Goal: Task Accomplishment & Management: Manage account settings

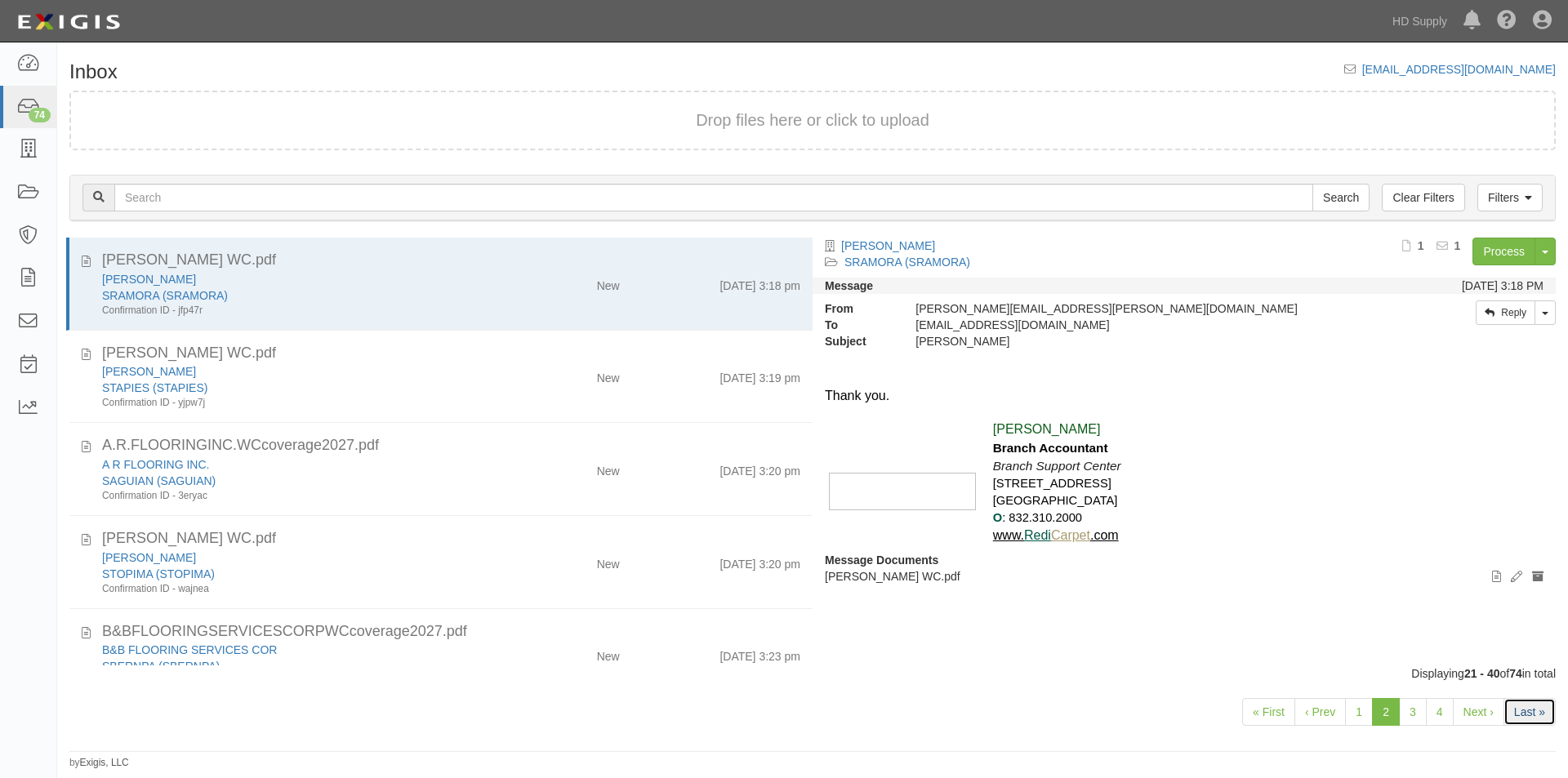
click at [1510, 719] on link "Last »" at bounding box center [1529, 712] width 52 height 28
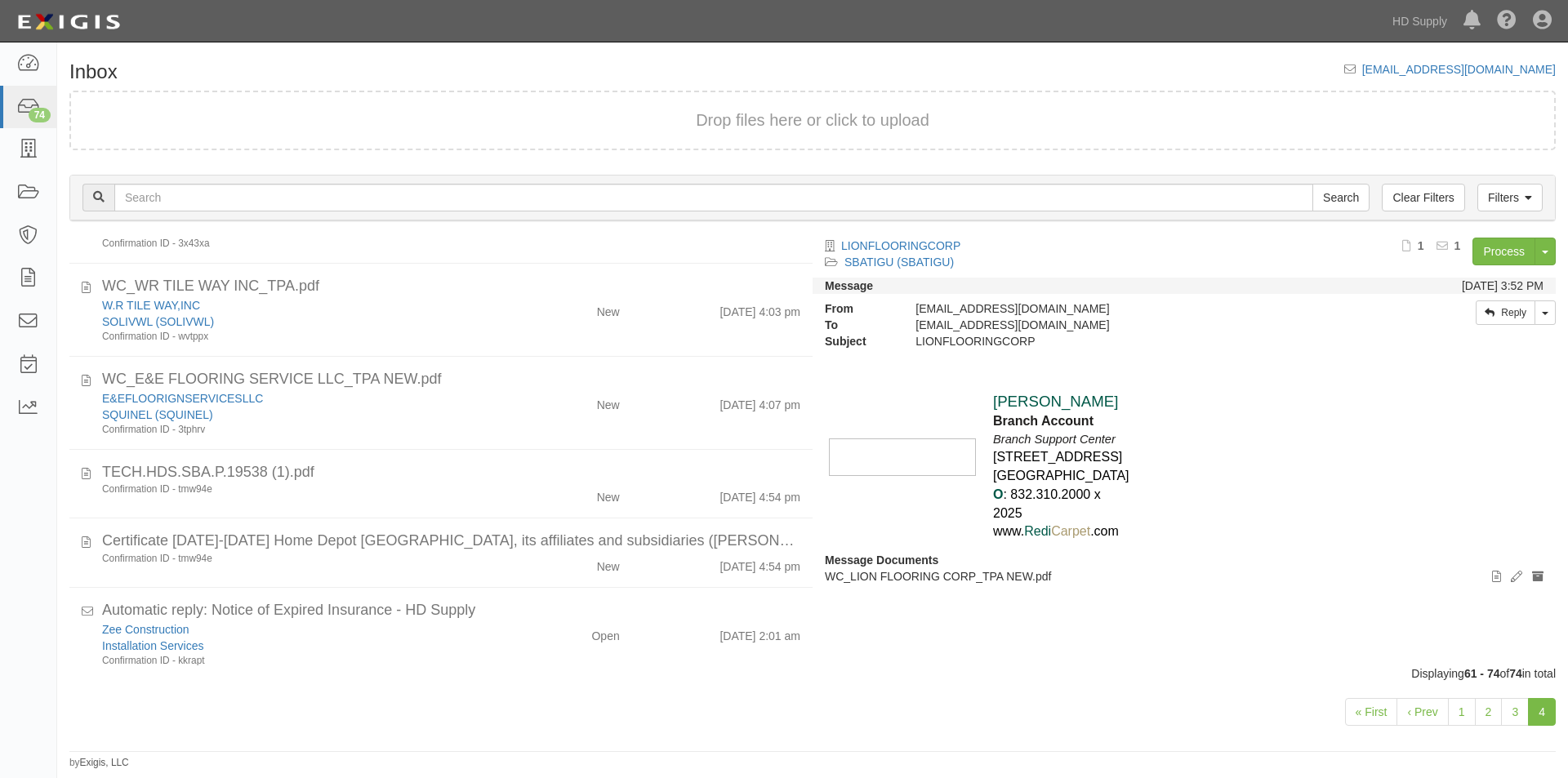
scroll to position [832, 0]
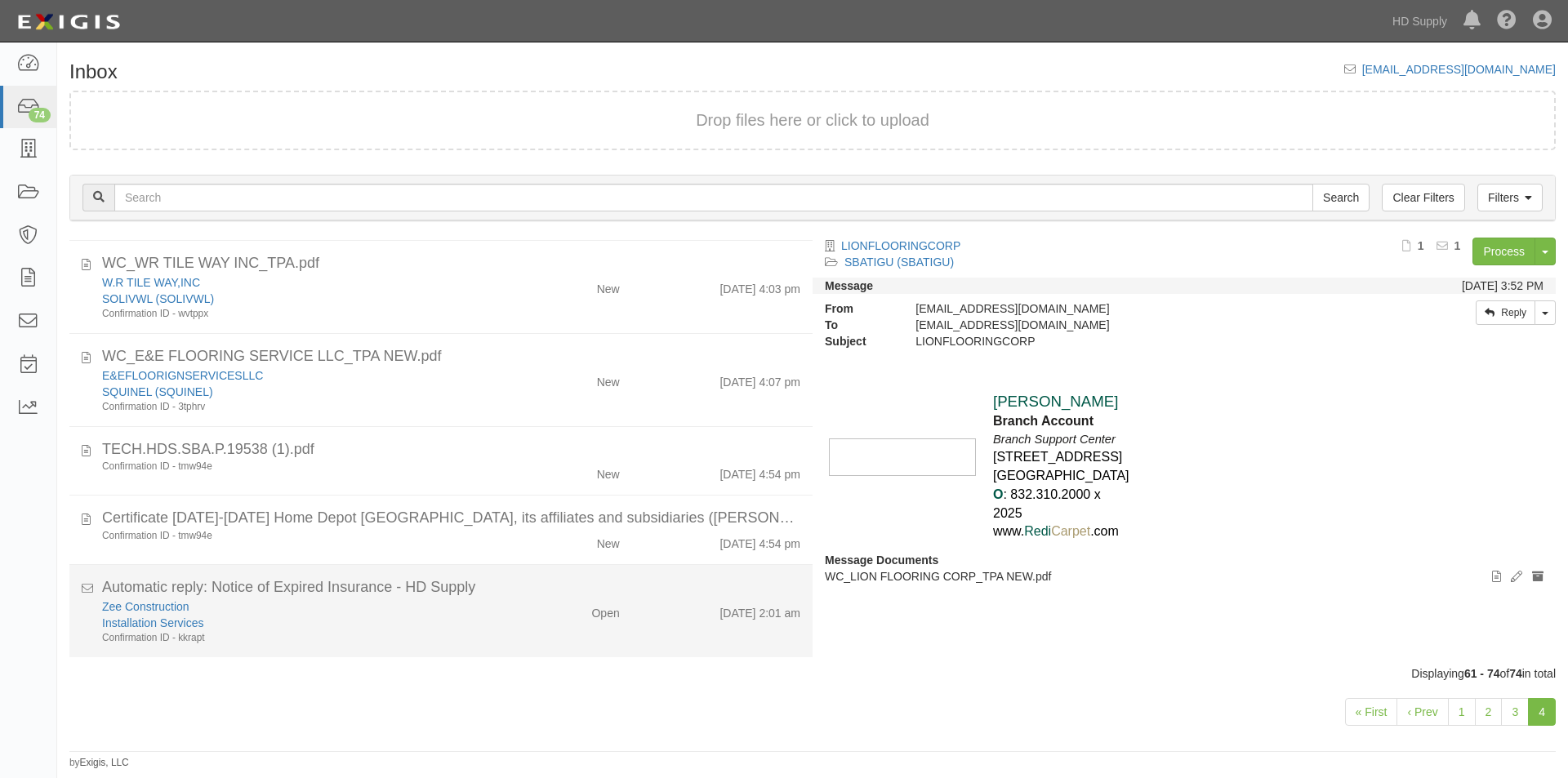
click at [462, 624] on div "Installation Services" at bounding box center [300, 623] width 397 height 17
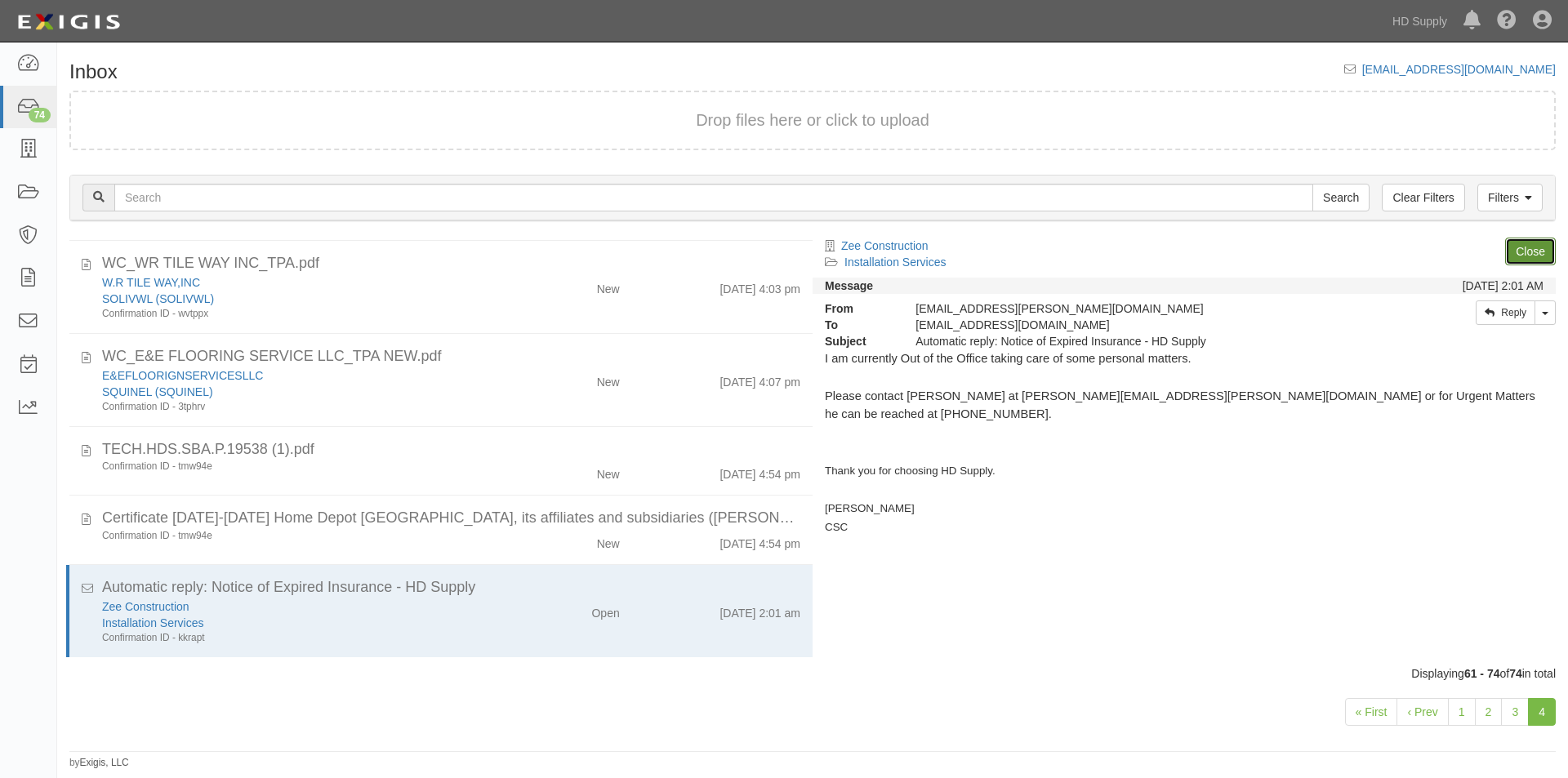
click at [1513, 247] on link "Close" at bounding box center [1530, 252] width 51 height 28
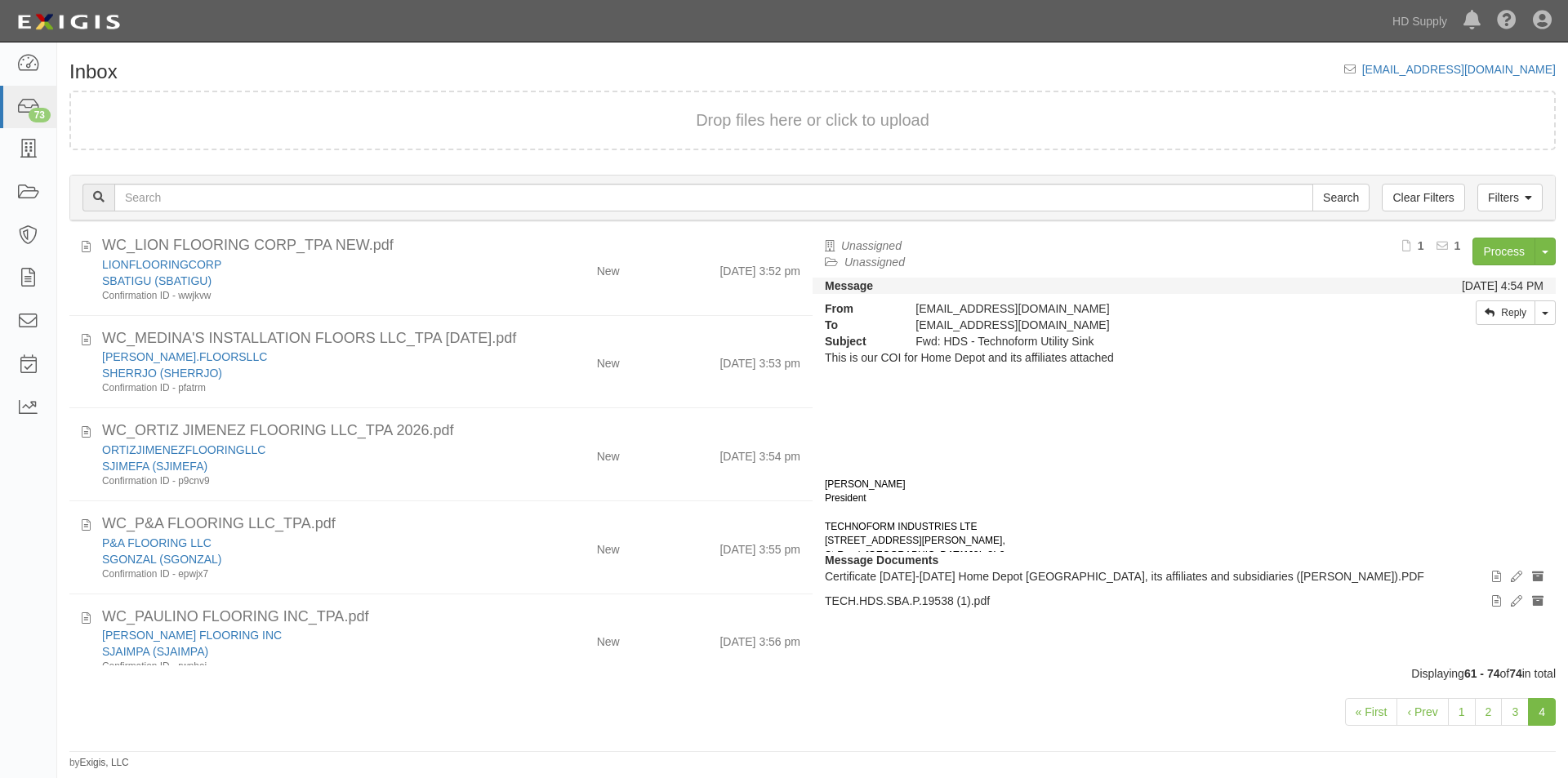
scroll to position [0, 0]
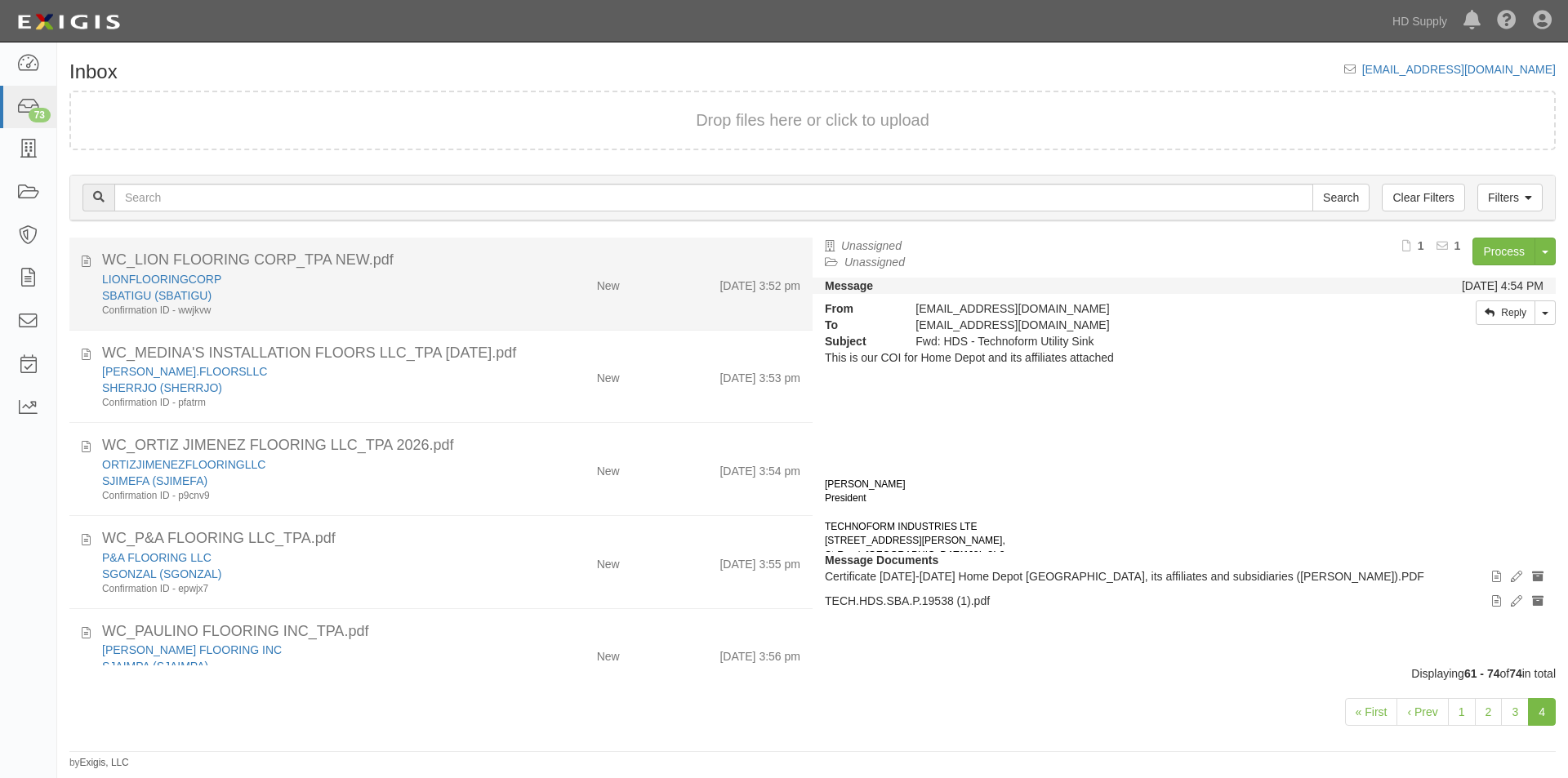
click at [576, 293] on div "LIONFLOORINGCORP SBATIGU (SBATIGU) Confirmation ID - wwjkvw New 10/7/25 3:52 pm" at bounding box center [451, 294] width 723 height 46
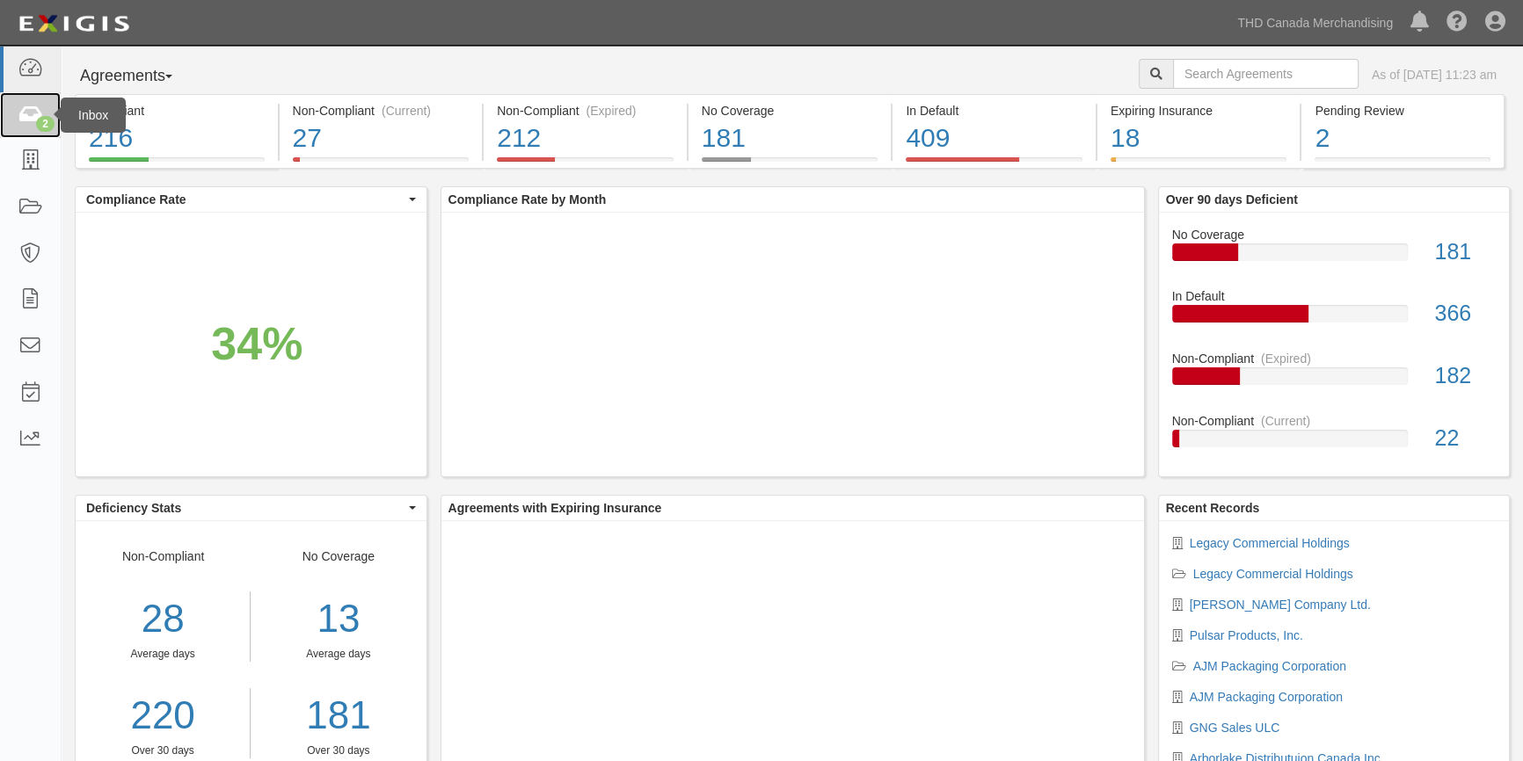
click at [33, 122] on icon at bounding box center [30, 115] width 25 height 20
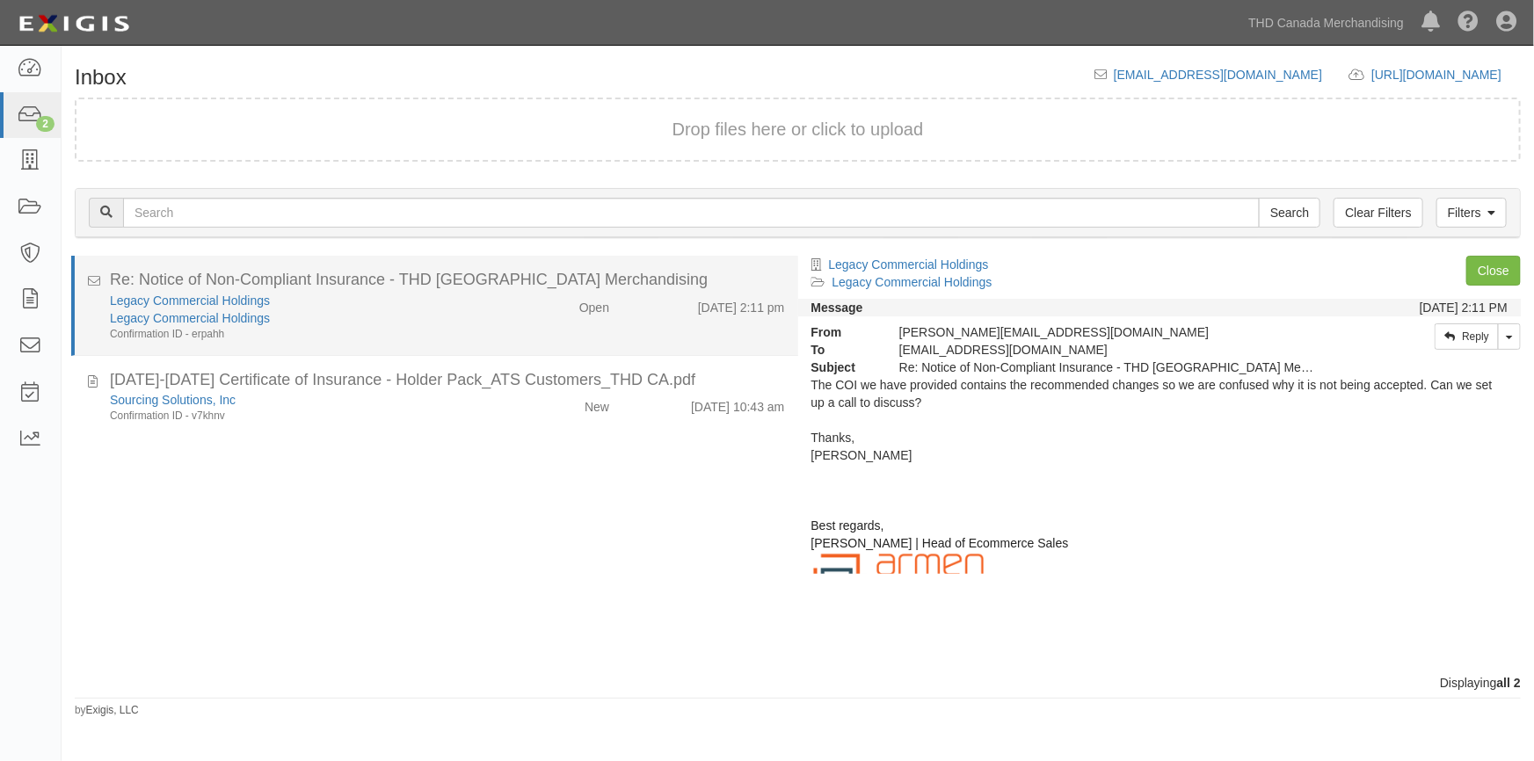
click at [460, 303] on div "Legacy Commercial Holdings" at bounding box center [301, 301] width 382 height 18
click at [193, 301] on link "Legacy Commercial Holdings" at bounding box center [190, 301] width 160 height 14
click at [444, 314] on div "Legacy Commercial Holdings" at bounding box center [301, 318] width 382 height 18
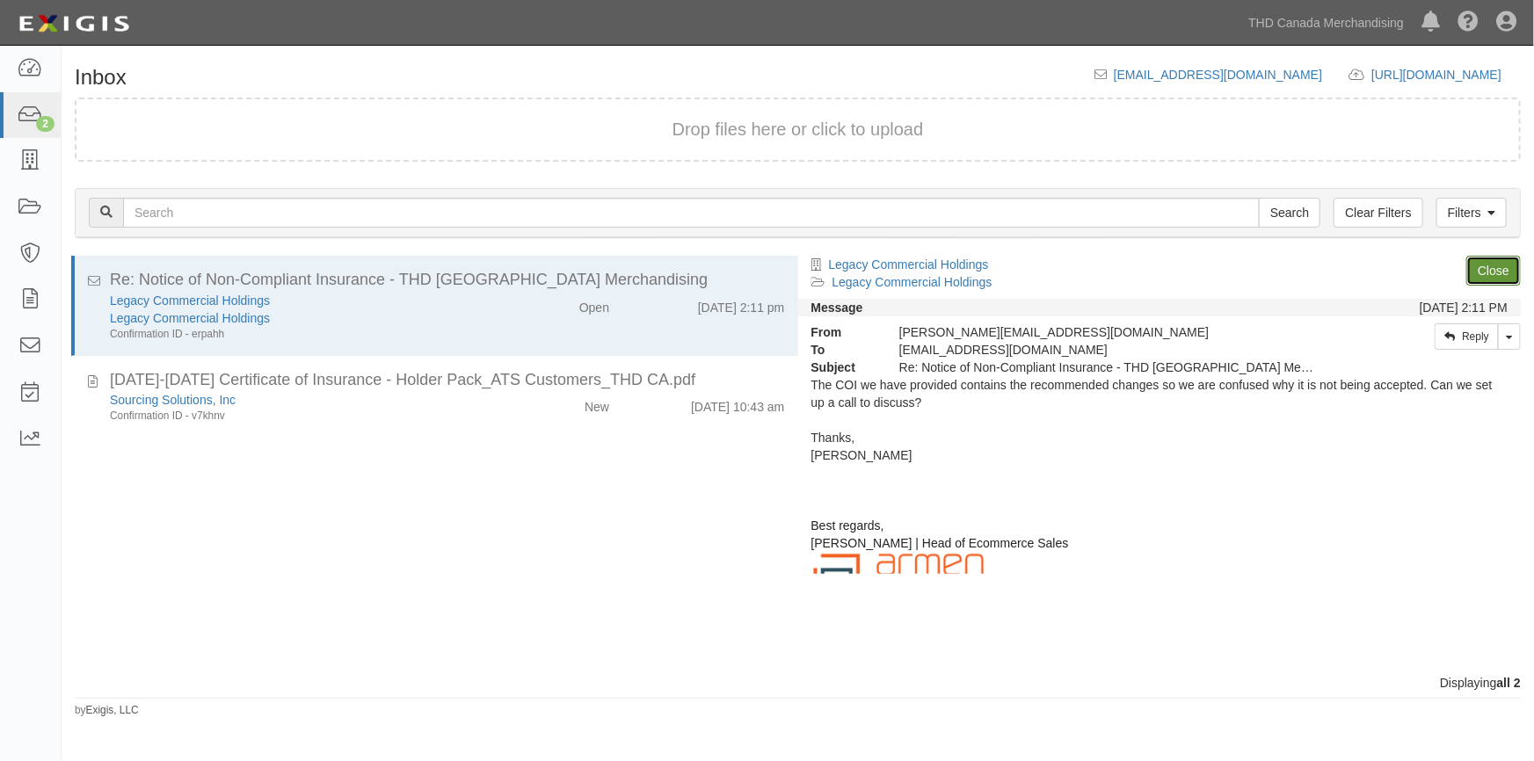
click at [1486, 272] on link "Close" at bounding box center [1493, 271] width 55 height 30
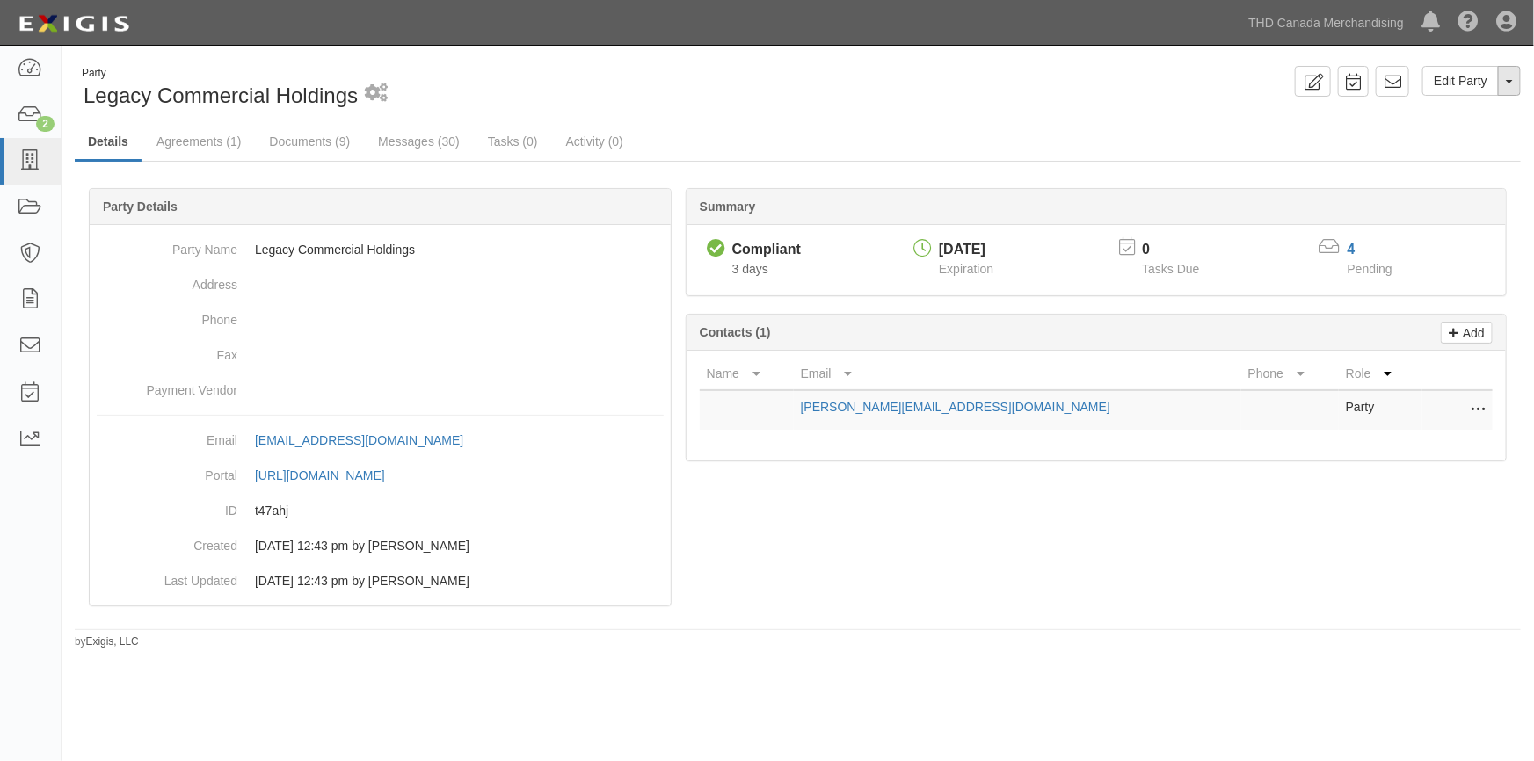
click at [1507, 80] on span "button" at bounding box center [1509, 82] width 7 height 4
click at [1424, 114] on link "View Audit Trail" at bounding box center [1450, 114] width 139 height 23
click at [398, 145] on link "Messages (30)" at bounding box center [419, 143] width 108 height 38
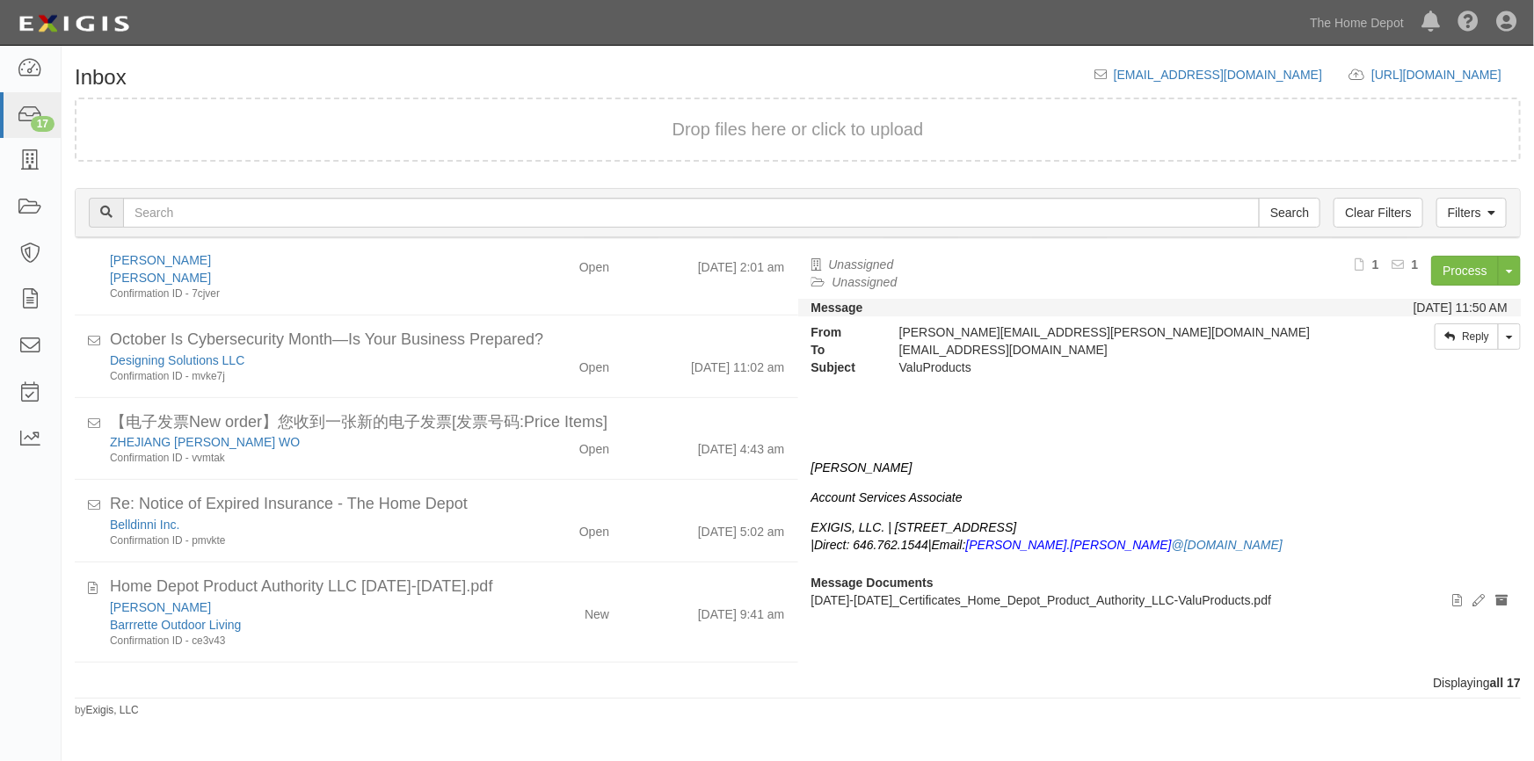
scroll to position [1036, 0]
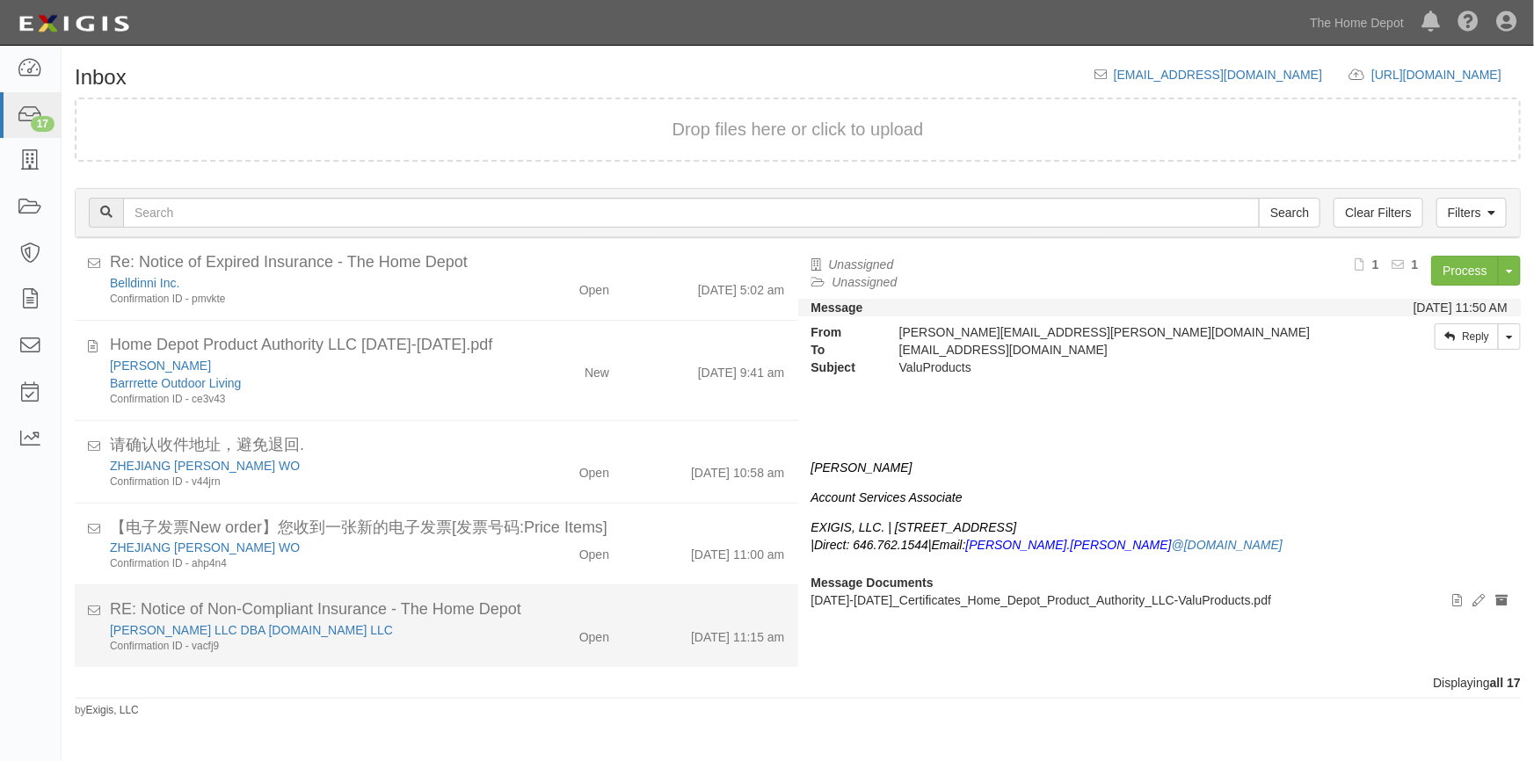
click at [626, 628] on div "10/13/25 11:15 am" at bounding box center [709, 634] width 175 height 25
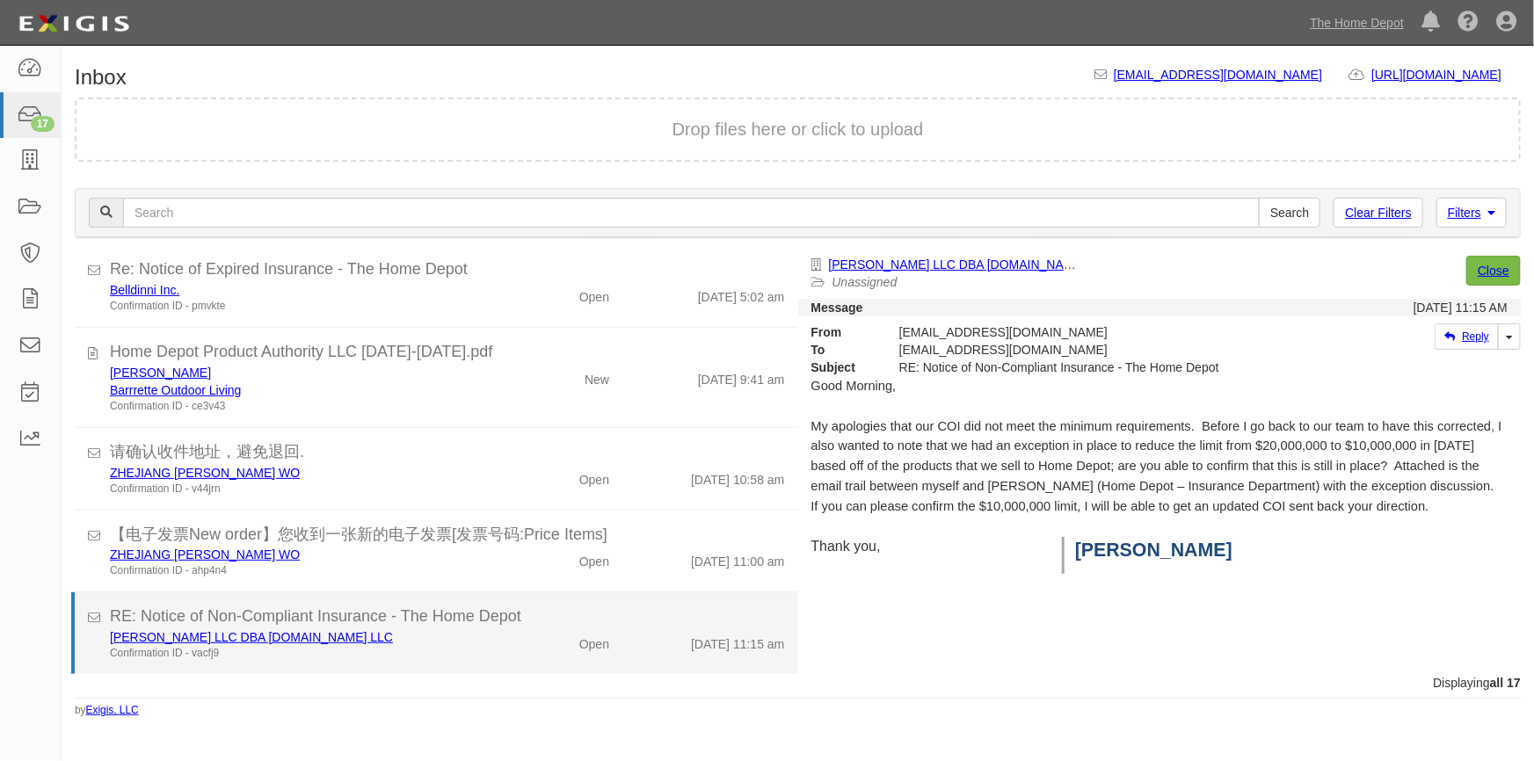
scroll to position [1028, 0]
click at [200, 636] on link "Motis LLC DBA DISCOUNTRAMPS.COM LLC" at bounding box center [251, 639] width 283 height 14
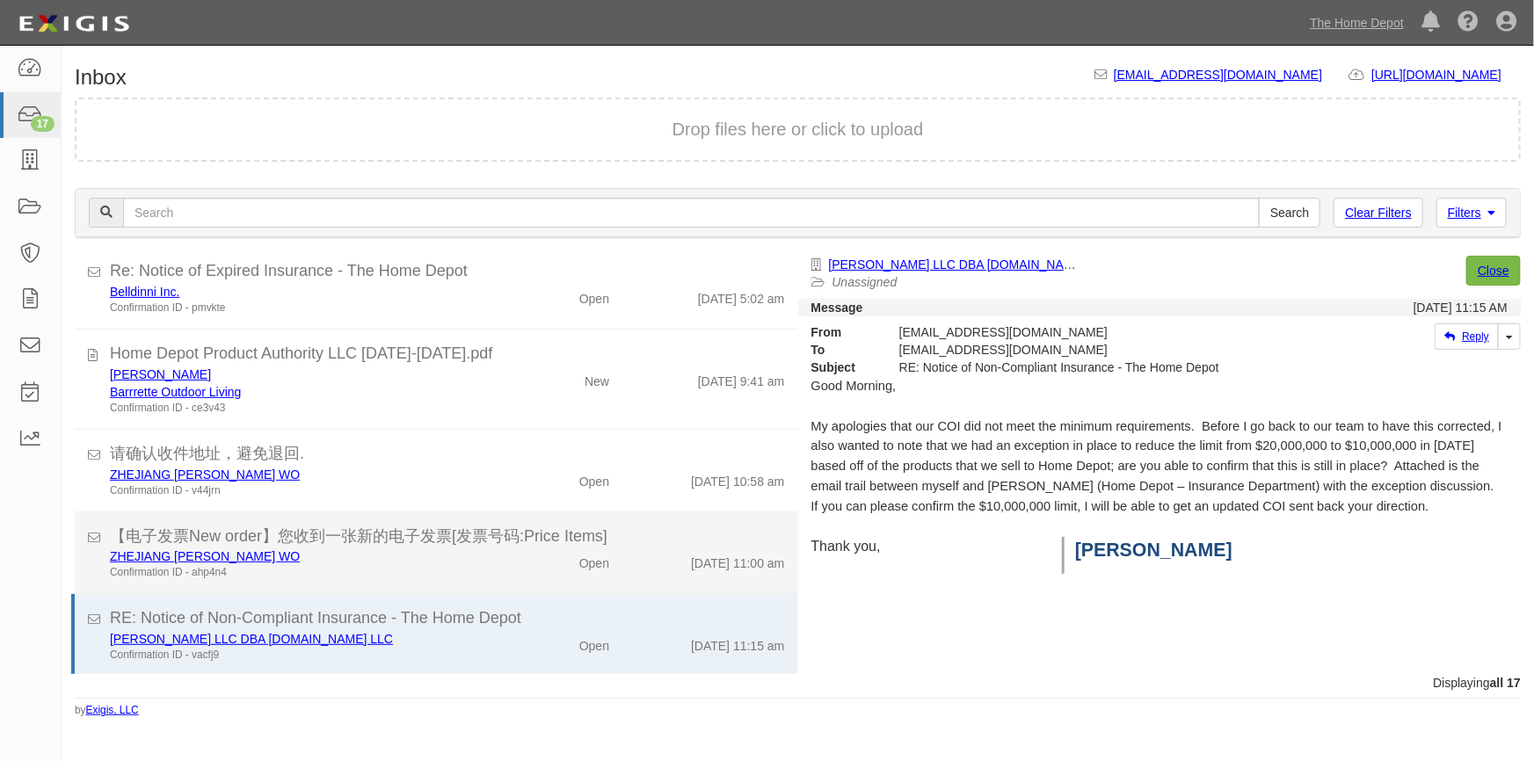
click at [402, 570] on div "Confirmation ID - ahp4n4" at bounding box center [301, 572] width 382 height 15
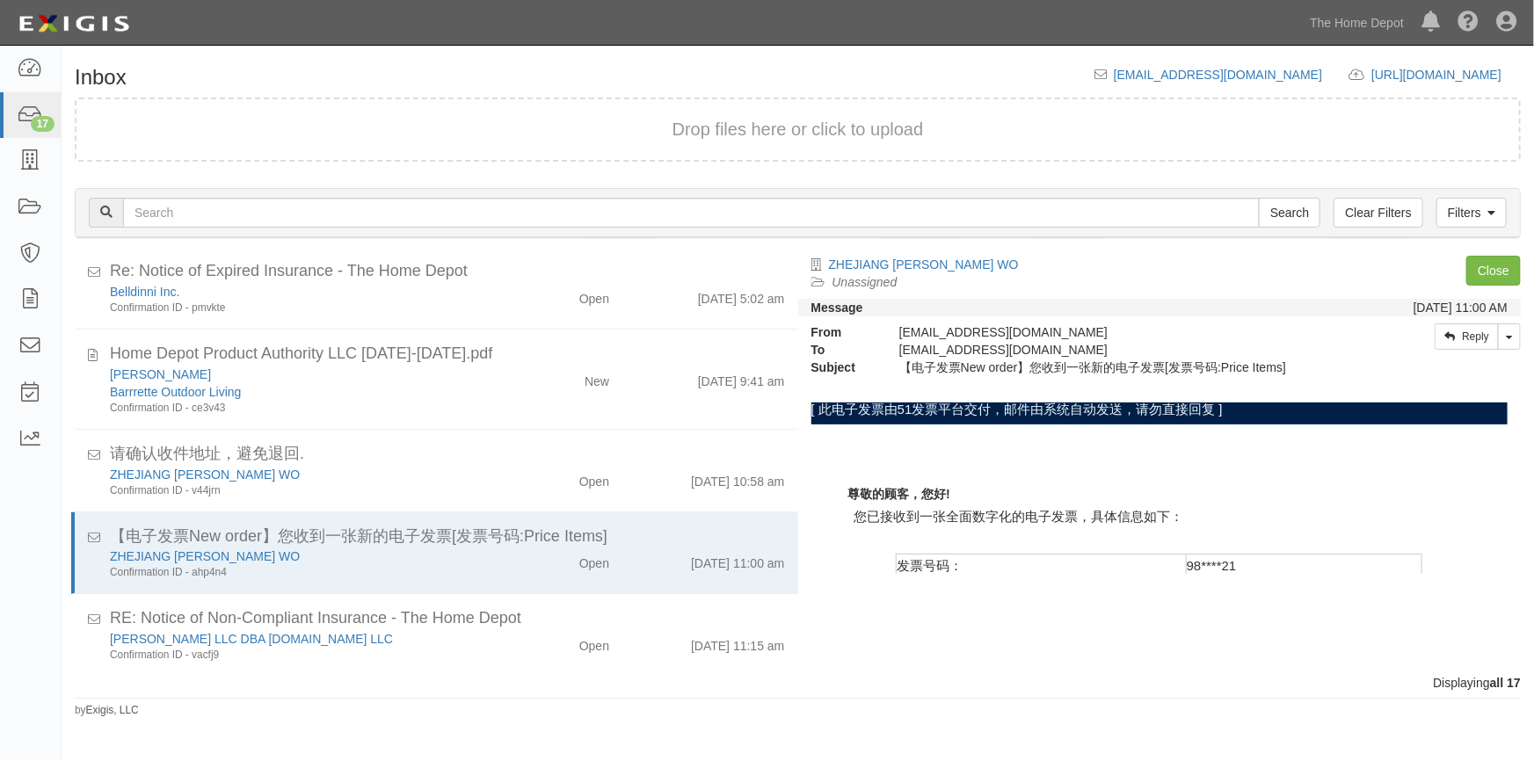
scroll to position [230, 0]
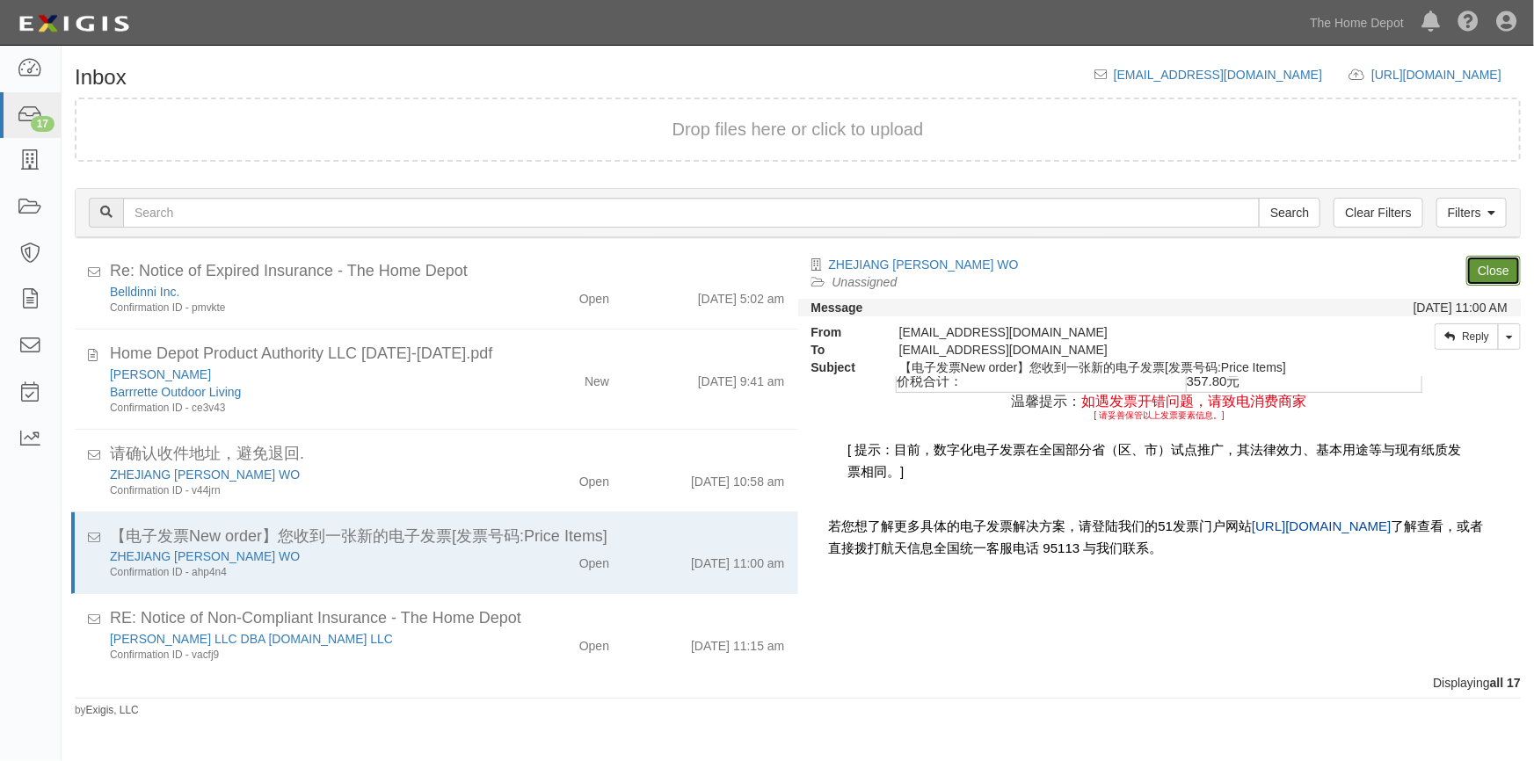
click at [1487, 270] on link "Close" at bounding box center [1493, 271] width 55 height 30
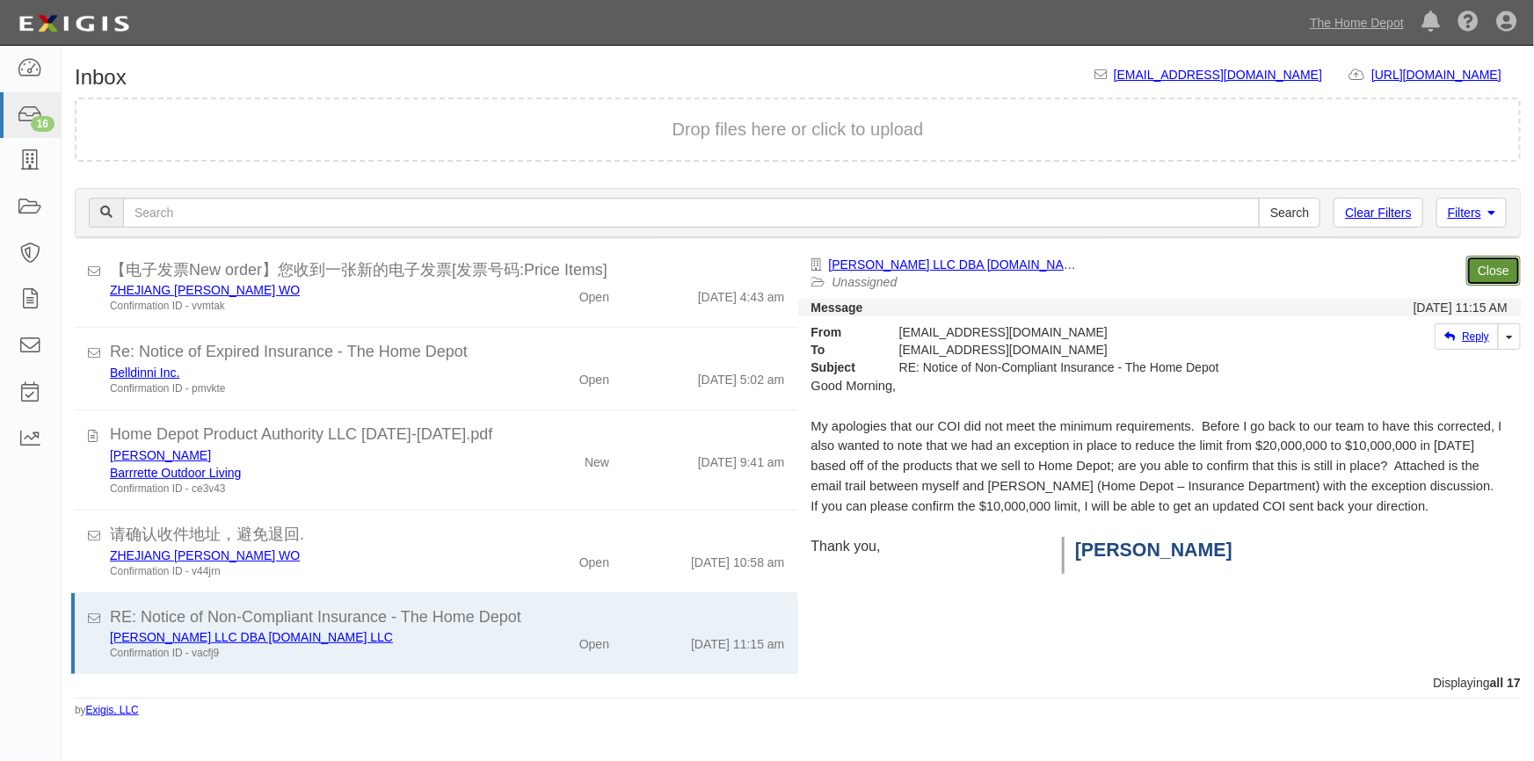
scroll to position [945, 0]
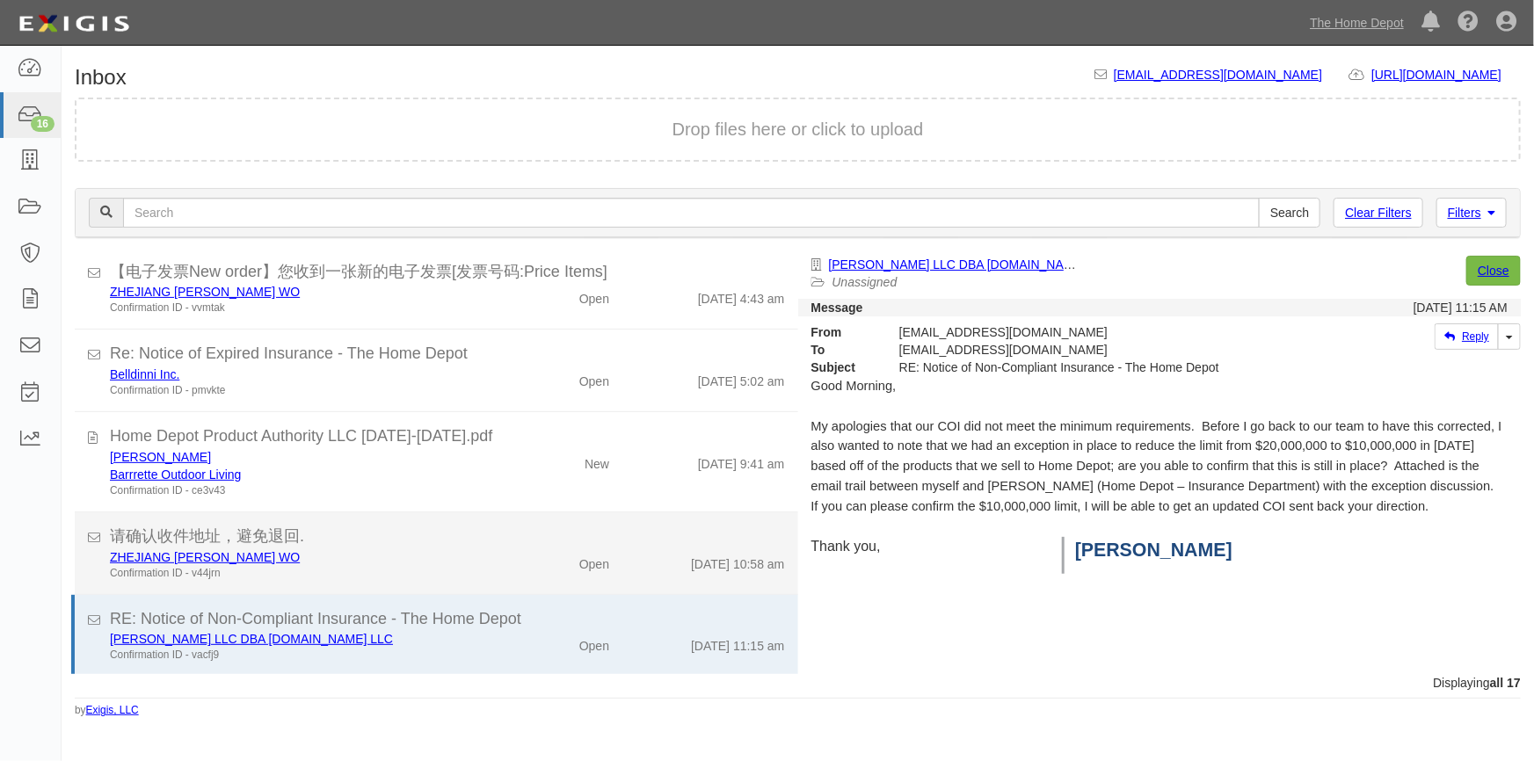
click at [424, 573] on div "Confirmation ID - v44jrn" at bounding box center [301, 573] width 382 height 15
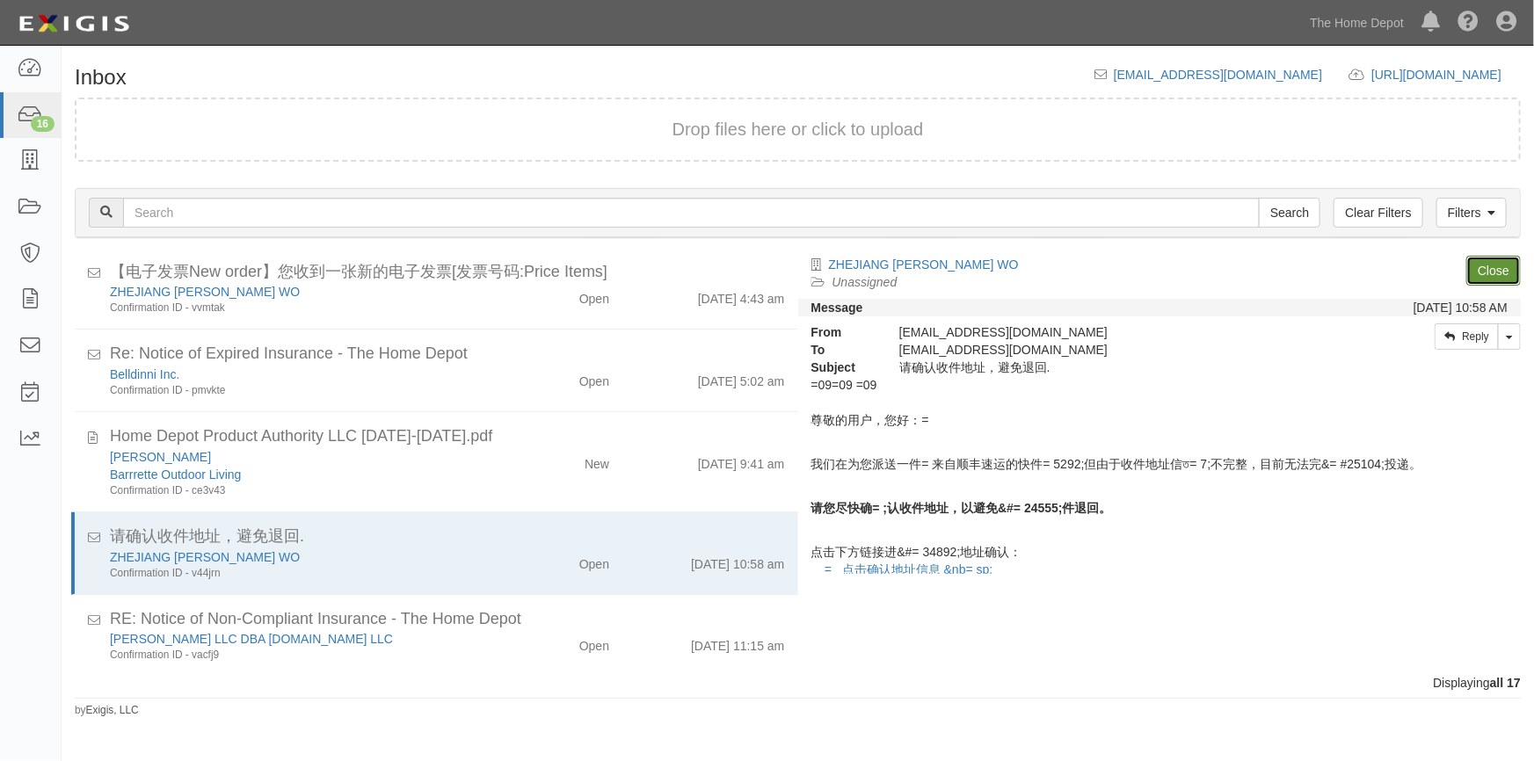
click at [1487, 273] on link "Close" at bounding box center [1493, 271] width 55 height 30
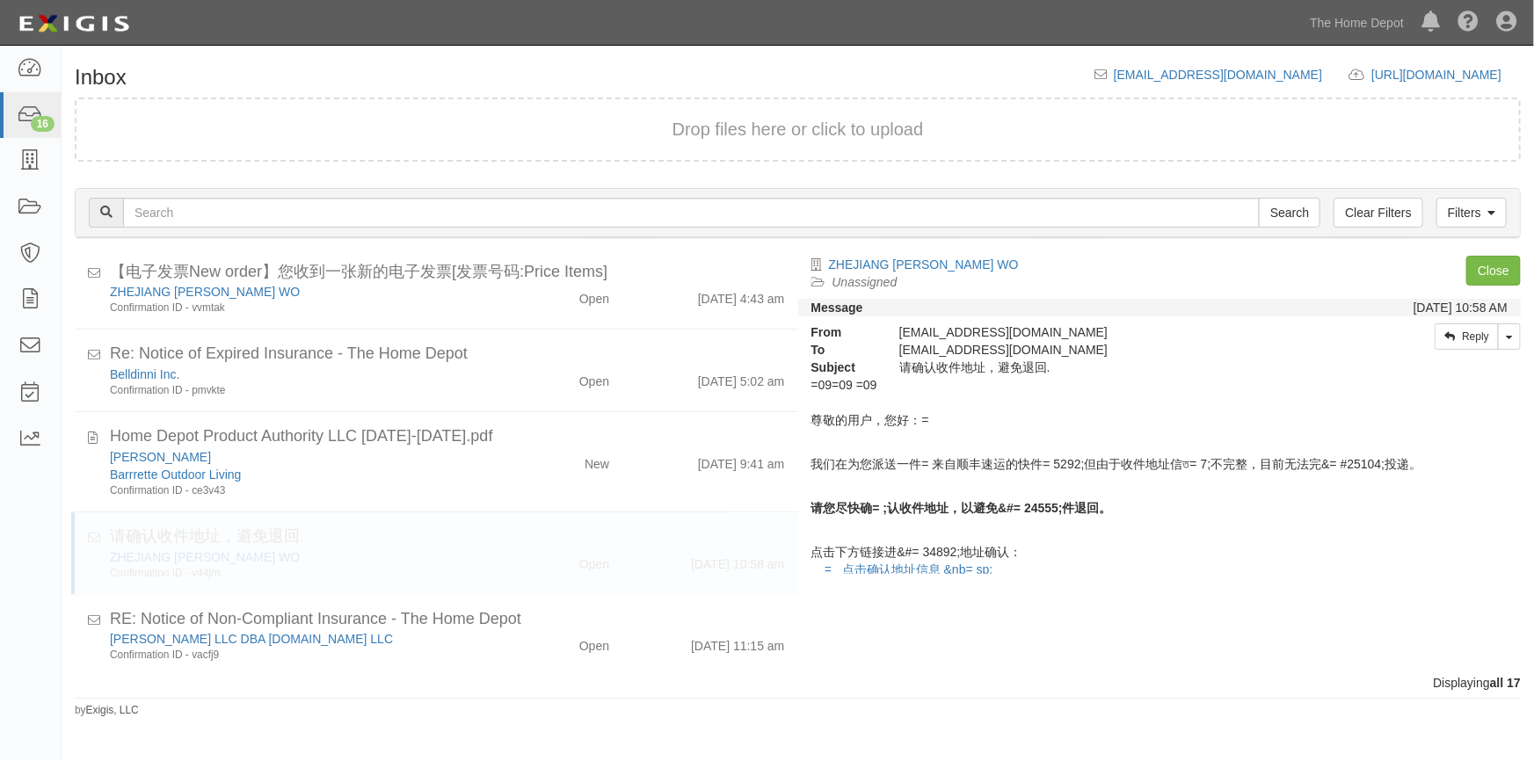
scroll to position [862, 0]
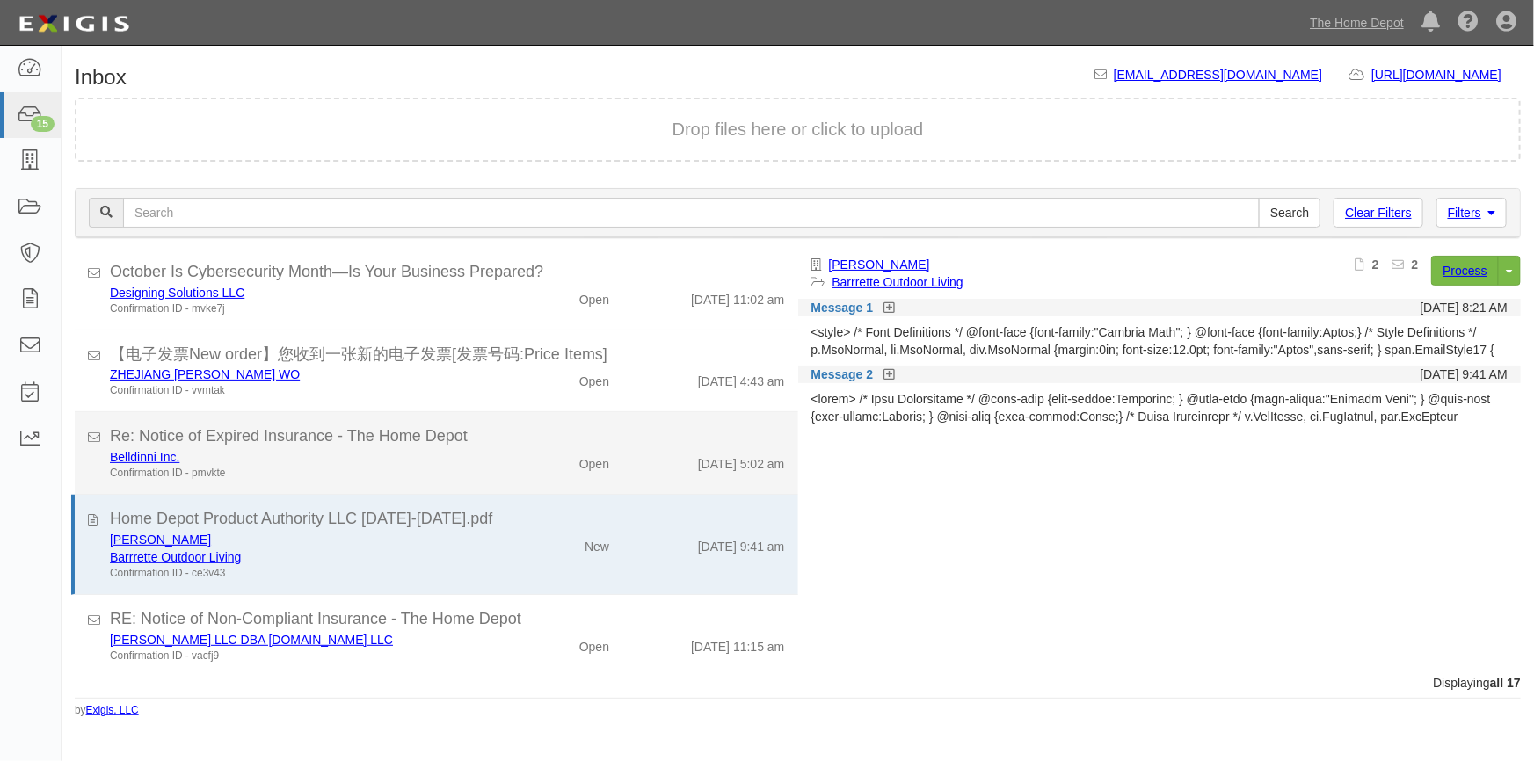
click at [450, 472] on div "Confirmation ID - pmvkte" at bounding box center [301, 473] width 382 height 15
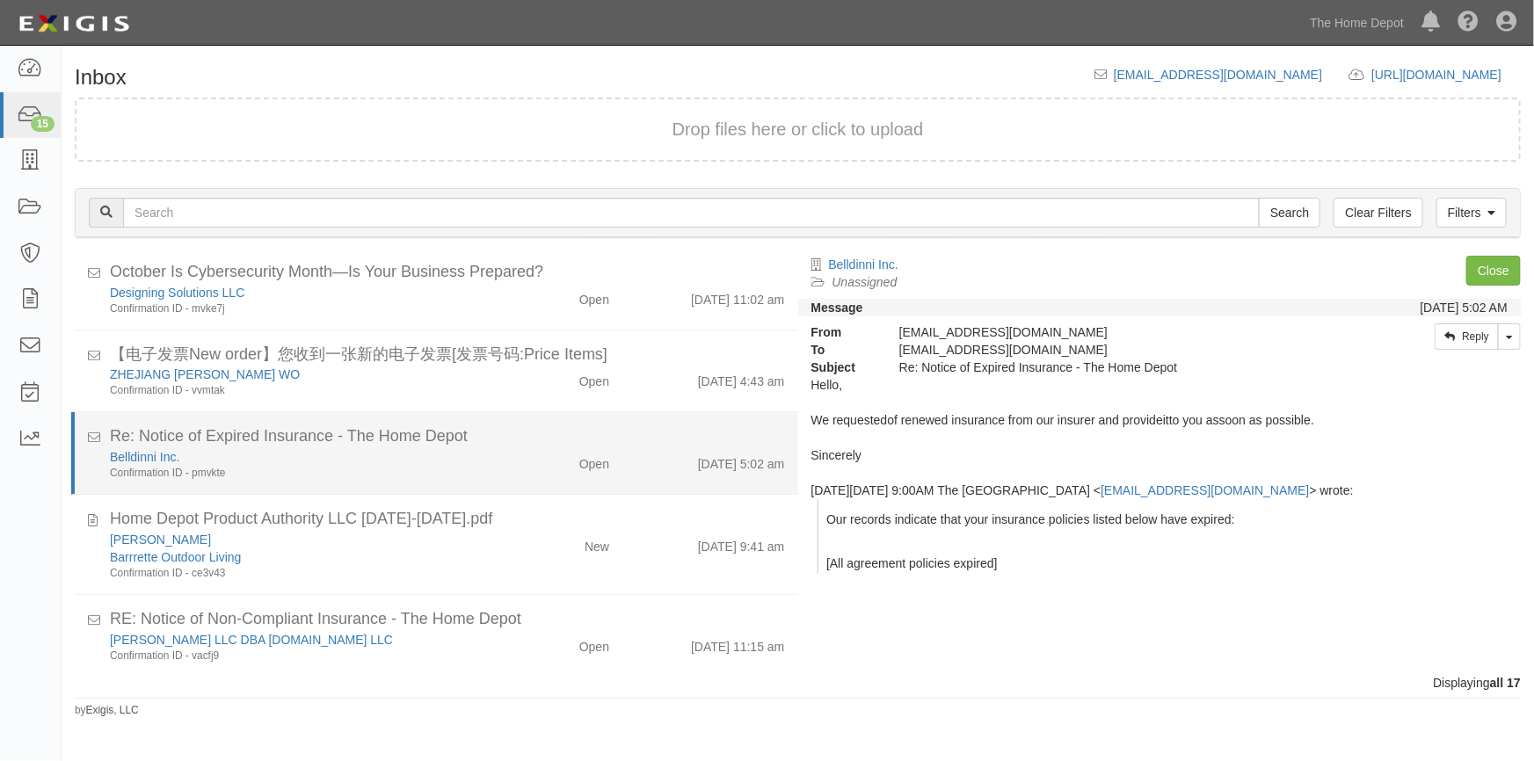
click at [373, 466] on div "Confirmation ID - pmvkte" at bounding box center [301, 473] width 382 height 15
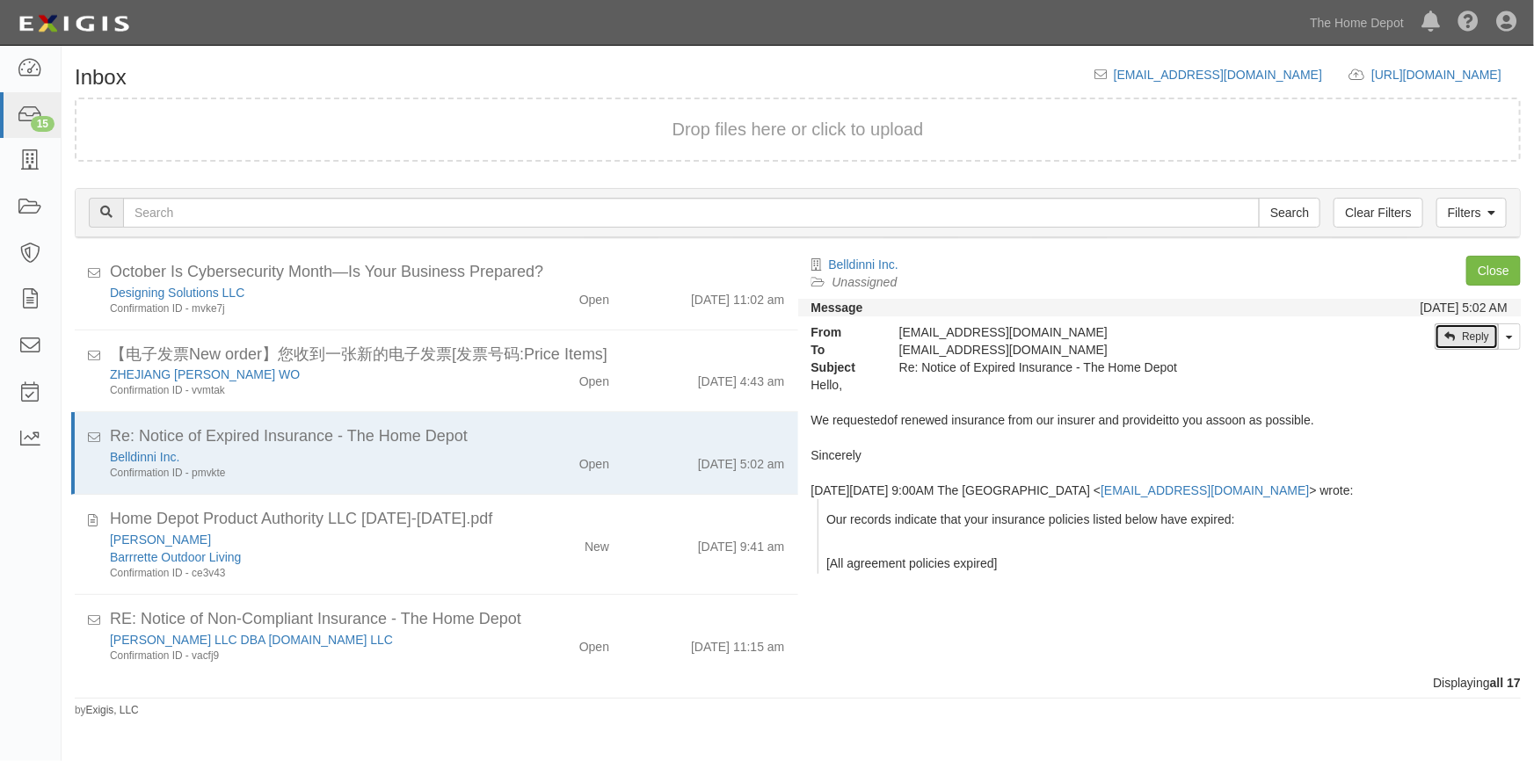
click at [1444, 335] on icon at bounding box center [1449, 336] width 11 height 11
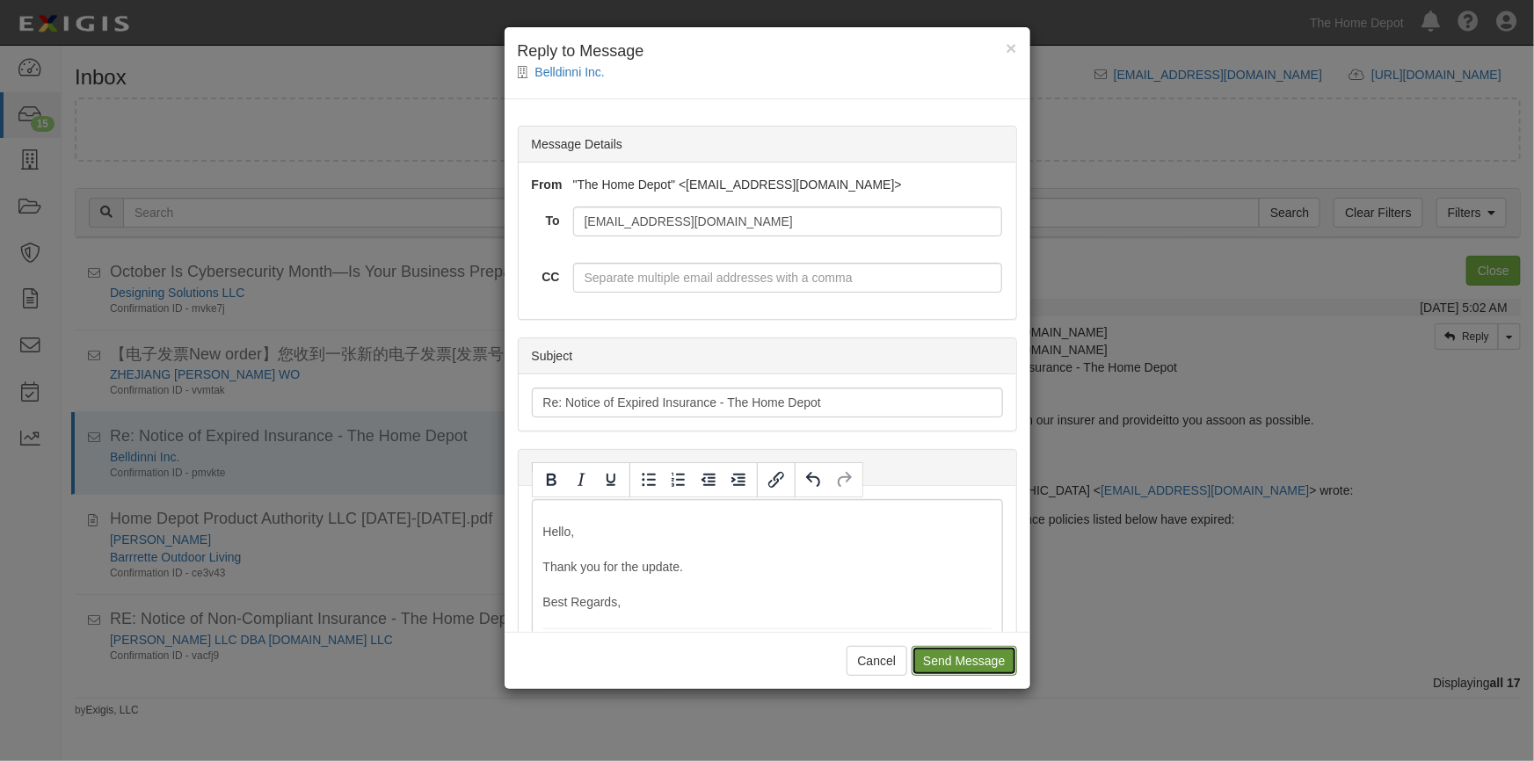
click at [970, 649] on input "Send Message" at bounding box center [964, 661] width 105 height 30
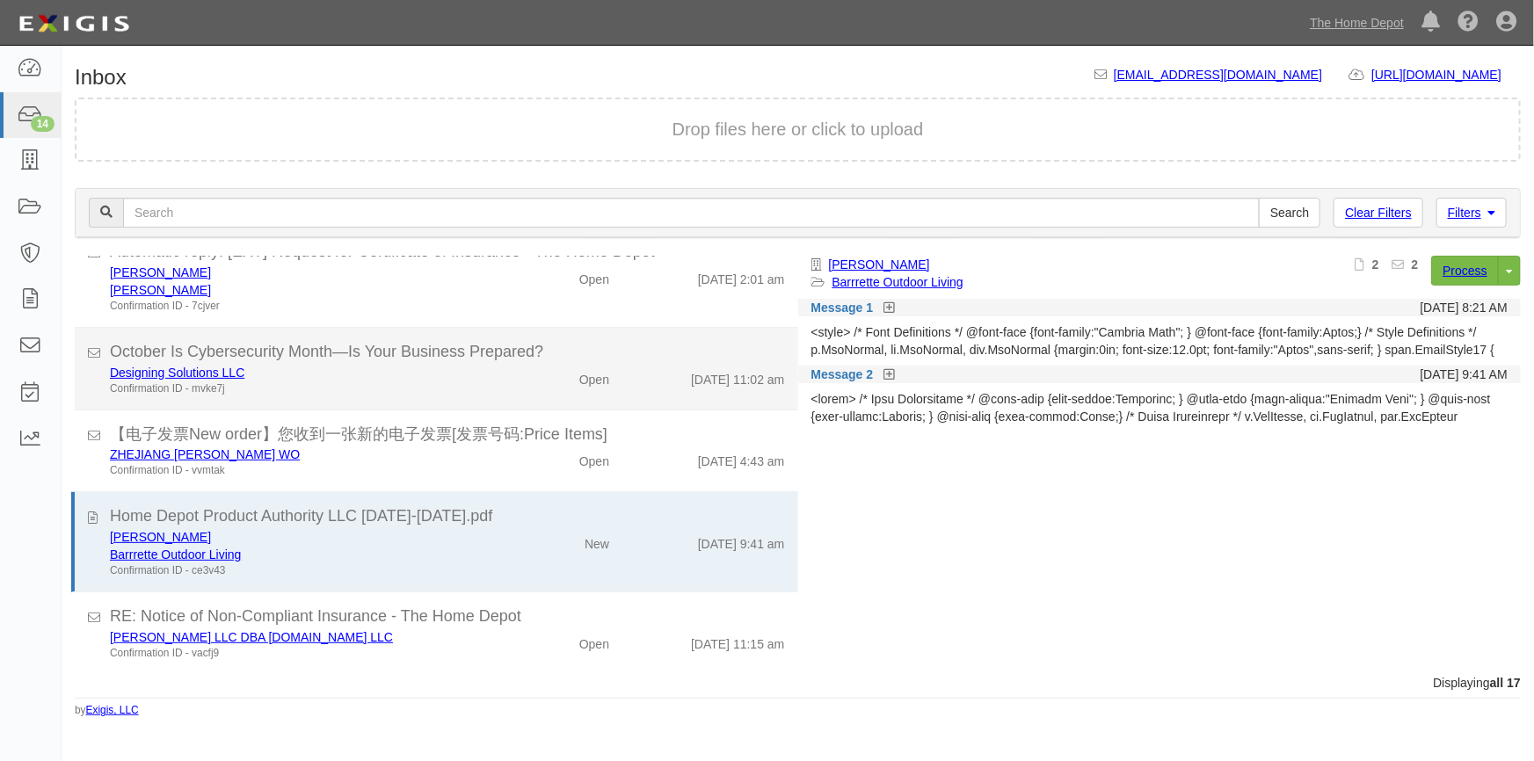
scroll to position [781, 0]
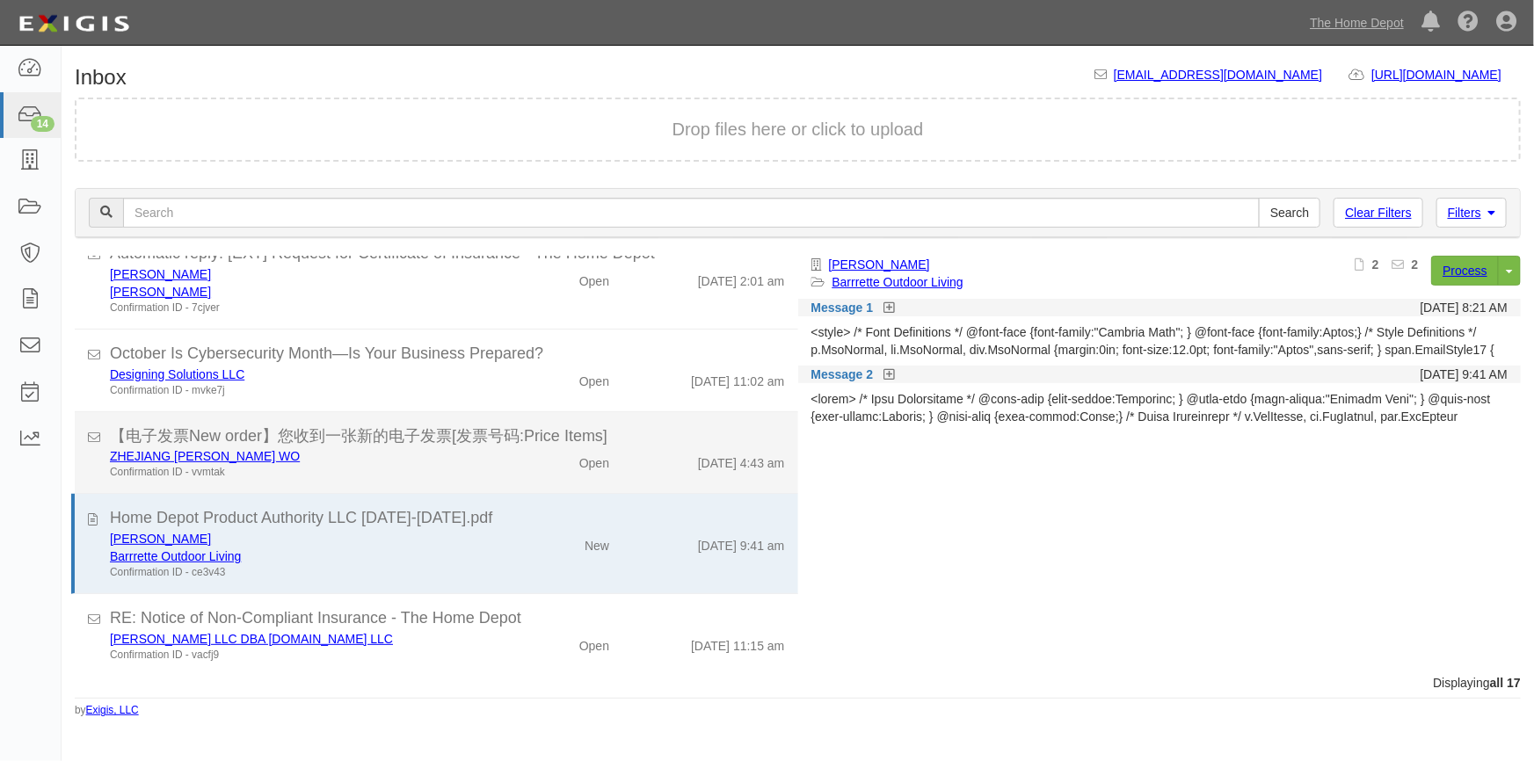
click at [634, 450] on div "10/13/25 4:43 am" at bounding box center [709, 459] width 175 height 25
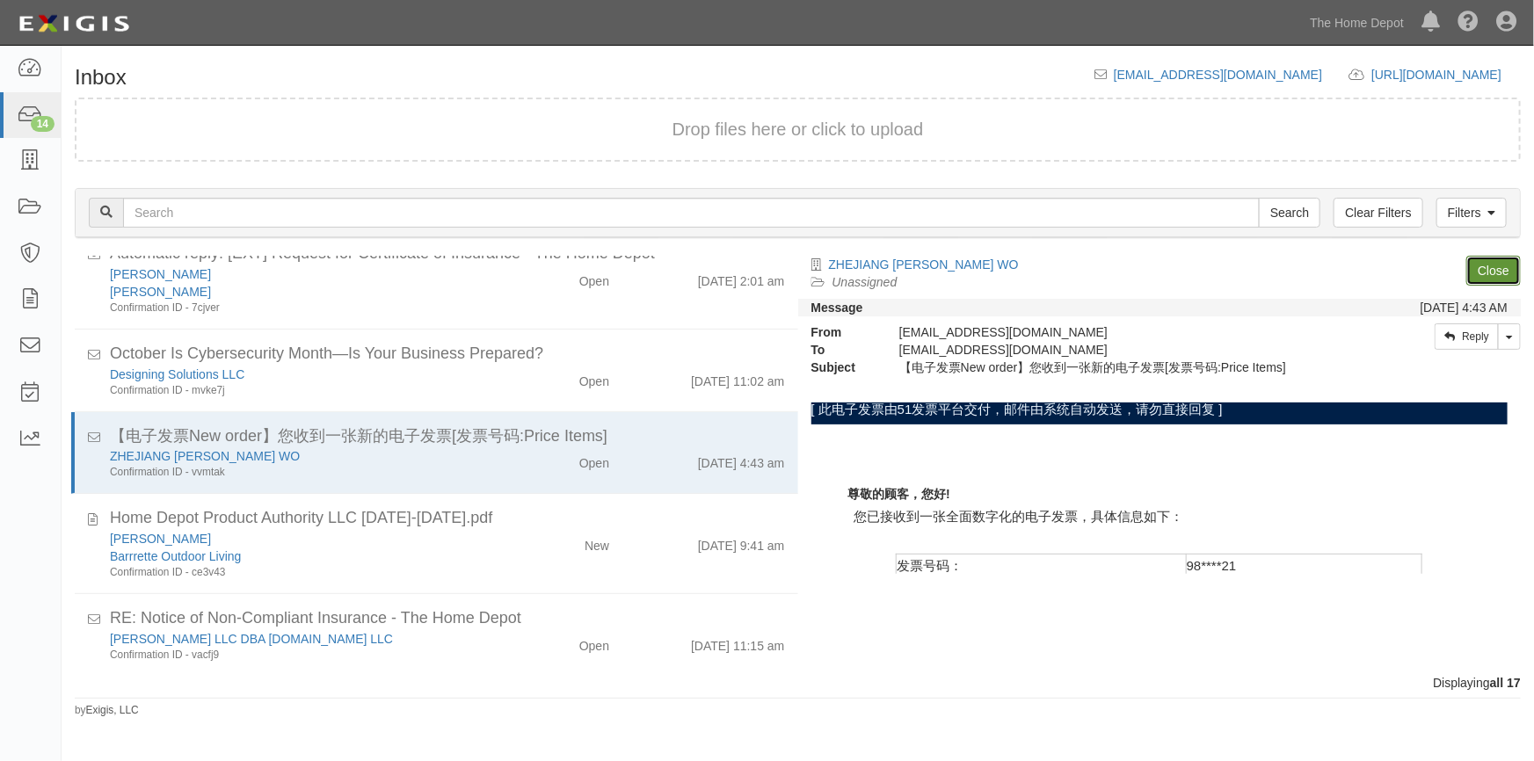
click at [1478, 273] on link "Close" at bounding box center [1493, 271] width 55 height 30
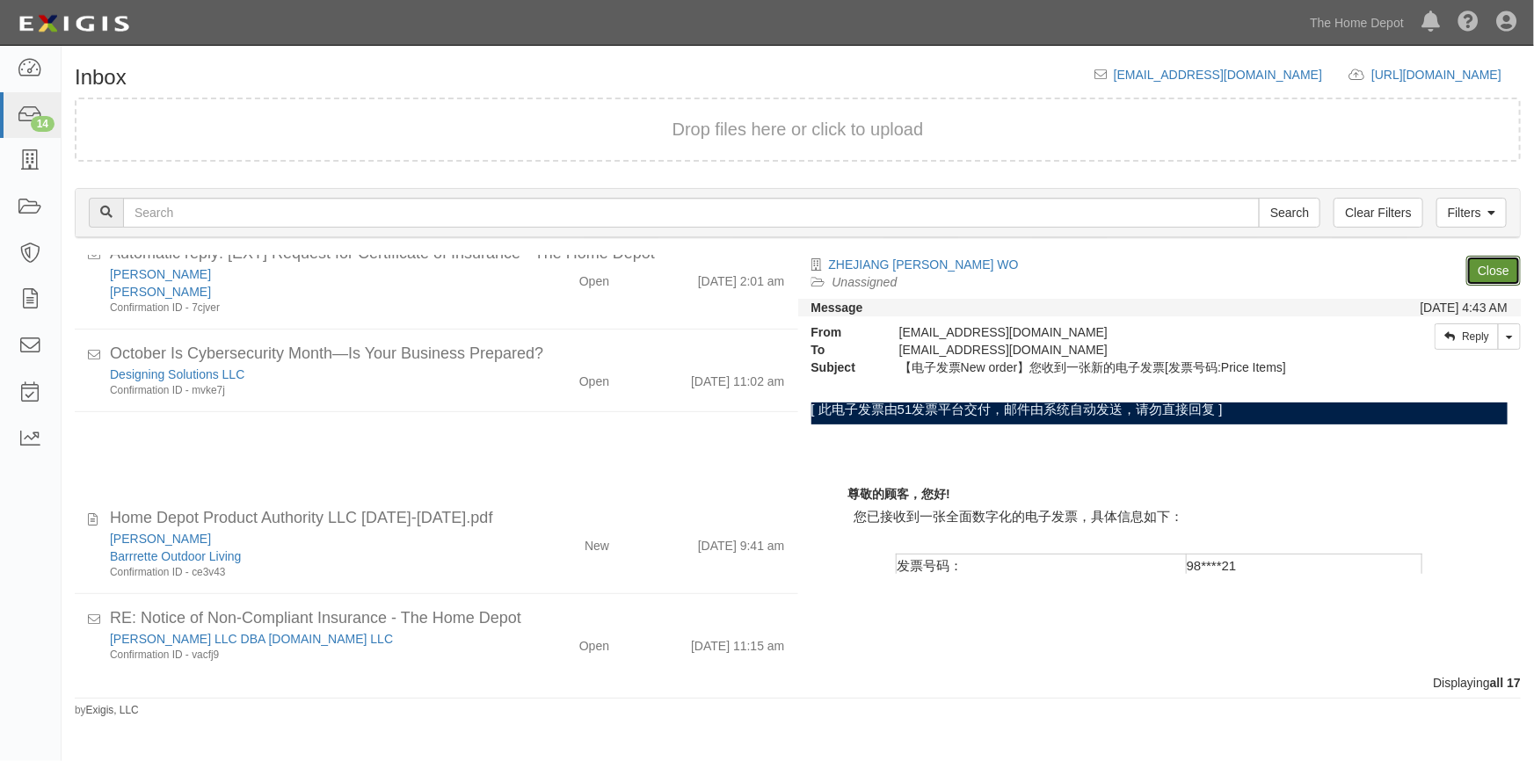
scroll to position [707, 0]
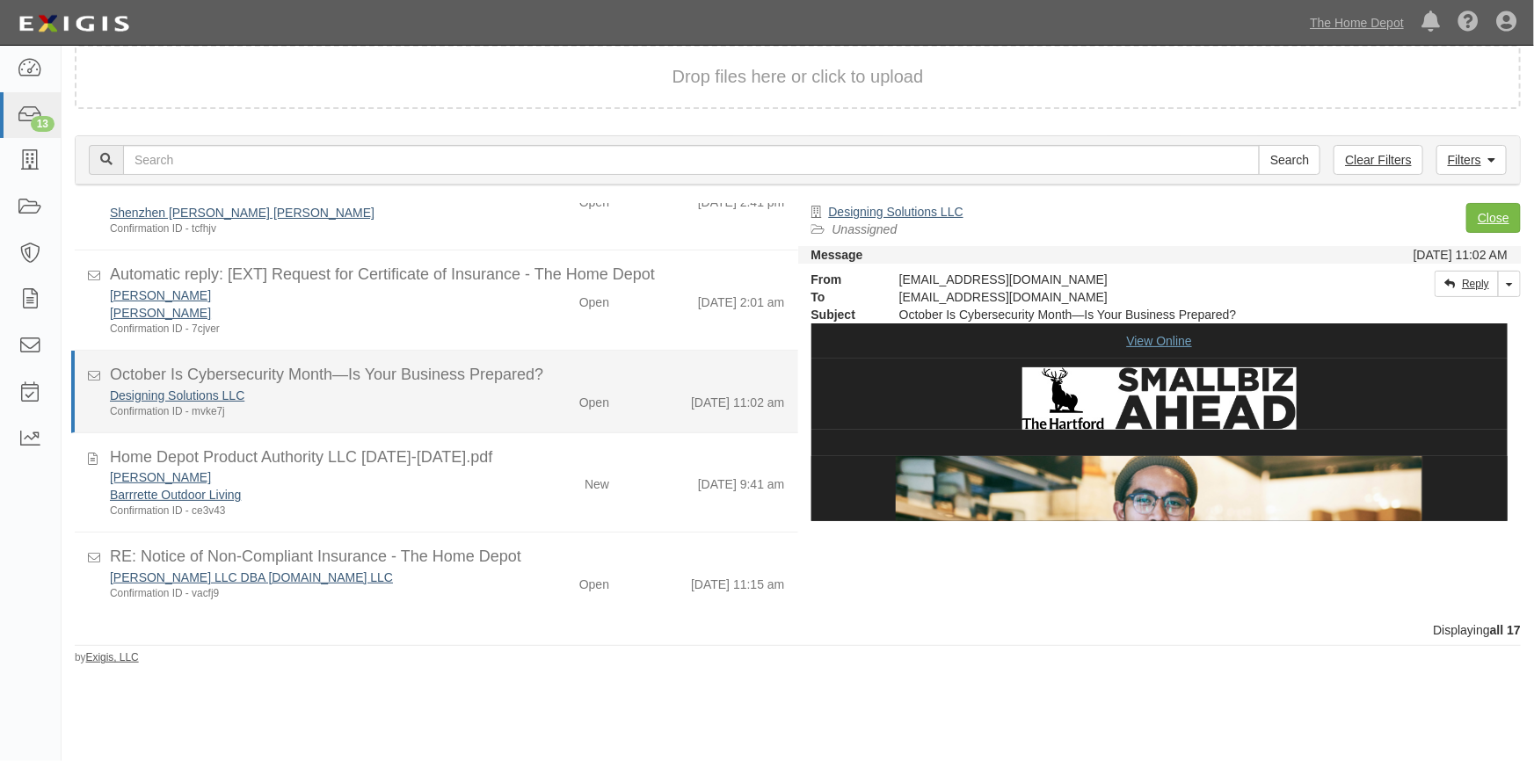
click at [469, 395] on div "Designing Solutions LLC" at bounding box center [301, 396] width 382 height 18
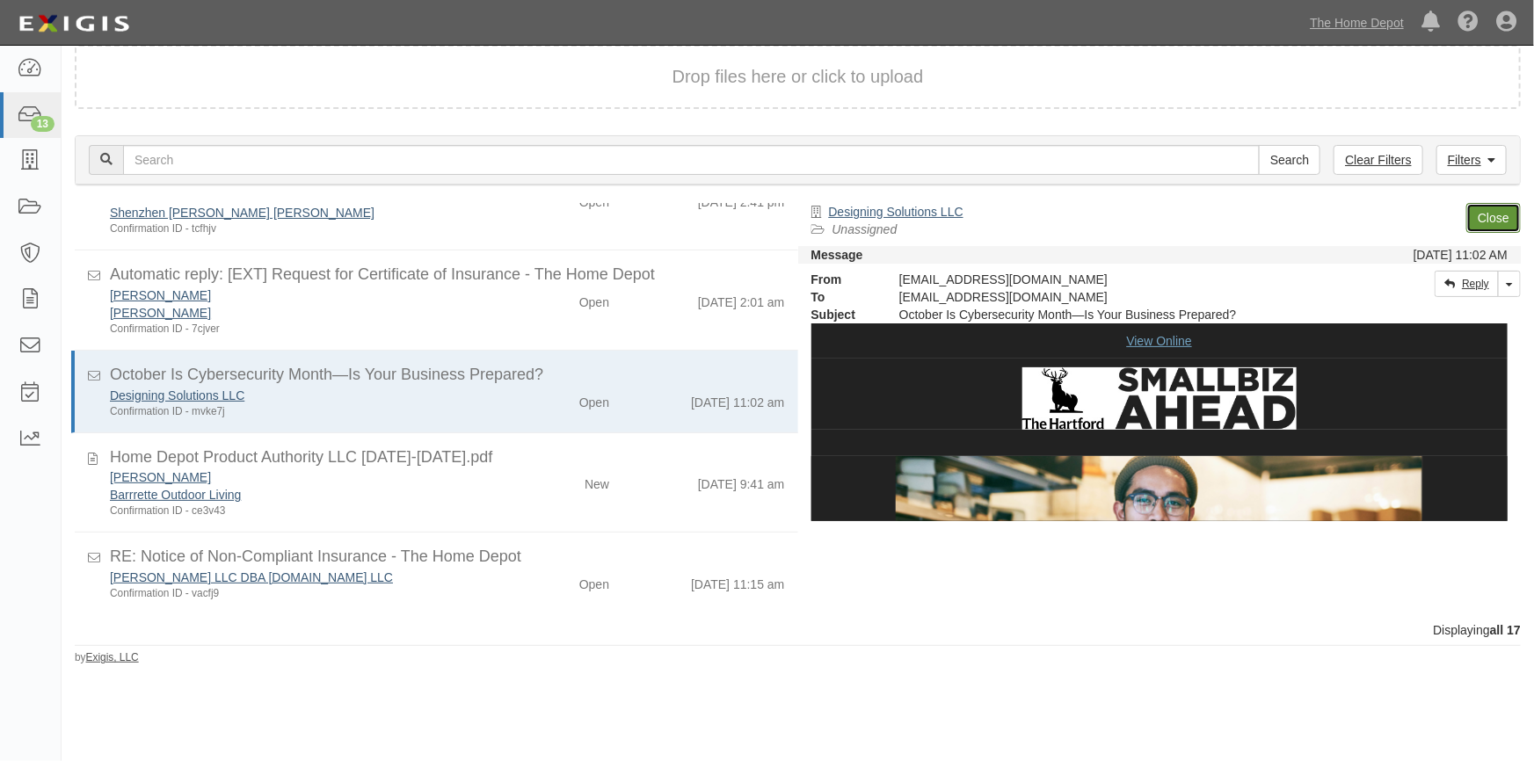
click at [1494, 214] on link "Close" at bounding box center [1493, 218] width 55 height 30
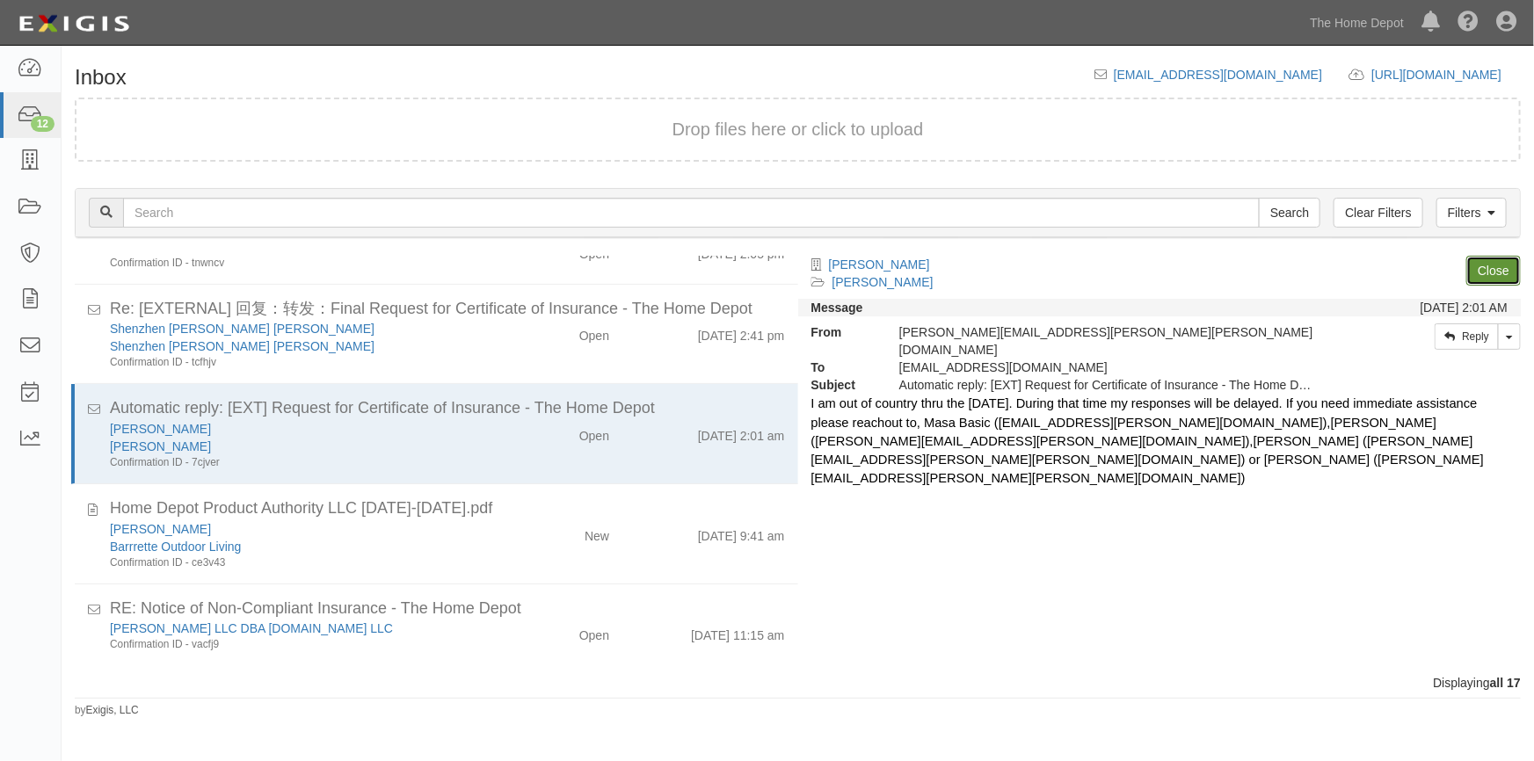
scroll to position [624, 0]
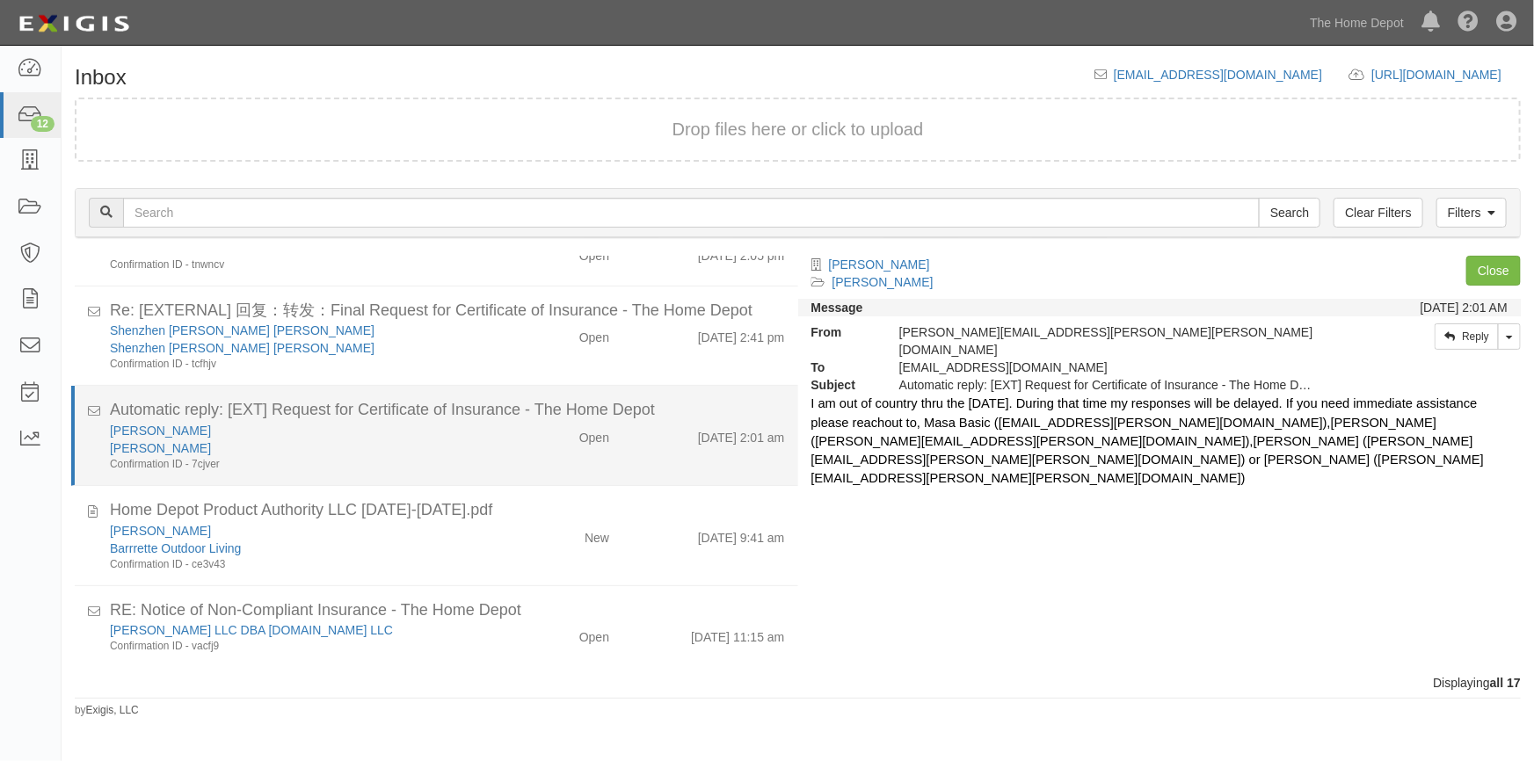
click at [423, 447] on div "Henkel" at bounding box center [301, 449] width 382 height 18
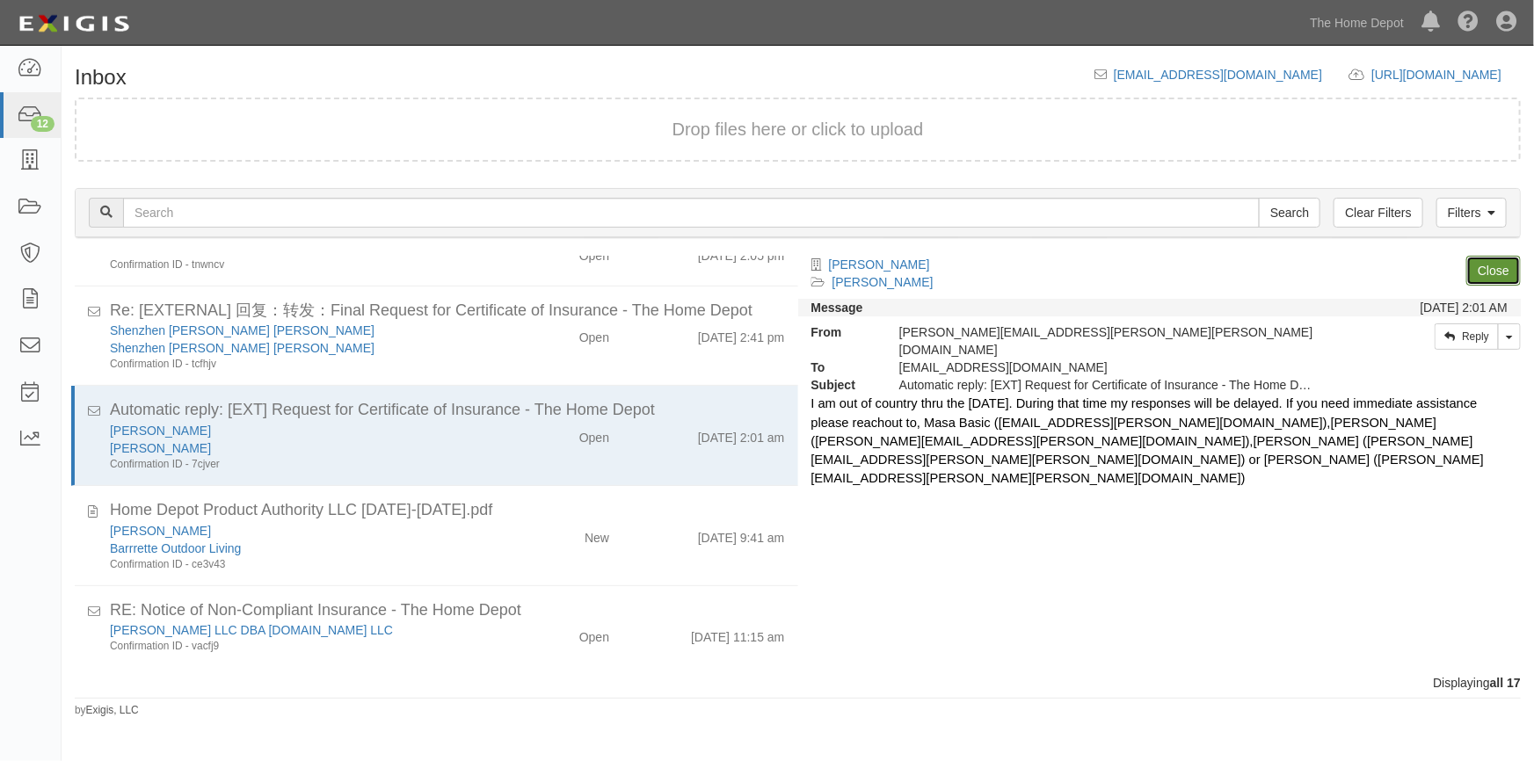
click at [1499, 268] on link "Close" at bounding box center [1493, 271] width 55 height 30
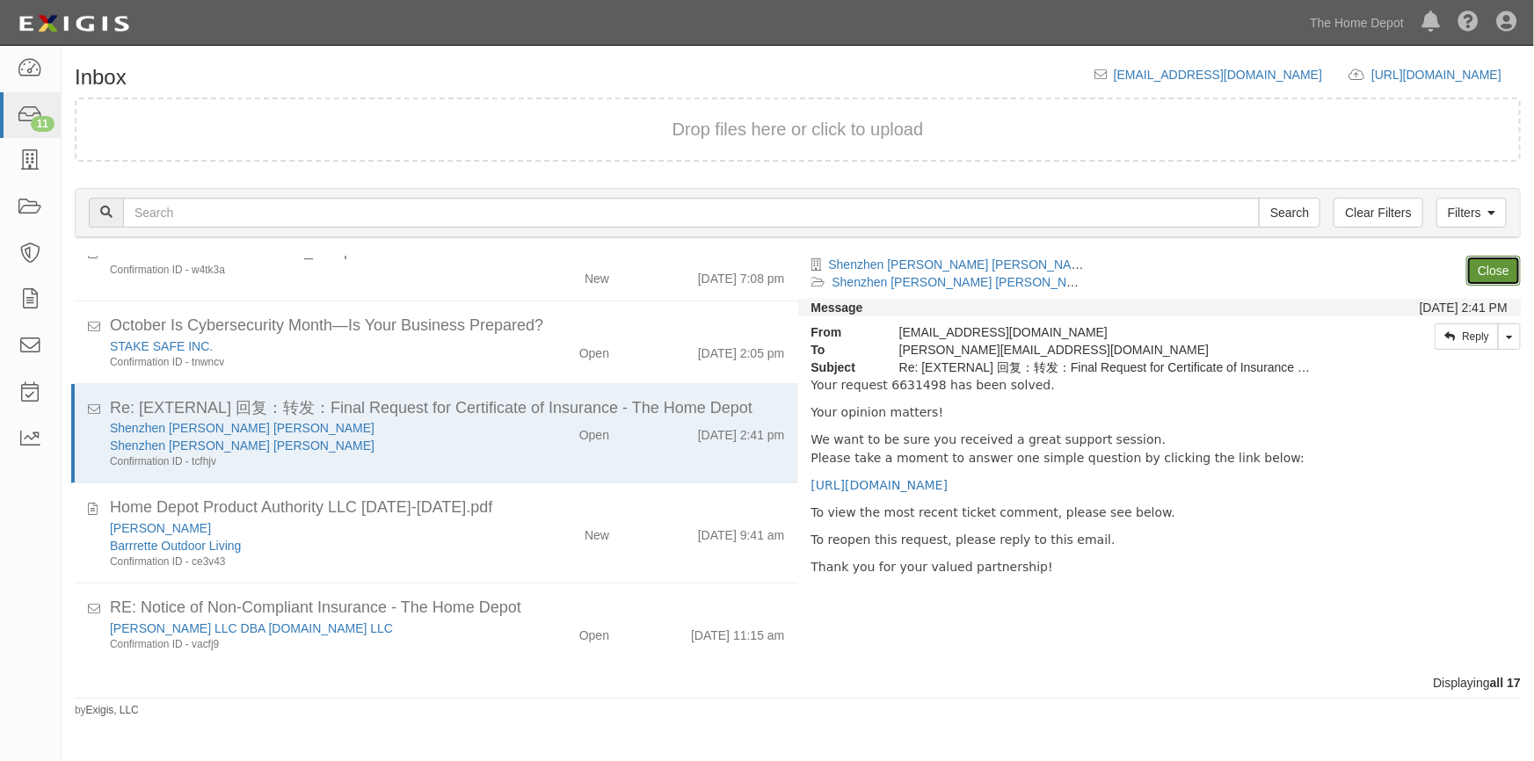
scroll to position [525, 0]
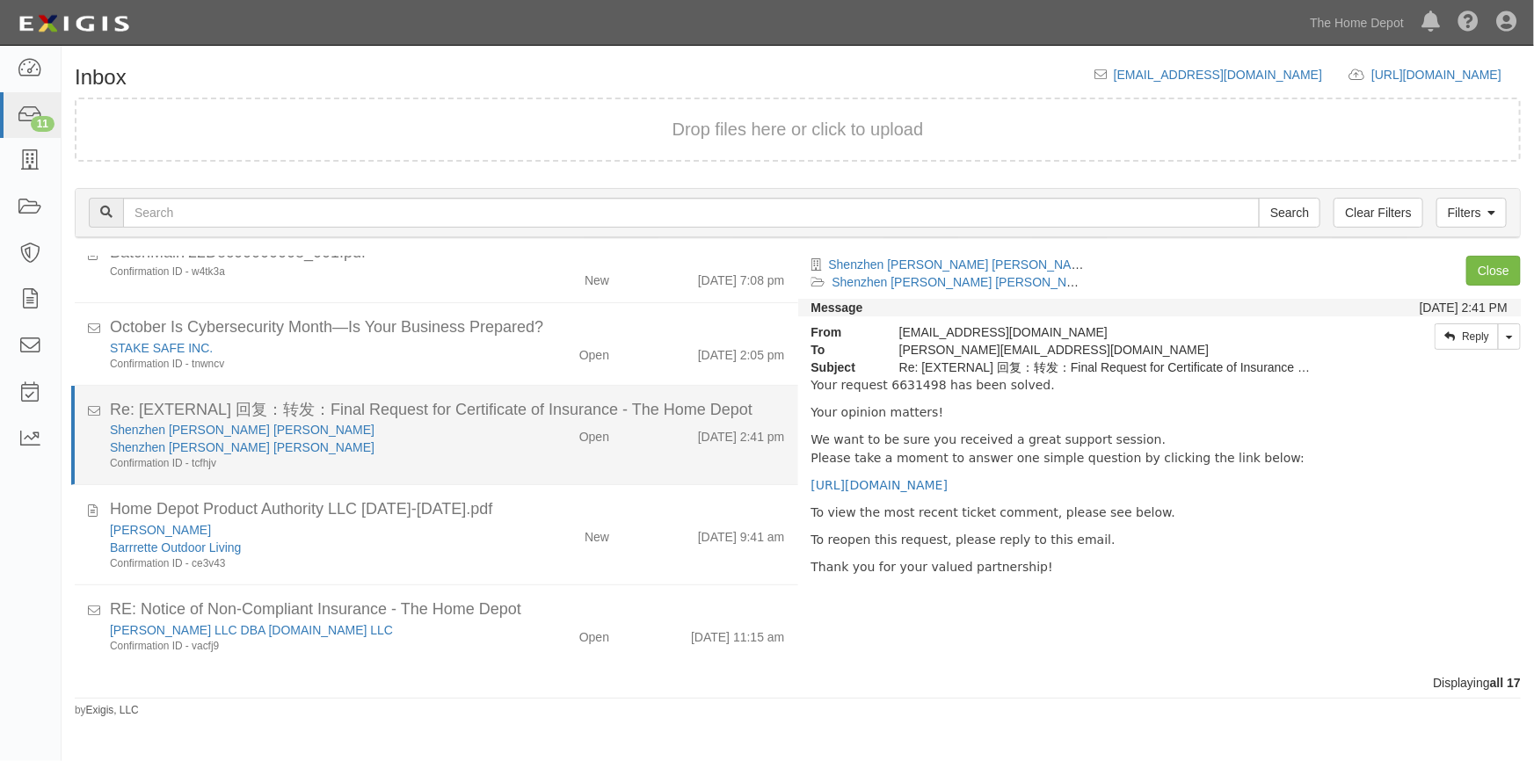
click at [515, 447] on div "Shenzhen Jinglei Chuangxin Youxian Gongsi Shenzhen Jinglei Chuangxin Youxian Go…" at bounding box center [448, 446] width 702 height 50
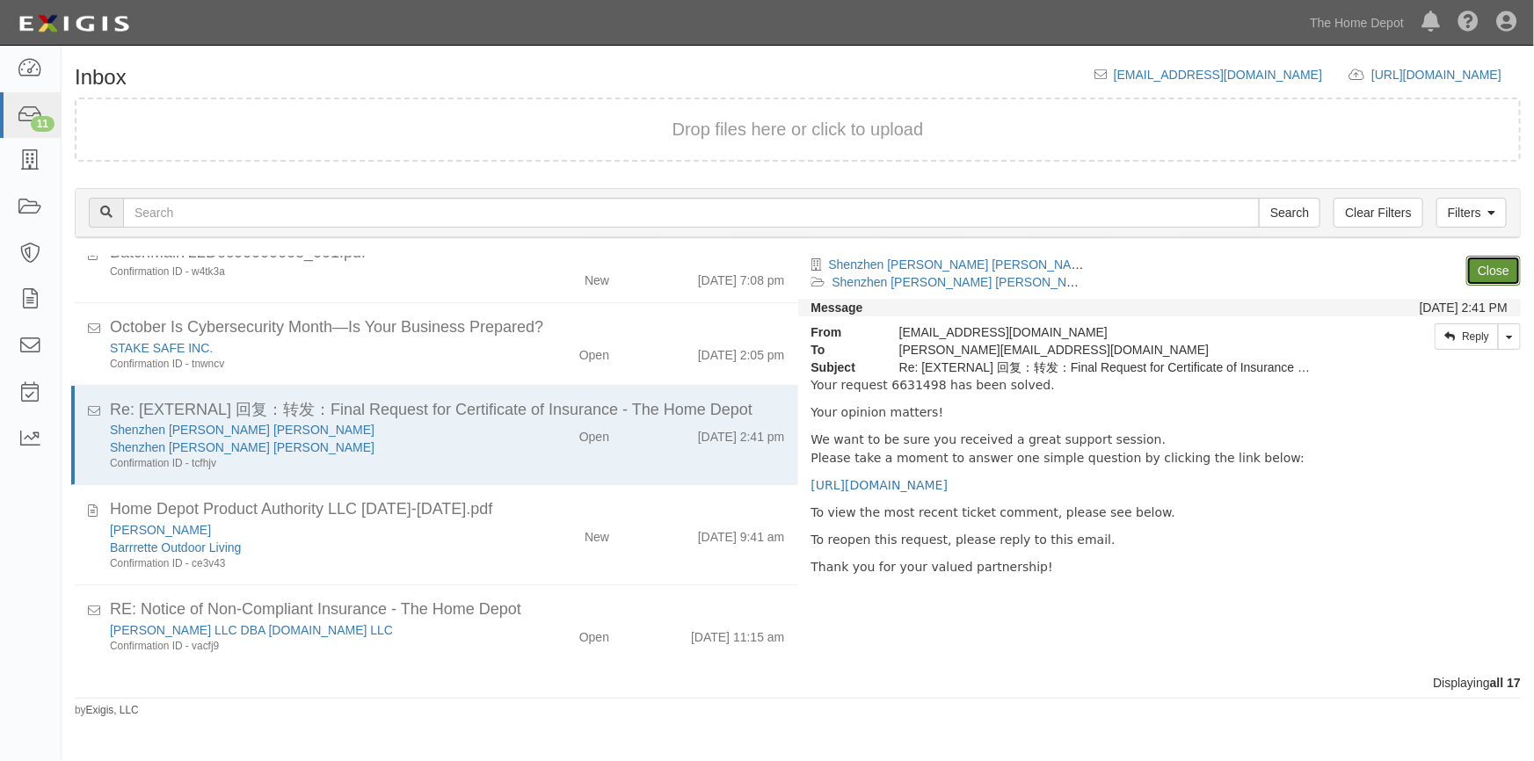
click at [1482, 268] on link "Close" at bounding box center [1493, 271] width 55 height 30
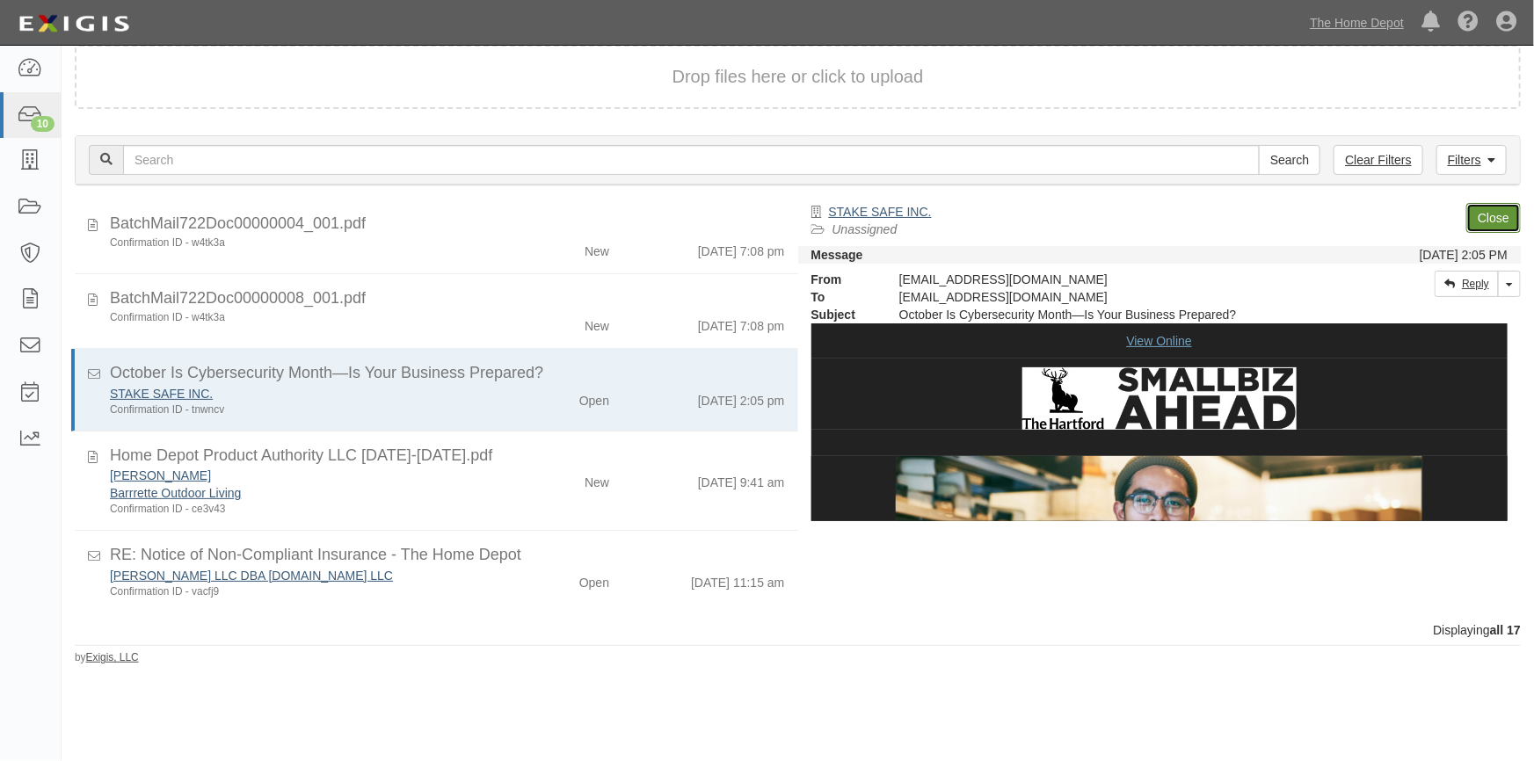
scroll to position [425, 0]
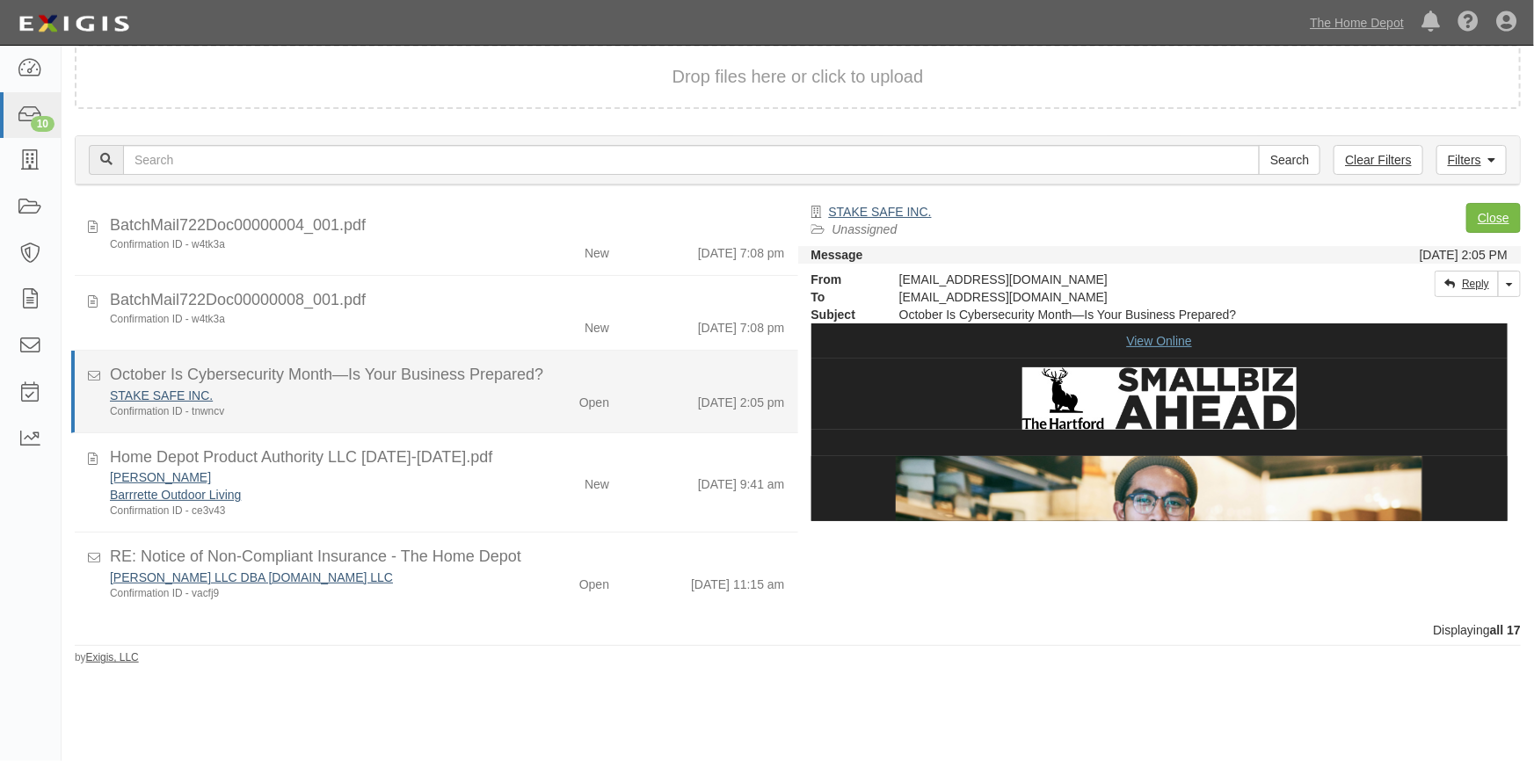
click at [365, 412] on div "Confirmation ID - tnwncv" at bounding box center [301, 411] width 382 height 15
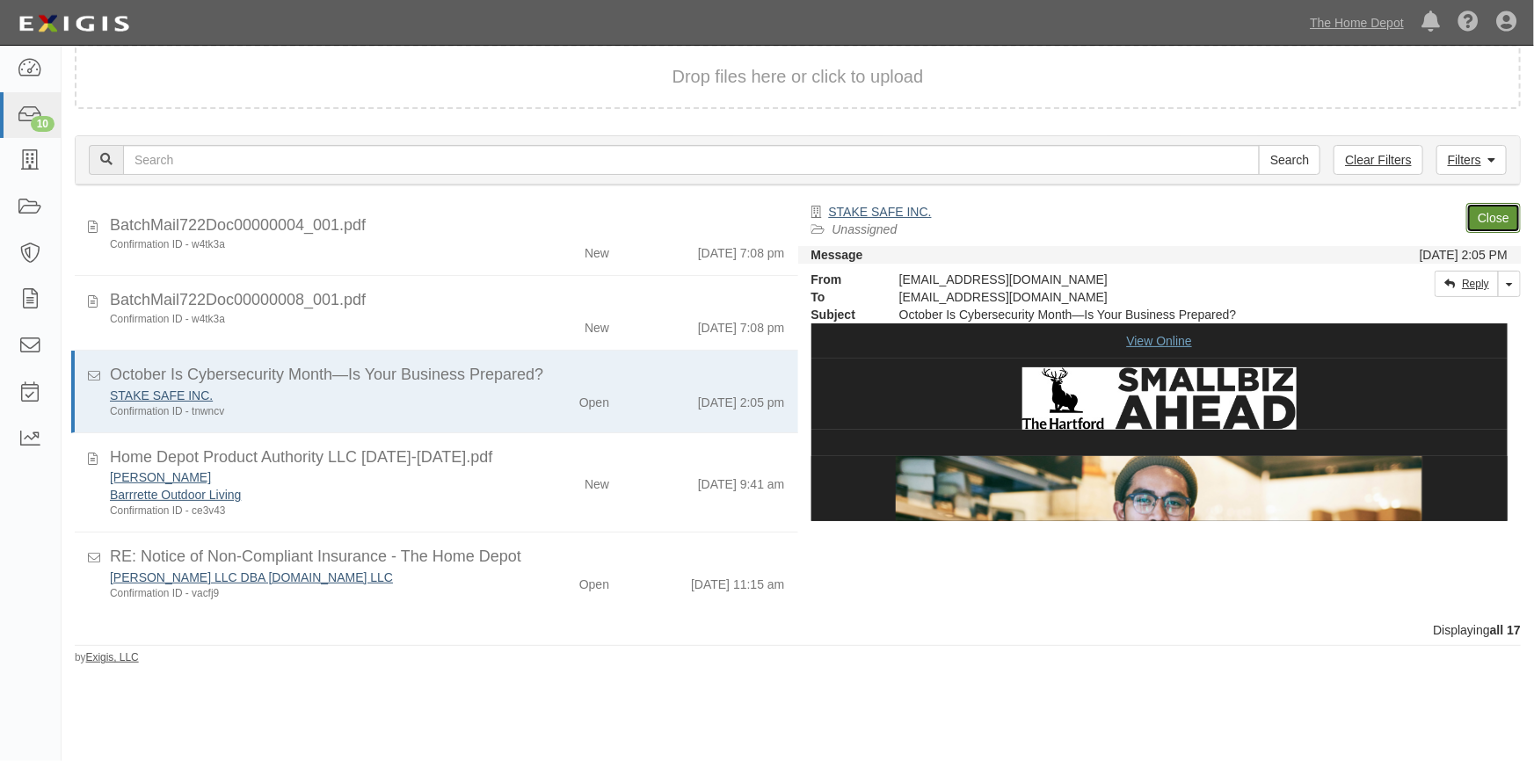
click at [1485, 212] on link "Close" at bounding box center [1493, 218] width 55 height 30
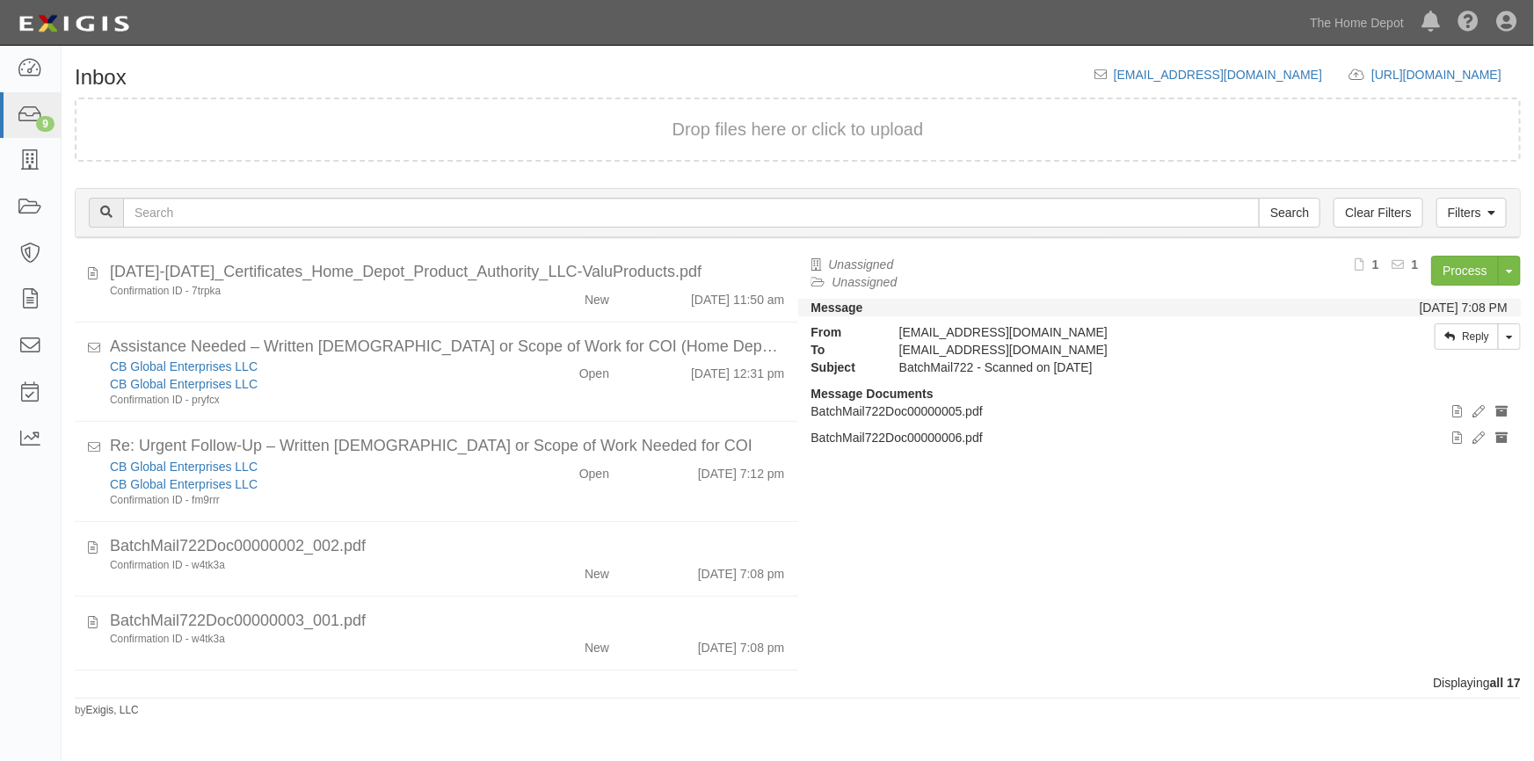
scroll to position [1, 0]
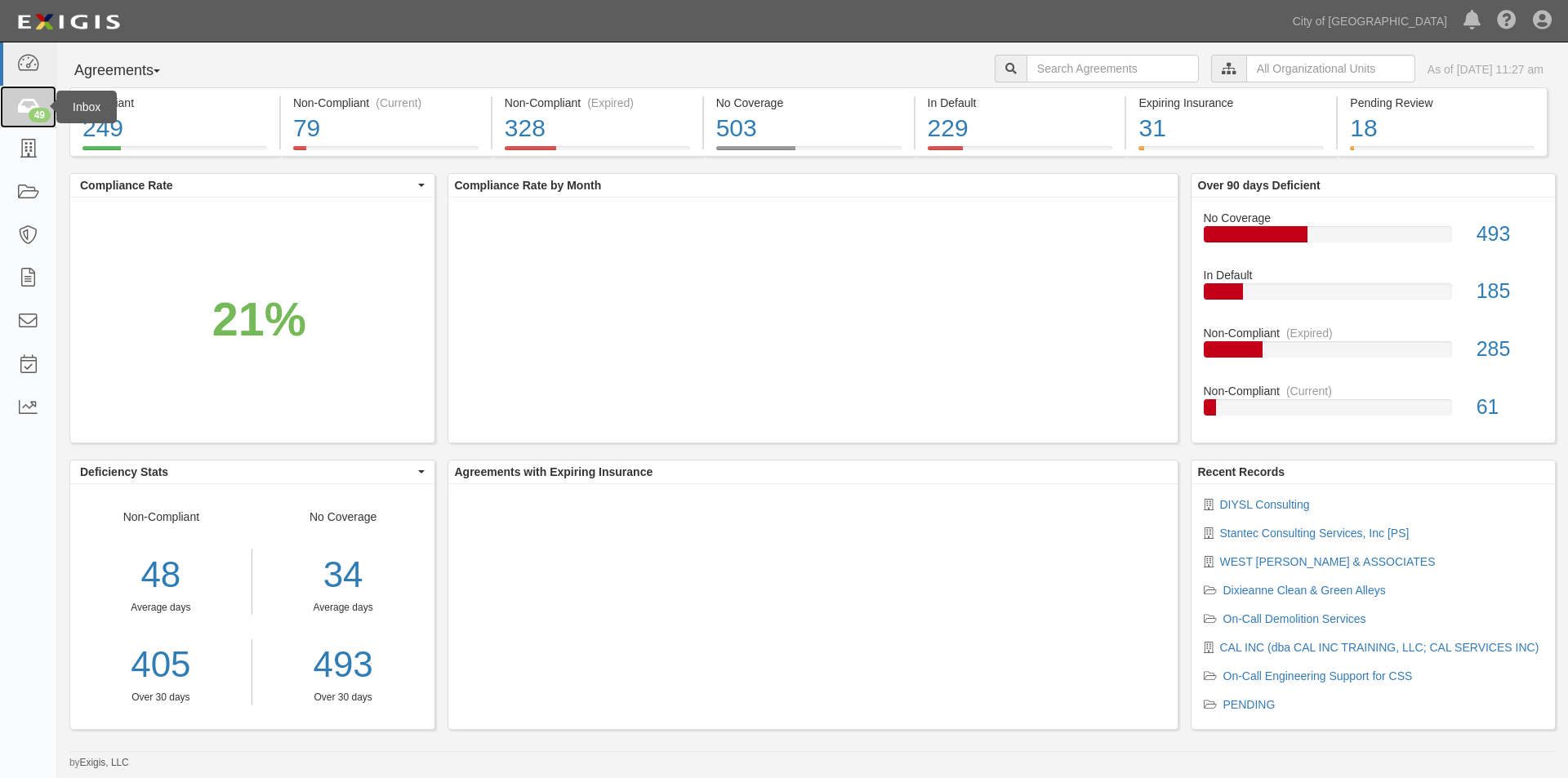
click at [32, 98] on icon at bounding box center [28, 107] width 23 height 19
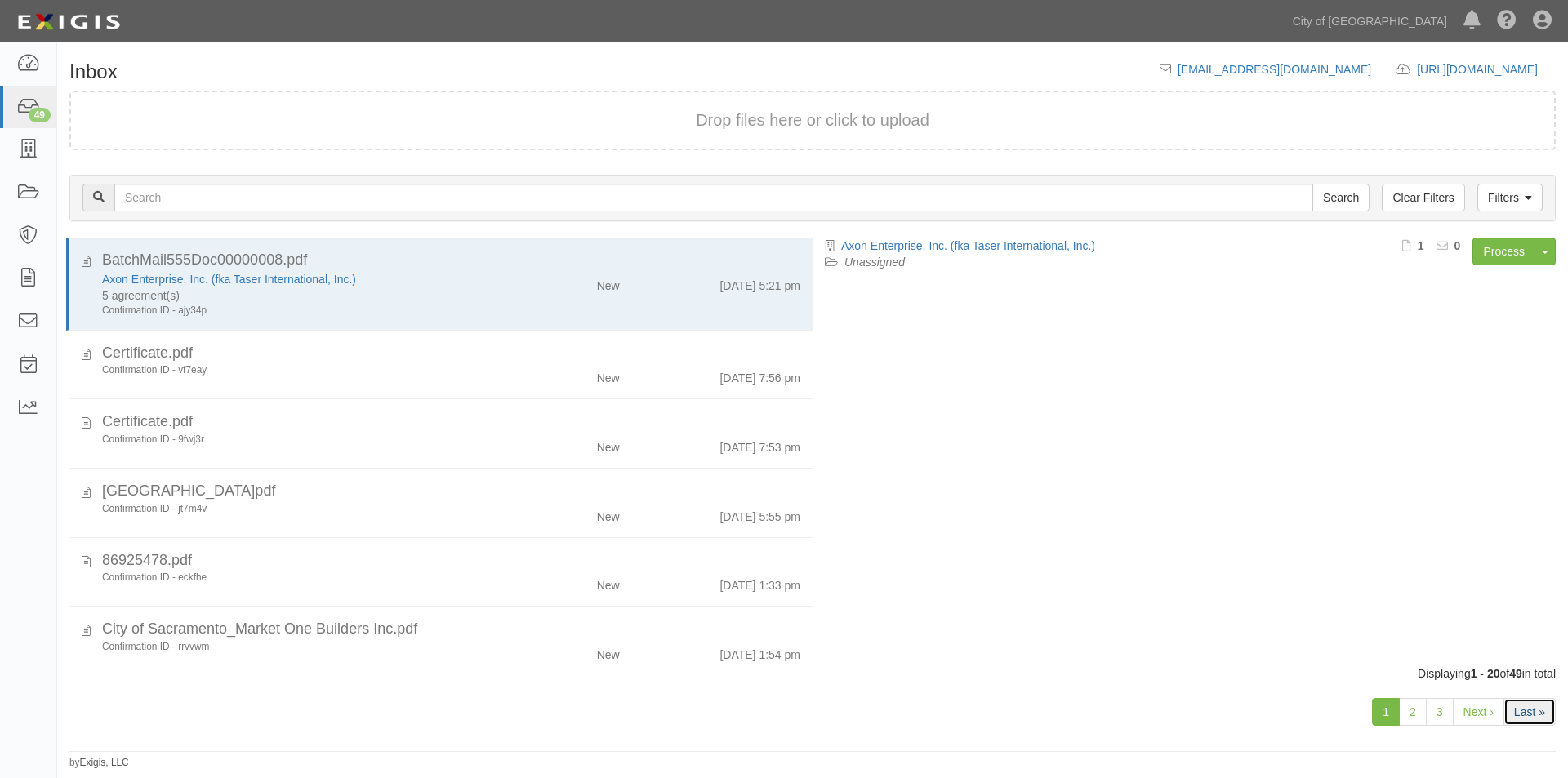
click at [1516, 711] on link "Last »" at bounding box center [1529, 712] width 52 height 28
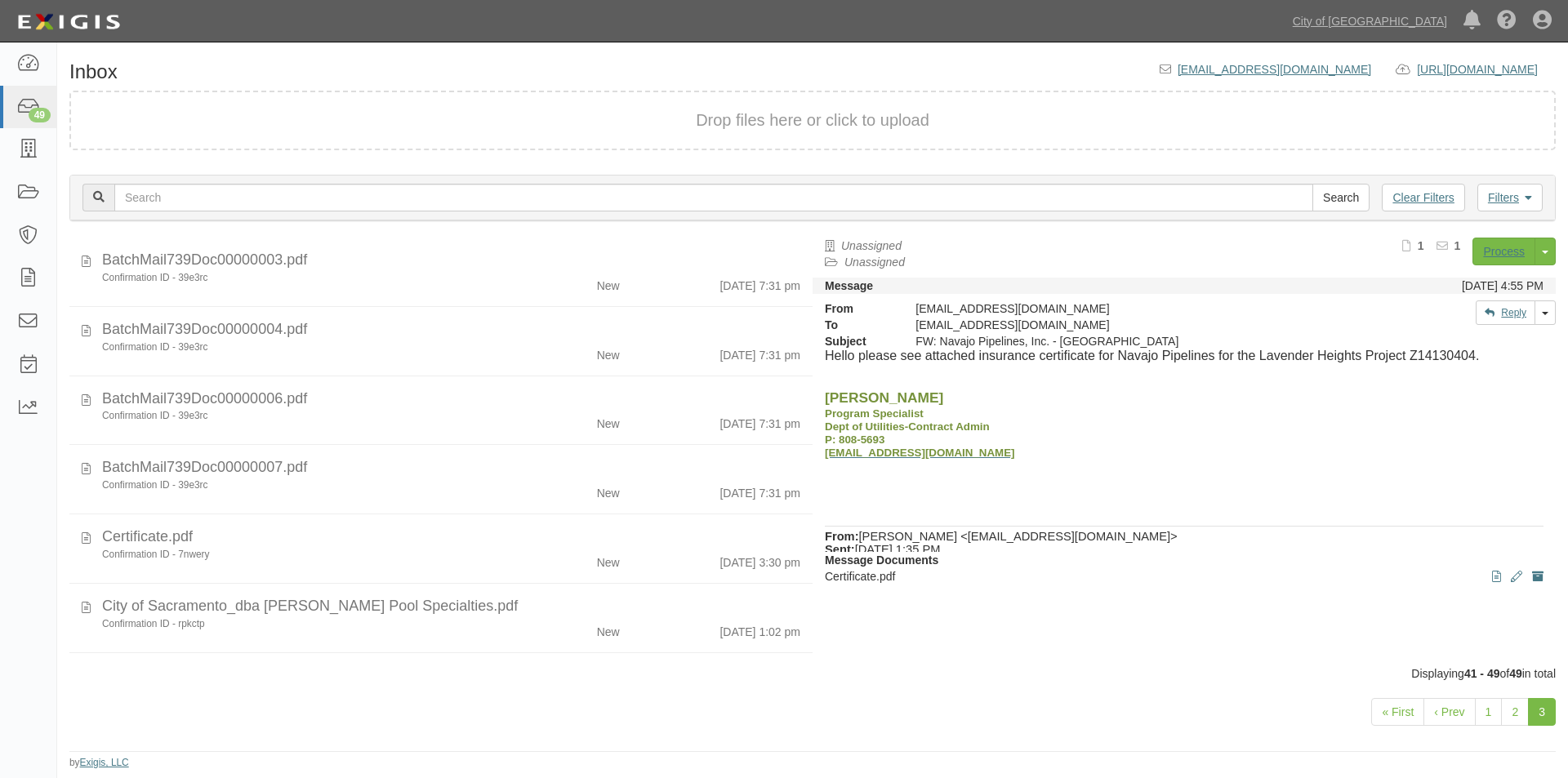
scroll to position [201, 0]
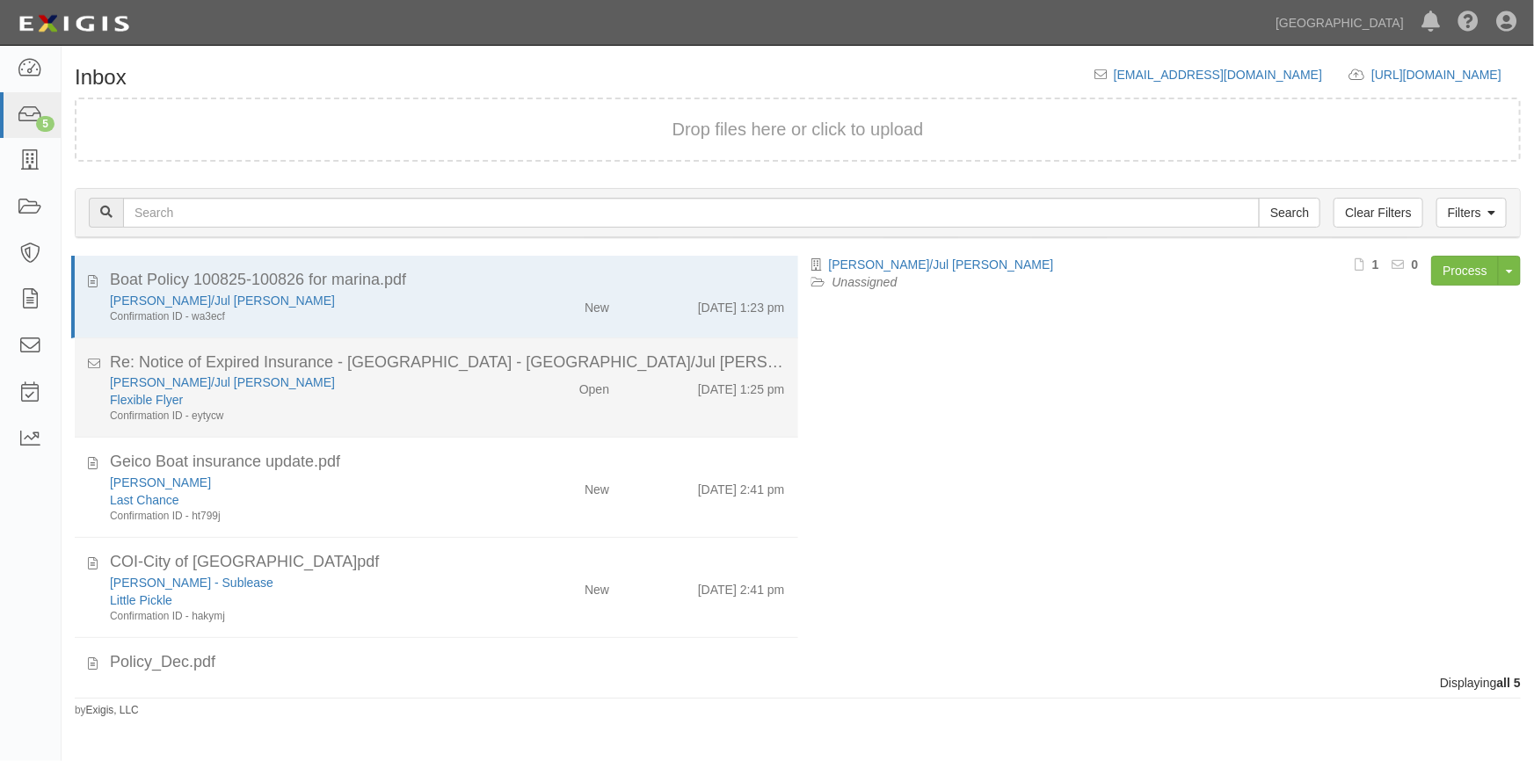
click at [390, 403] on div "Flexible Flyer" at bounding box center [301, 400] width 382 height 18
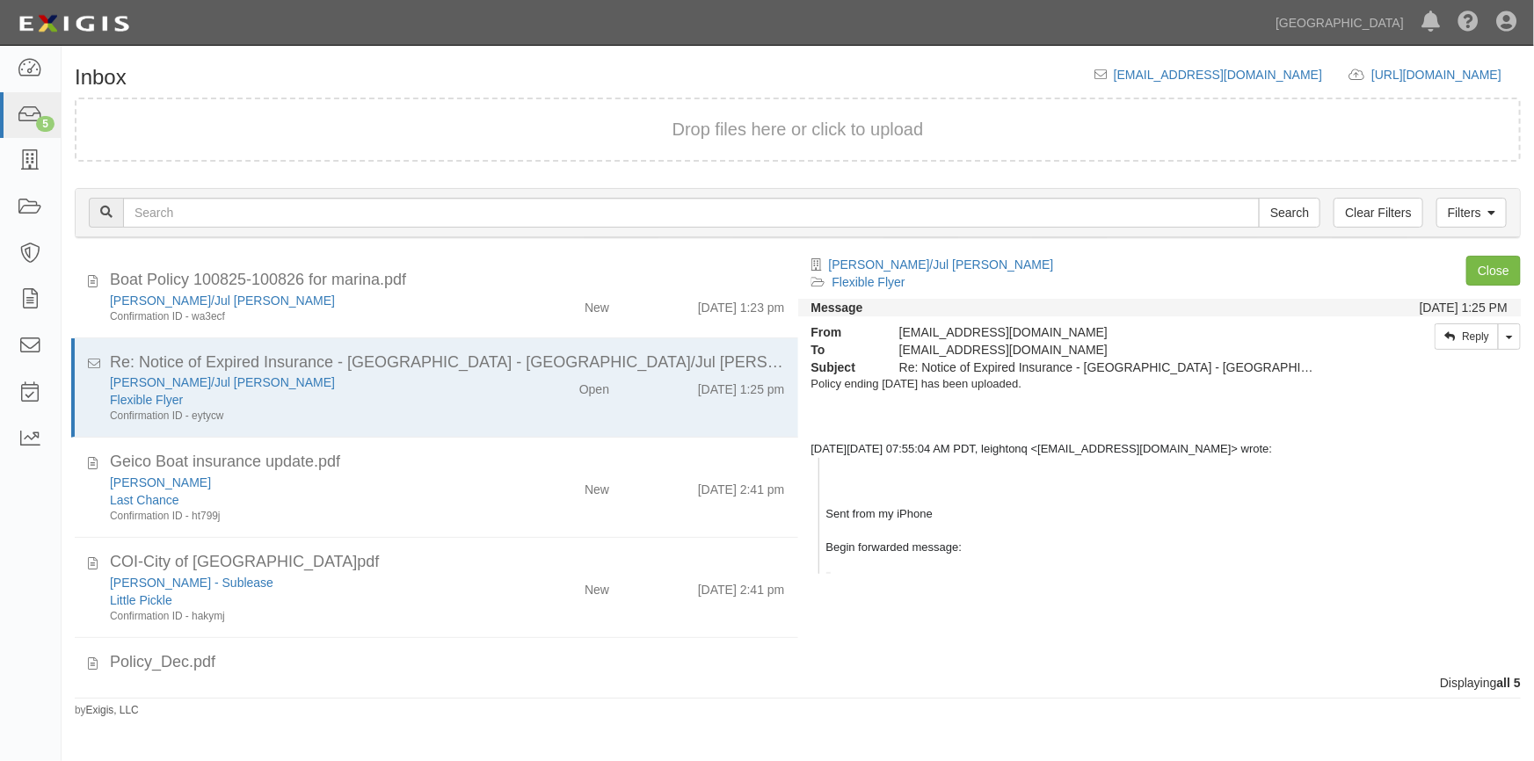
scroll to position [70, 0]
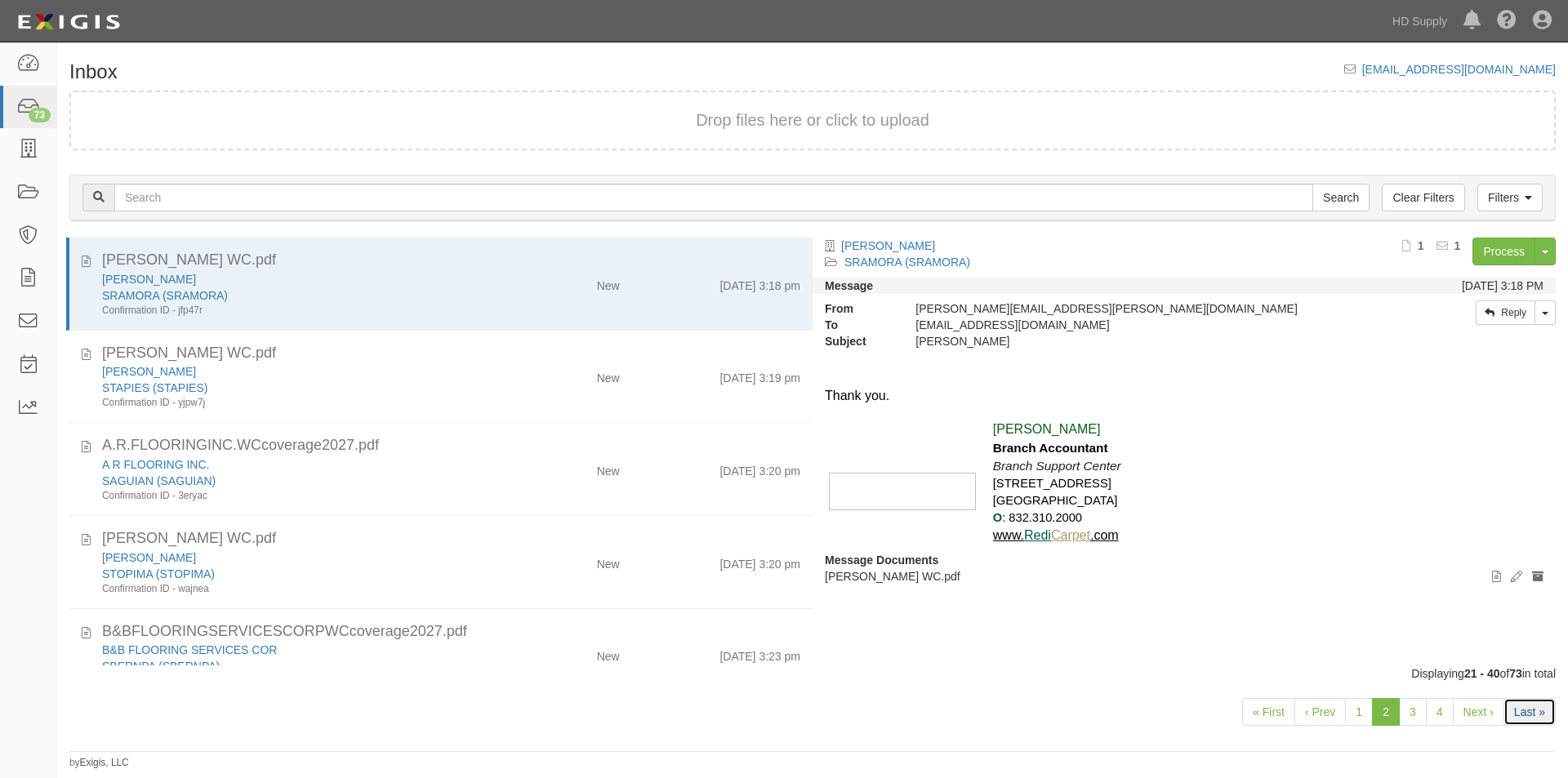
click at [1524, 716] on link "Last »" at bounding box center [1529, 712] width 52 height 28
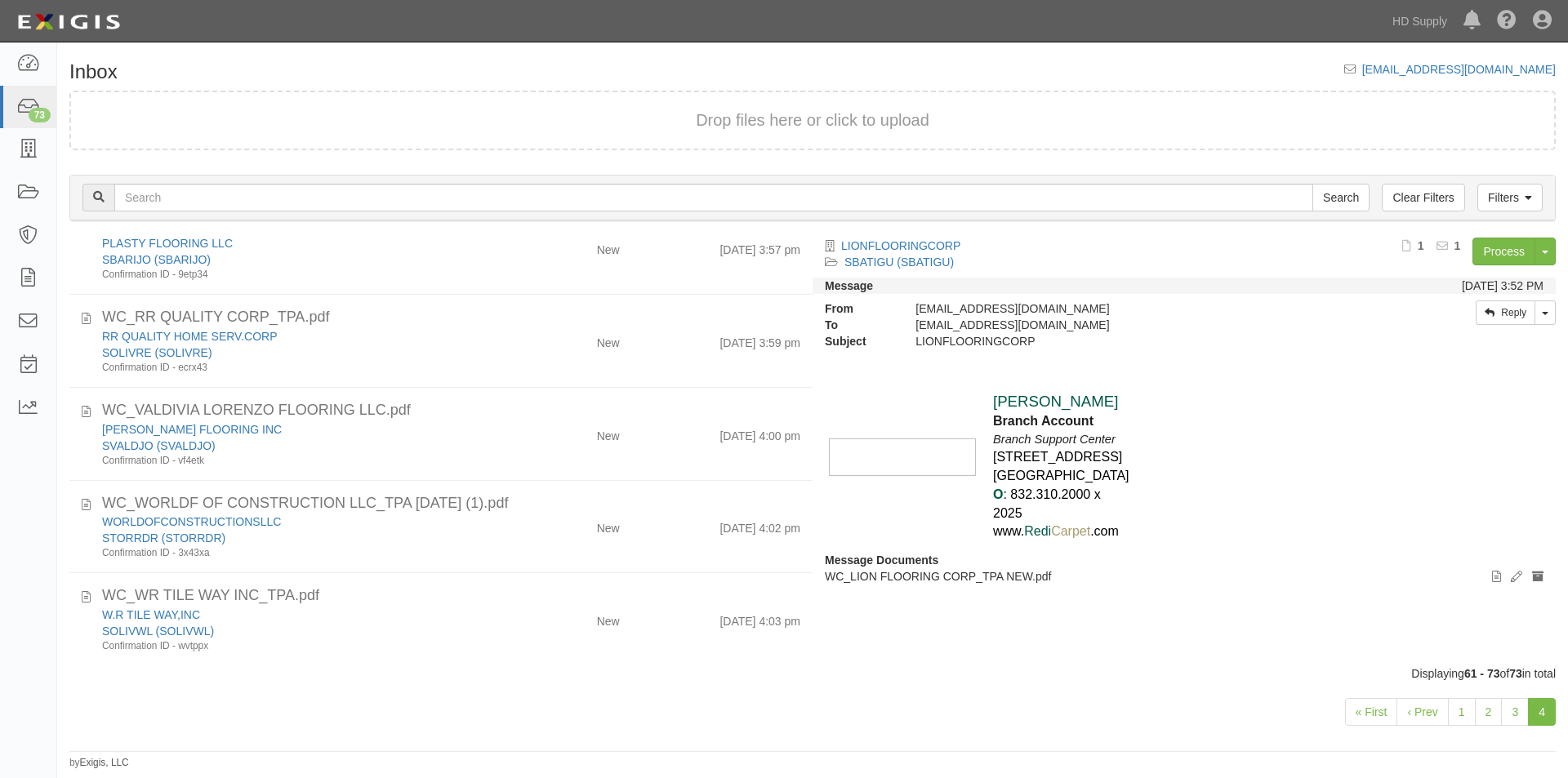
scroll to position [739, 0]
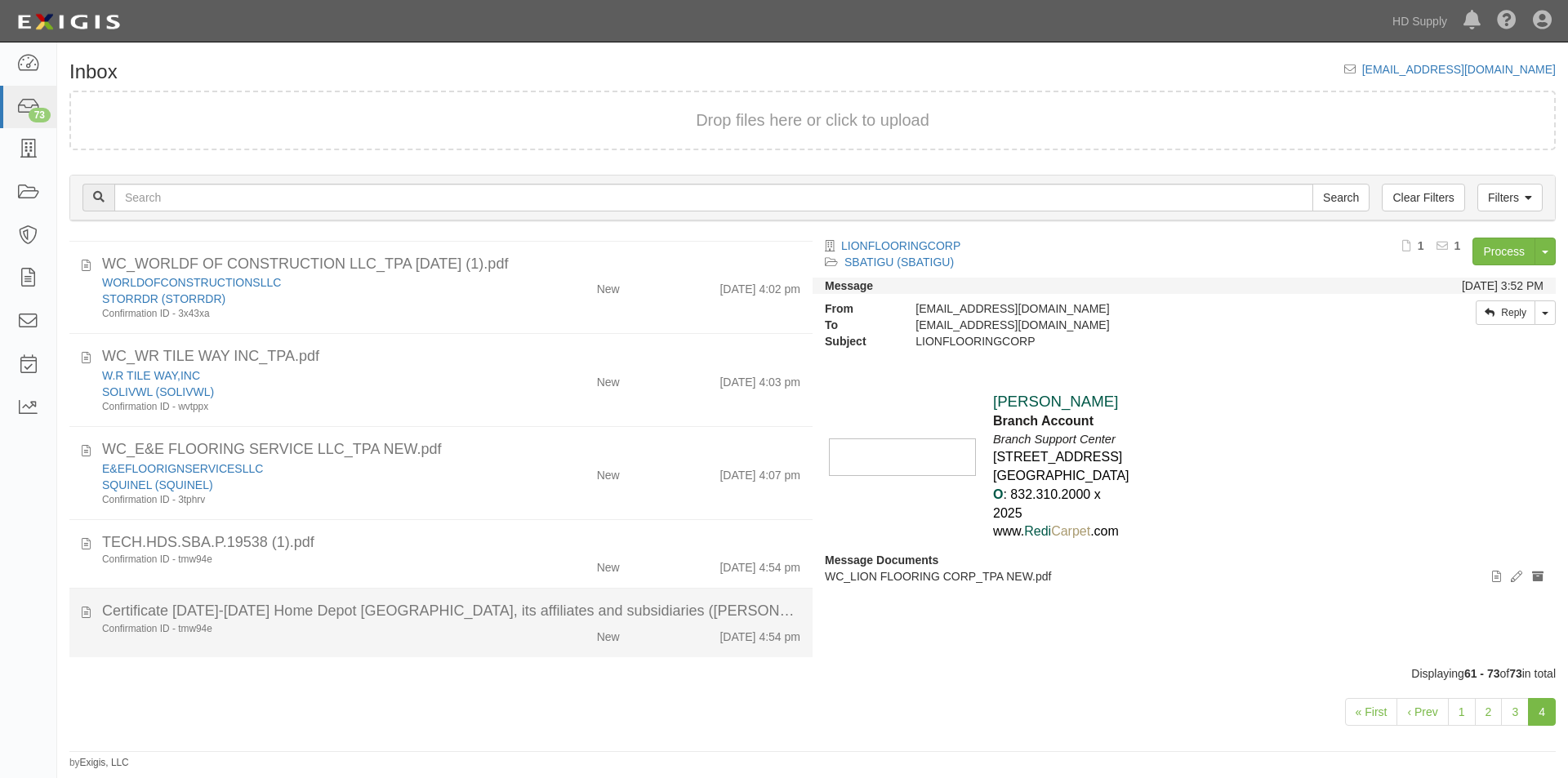
click at [361, 651] on li "Certificate 2024-2025 Home Depot USA, its affiliates and subsidiaries (ACORD).P…" at bounding box center [441, 623] width 743 height 69
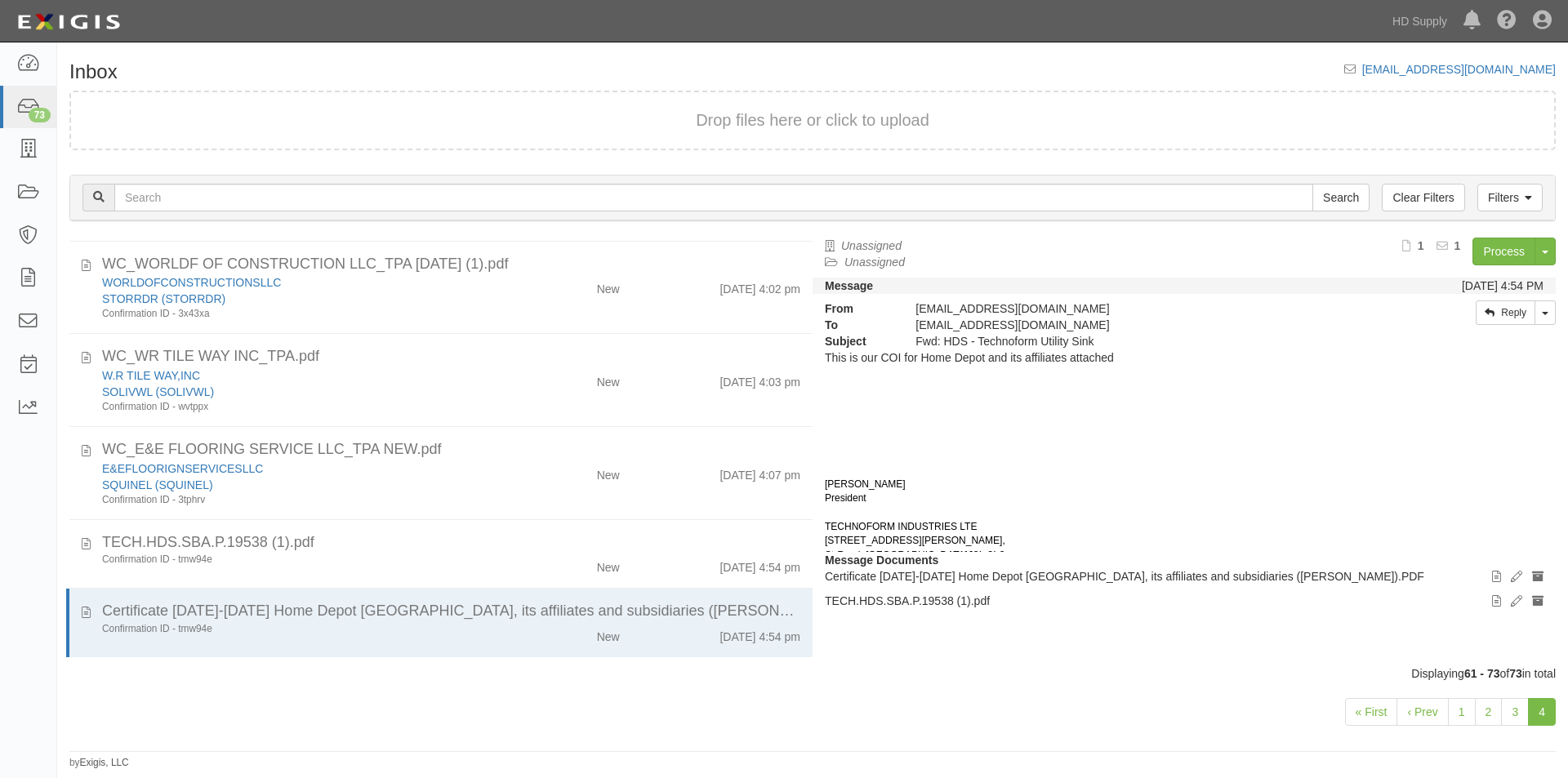
click at [343, 690] on div "« First ‹ Prev 1 2 3 4" at bounding box center [813, 713] width 1510 height 64
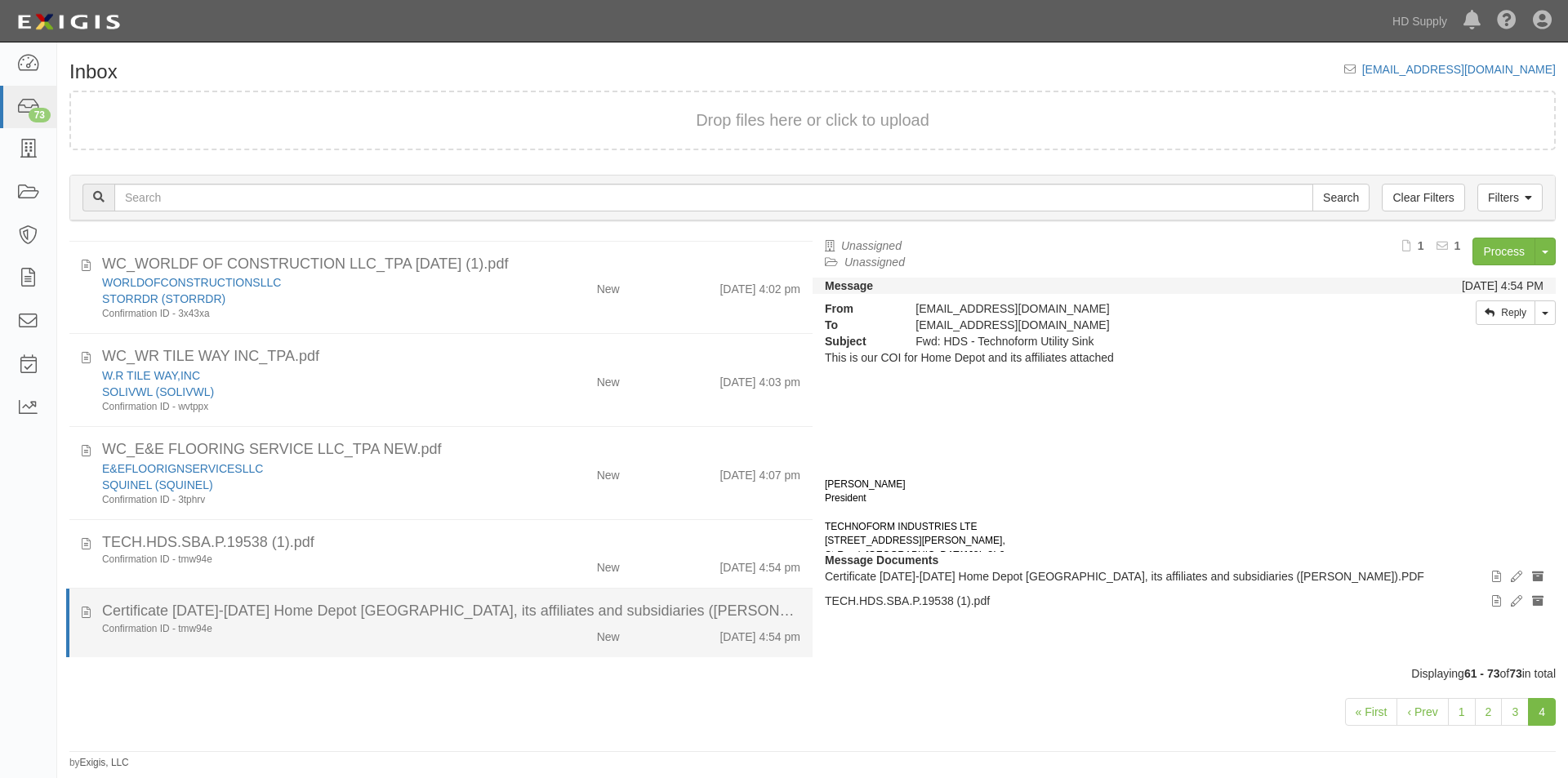
click at [337, 632] on div "Confirmation ID - tmw94e" at bounding box center [300, 629] width 397 height 14
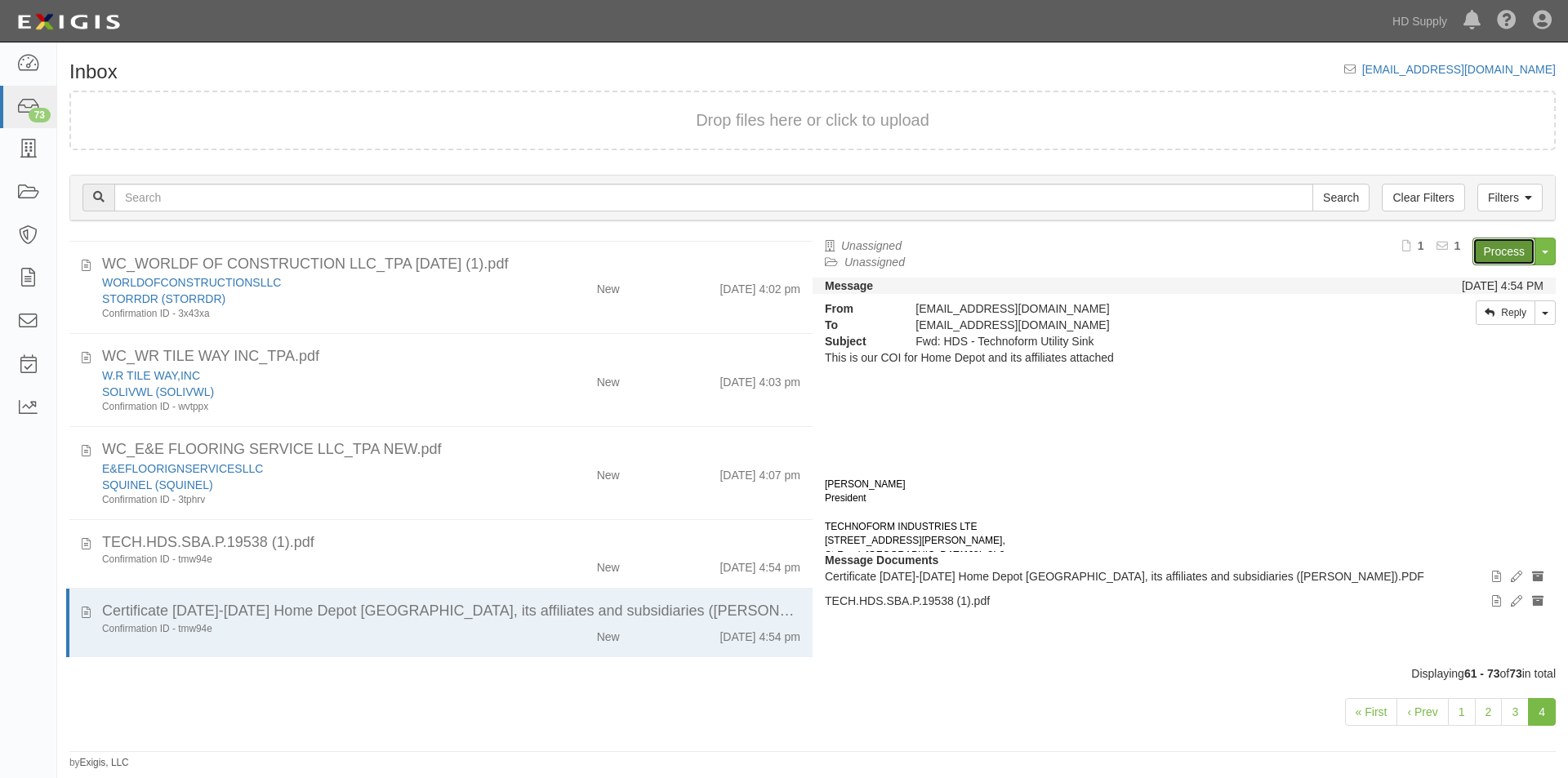
click at [1511, 251] on link "Process" at bounding box center [1504, 252] width 63 height 28
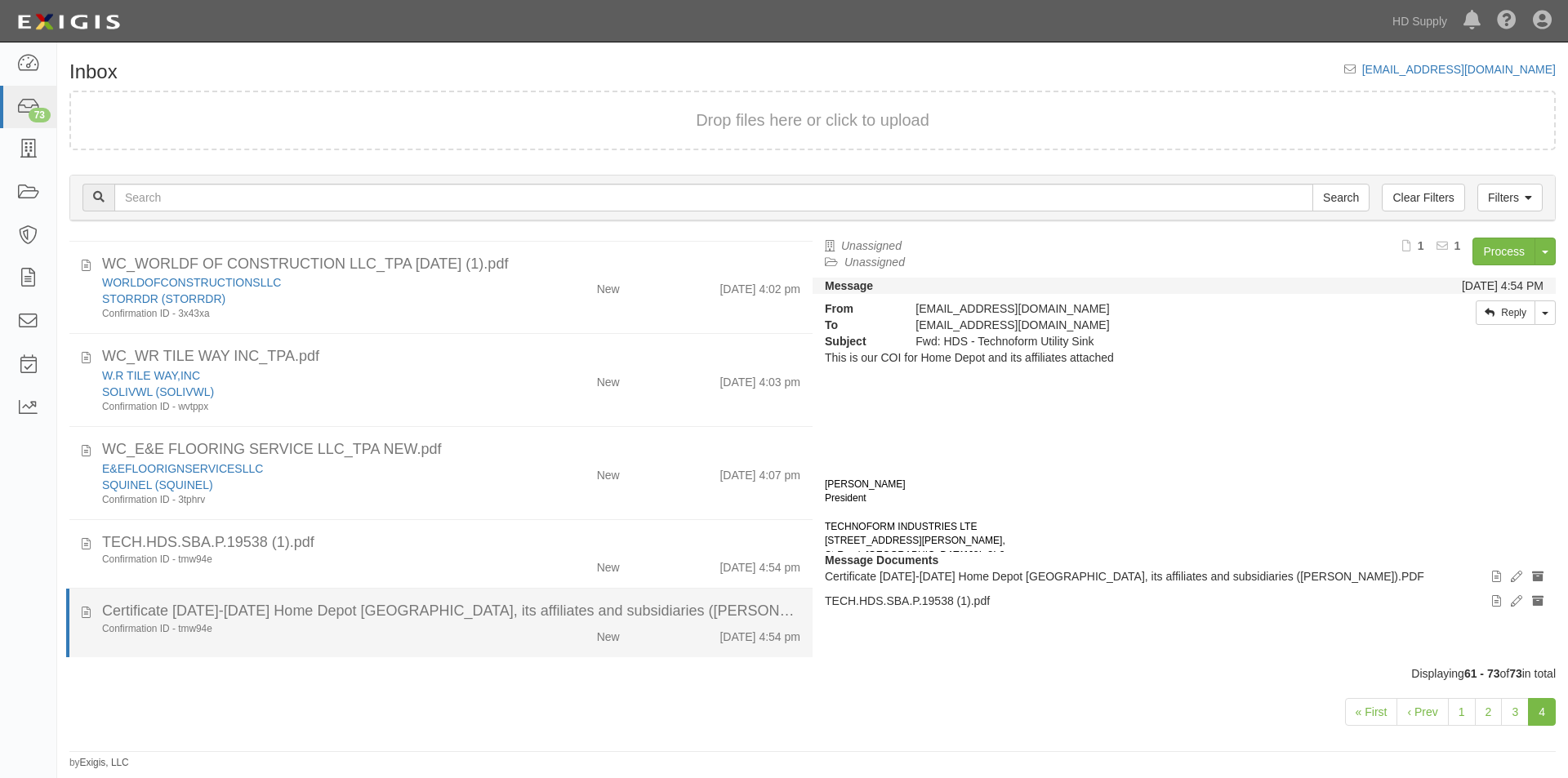
click at [644, 624] on div "10/8/25 4:54 pm" at bounding box center [722, 633] width 180 height 23
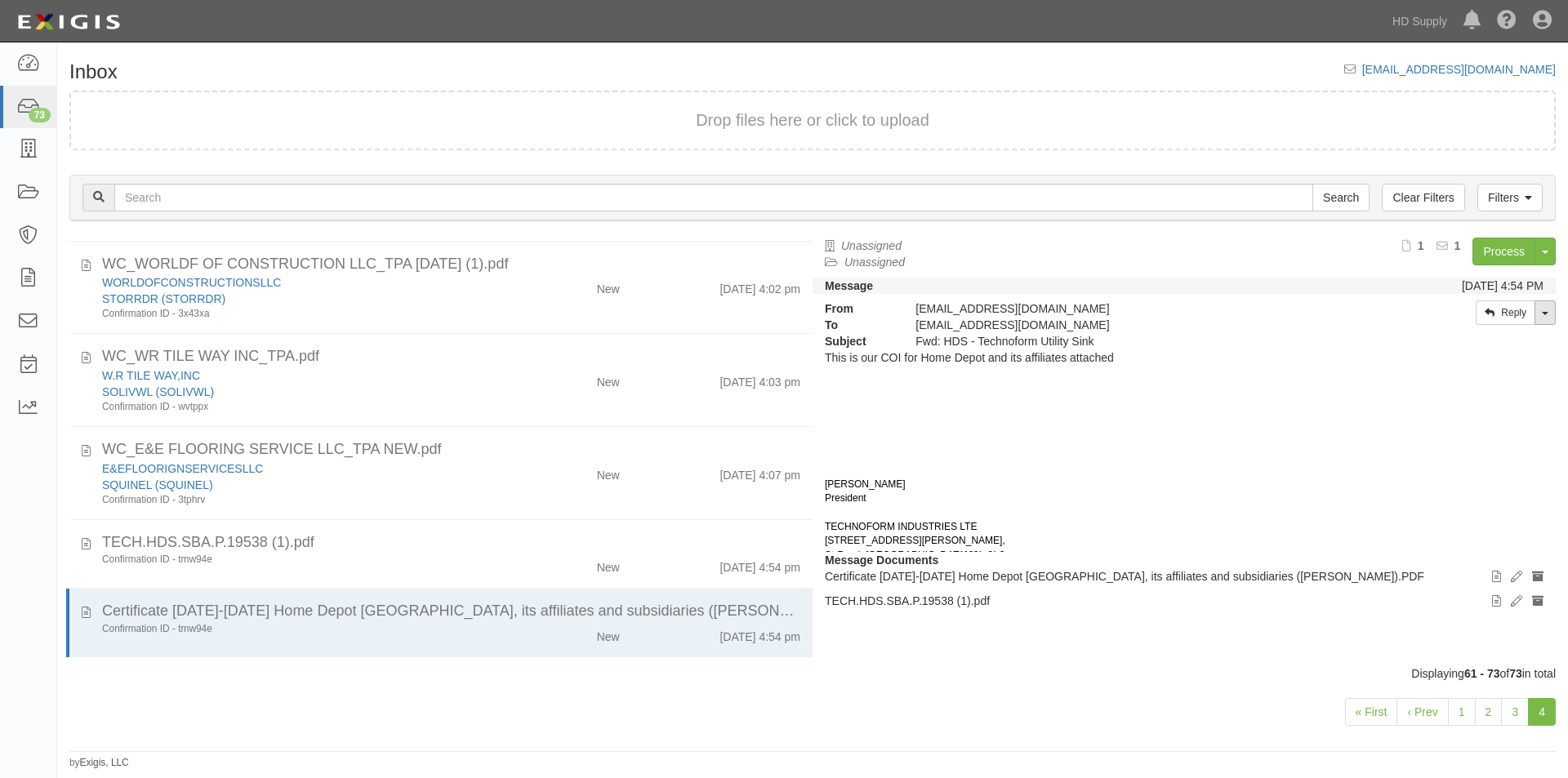
click at [1547, 314] on span at bounding box center [1545, 314] width 7 height 4
click at [1392, 494] on div "RICHARD DAVIDSON President TECHNOFORM INDUSTRIES LTE 10, rue Roger-Dorais," at bounding box center [1184, 505] width 719 height 84
click at [1547, 251] on span "button" at bounding box center [1545, 253] width 7 height 4
click at [1496, 281] on link "Archive Document" at bounding box center [1490, 282] width 129 height 21
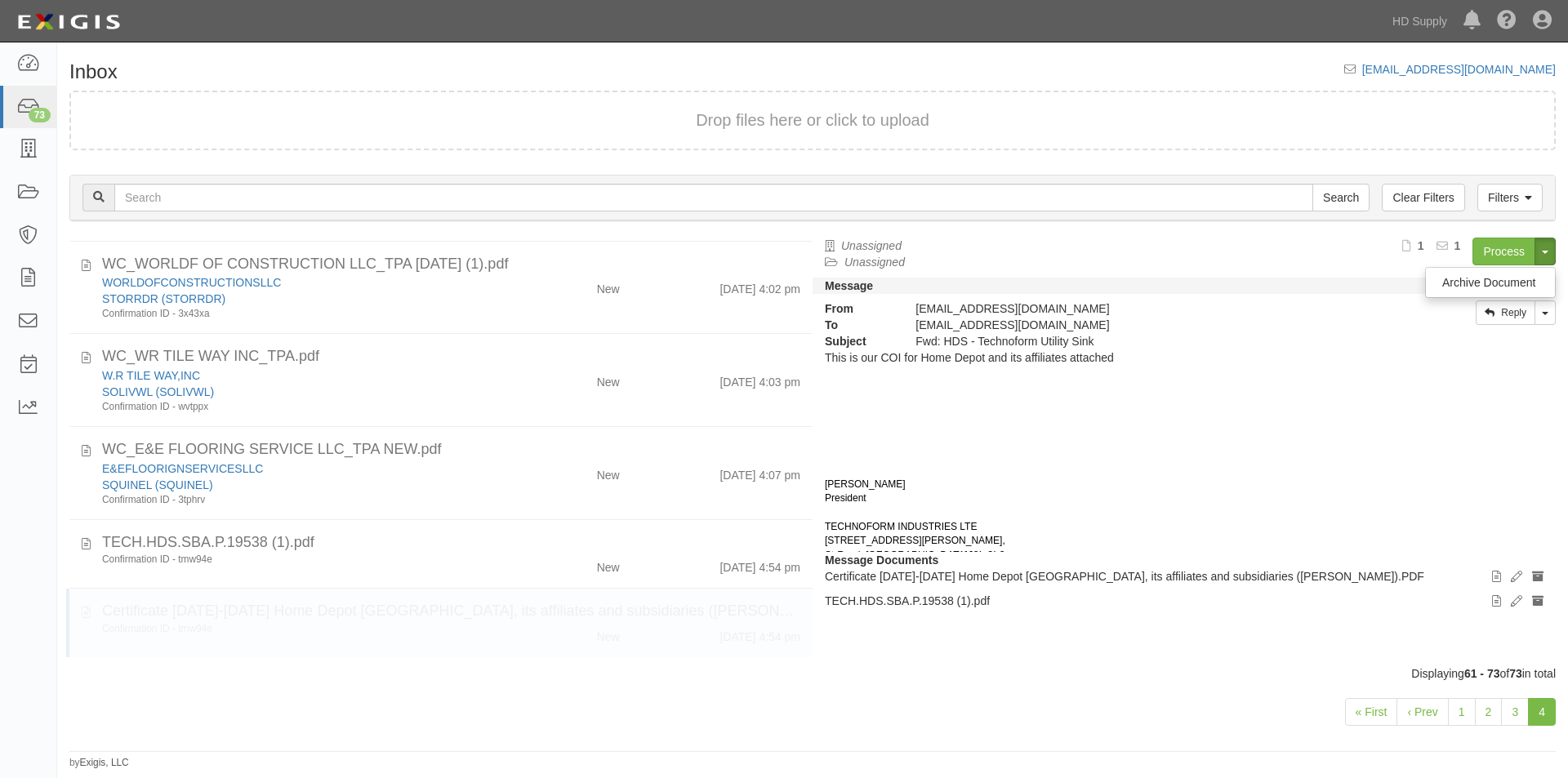
scroll to position [670, 0]
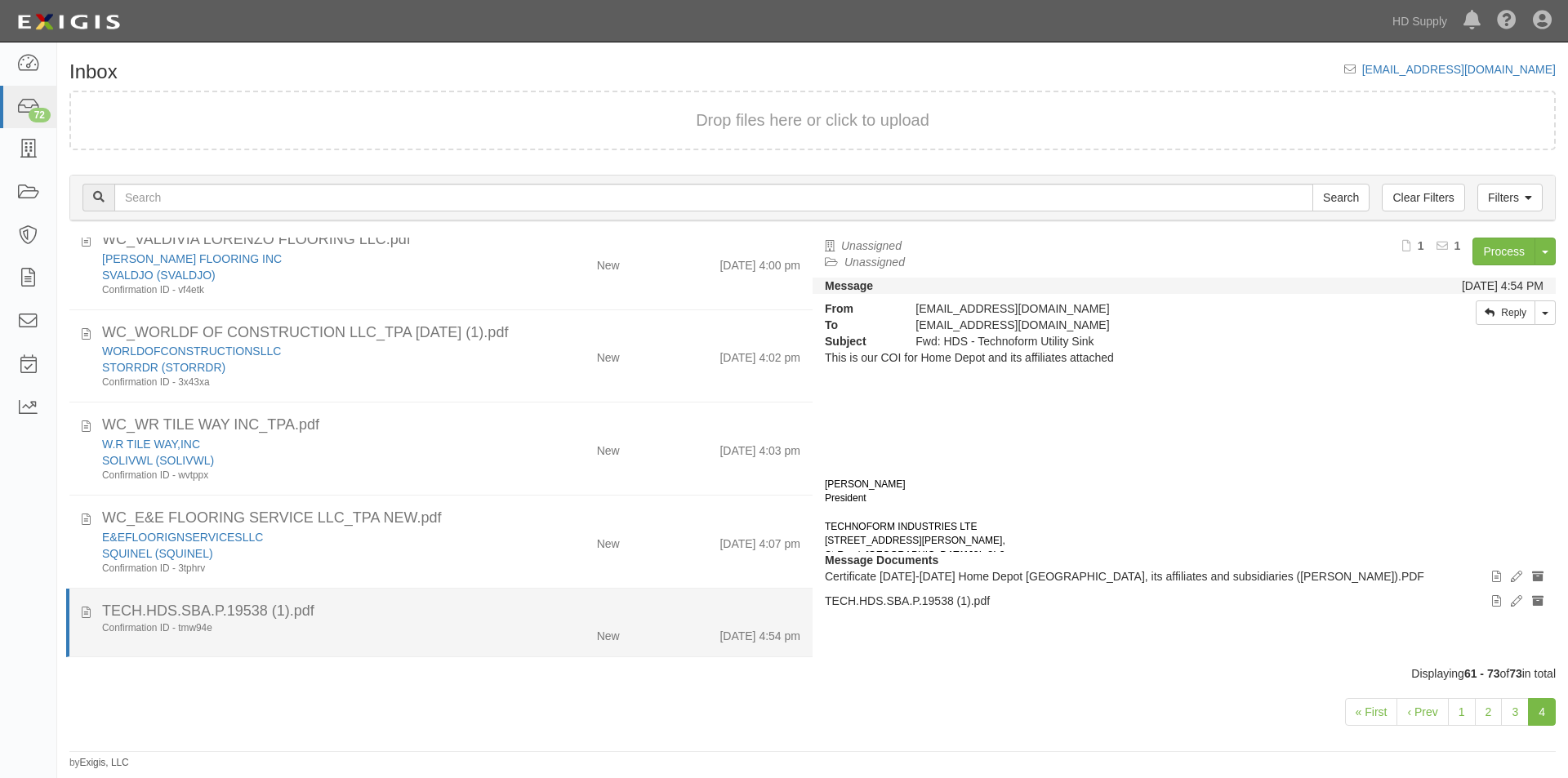
click at [357, 640] on div "Confirmation ID - tmw94e New 10/8/25 4:54 pm" at bounding box center [451, 632] width 723 height 23
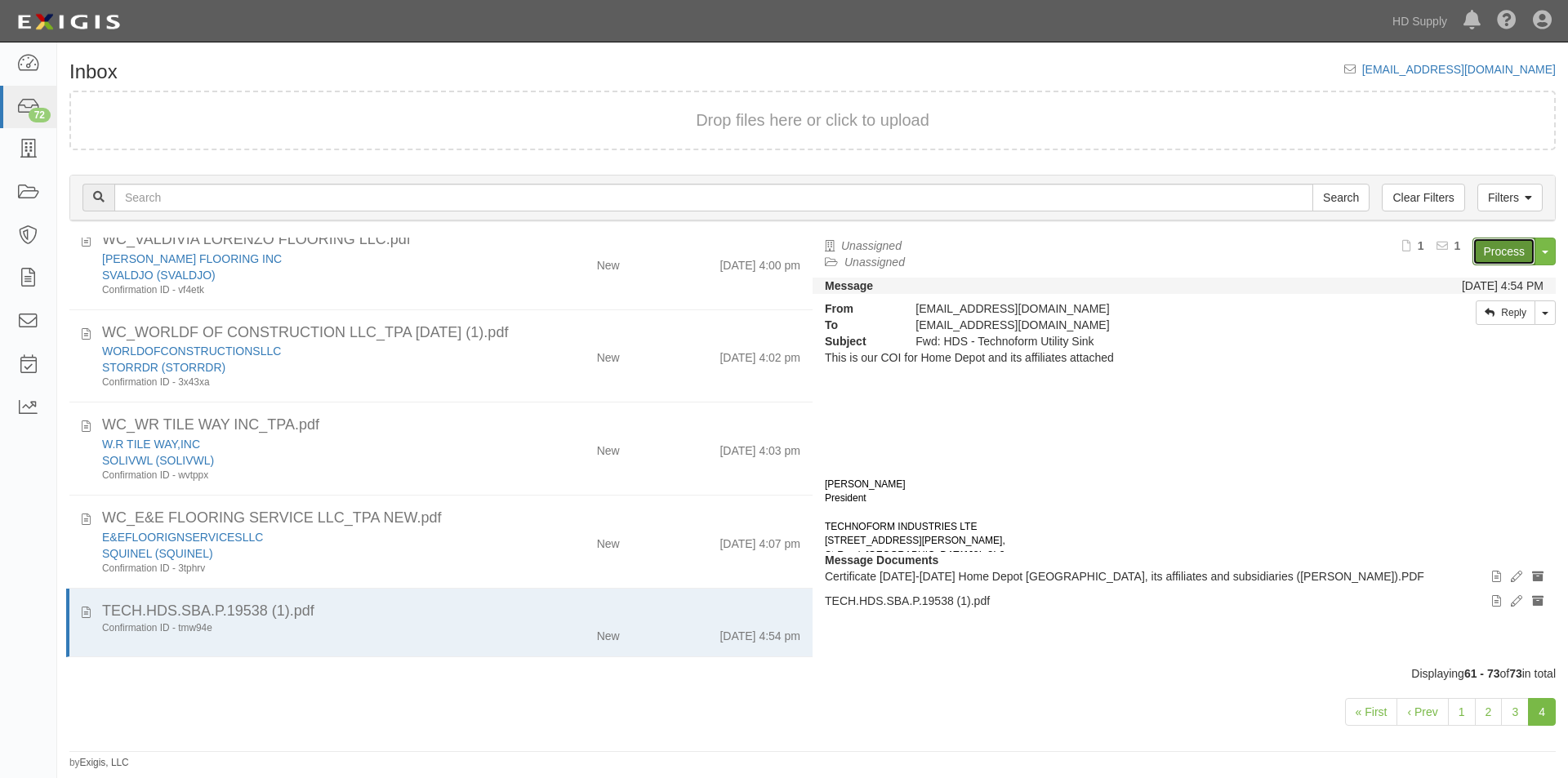
click at [1491, 249] on link "Process" at bounding box center [1504, 252] width 63 height 28
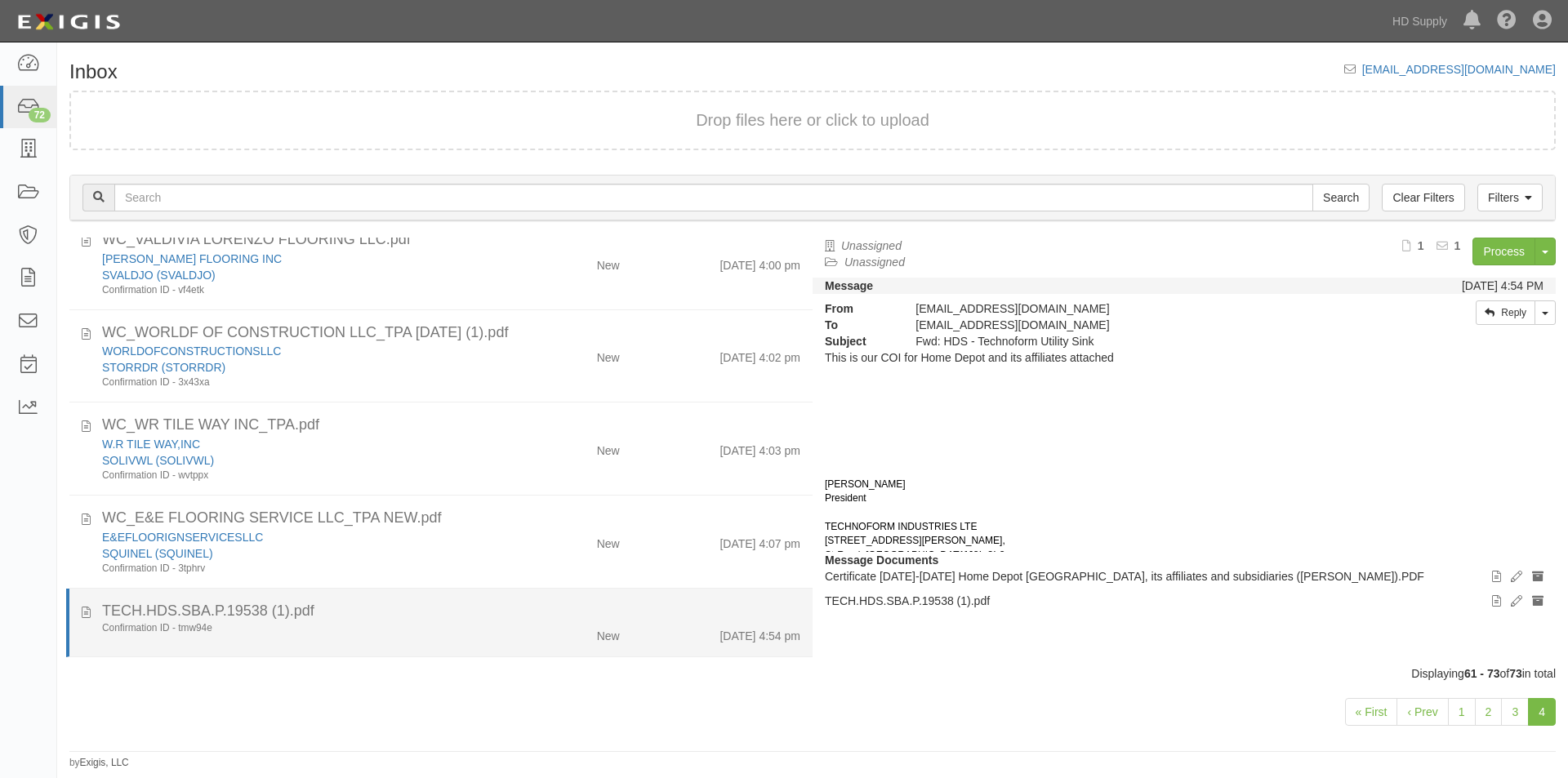
click at [412, 626] on div "Confirmation ID - tmw94e" at bounding box center [300, 628] width 397 height 14
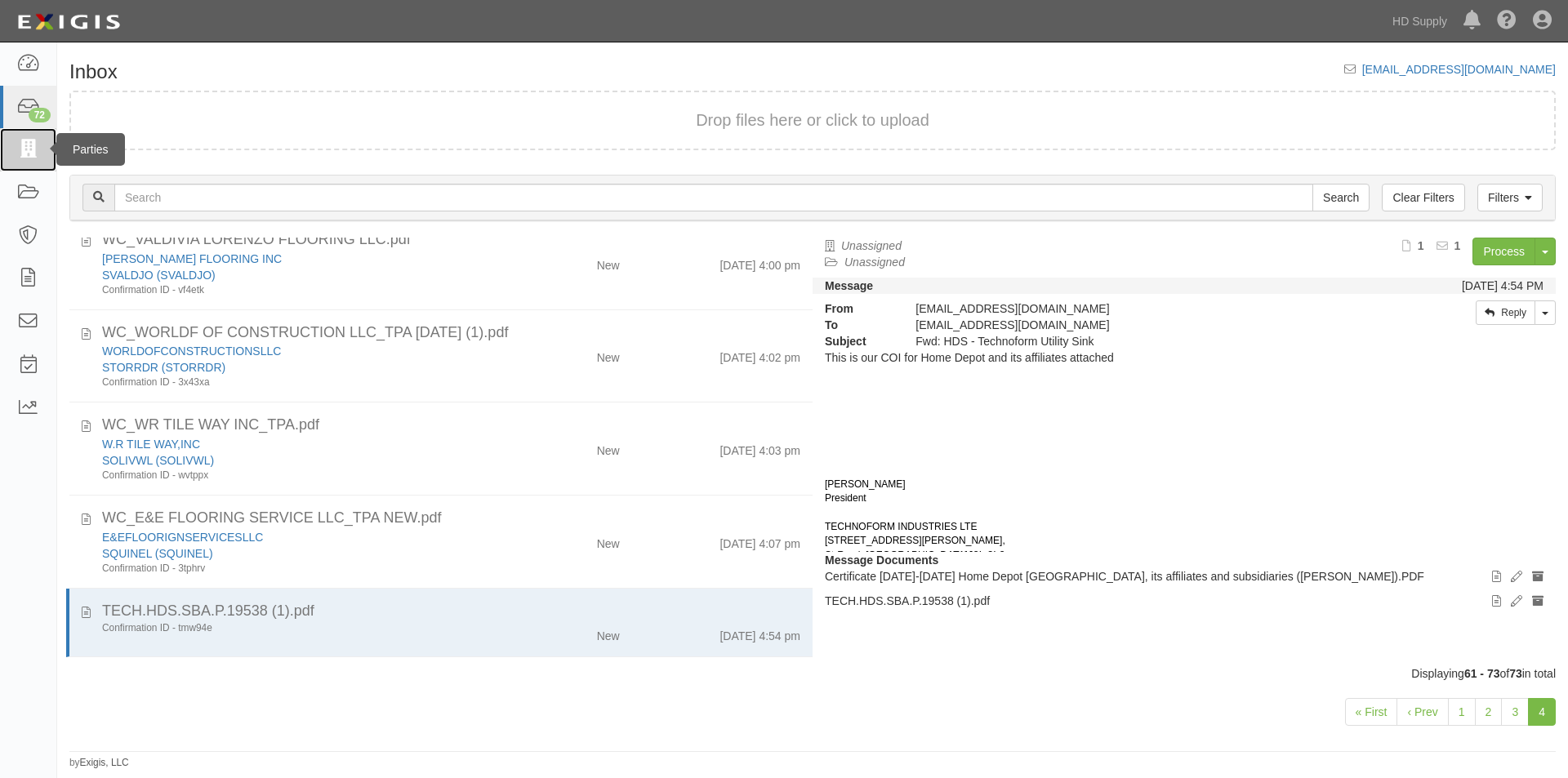
click at [31, 149] on icon at bounding box center [28, 149] width 23 height 19
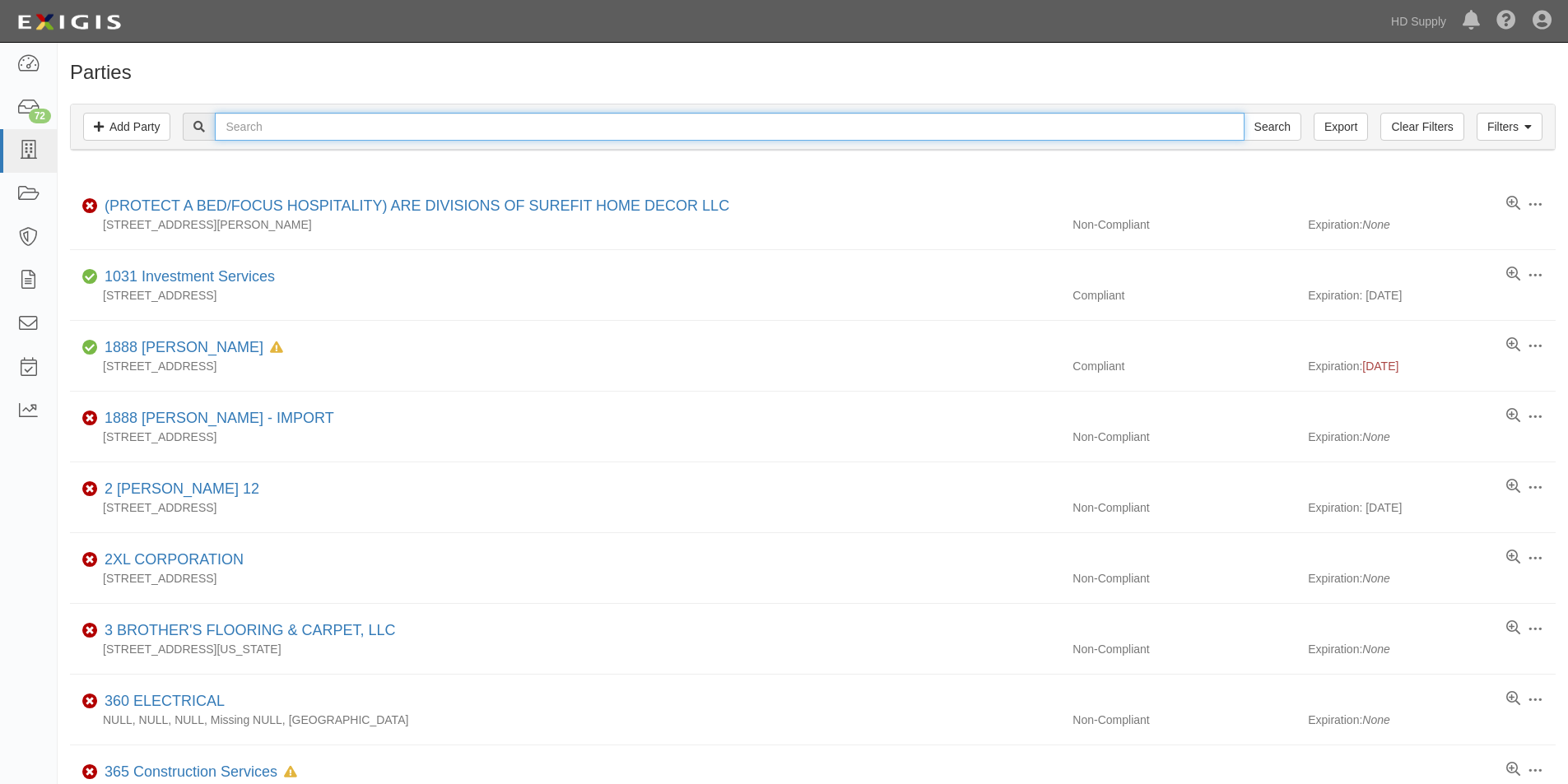
click at [329, 129] on input "text" at bounding box center [728, 126] width 1029 height 28
type input "techform"
click at [1243, 112] on input "Search" at bounding box center [1272, 126] width 58 height 28
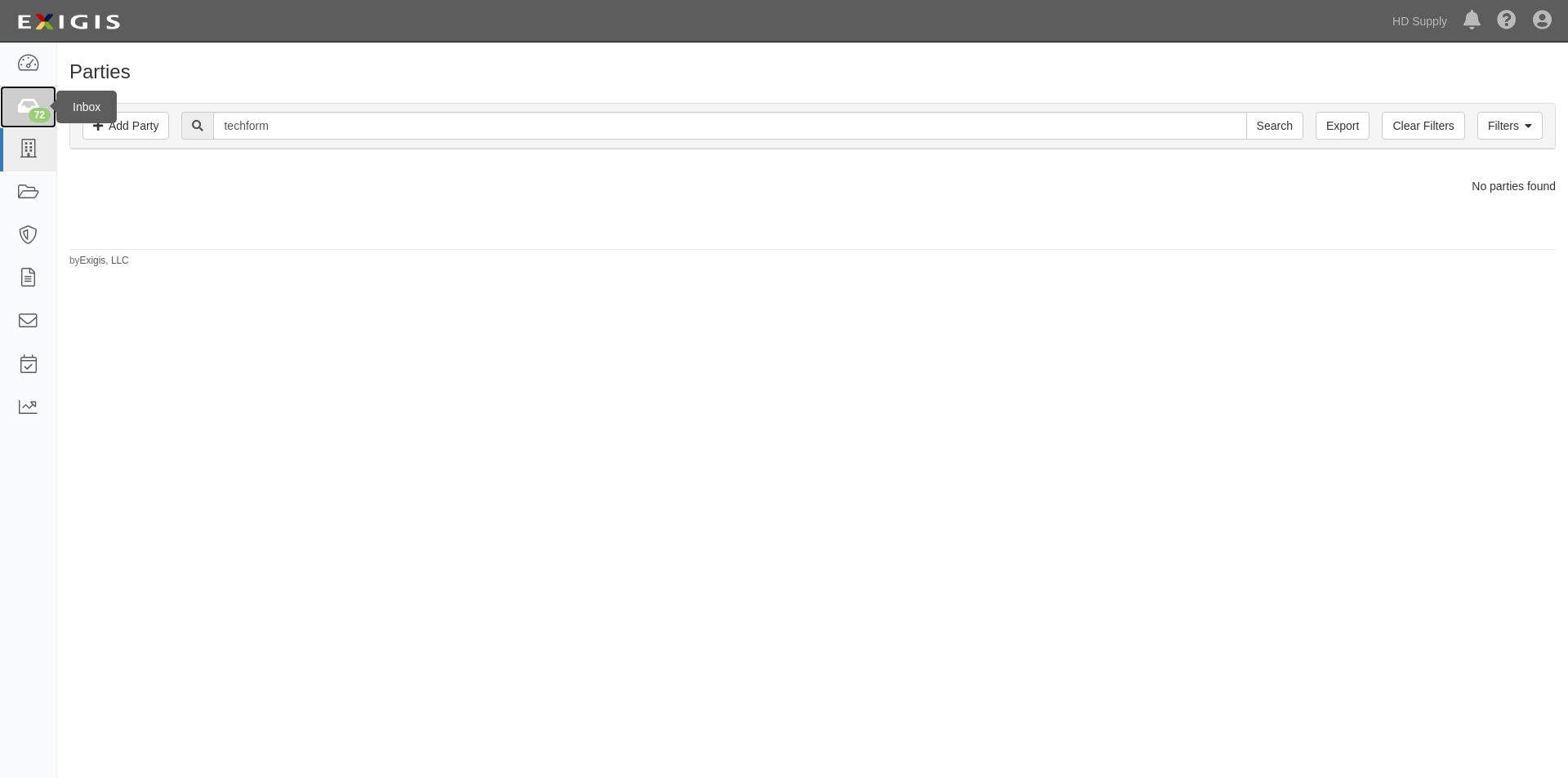
click at [31, 111] on div "72" at bounding box center [40, 115] width 22 height 15
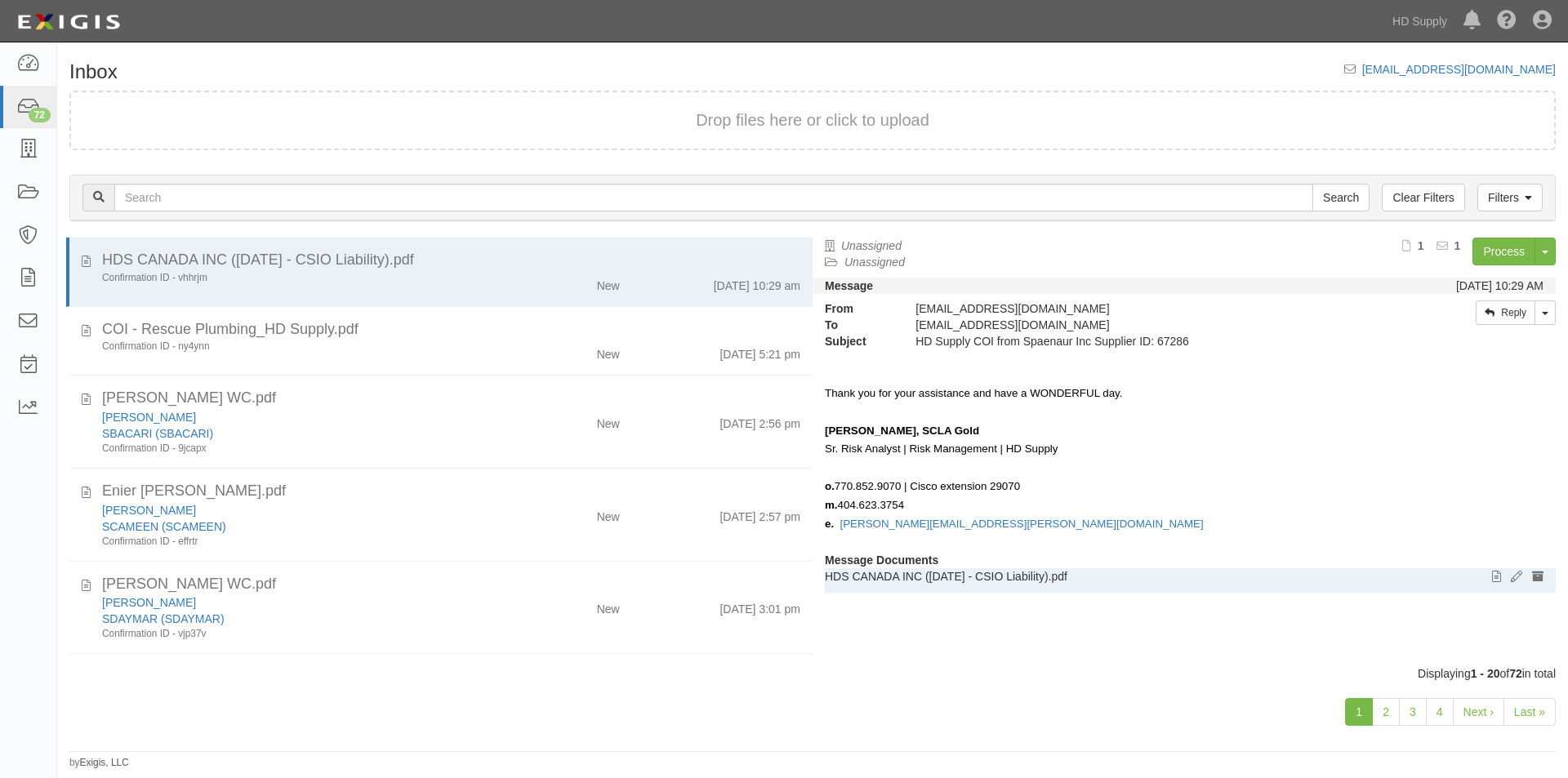
click at [1390, 568] on p "HDS CANADA INC ([DATE] - CSIO Liability).pdf" at bounding box center [1184, 577] width 719 height 17
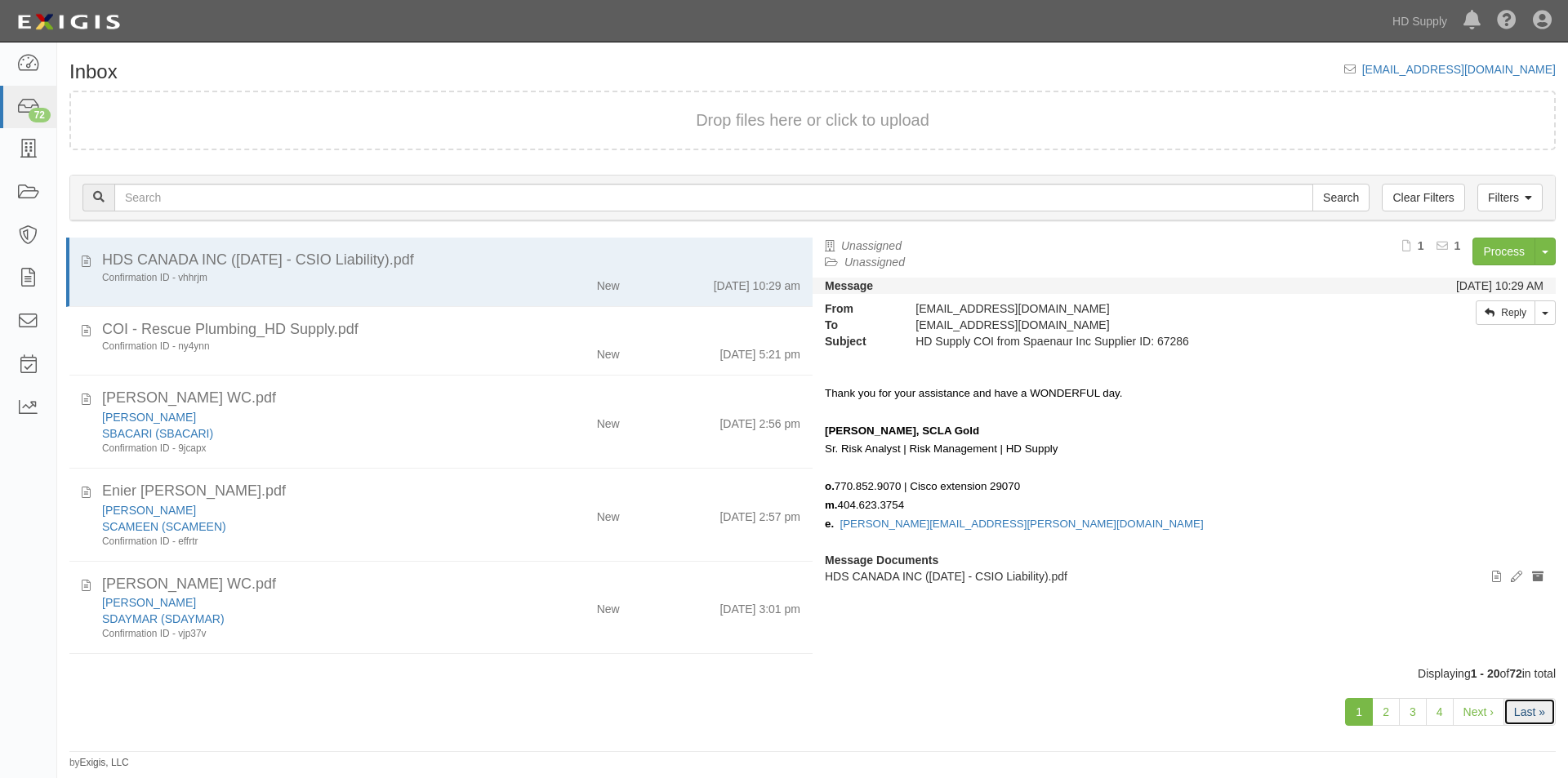
click at [1522, 712] on link "Last »" at bounding box center [1529, 712] width 52 height 28
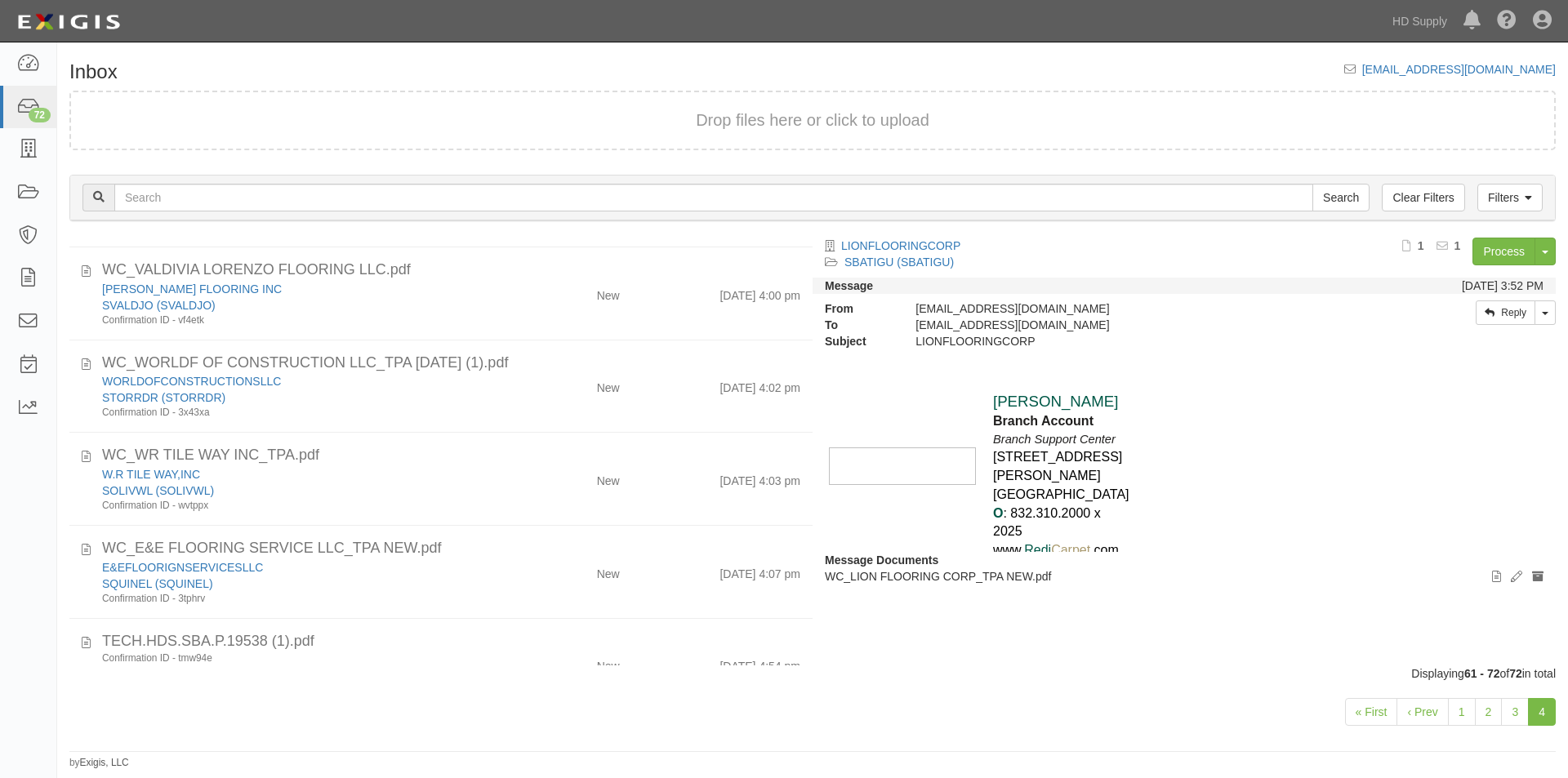
scroll to position [669, 0]
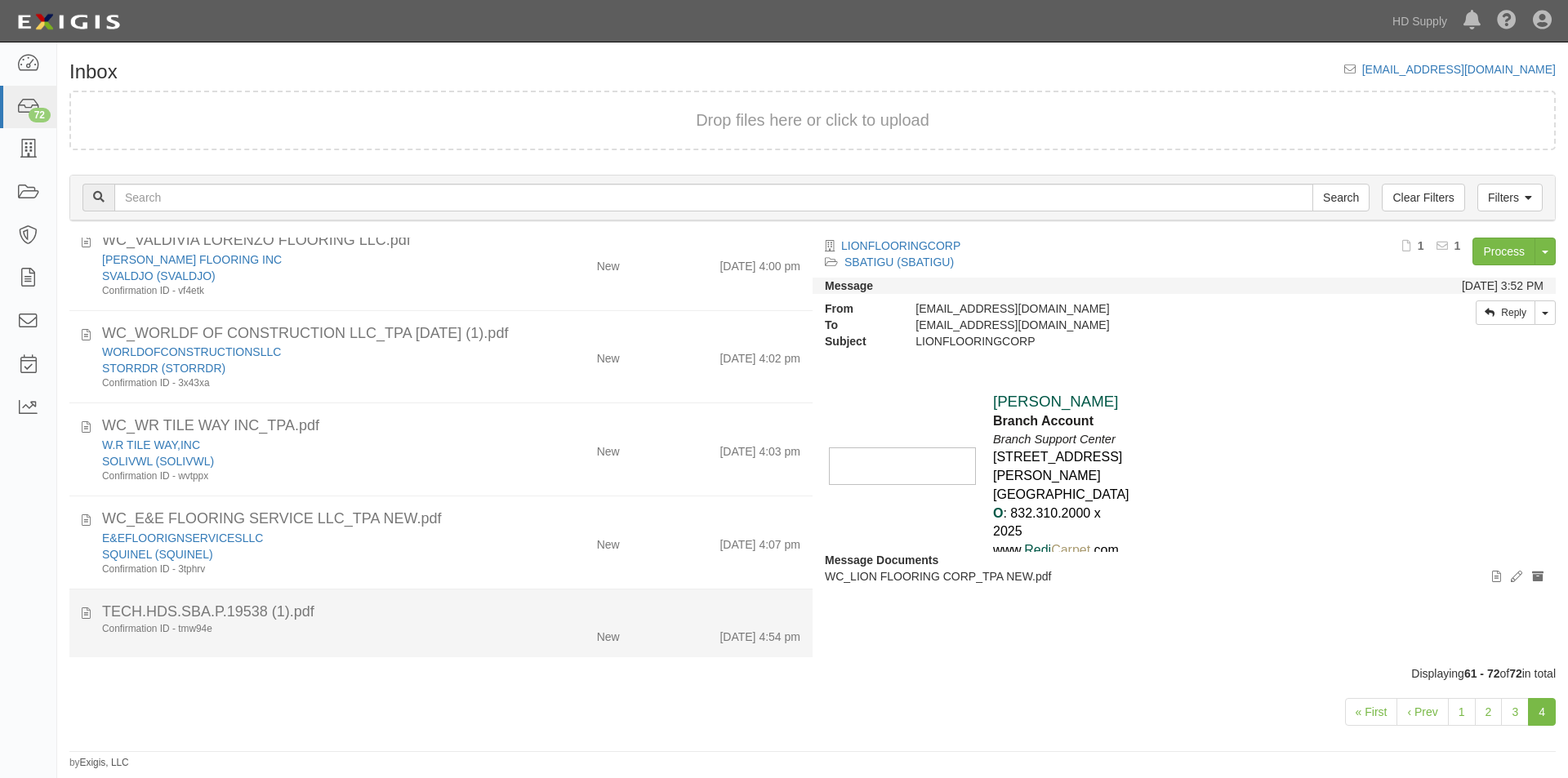
click at [494, 633] on div "Confirmation ID - tmw94e" at bounding box center [301, 629] width 422 height 14
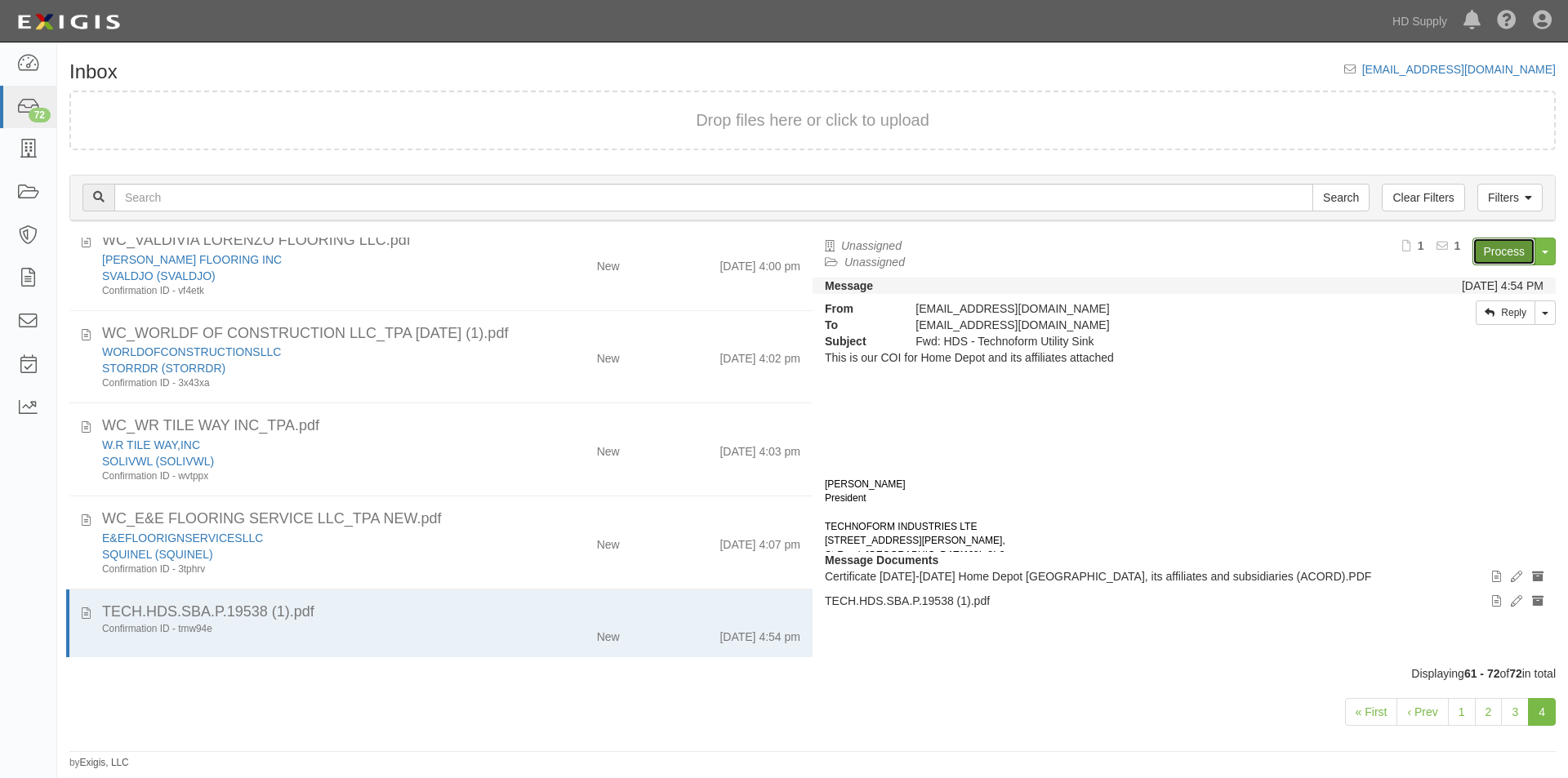
click at [1507, 253] on link "Process" at bounding box center [1504, 252] width 63 height 28
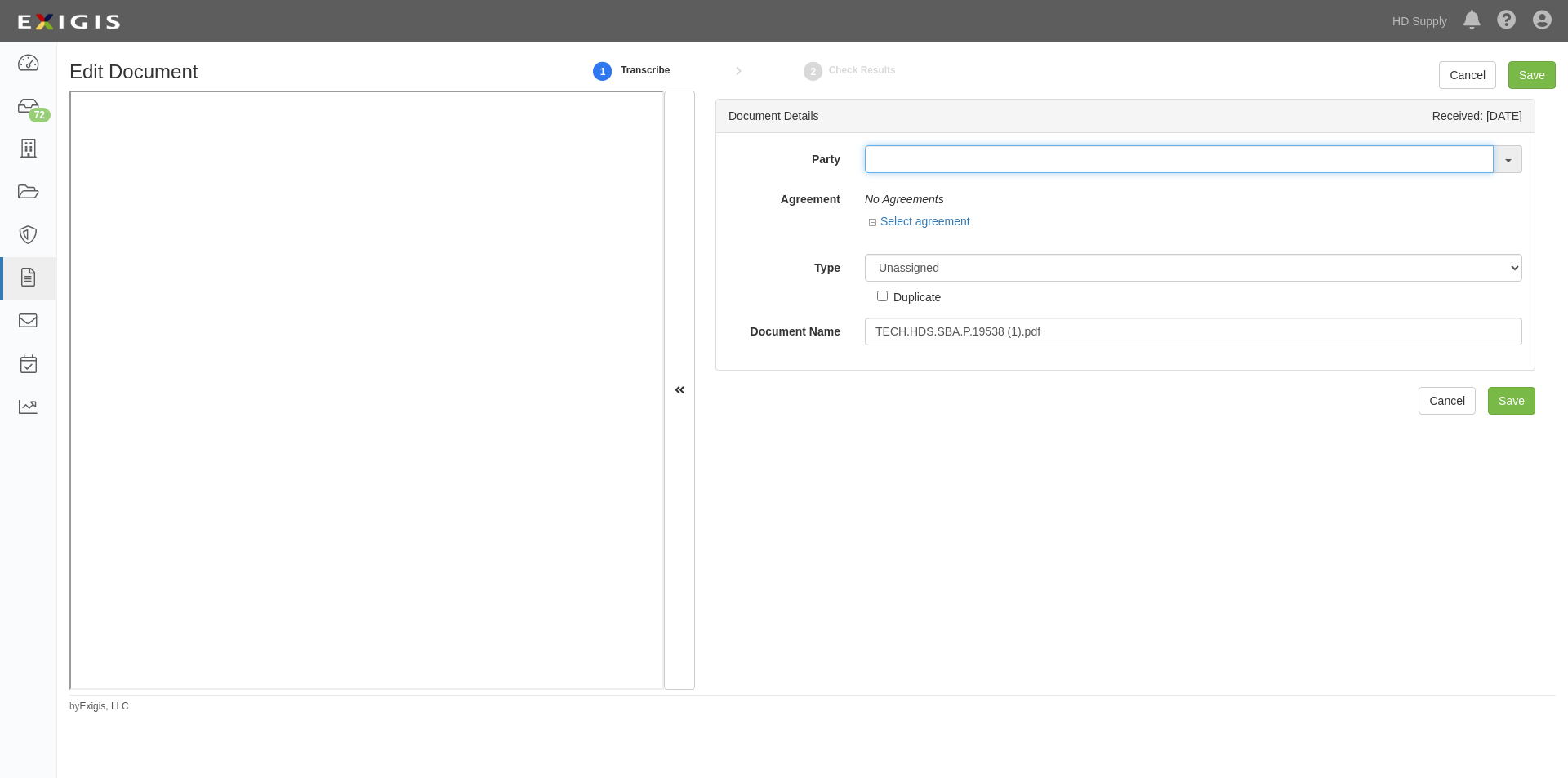
click at [881, 158] on input "text" at bounding box center [1179, 159] width 629 height 28
type input "technof"
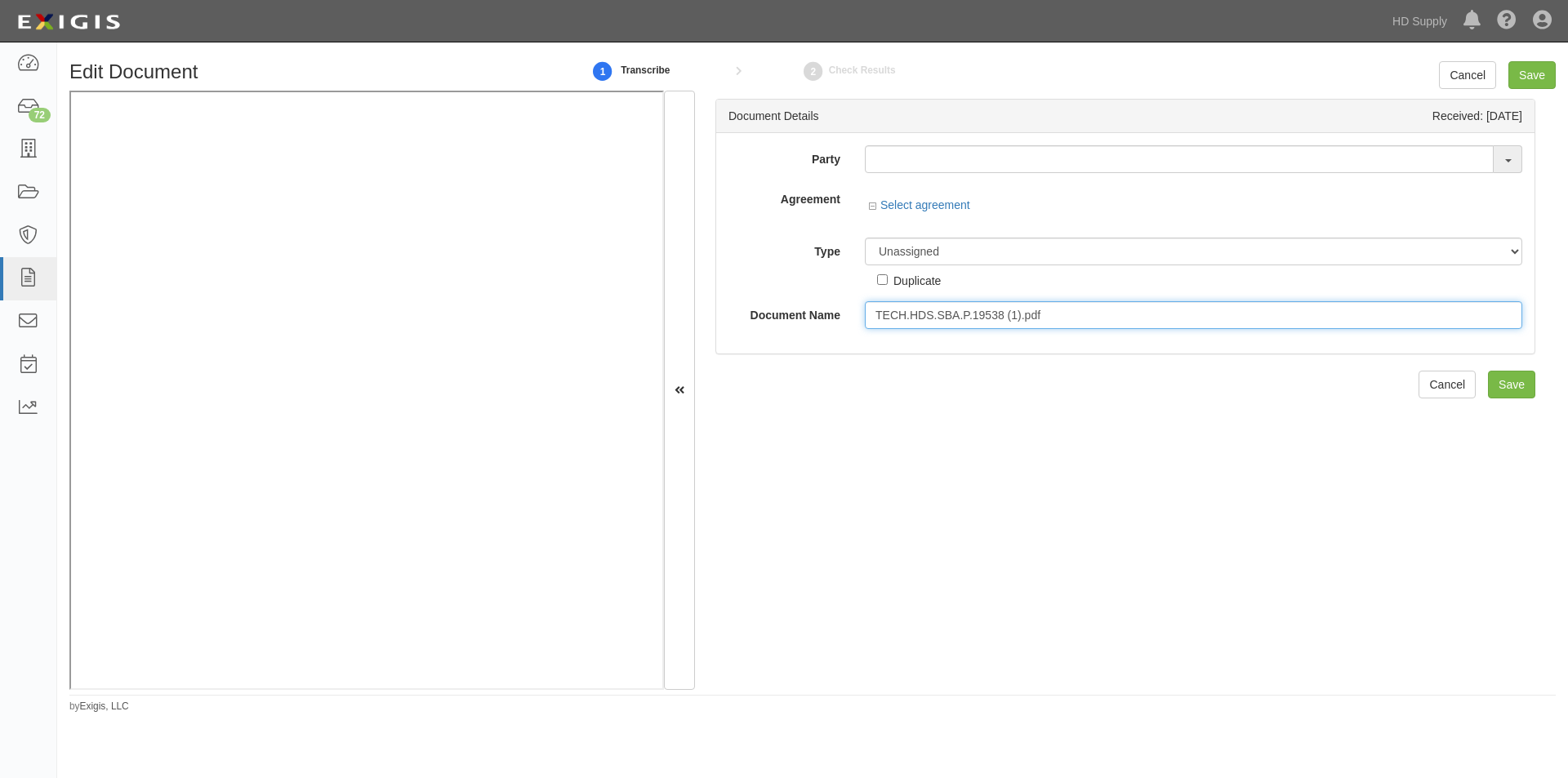
drag, startPoint x: 1047, startPoint y: 316, endPoint x: 872, endPoint y: 314, distance: 175.0
click at [872, 314] on input "TECH.HDS.SBA.P.19538 (1).pdf" at bounding box center [1194, 315] width 658 height 28
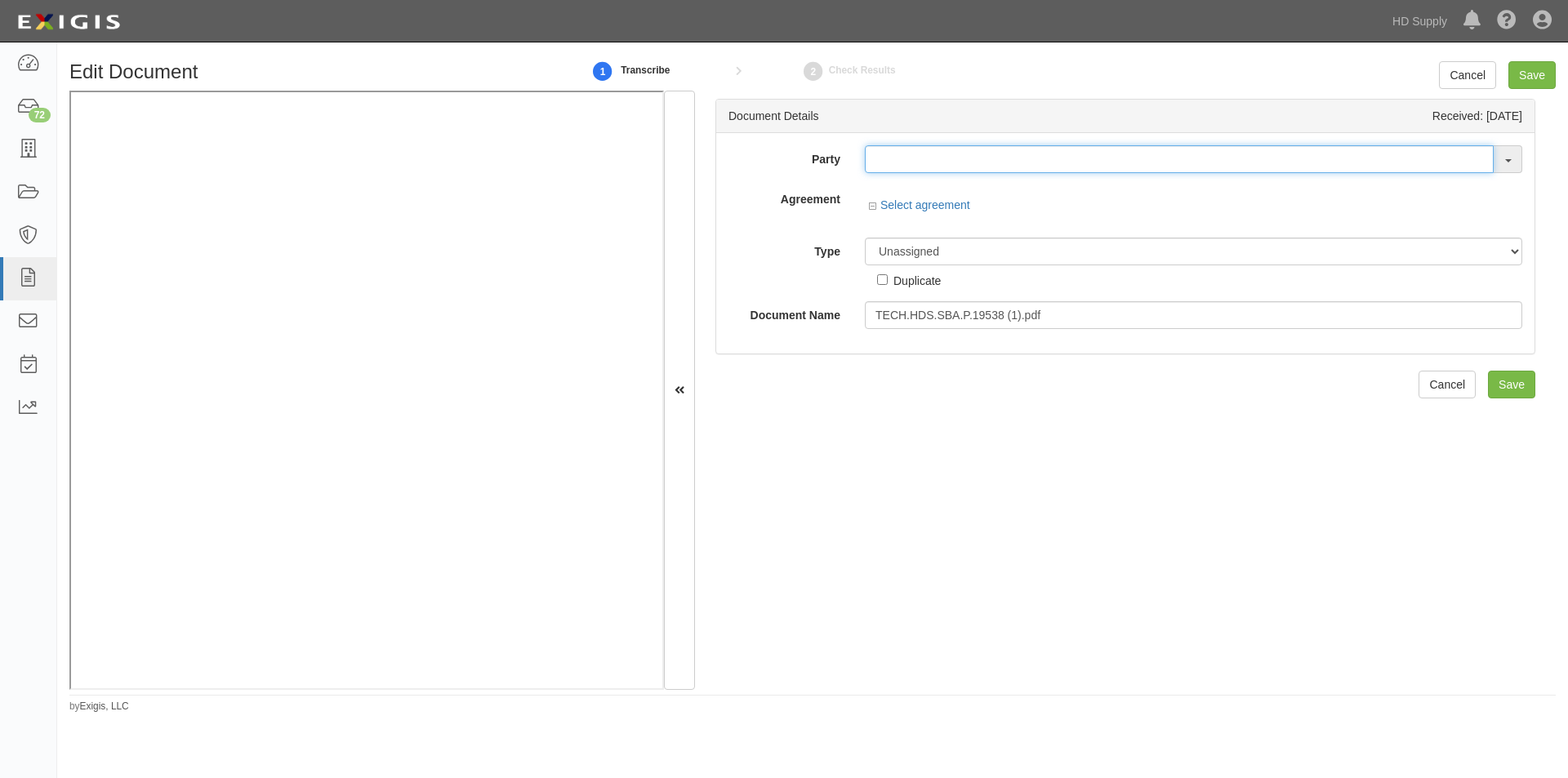
click at [1049, 157] on input "text" at bounding box center [1179, 159] width 629 height 28
type input "testwa"
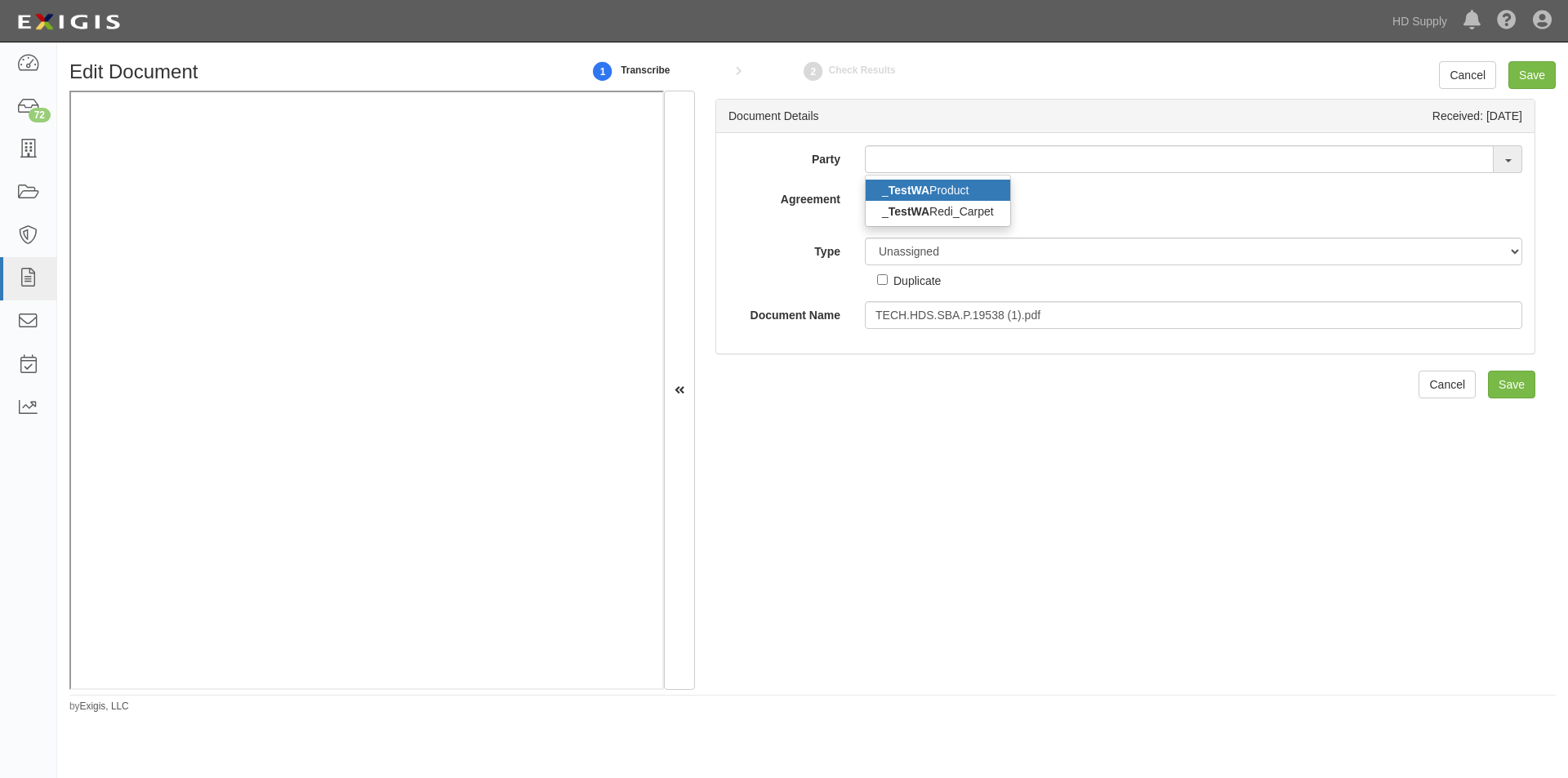
click at [941, 188] on link "_ TestWA Product" at bounding box center [938, 189] width 145 height 21
type input "_TestWA Product"
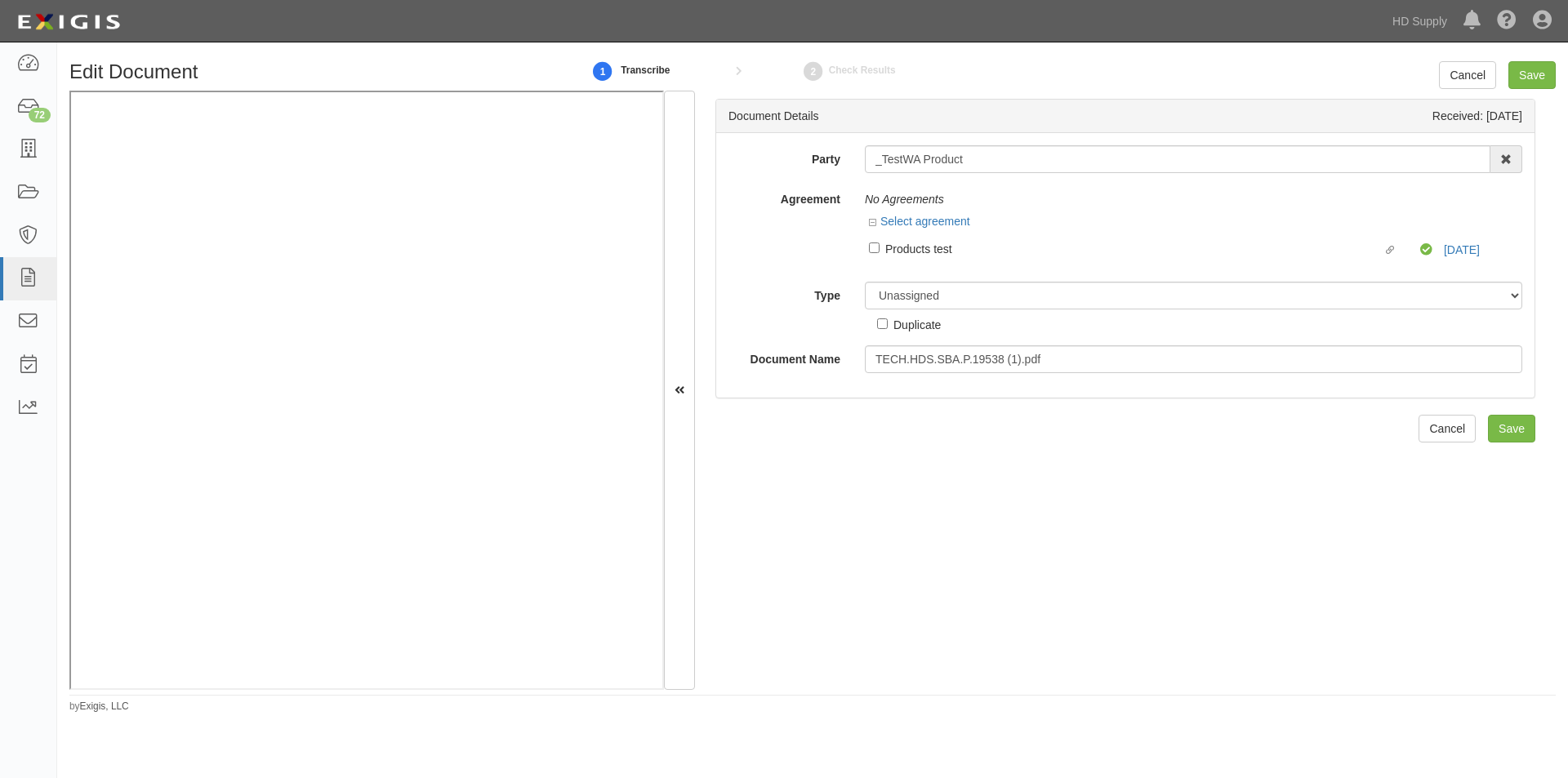
click at [924, 255] on div "Products test" at bounding box center [1133, 248] width 497 height 18
click at [880, 253] on input "Linked agreement Products test Linked agreement" at bounding box center [873, 247] width 10 height 10
checkbox input "true"
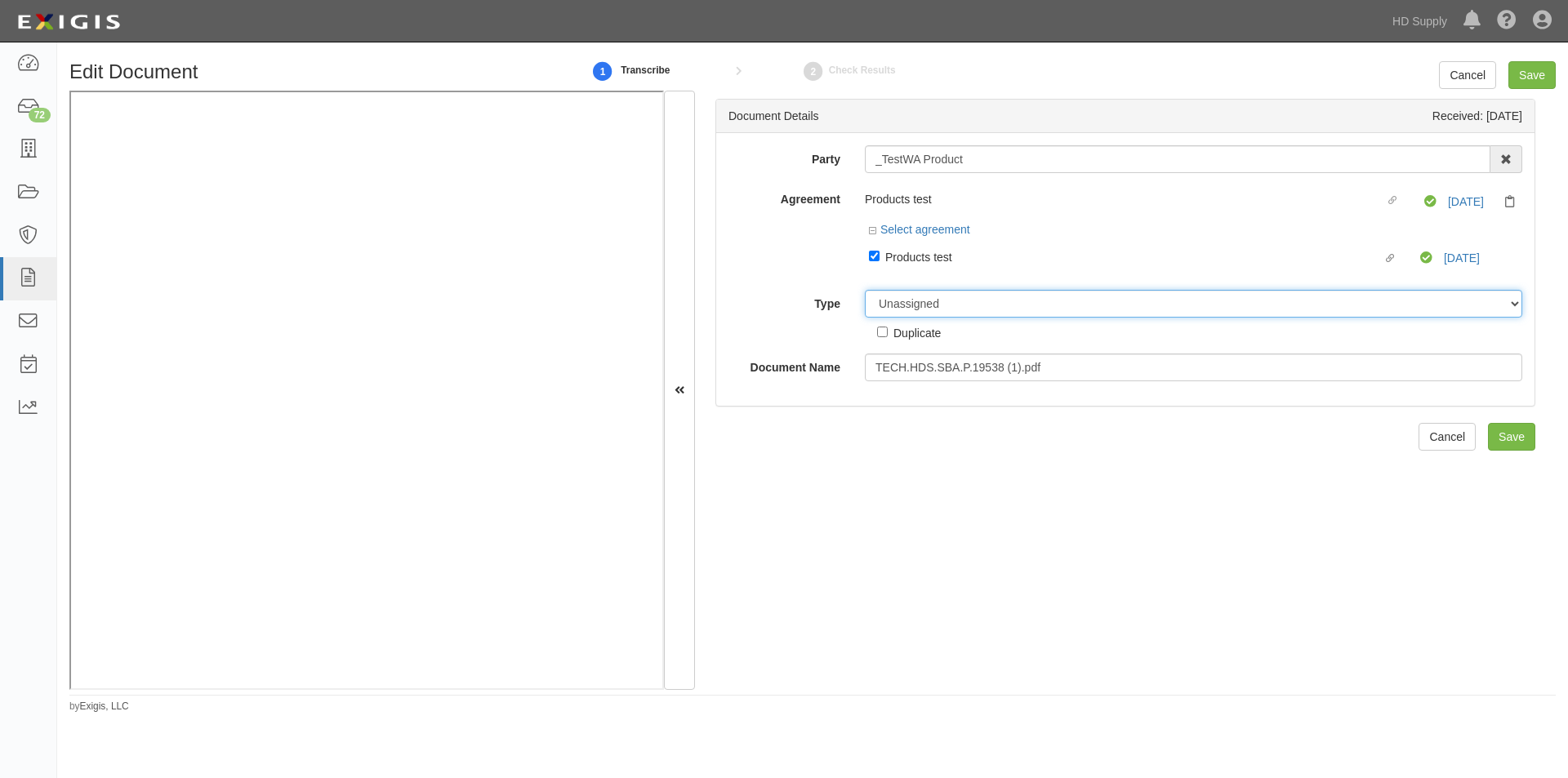
click at [921, 314] on select "Unassigned Binder Cancellation Notice Certificate Contract Endorsement Insuranc…" at bounding box center [1194, 304] width 658 height 28
select select "OtherDetail"
click at [865, 290] on select "Unassigned Binder Cancellation Notice Certificate Contract Endorsement Insuranc…" at bounding box center [1194, 304] width 658 height 28
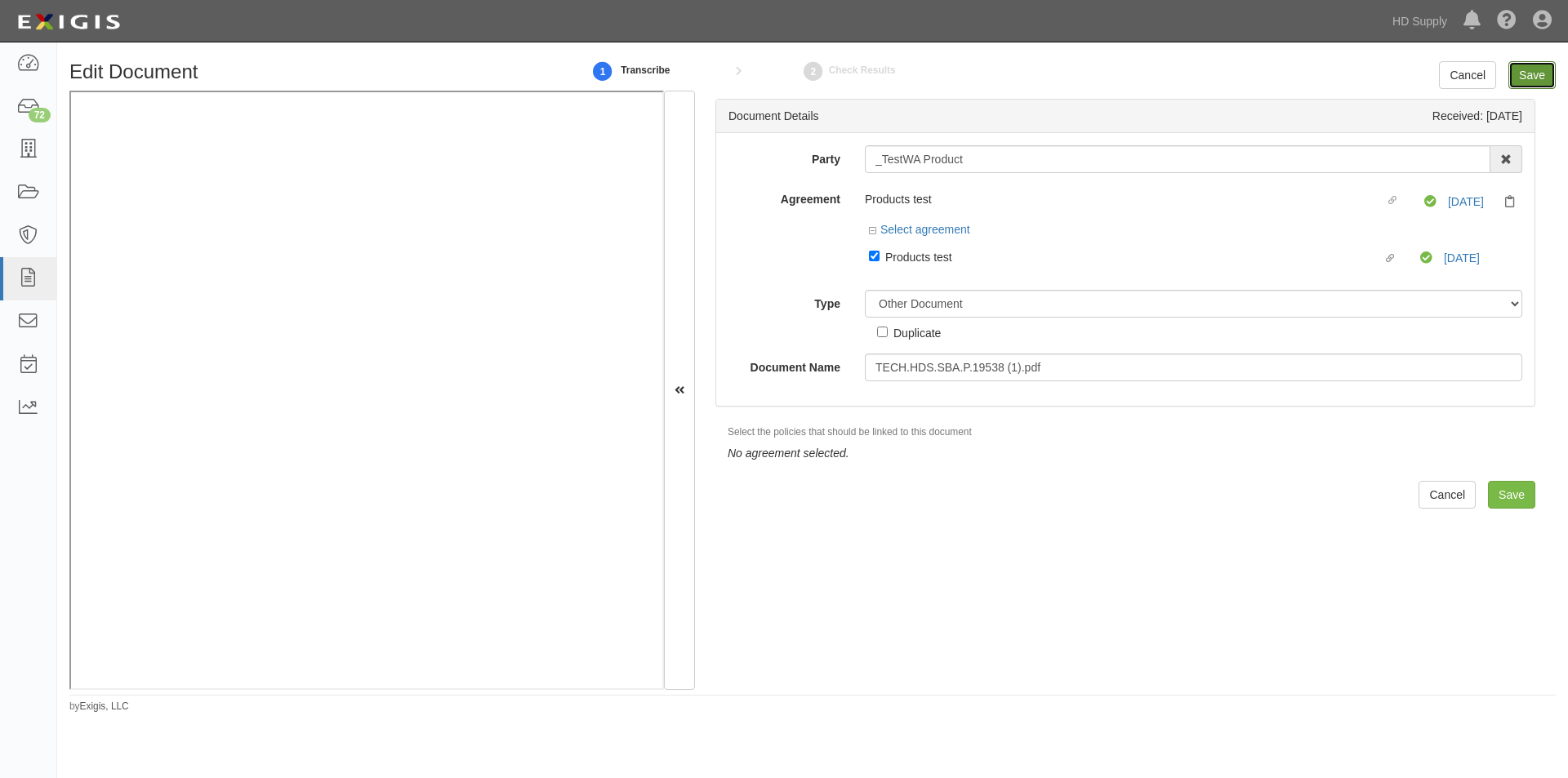
click at [1529, 77] on input "Save" at bounding box center [1532, 75] width 47 height 28
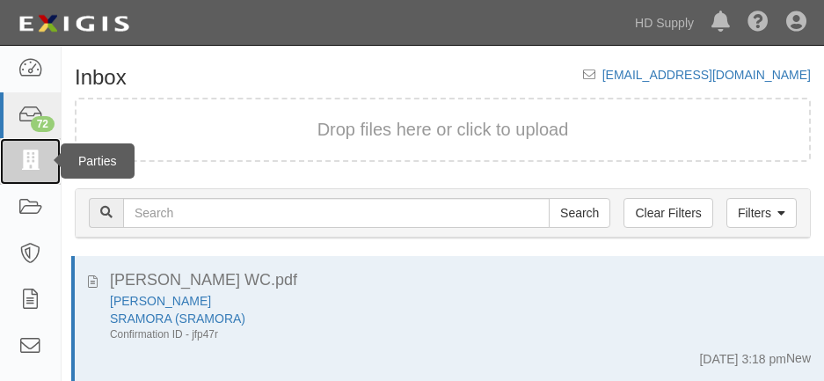
click at [33, 161] on icon at bounding box center [30, 161] width 25 height 20
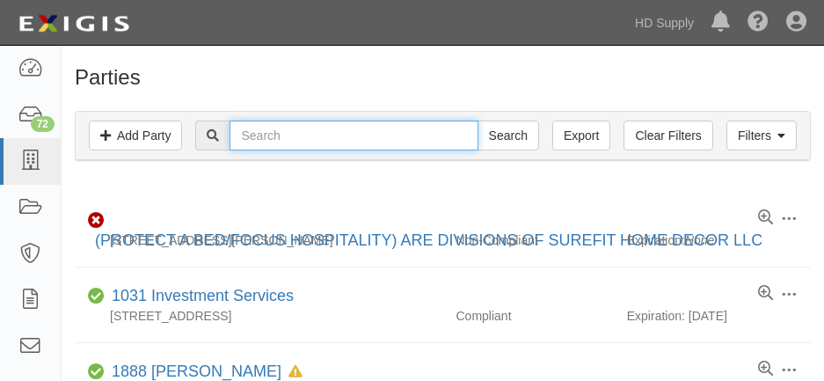
click at [287, 133] on input "text" at bounding box center [353, 135] width 248 height 30
type input "technoform"
click at [477, 120] on input "Search" at bounding box center [508, 135] width 62 height 30
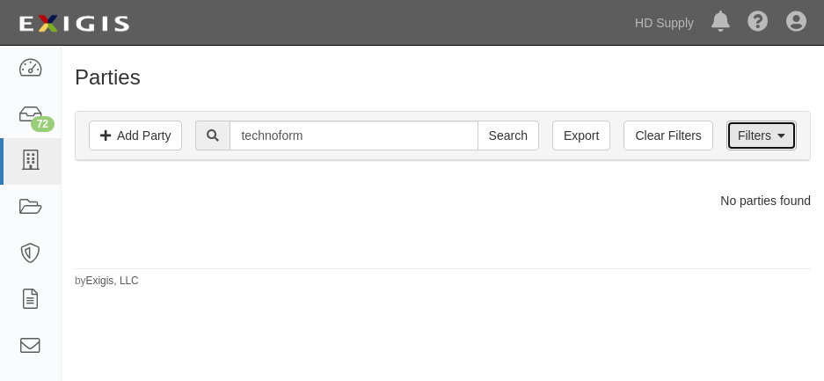
click at [739, 144] on link "Filters" at bounding box center [761, 135] width 70 height 30
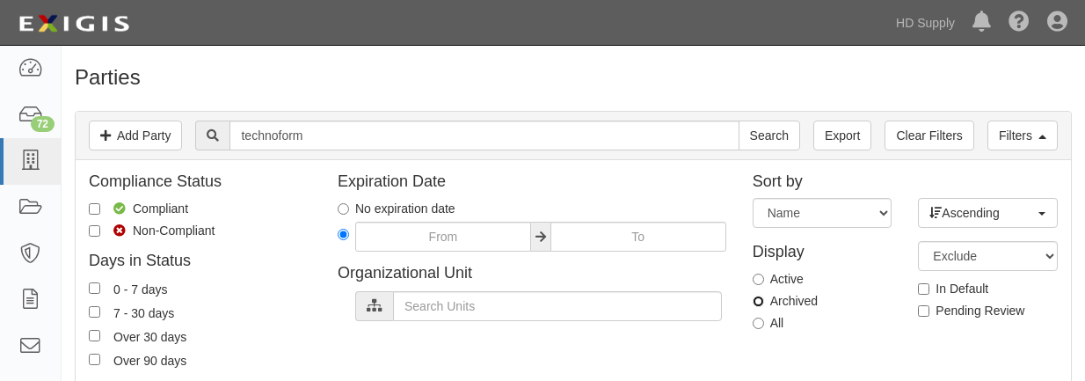
click at [758, 302] on input "Archived" at bounding box center [757, 300] width 11 height 11
radio input "true"
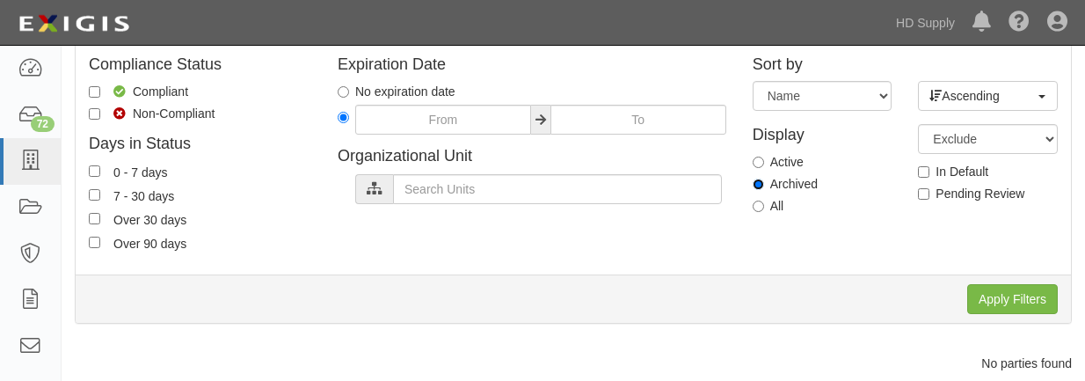
scroll to position [187, 0]
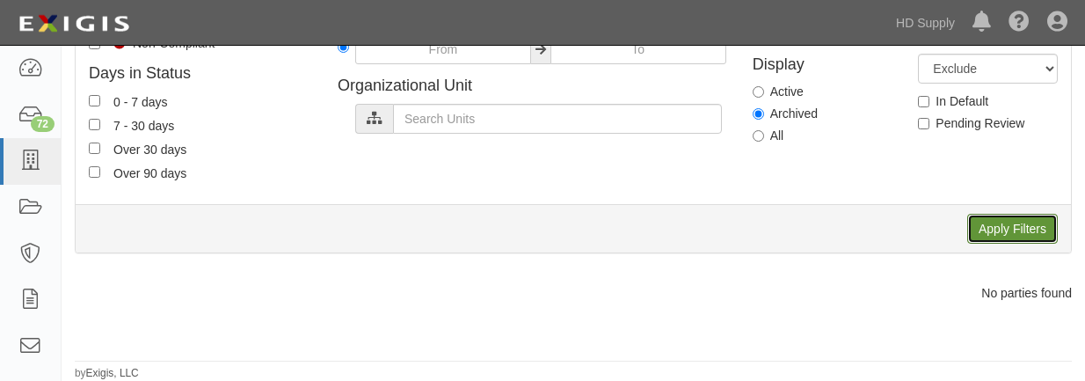
click at [823, 237] on input "Apply Filters" at bounding box center [1012, 229] width 91 height 30
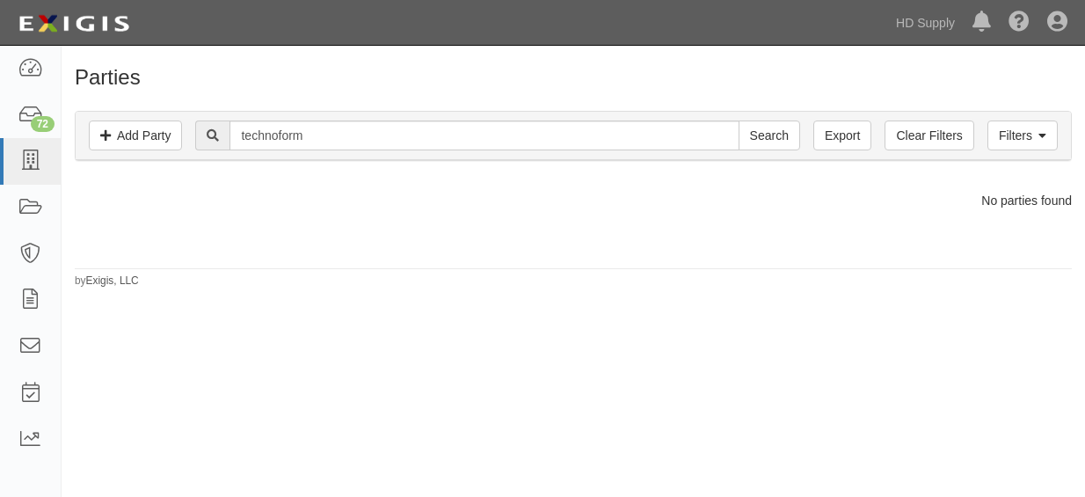
click at [111, 380] on div "Parties Add Party Filters Add Party Clear Filters Export technoform Search Filt…" at bounding box center [542, 276] width 1085 height 447
click at [112, 200] on div "No parties found" at bounding box center [573, 201] width 1023 height 18
click at [26, 151] on icon at bounding box center [30, 161] width 25 height 20
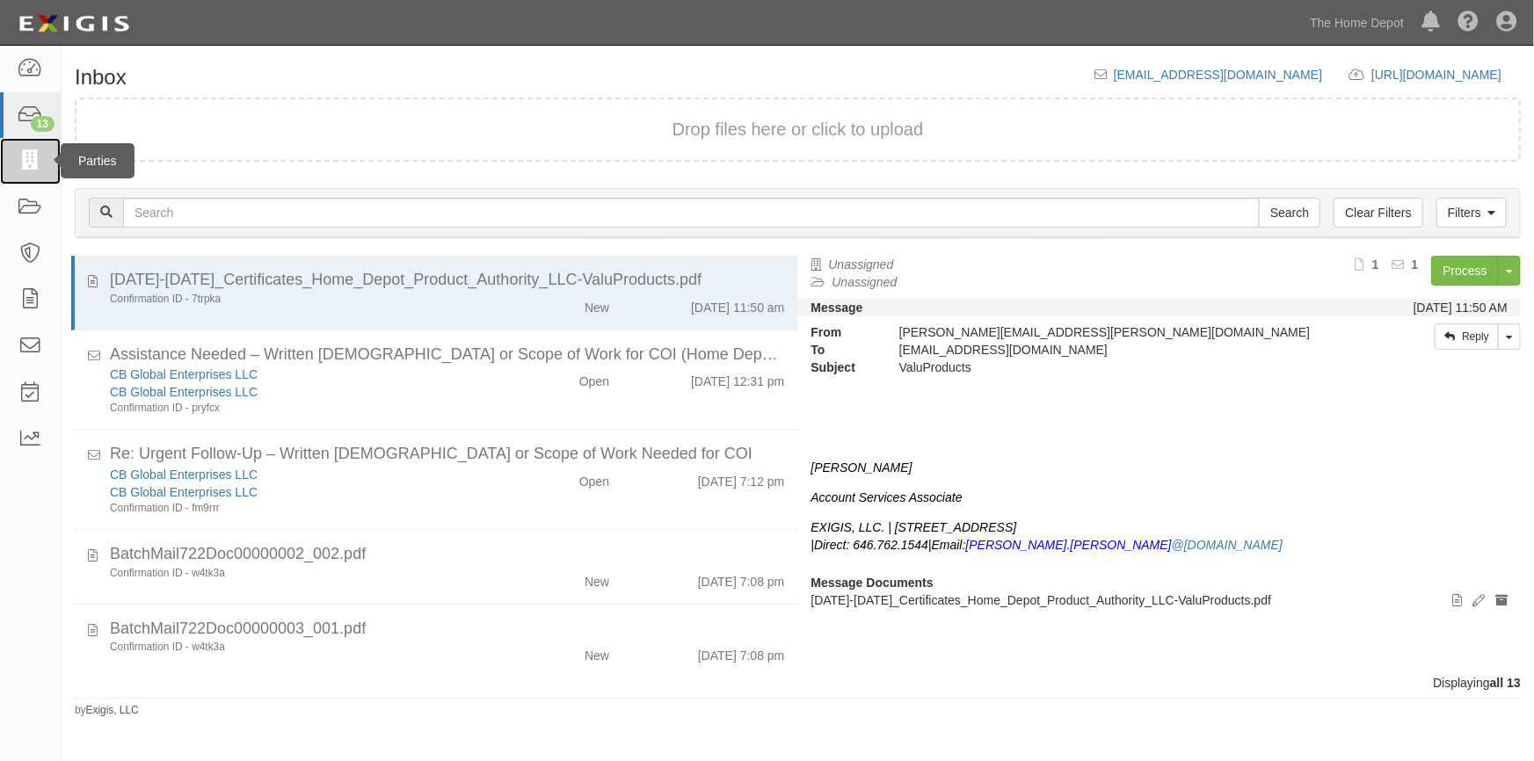
click at [36, 156] on icon at bounding box center [30, 161] width 25 height 20
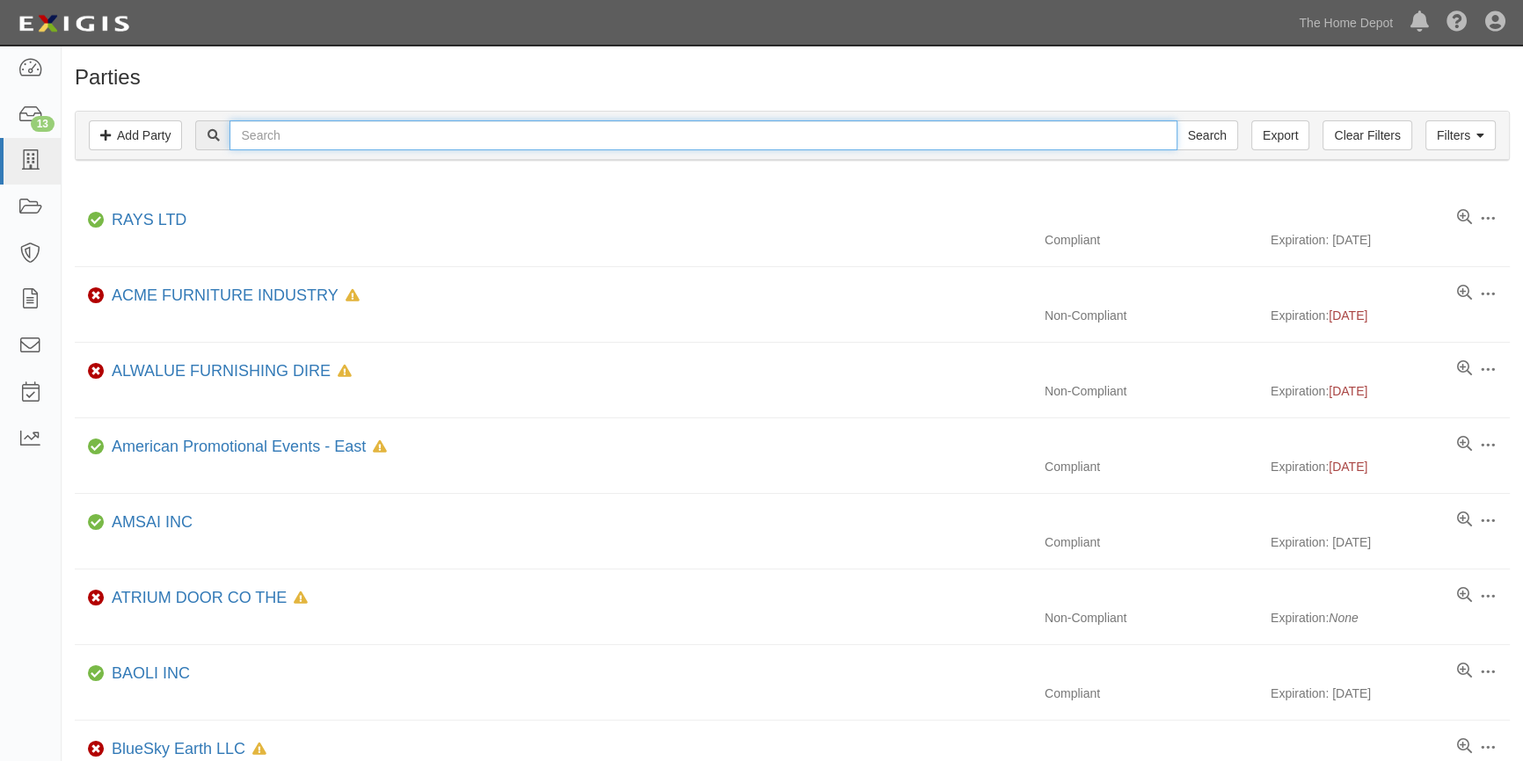
paste input "Technoform Industries LTD"
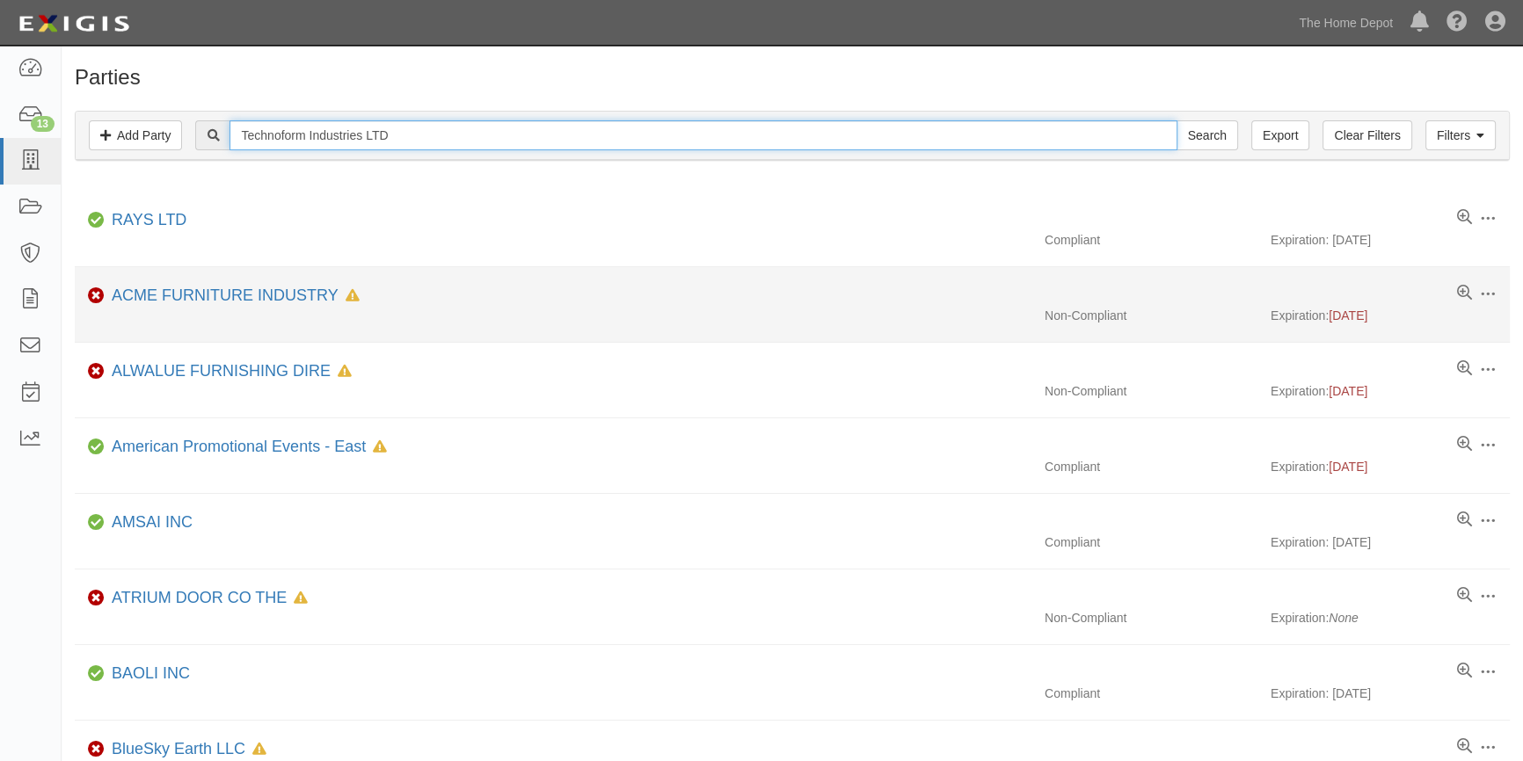
type input "Technoform Industries LTD"
click at [1176, 120] on input "Search" at bounding box center [1207, 135] width 62 height 30
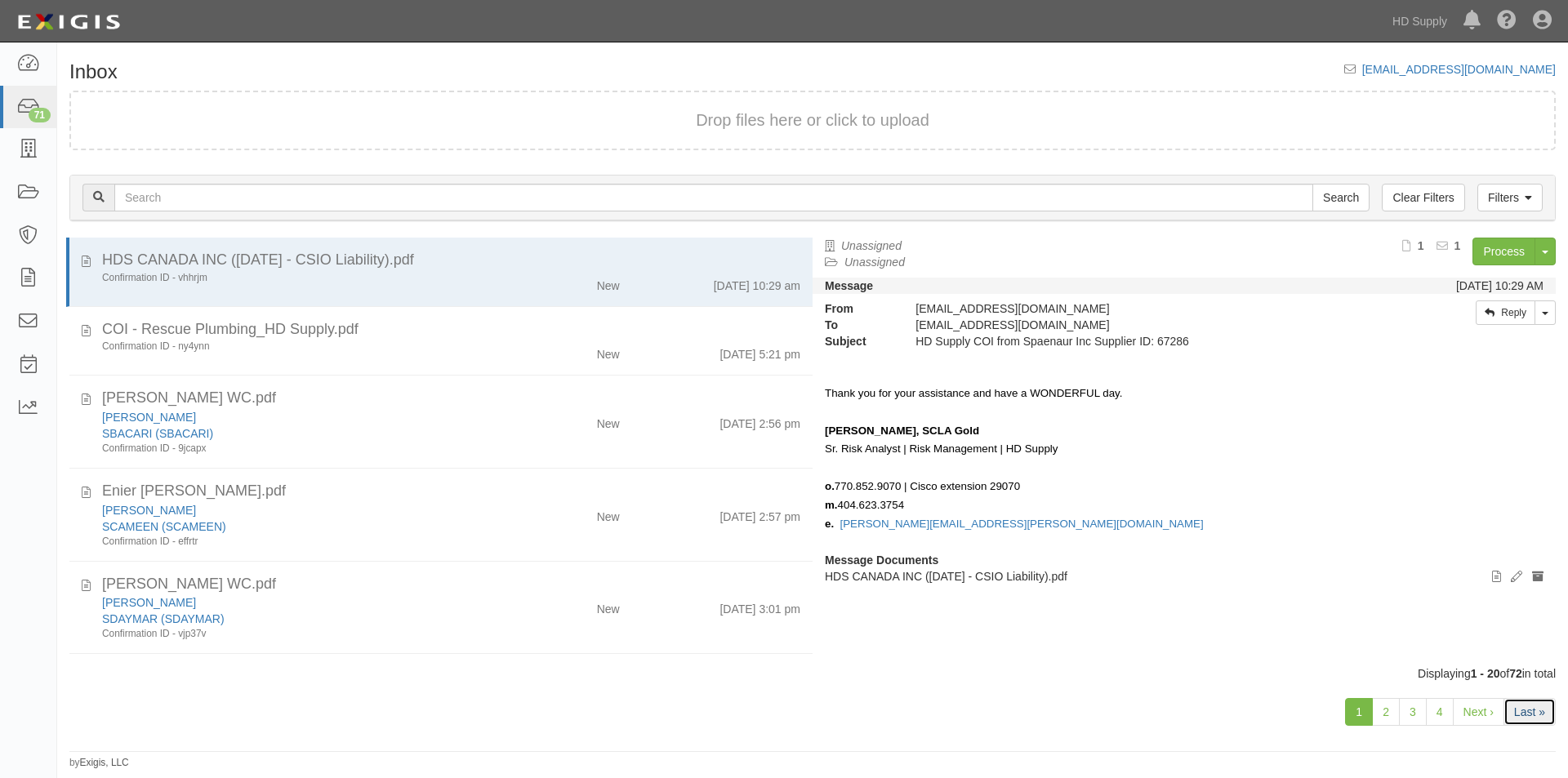
click at [1524, 719] on link "Last »" at bounding box center [1529, 712] width 52 height 28
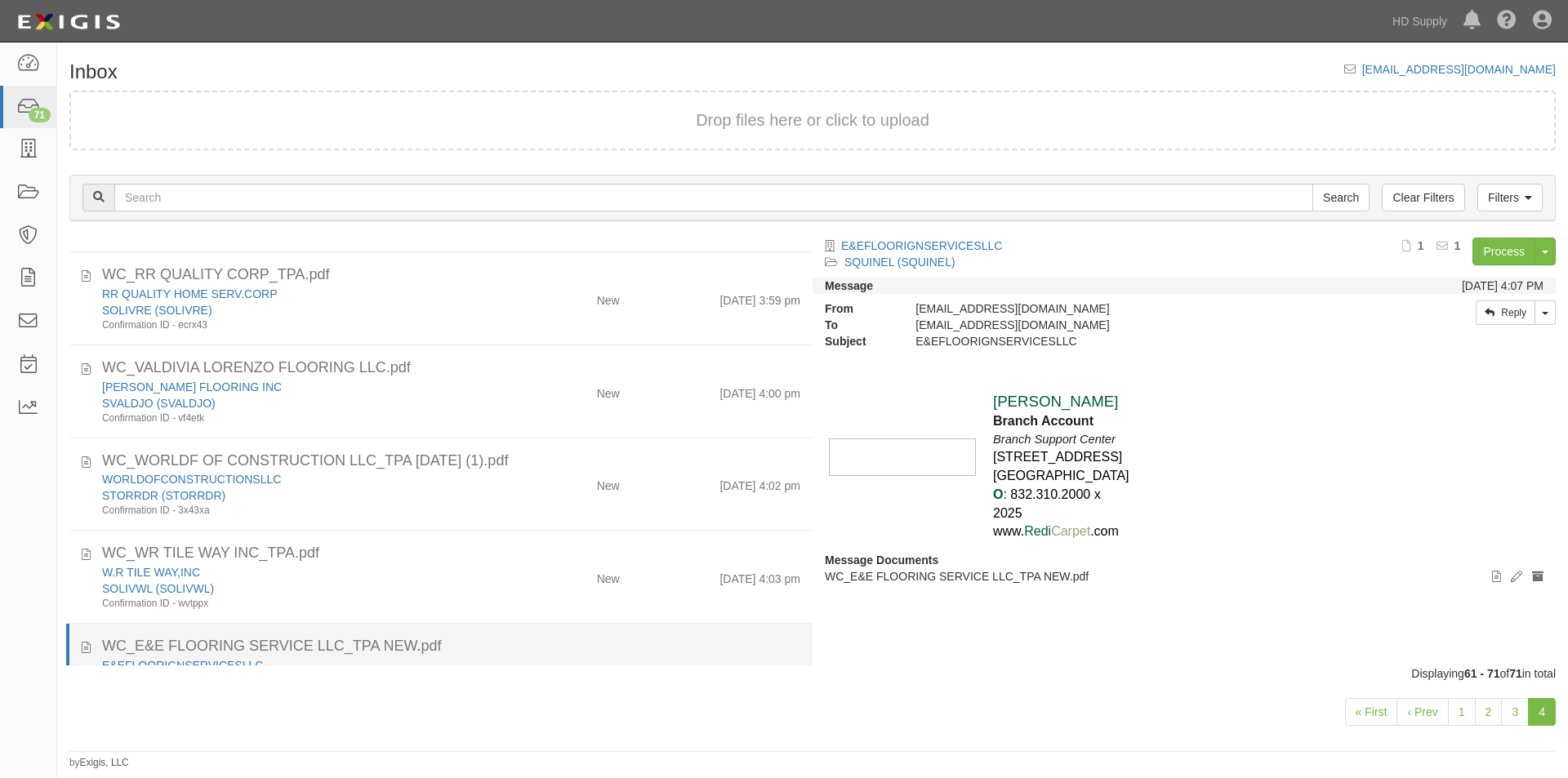
scroll to position [601, 0]
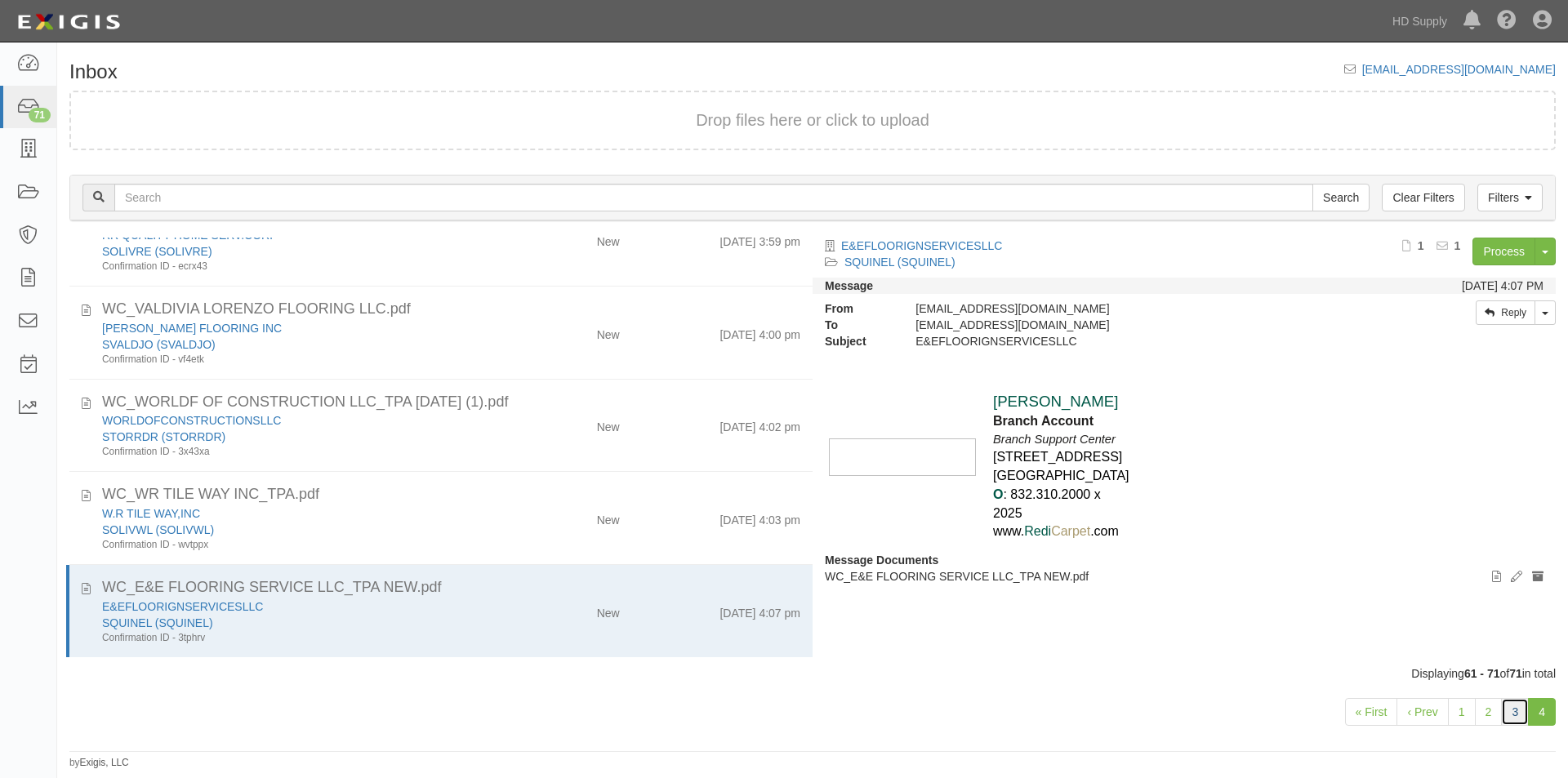
click at [1510, 715] on link "3" at bounding box center [1515, 712] width 28 height 28
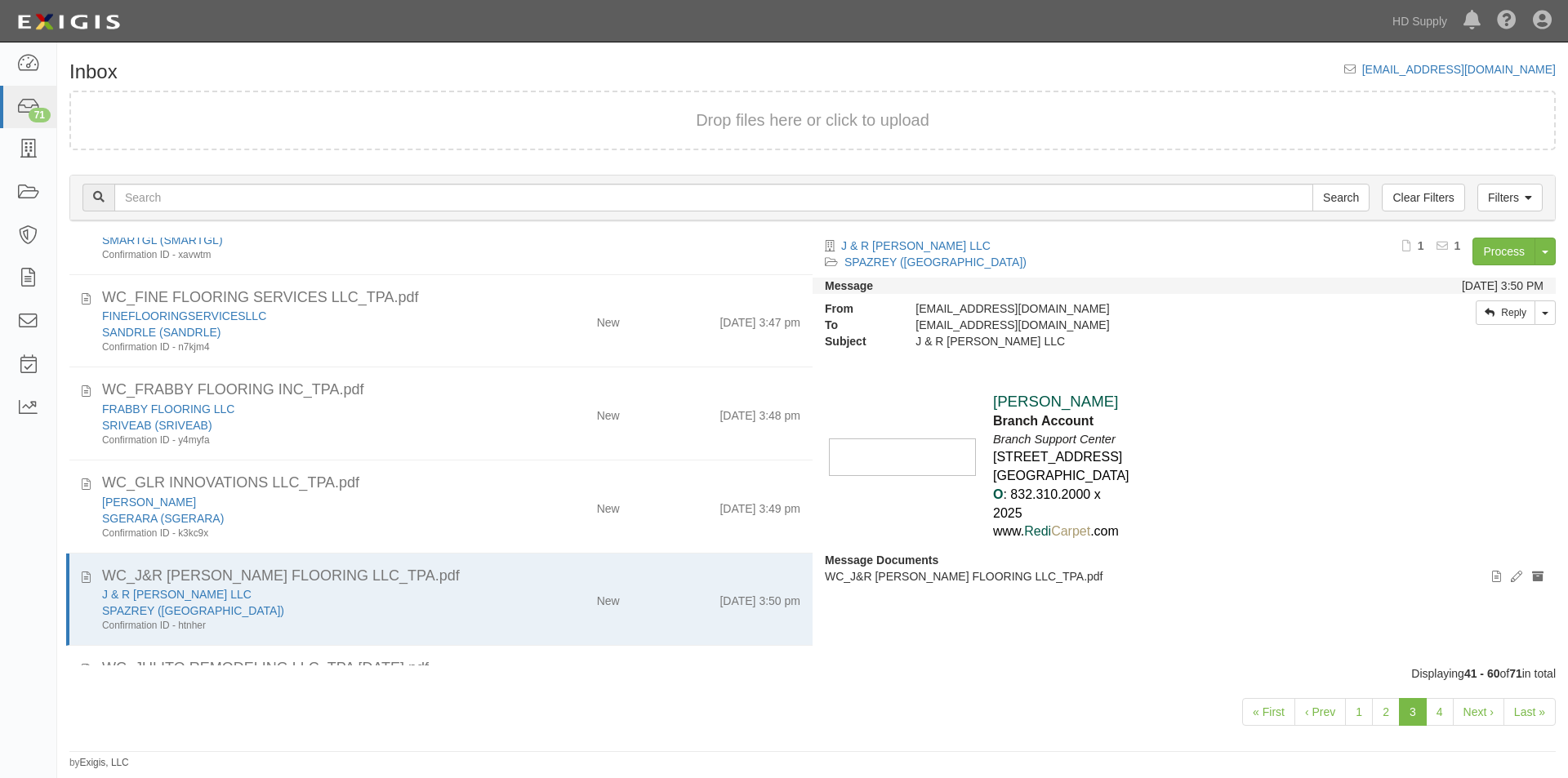
scroll to position [1435, 0]
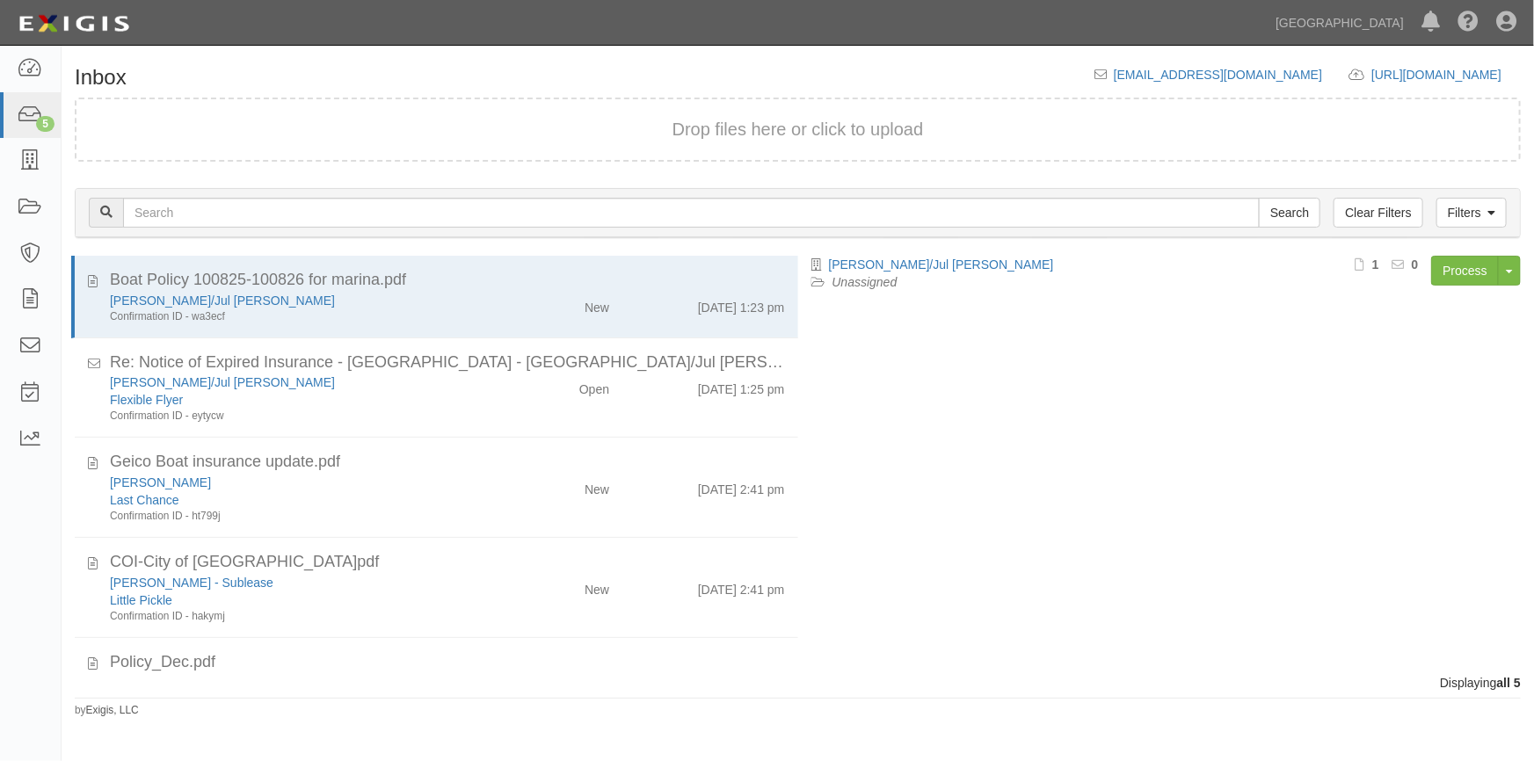
click at [31, 655] on div "Dashboard 5 Inbox Parties Agreements Coverages Documents Messages Tasks Reports" at bounding box center [31, 404] width 62 height 716
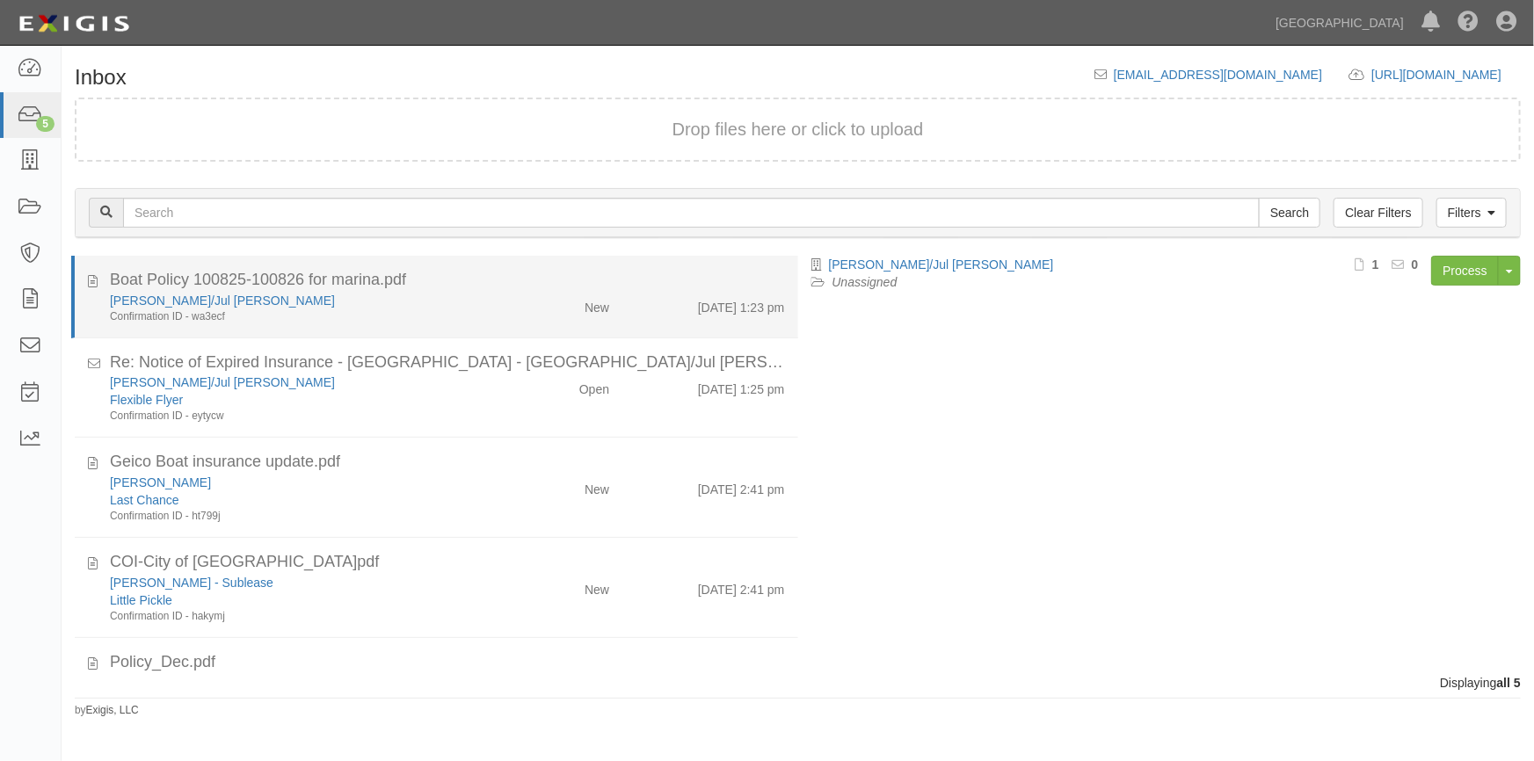
click at [476, 286] on div "Boat Policy 100825-100826 for marina.pdf" at bounding box center [447, 280] width 675 height 23
click at [174, 305] on link "[PERSON_NAME]/Jul [PERSON_NAME]" at bounding box center [222, 301] width 225 height 14
click at [310, 310] on div "Confirmation ID - wa3ecf" at bounding box center [301, 316] width 382 height 15
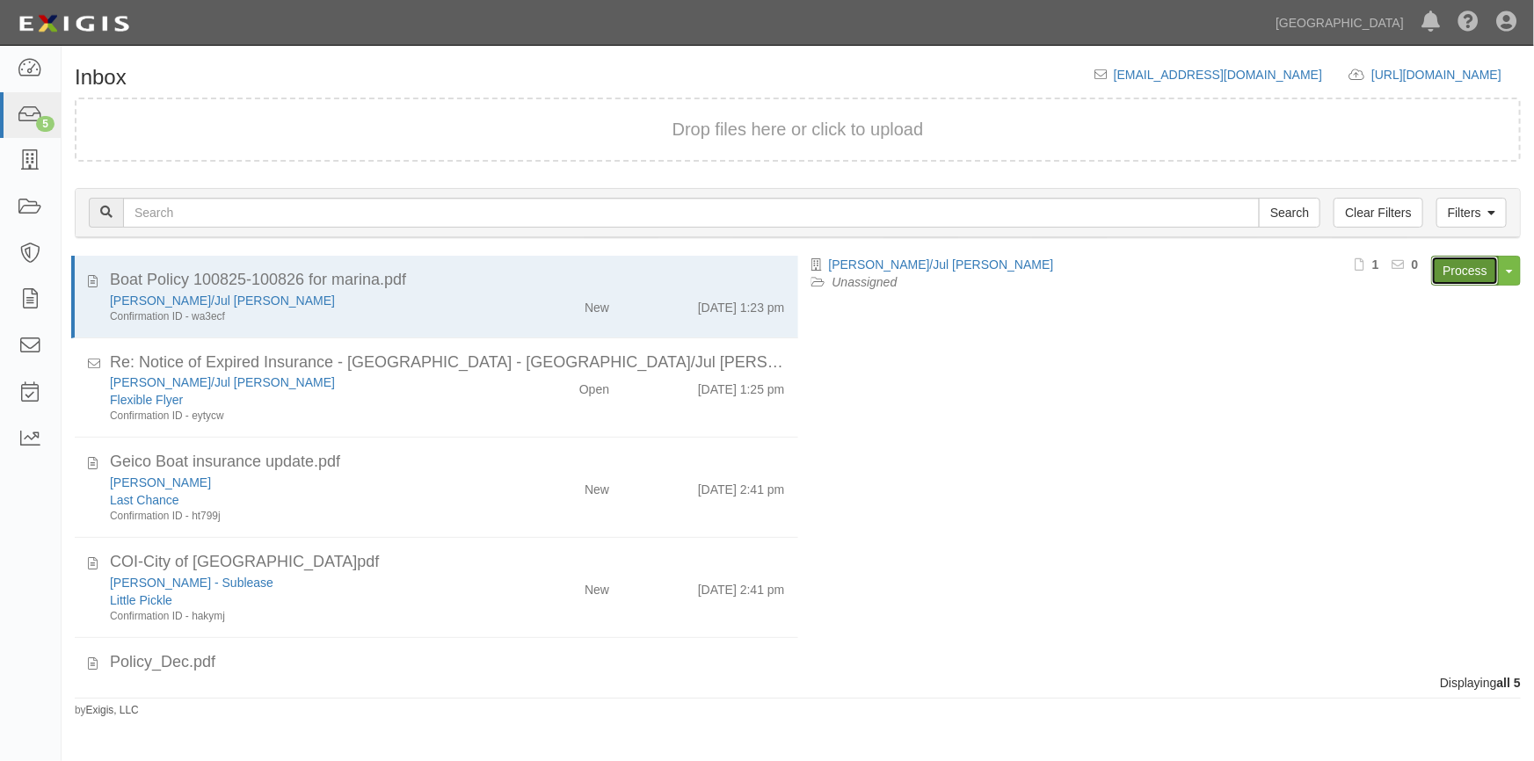
click at [1473, 266] on link "Process" at bounding box center [1465, 271] width 68 height 30
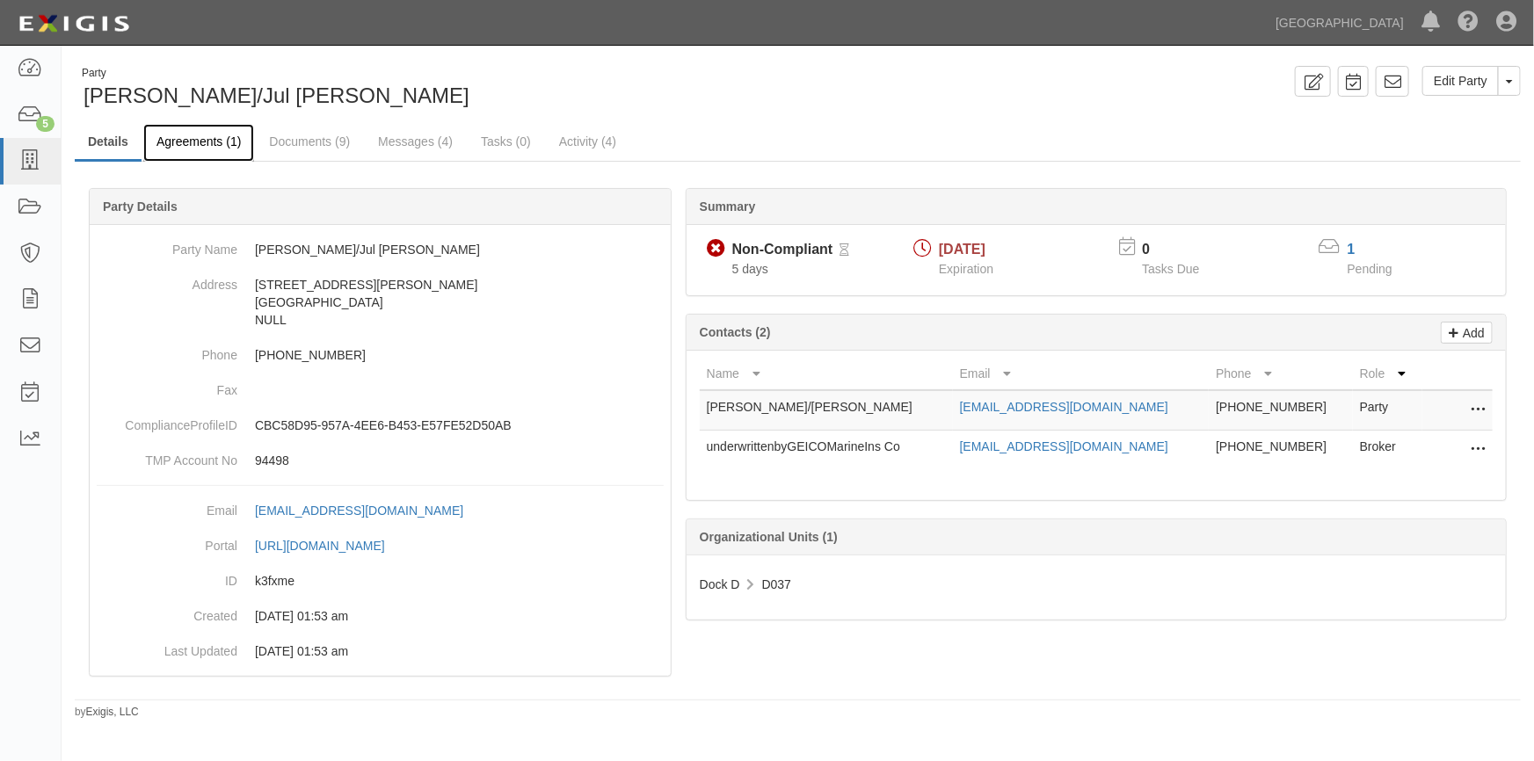
click at [193, 141] on link "Agreements (1)" at bounding box center [198, 143] width 111 height 38
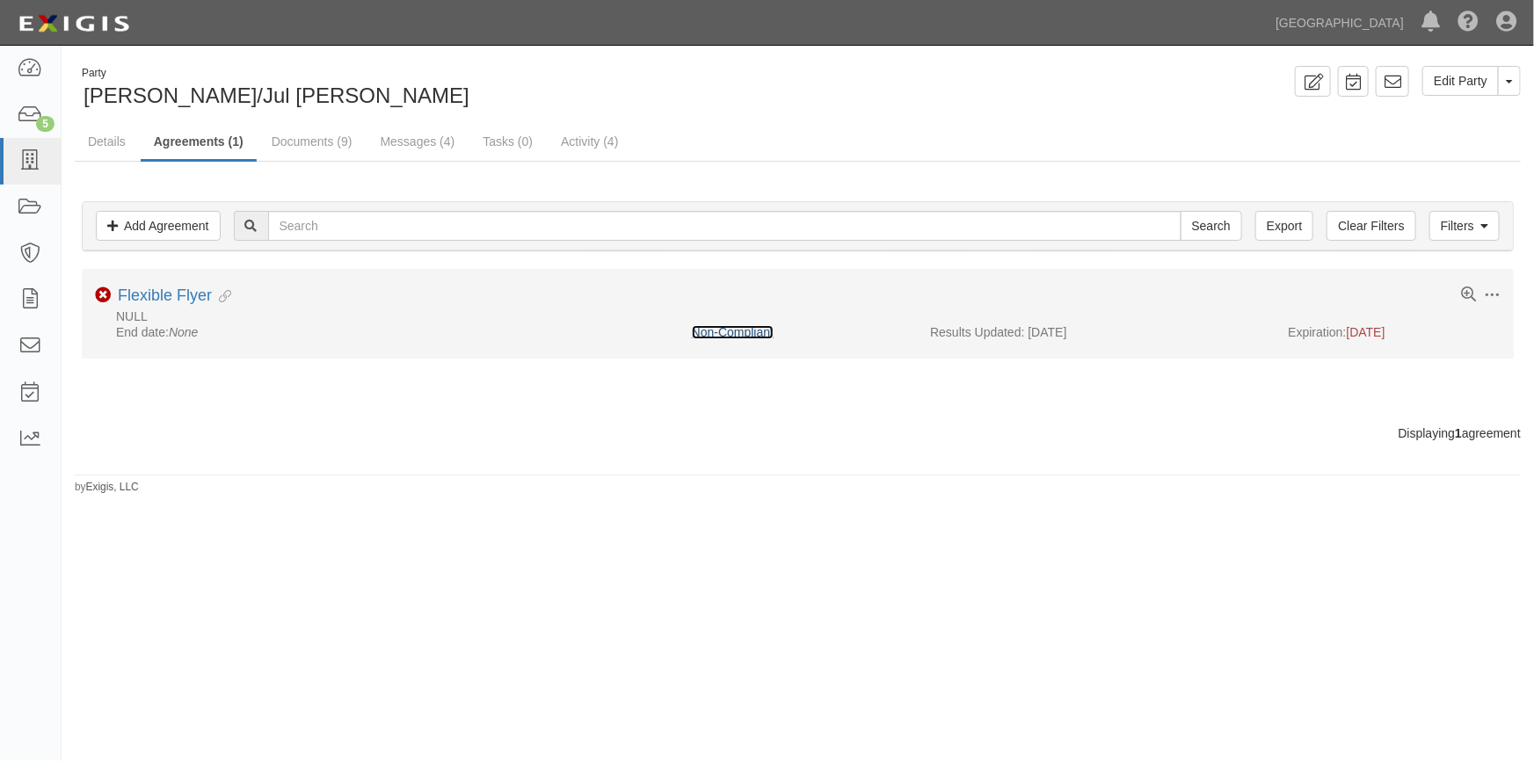
click at [701, 333] on link "Non-Compliant" at bounding box center [733, 332] width 82 height 14
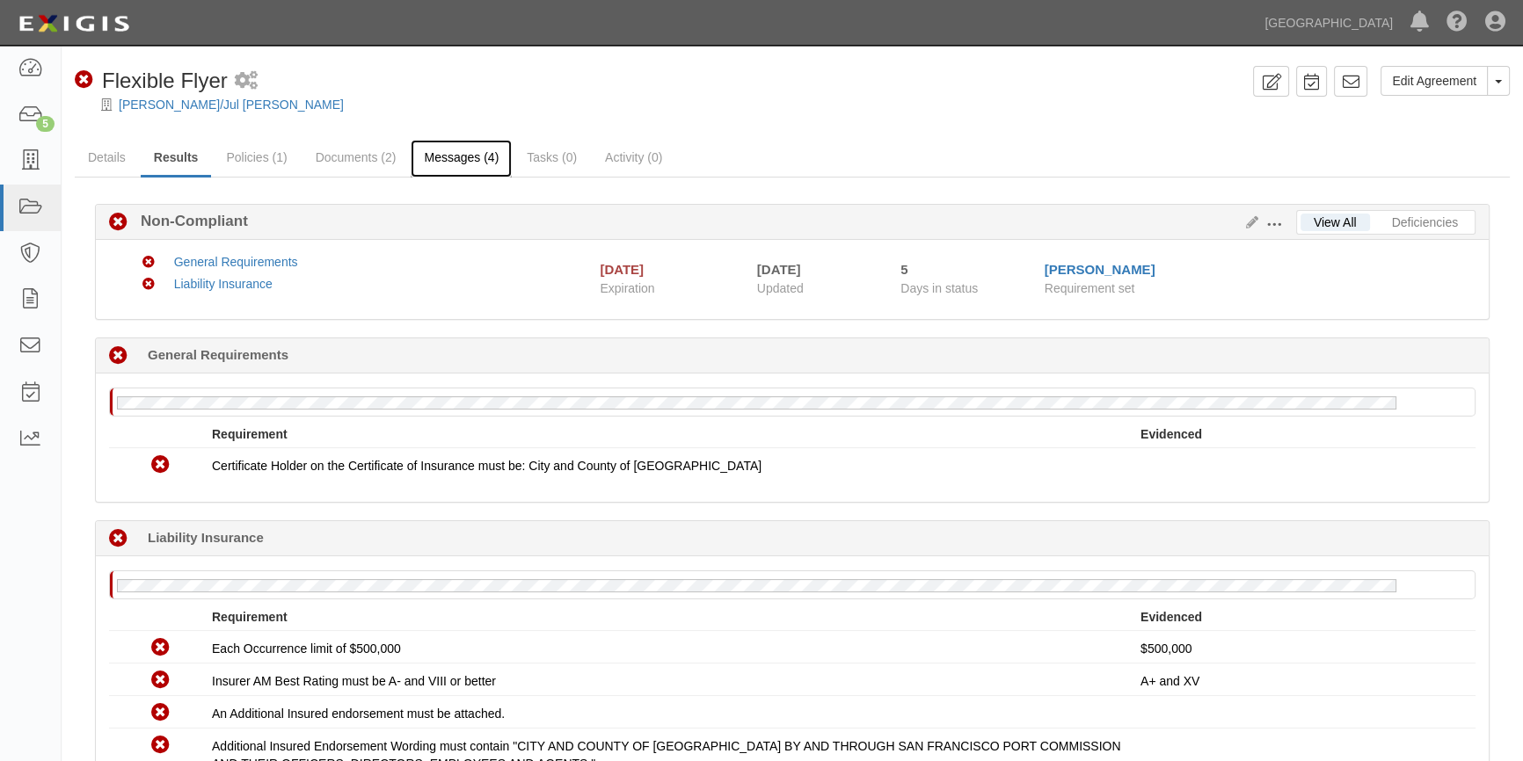
click at [443, 156] on link "Messages (4)" at bounding box center [461, 159] width 101 height 38
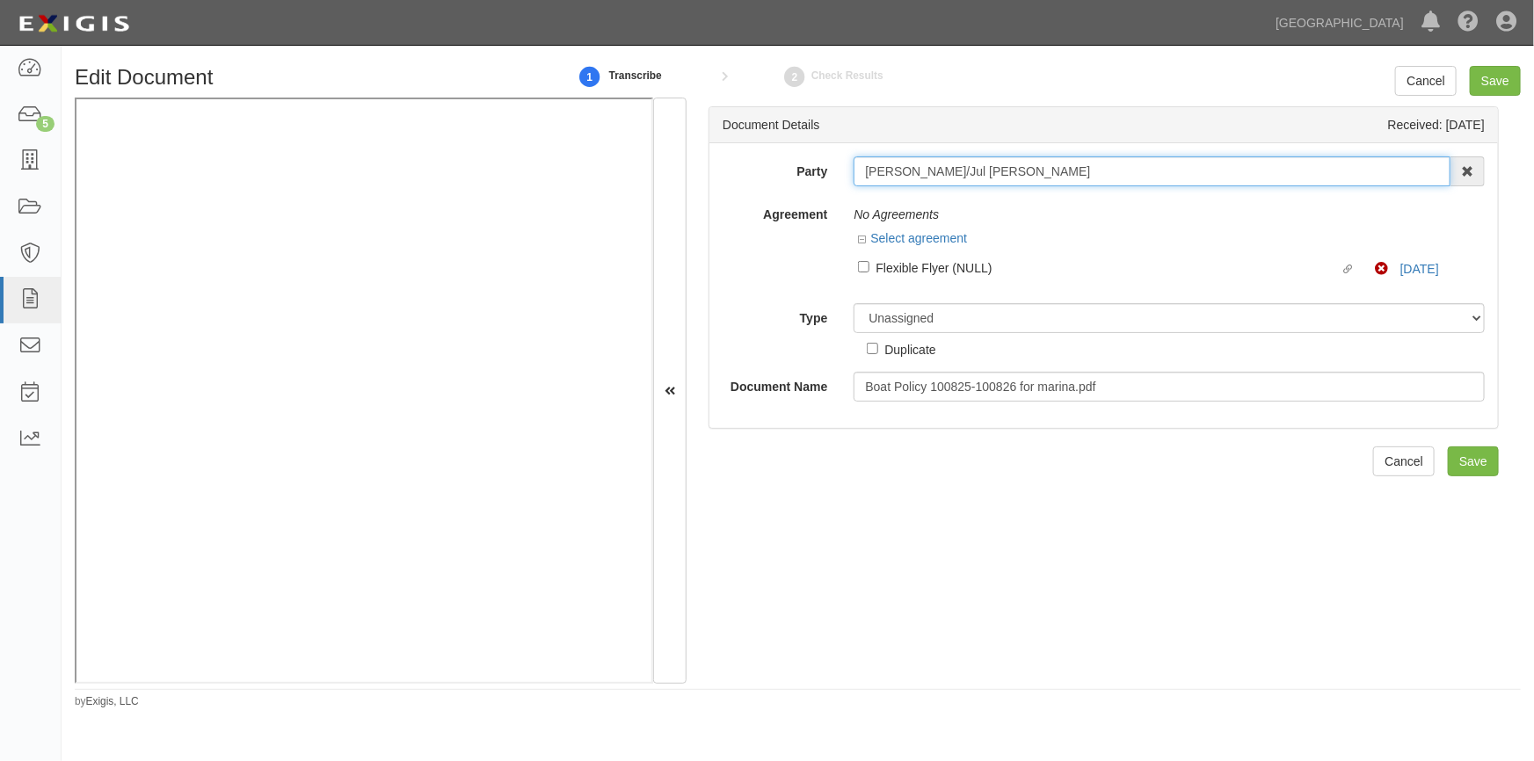
drag, startPoint x: 967, startPoint y: 173, endPoint x: 851, endPoint y: 174, distance: 116.0
click at [851, 174] on div "[PERSON_NAME]/Jul [PERSON_NAME] AAA Hull Diving, [PERSON_NAME] [PERSON_NAME] [P…" at bounding box center [1169, 171] width 658 height 30
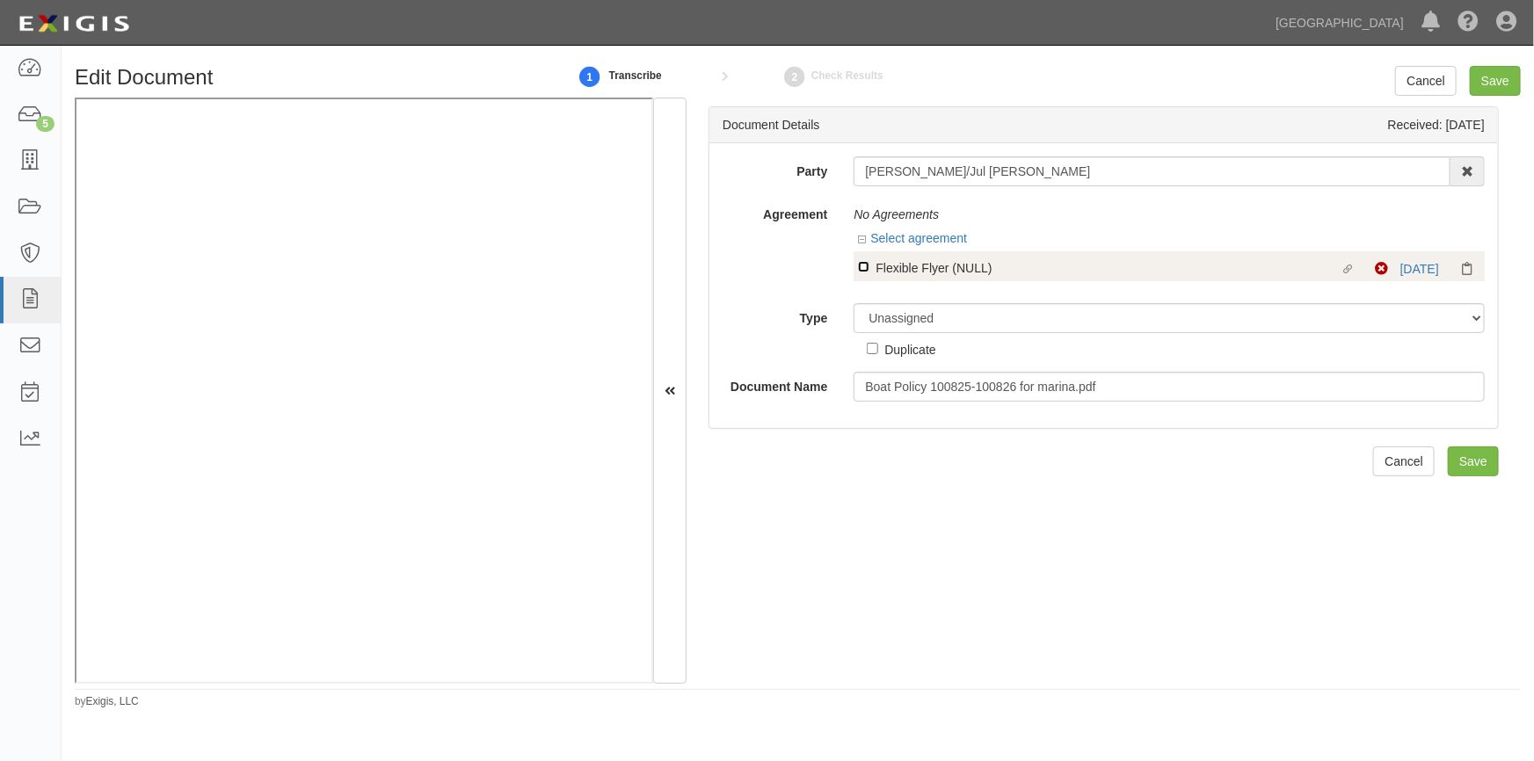
click at [862, 271] on input "Linked agreement Flexible Flyer (NULL) Linked agreement" at bounding box center [863, 266] width 11 height 11
checkbox input "true"
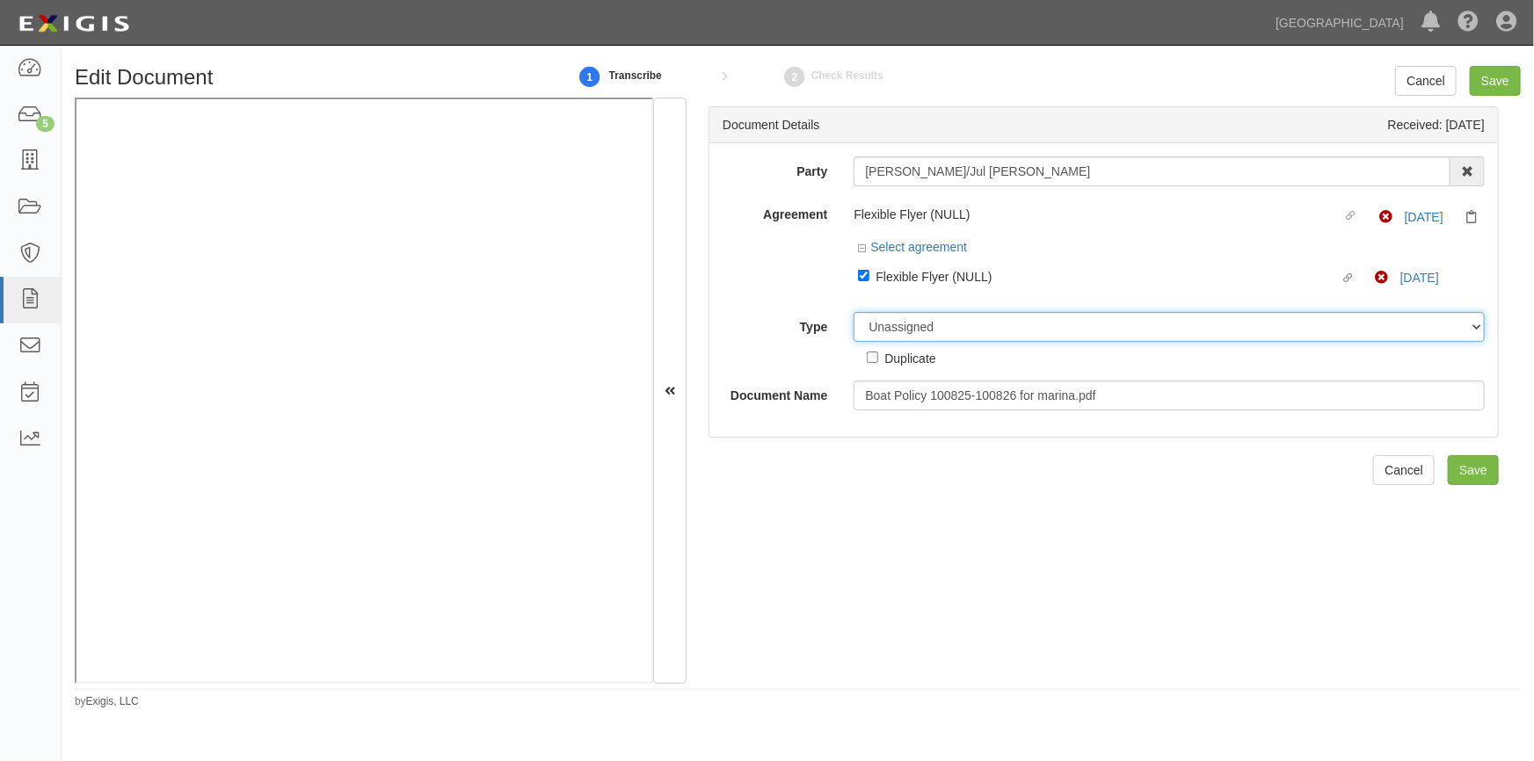
click at [918, 335] on select "Unassigned Binder Cancellation Notice Certificate Contract Endorsement Insuranc…" at bounding box center [1169, 327] width 631 height 30
select select "CertificateDetail"
click at [854, 313] on select "Unassigned Binder Cancellation Notice Certificate Contract Endorsement Insuranc…" at bounding box center [1169, 327] width 631 height 30
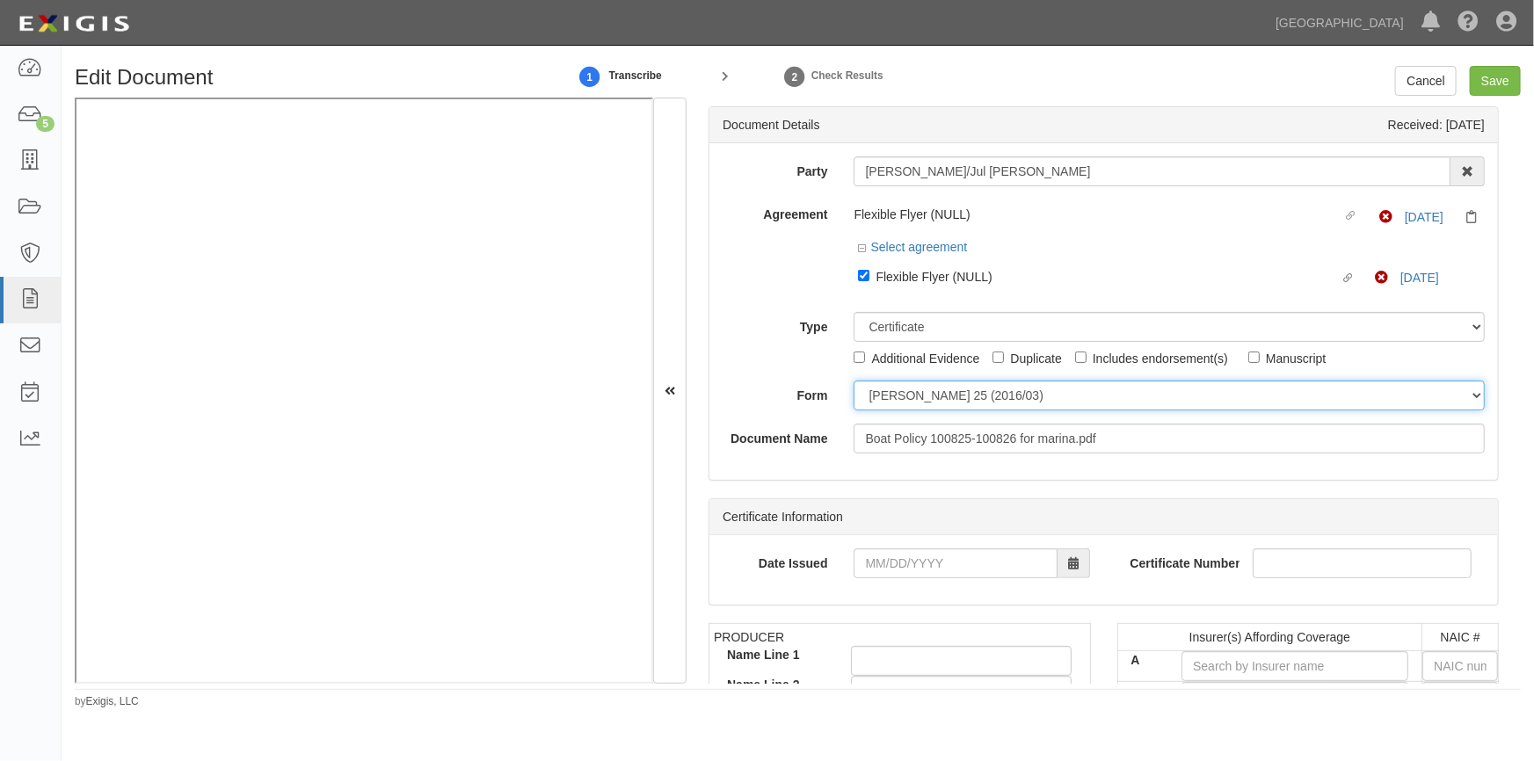
click at [905, 403] on select "ACORD 25 (2016/03) ACORD 101 ACORD 855 NY (2014/05) General" at bounding box center [1169, 396] width 631 height 30
select select "GeneralFormDetail"
click at [854, 382] on select "ACORD 25 (2016/03) ACORD 101 ACORD 855 NY (2014/05) General" at bounding box center [1169, 396] width 631 height 30
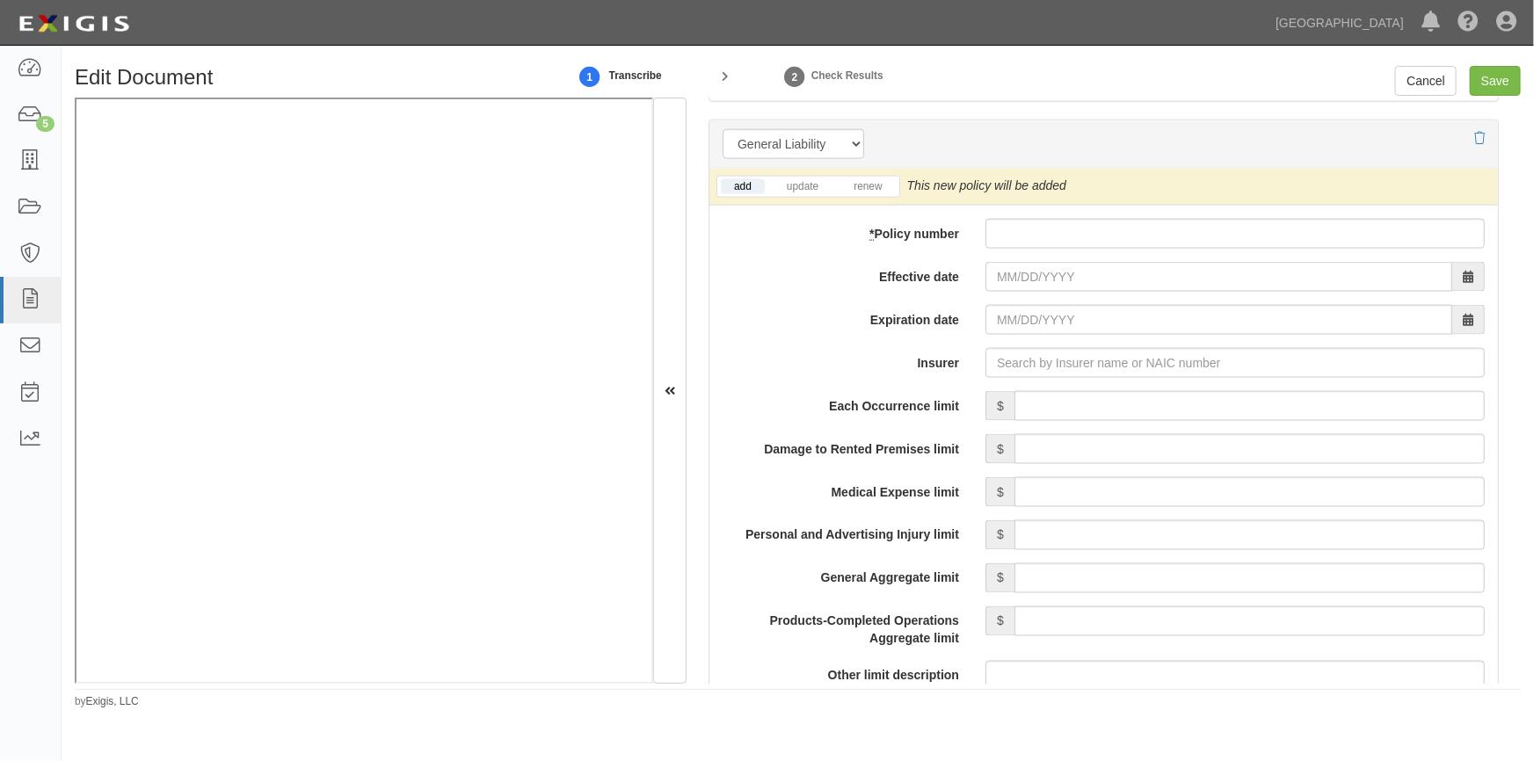
scroll to position [1307, 0]
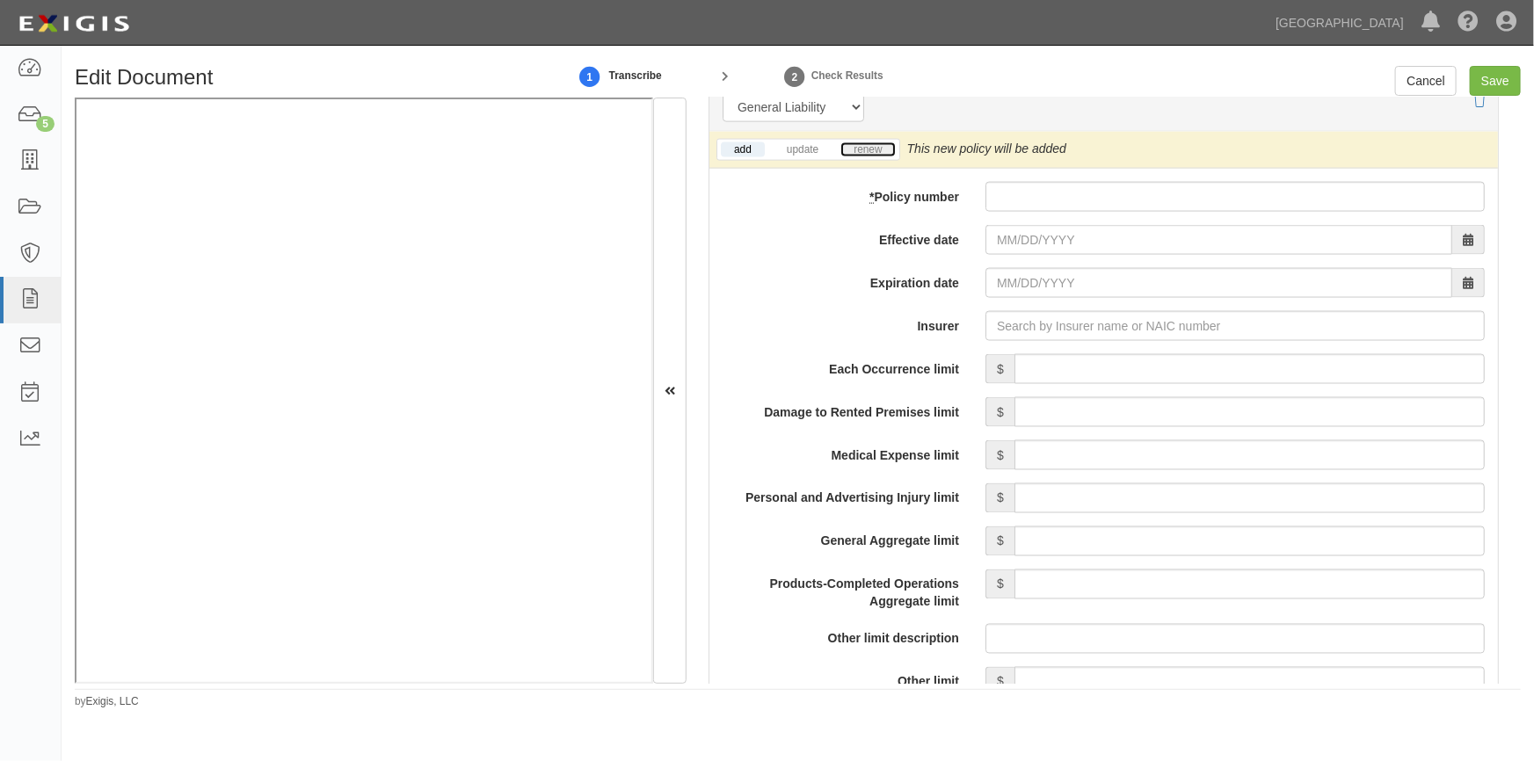
click at [869, 153] on link "renew" at bounding box center [867, 149] width 55 height 15
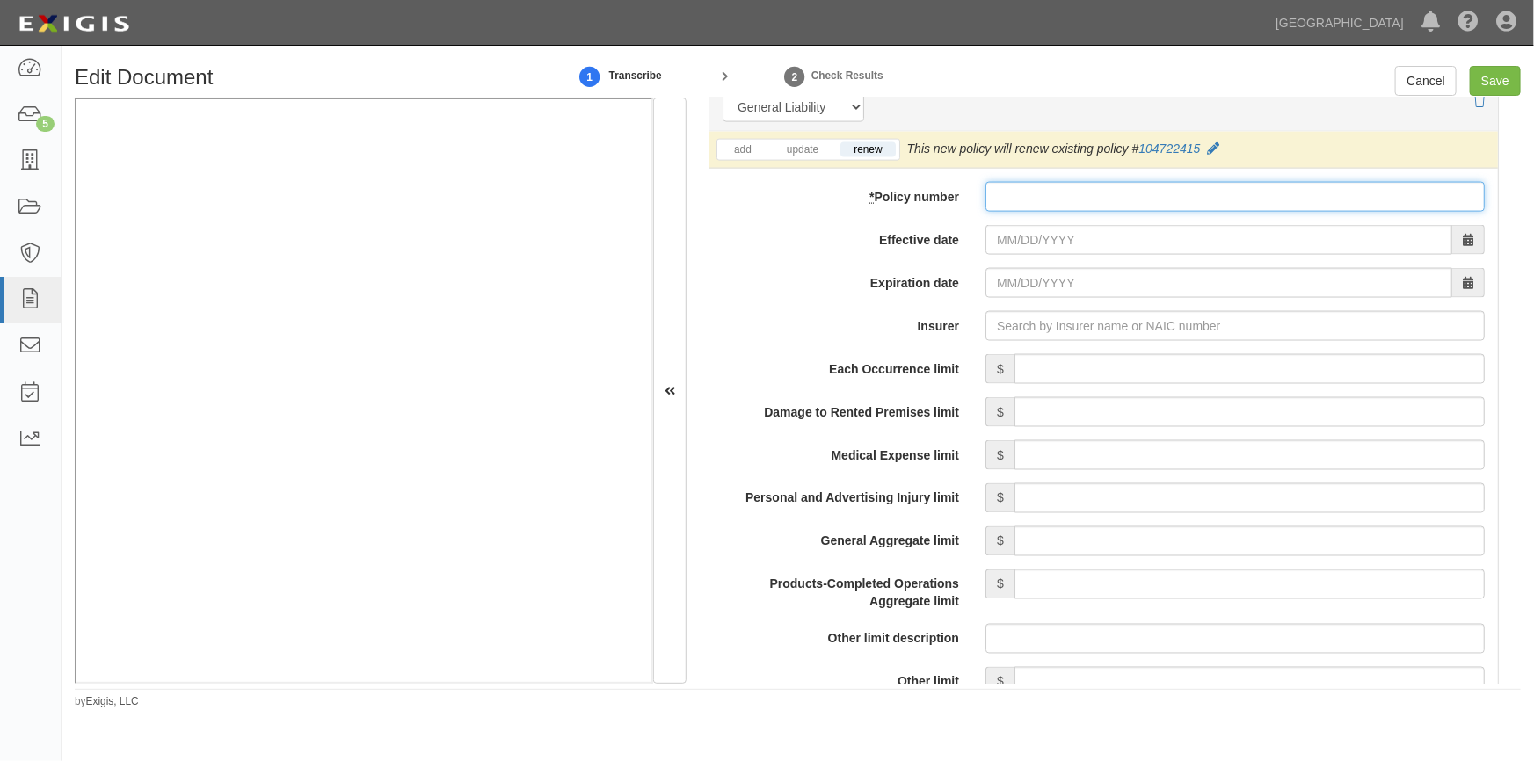
paste input "104722415"
click at [998, 198] on input "104722415" at bounding box center [1234, 197] width 499 height 30
type input "104722415"
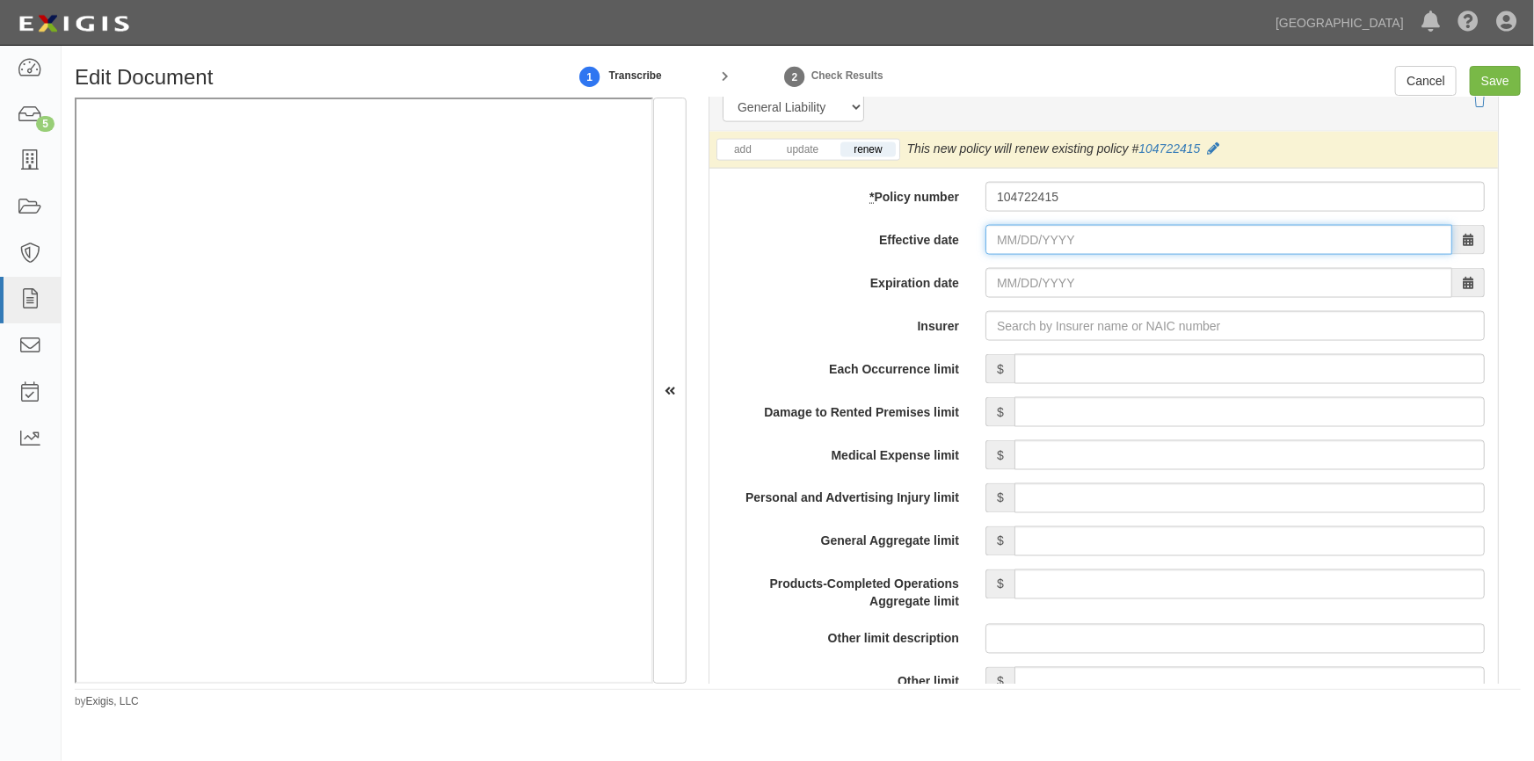
click at [1005, 240] on input "Effective date" at bounding box center [1218, 240] width 467 height 30
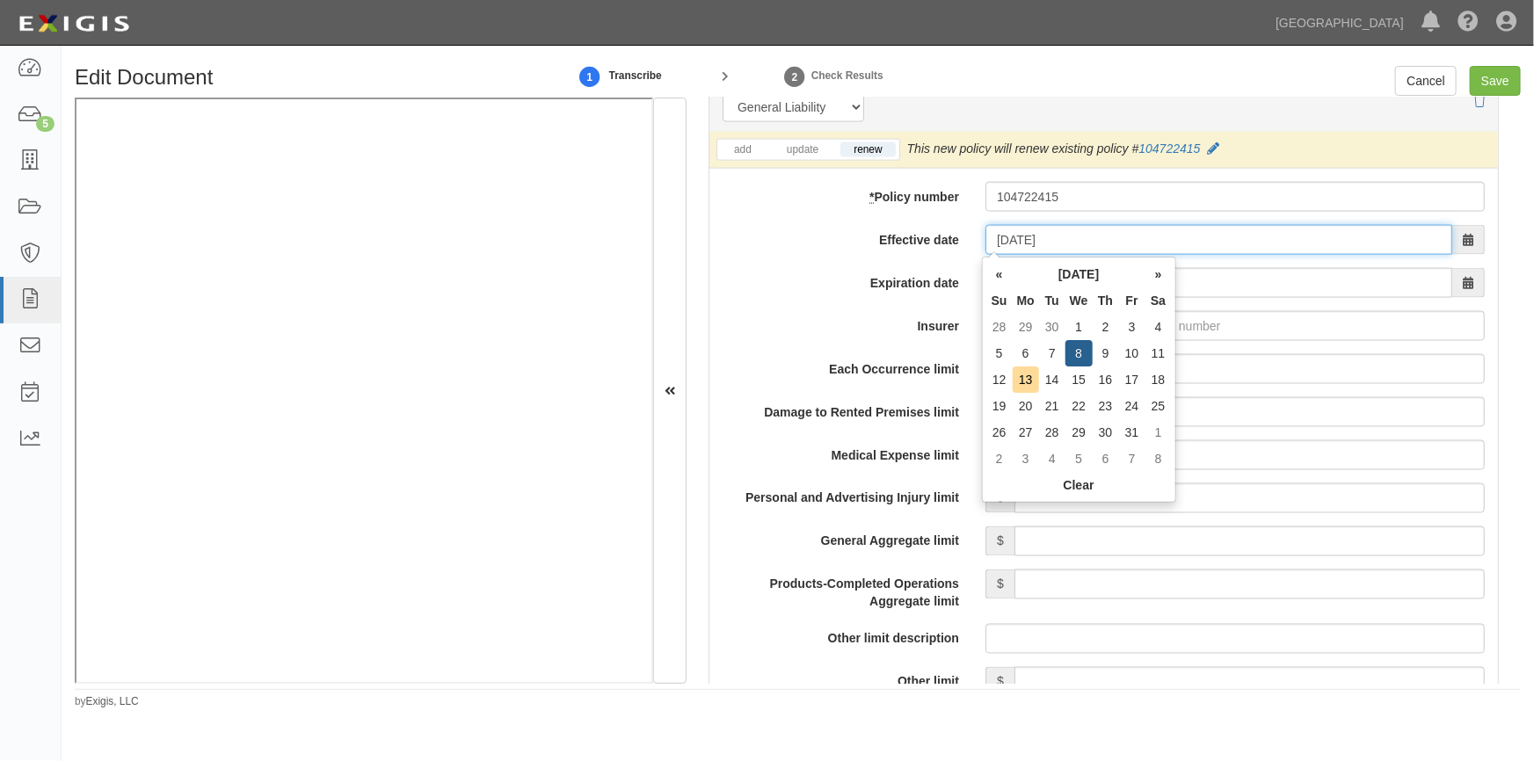
type input "10/08/2025"
type input "10/08/2026"
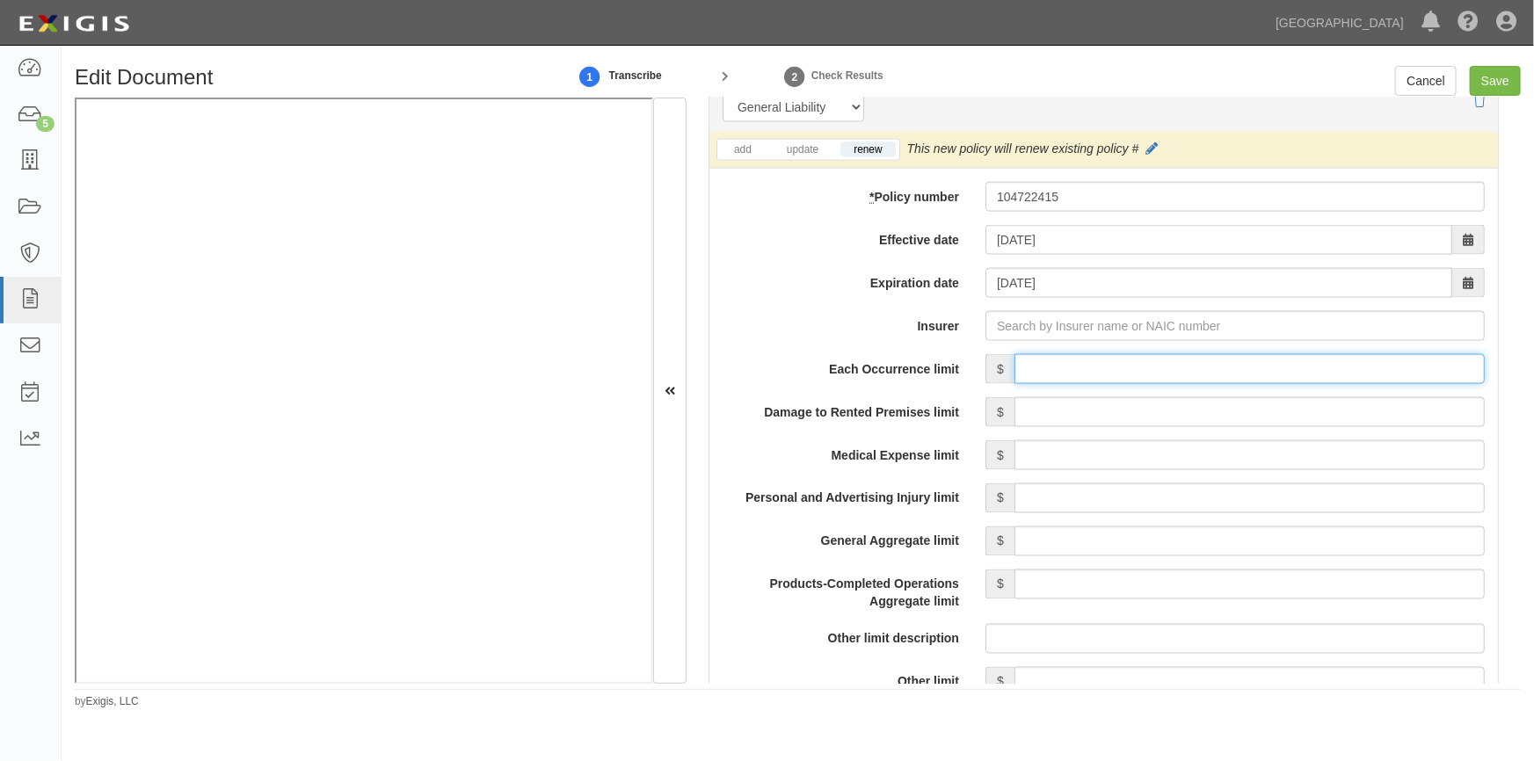
click at [1128, 372] on input "Each Occurrence limit" at bounding box center [1249, 369] width 470 height 30
type input "500,000"
click at [1007, 321] on input "Insurer" at bounding box center [1234, 326] width 499 height 30
click at [996, 334] on input "Insurer" at bounding box center [1234, 326] width 499 height 30
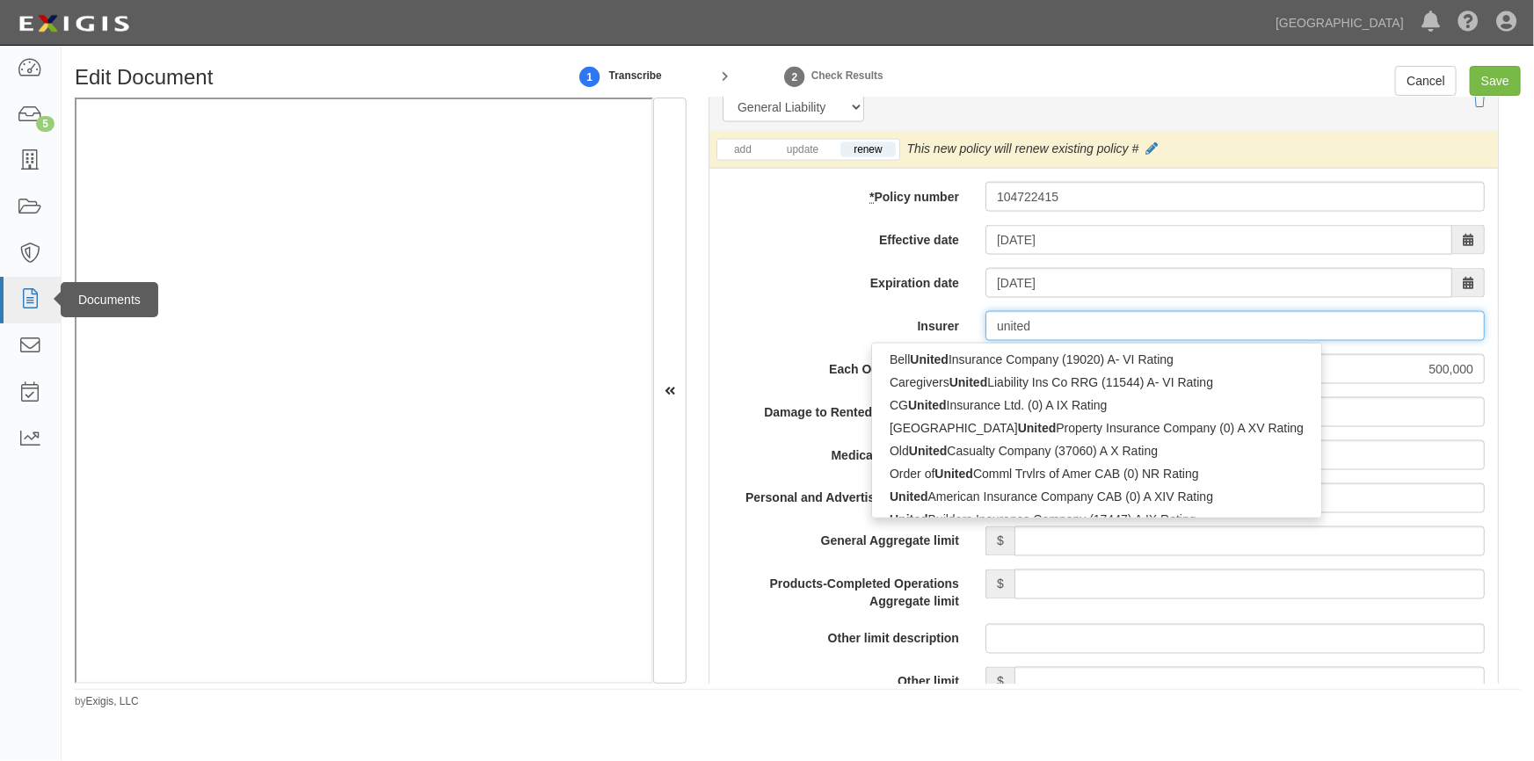
type input "united"
click at [1015, 326] on input "Insurer" at bounding box center [1234, 326] width 499 height 30
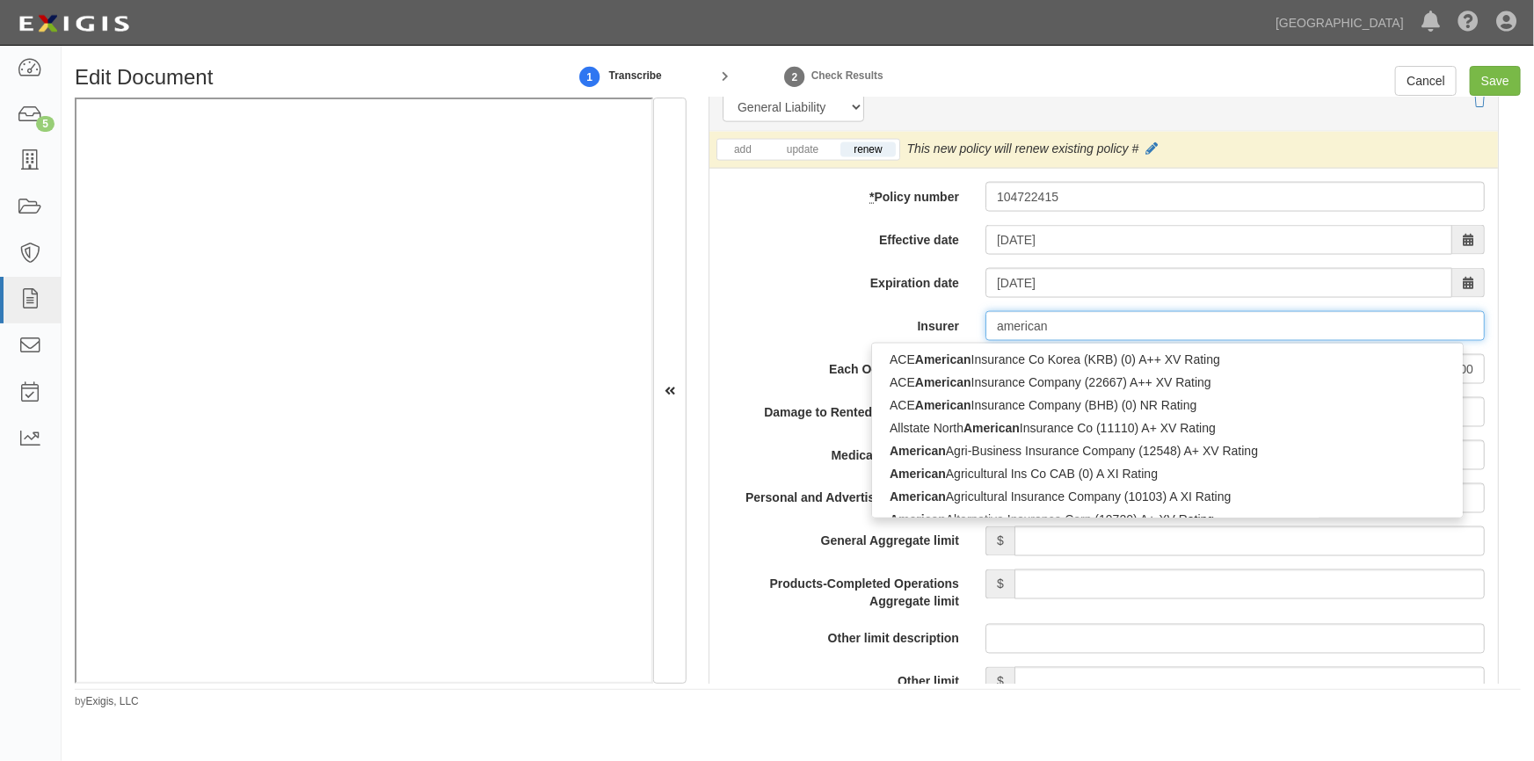
type input "american m"
type input "american modern Select Insurance Company (38652) A+ XV Rating"
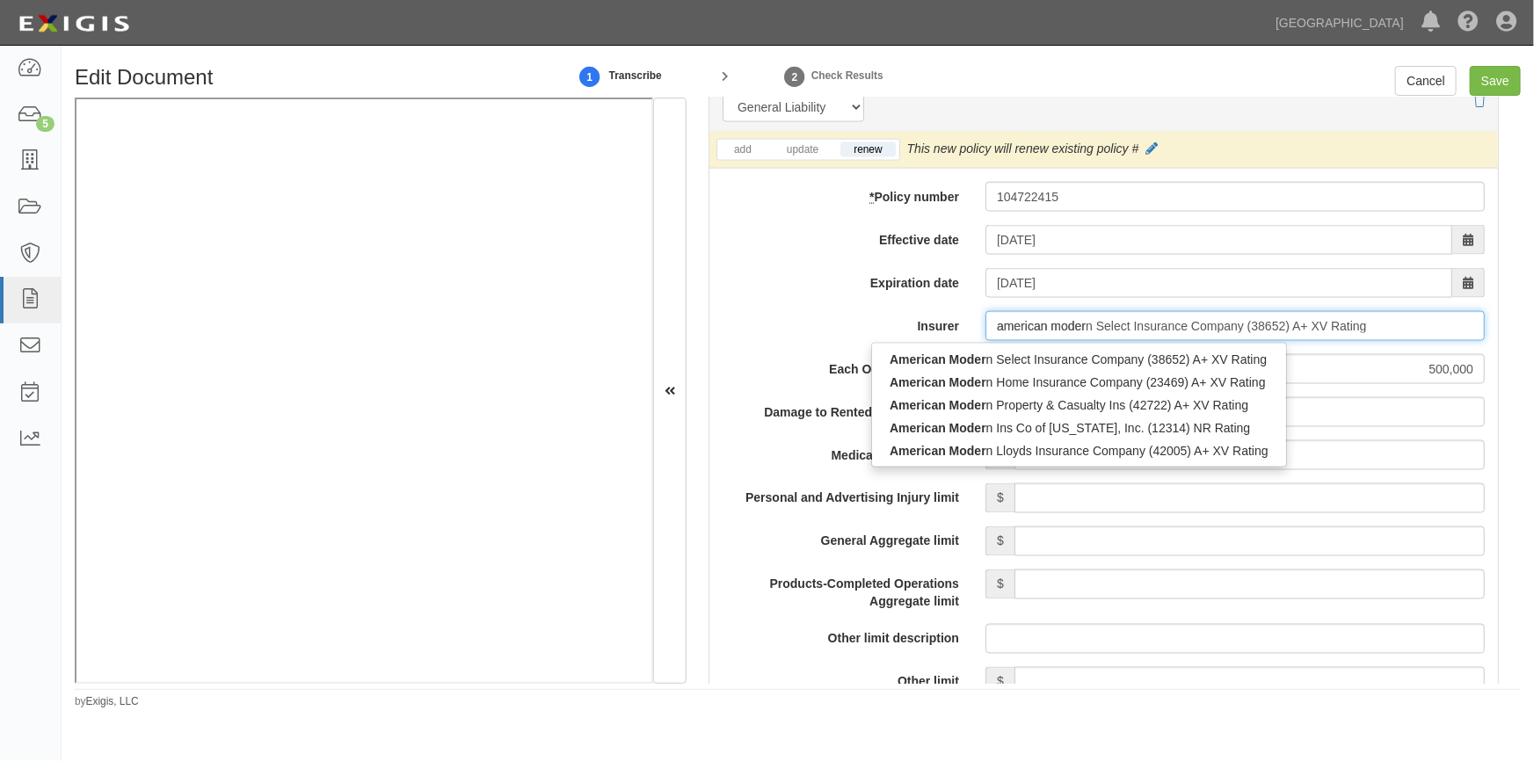
type input "american modern"
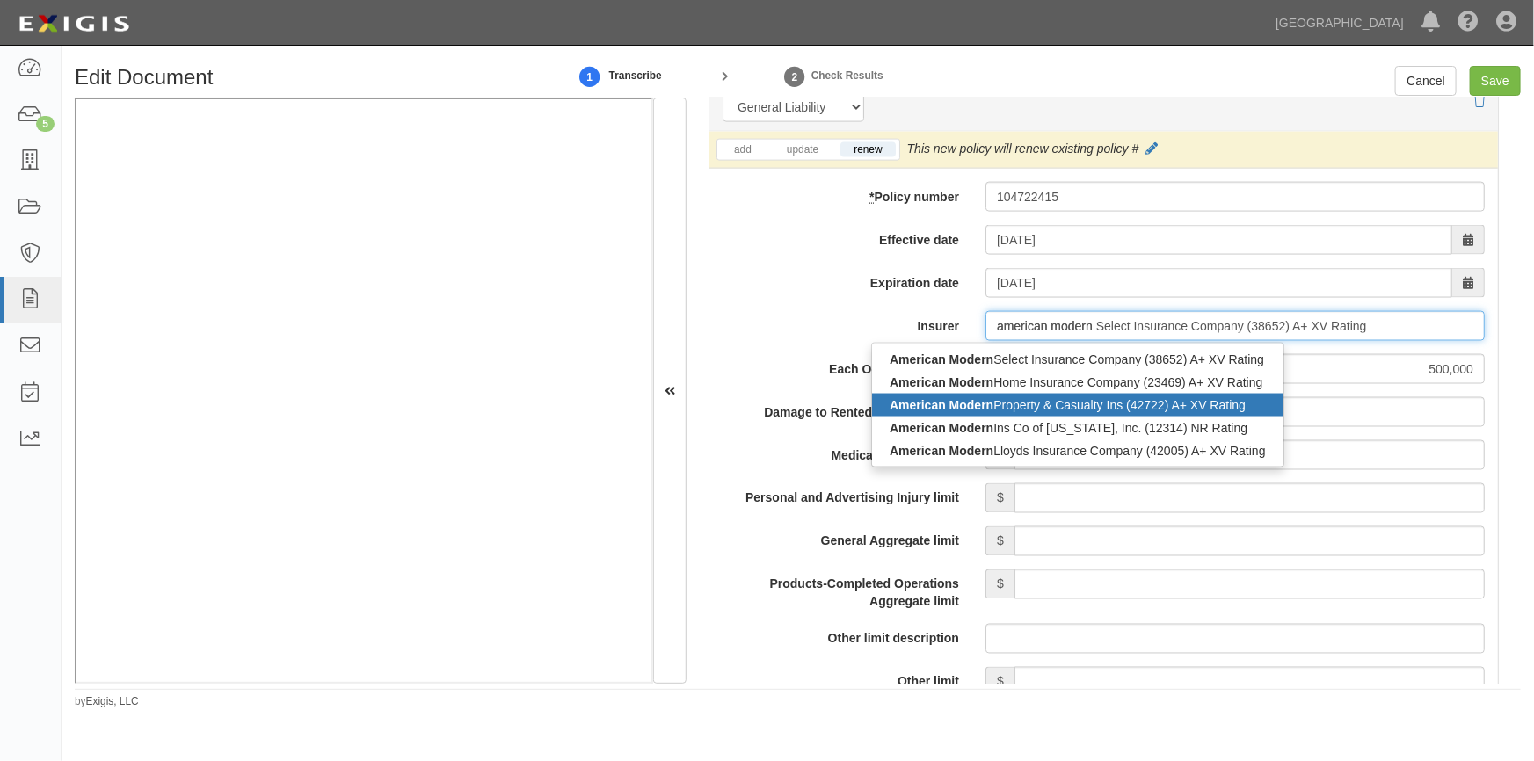
click at [978, 400] on strong "American Modern" at bounding box center [942, 405] width 104 height 14
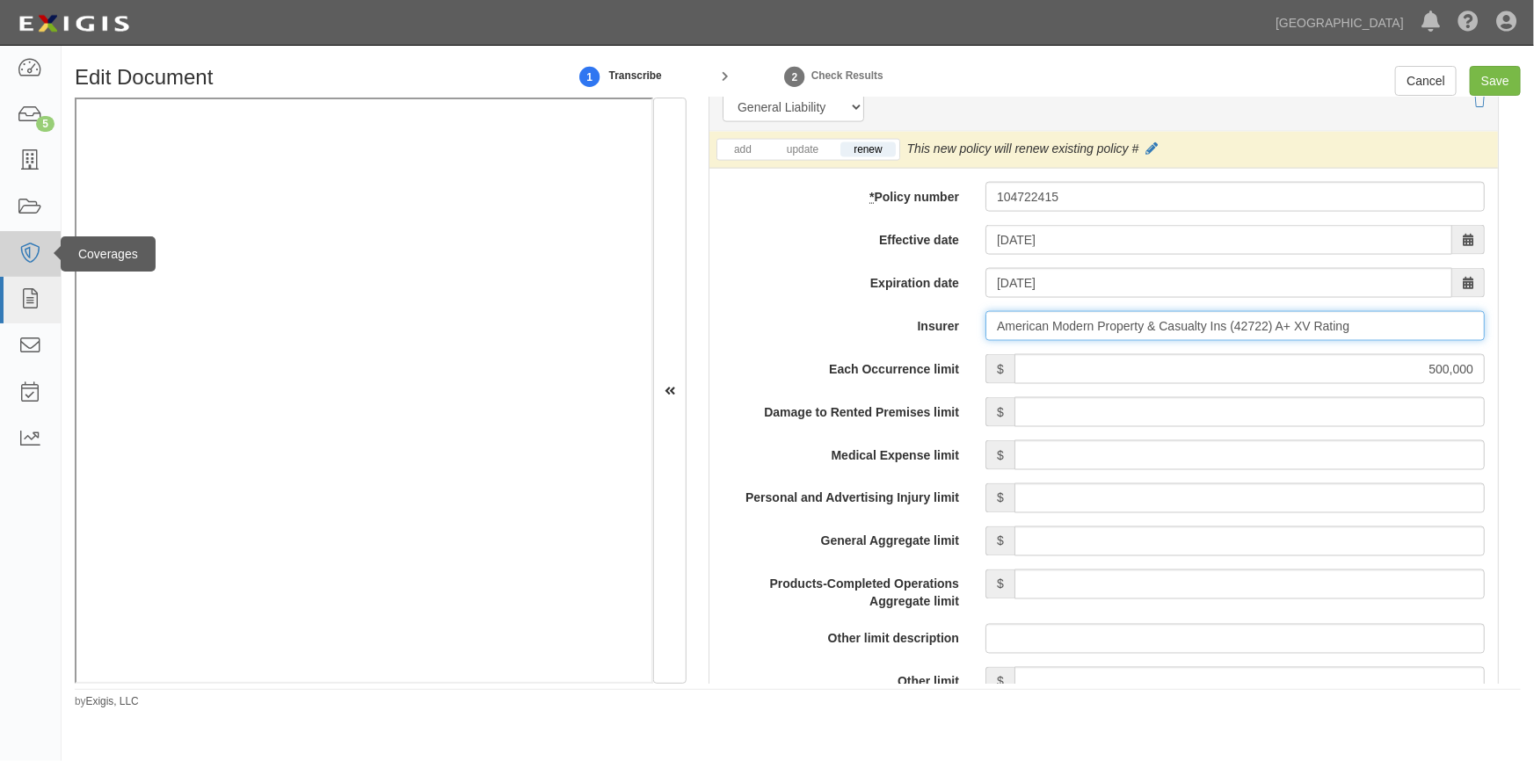
type input "American Modern Property & Casualty Ins (42722) A+ XV Rating"
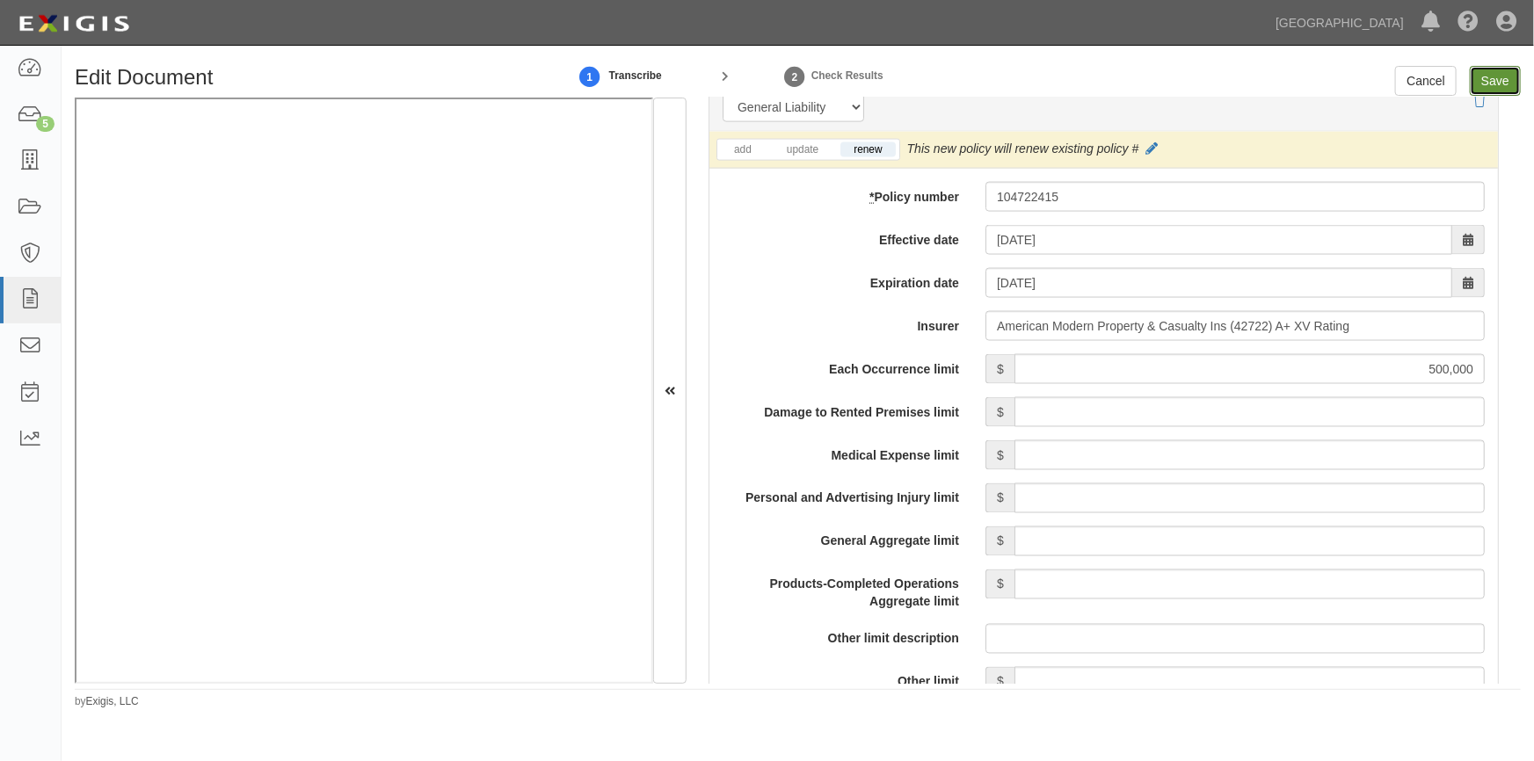
click at [1494, 90] on input "Save" at bounding box center [1495, 81] width 51 height 30
type input "500000"
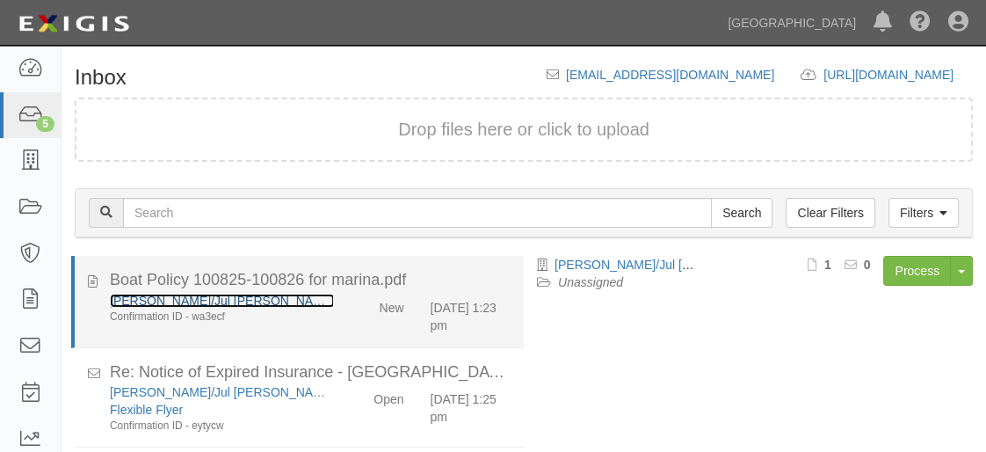
click at [192, 298] on link "[PERSON_NAME]/Jul [PERSON_NAME]" at bounding box center [222, 301] width 225 height 14
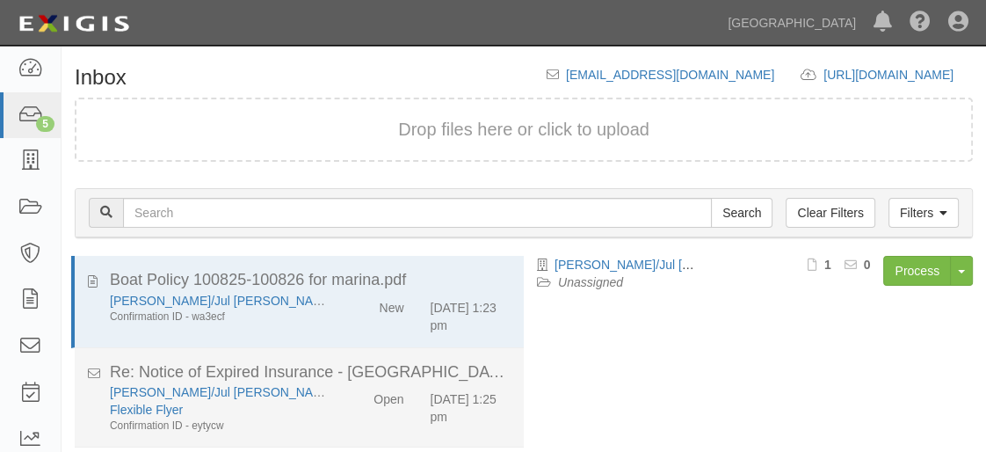
click at [330, 401] on div "Leighton/Jul [PERSON_NAME] Flexible Flyer Confirmation ID - eytycw" at bounding box center [222, 408] width 250 height 50
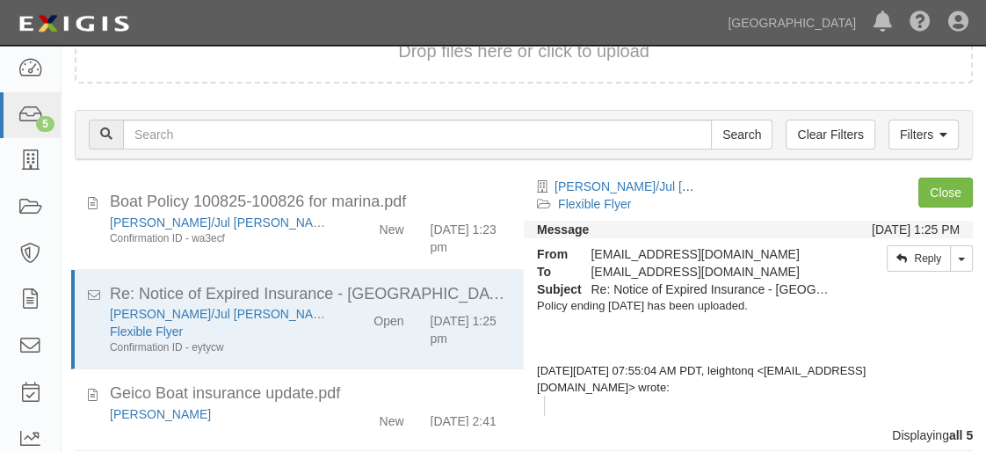
scroll to position [96, 0]
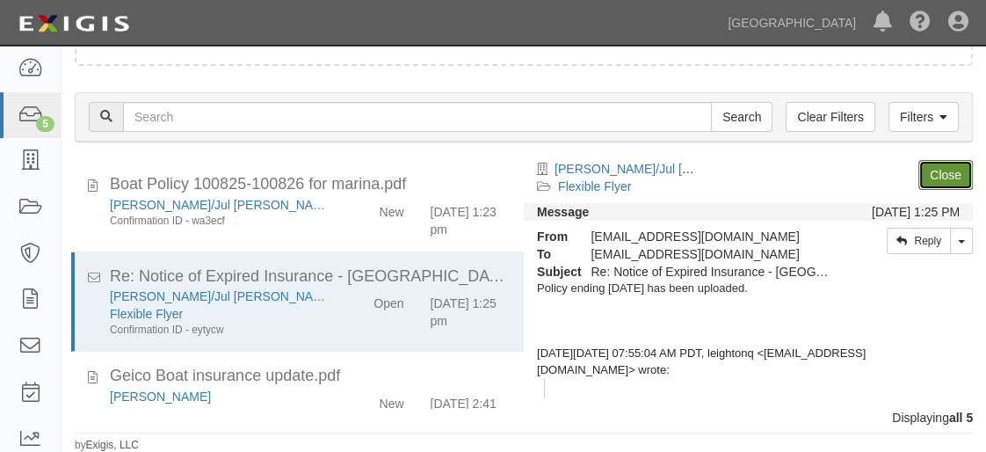
click at [945, 171] on link "Close" at bounding box center [946, 175] width 55 height 30
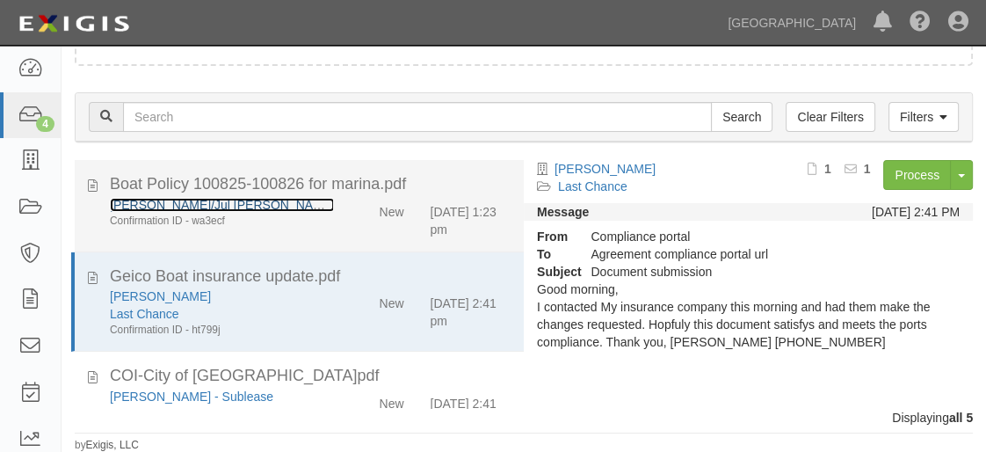
click at [160, 201] on link "[PERSON_NAME]/Jul [PERSON_NAME]" at bounding box center [222, 205] width 225 height 14
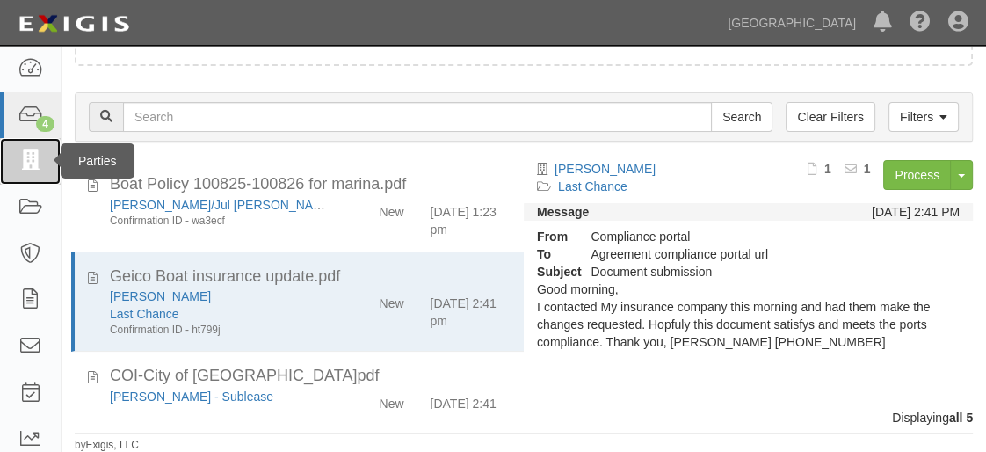
click at [35, 157] on icon at bounding box center [30, 161] width 25 height 20
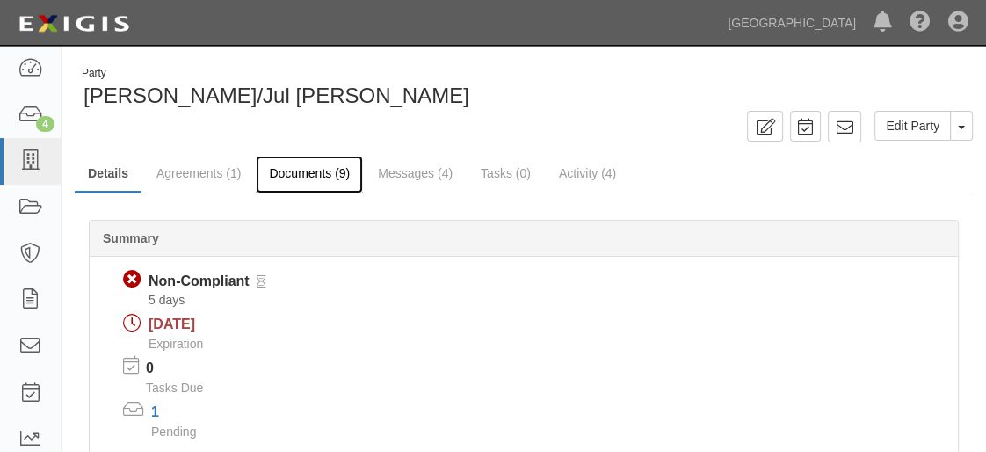
click at [293, 176] on link "Documents (9)" at bounding box center [309, 175] width 107 height 38
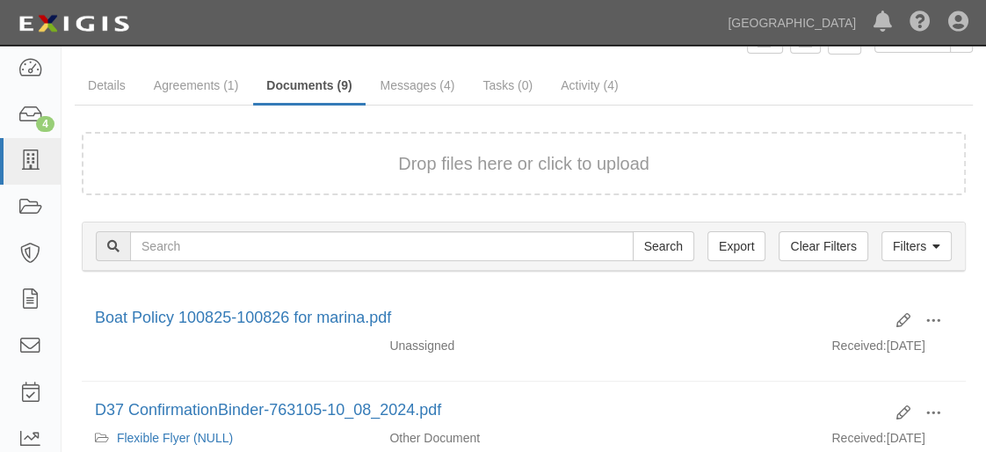
scroll to position [239, 0]
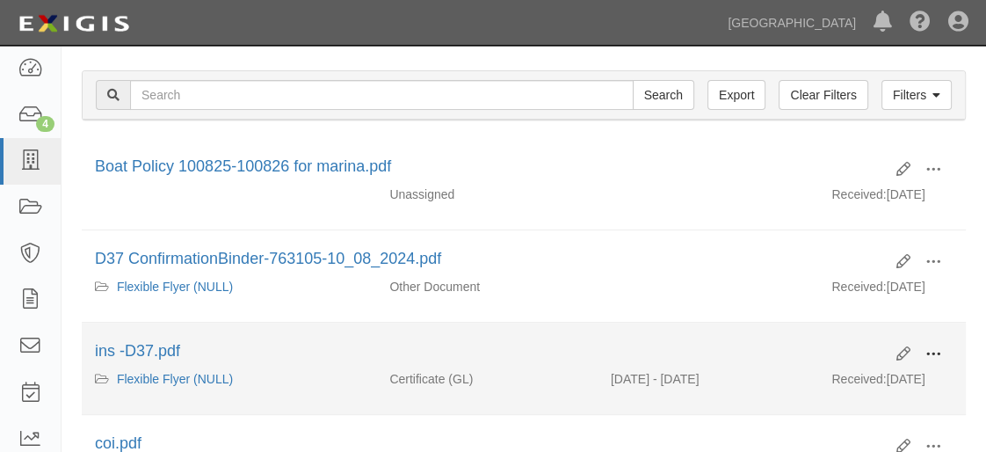
click at [934, 353] on span at bounding box center [934, 354] width 16 height 16
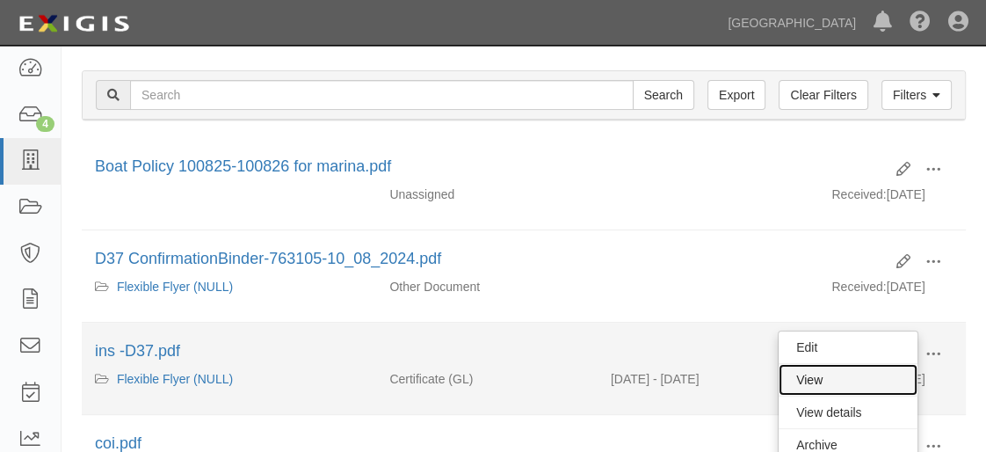
click at [843, 382] on link "View" at bounding box center [848, 380] width 139 height 32
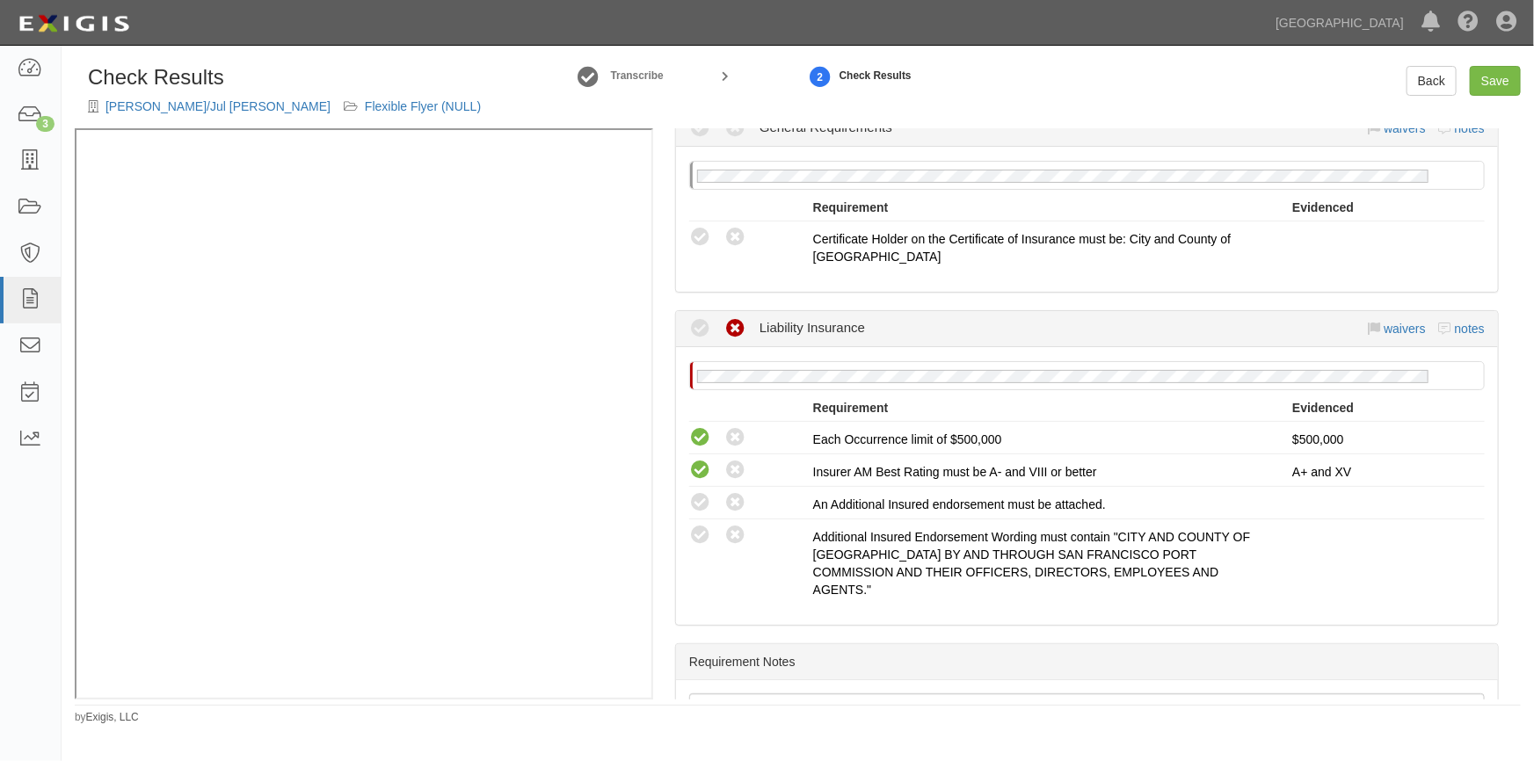
scroll to position [319, 0]
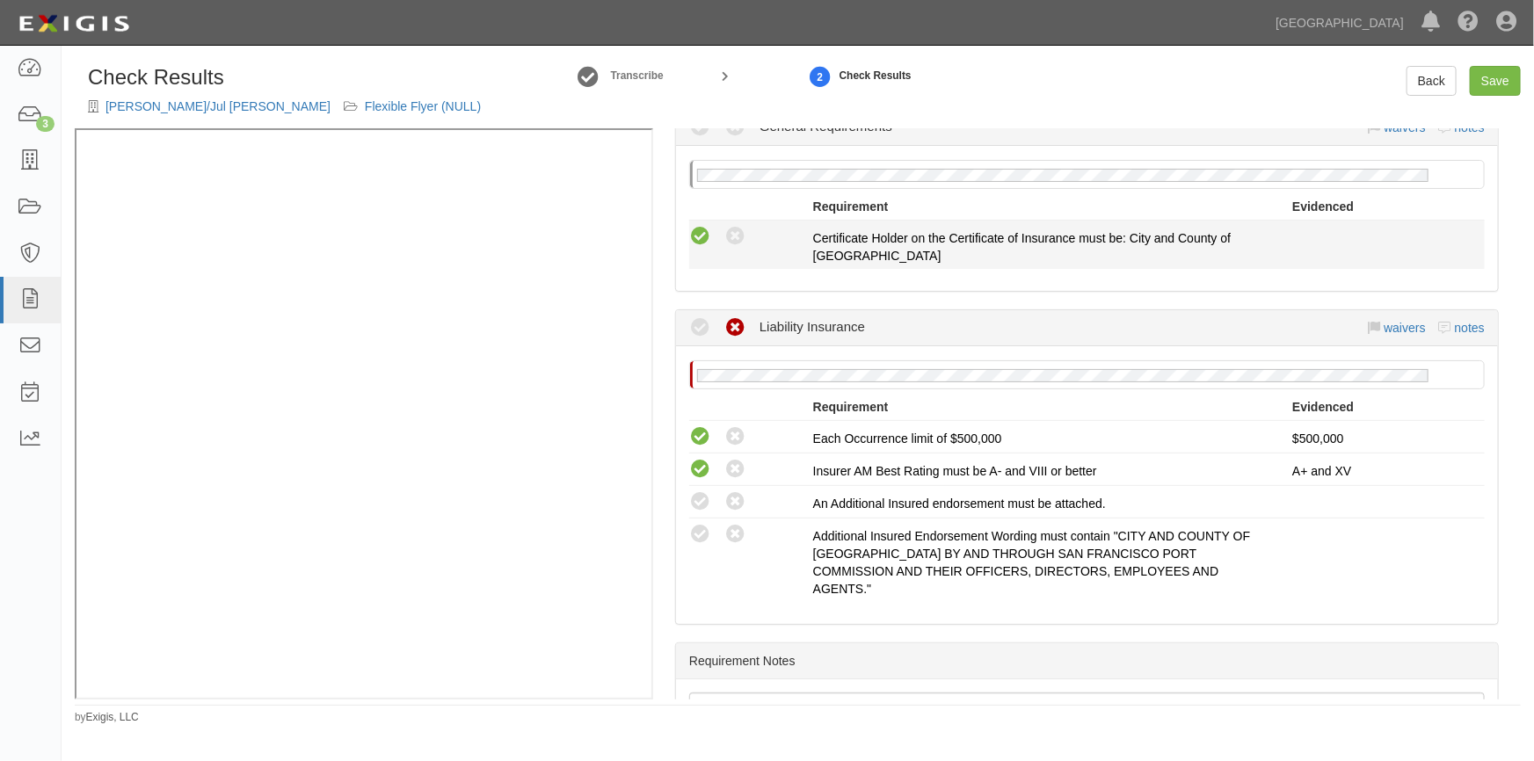
click at [702, 239] on icon at bounding box center [700, 237] width 22 height 22
radio input "true"
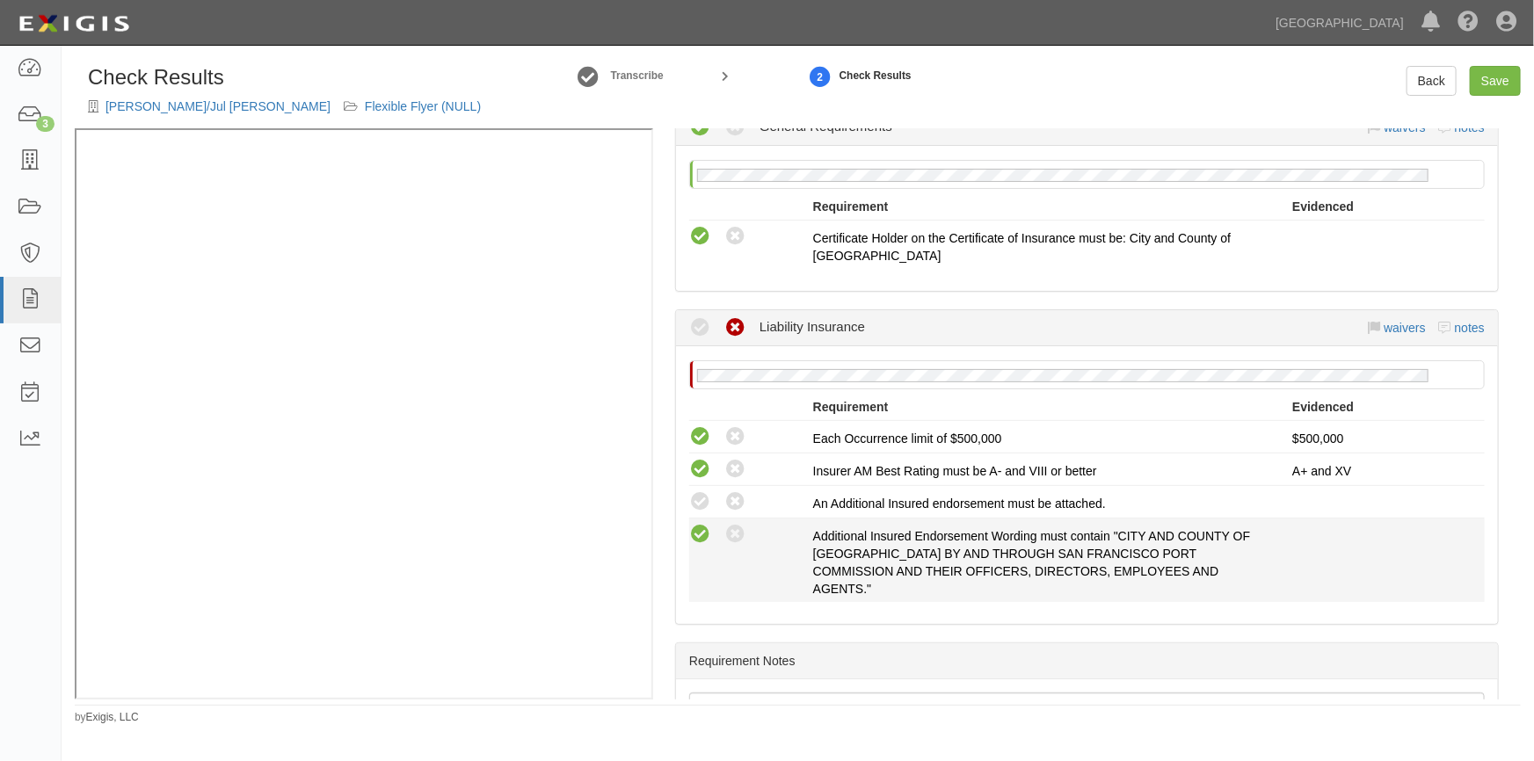
click at [699, 527] on icon at bounding box center [700, 535] width 22 height 22
radio input "true"
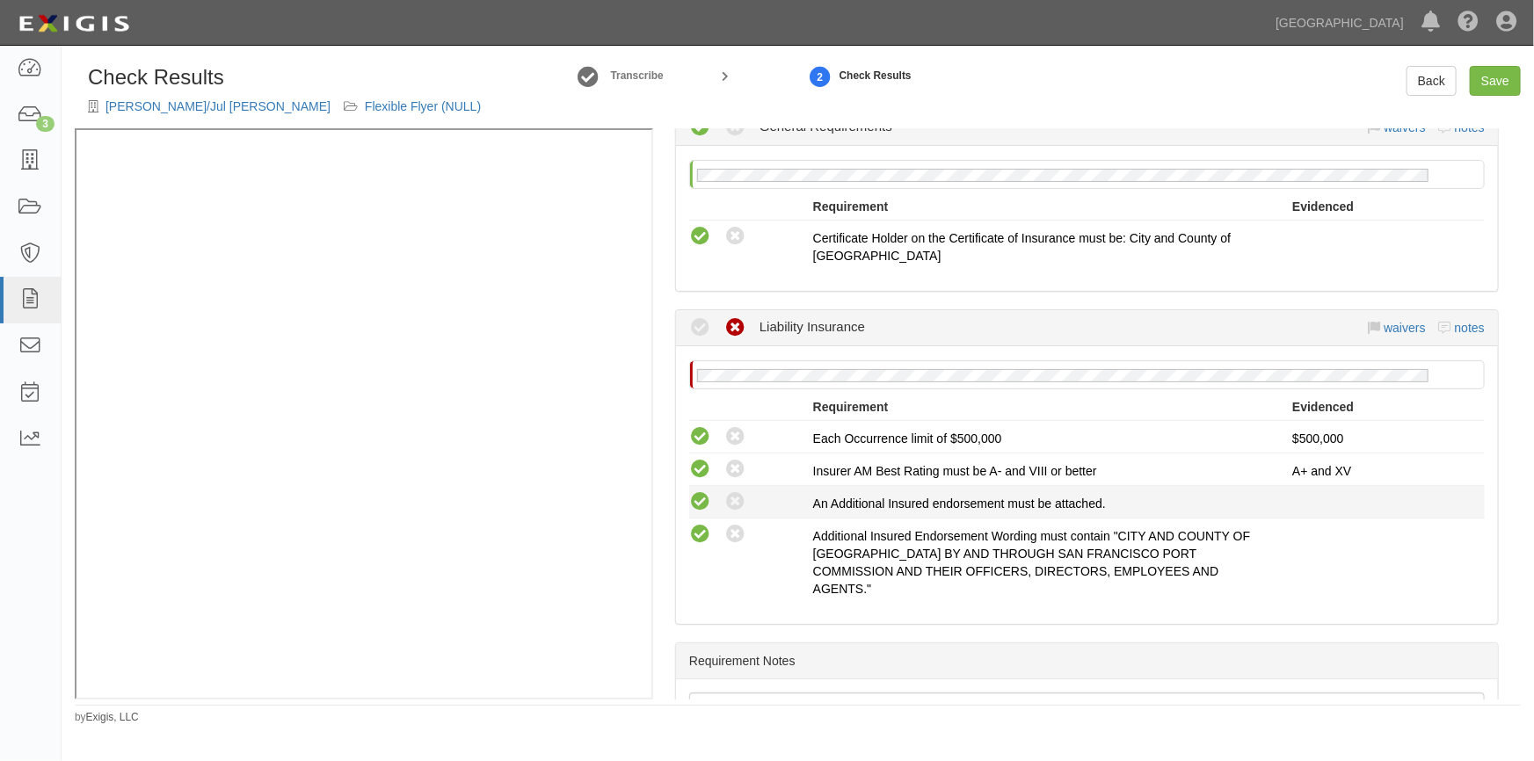
click at [704, 499] on icon at bounding box center [700, 502] width 22 height 22
radio input "true"
click at [1478, 78] on link "Save" at bounding box center [1495, 81] width 51 height 30
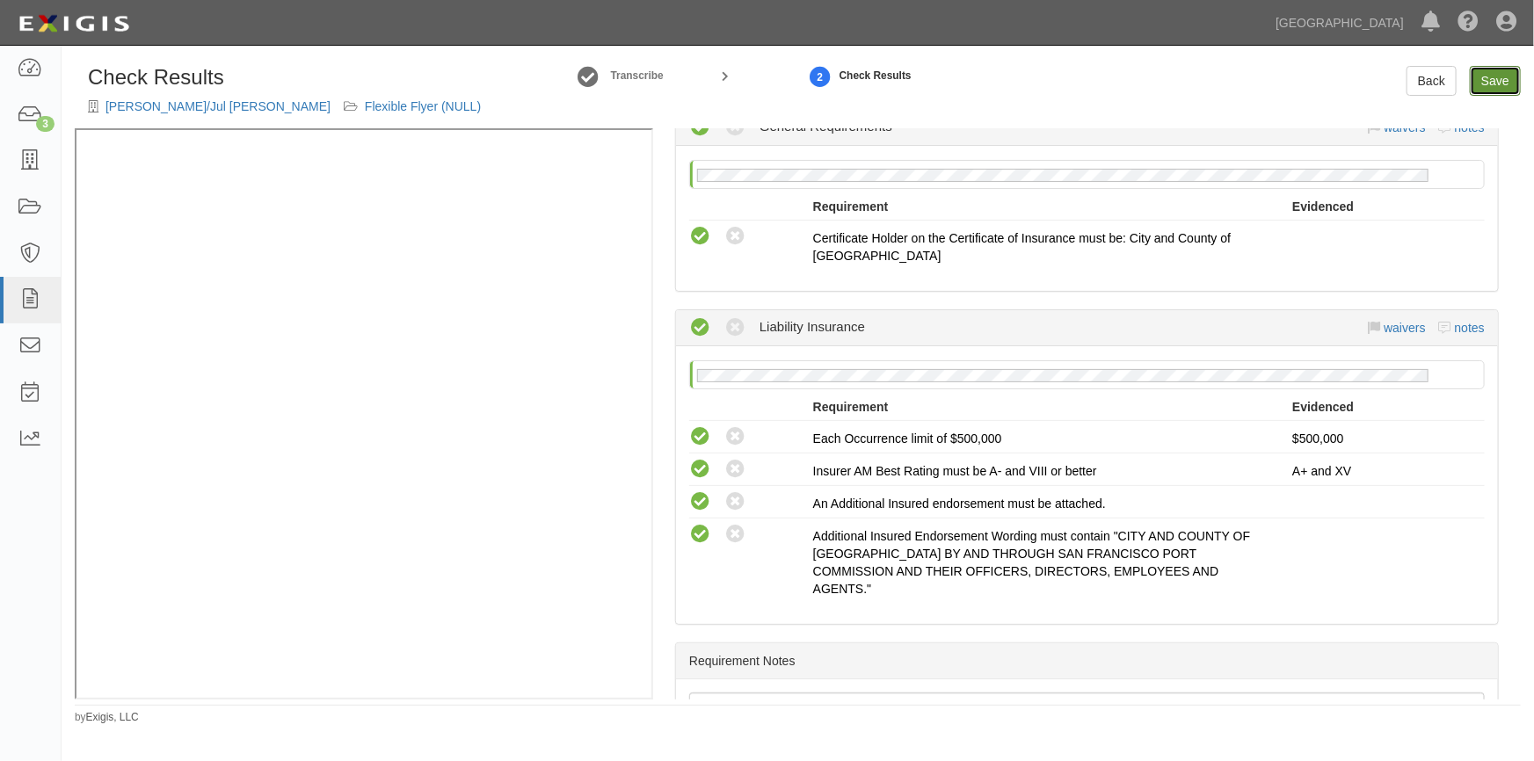
radio input "true"
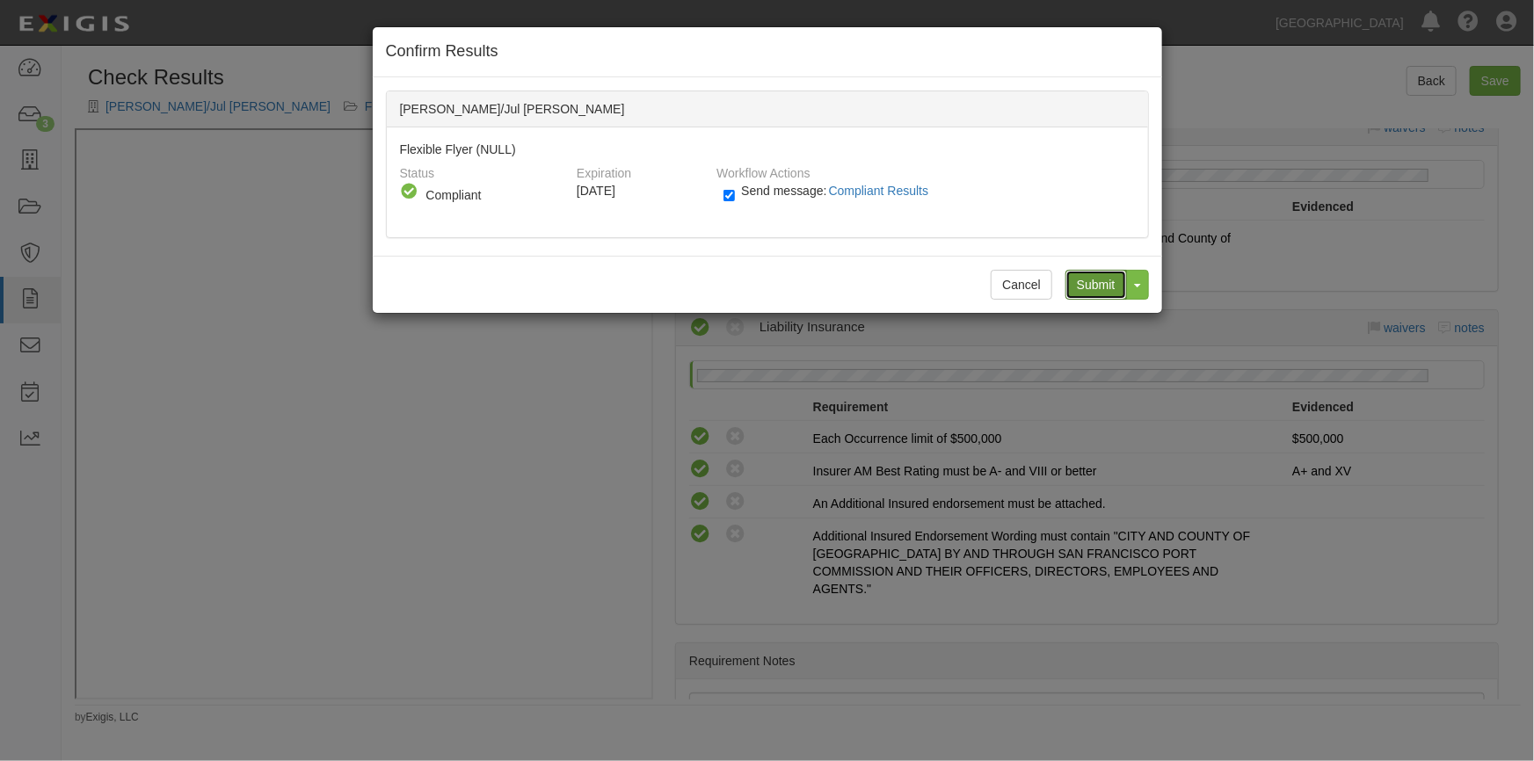
click at [1091, 287] on input "Submit" at bounding box center [1096, 285] width 62 height 30
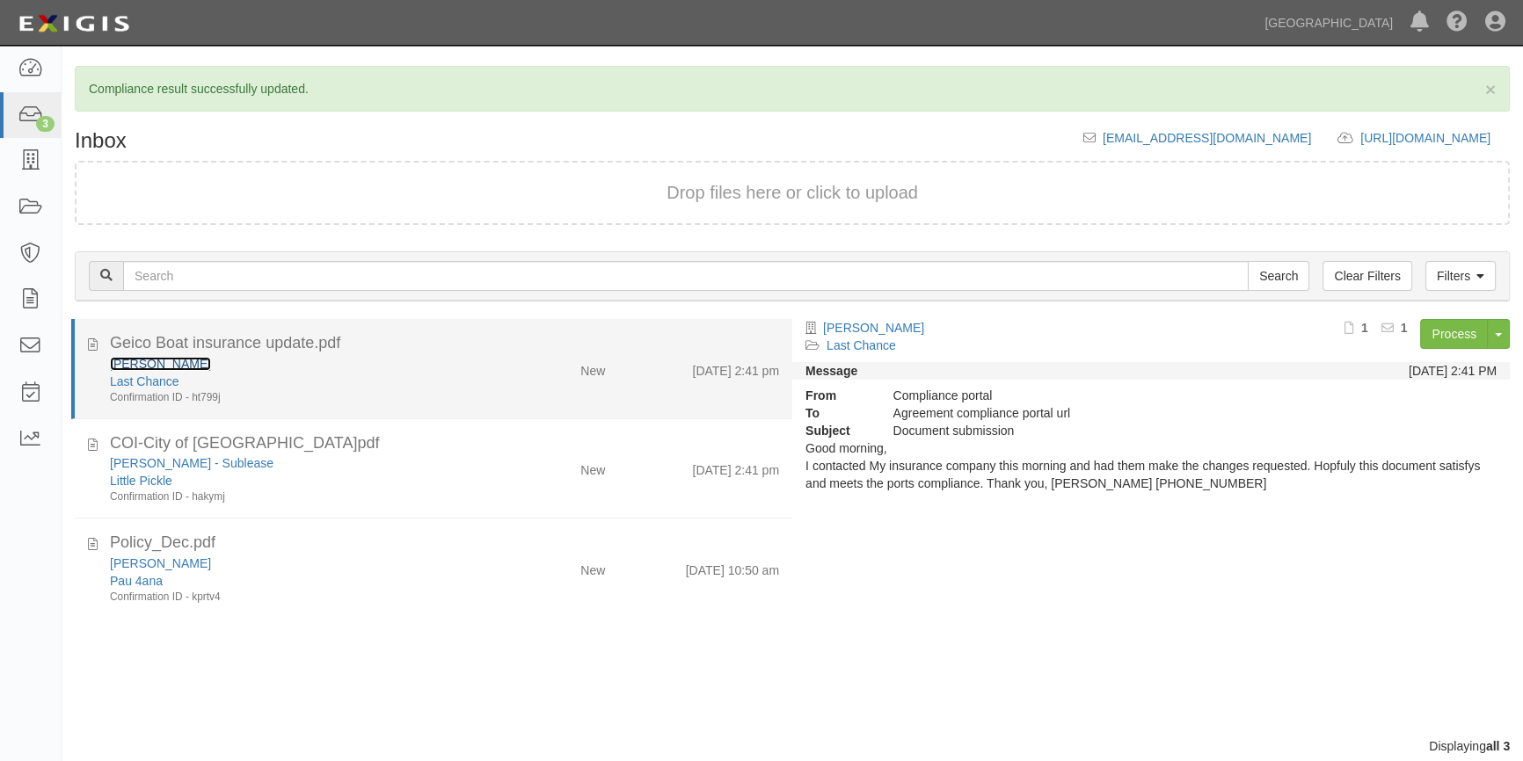
click at [185, 361] on link "[PERSON_NAME]" at bounding box center [160, 364] width 101 height 14
click at [97, 345] on div "Geico Boat insurance update.pdf" at bounding box center [444, 343] width 695 height 23
click at [94, 345] on icon at bounding box center [93, 341] width 10 height 19
click at [351, 386] on div "Last Chance" at bounding box center [299, 382] width 379 height 18
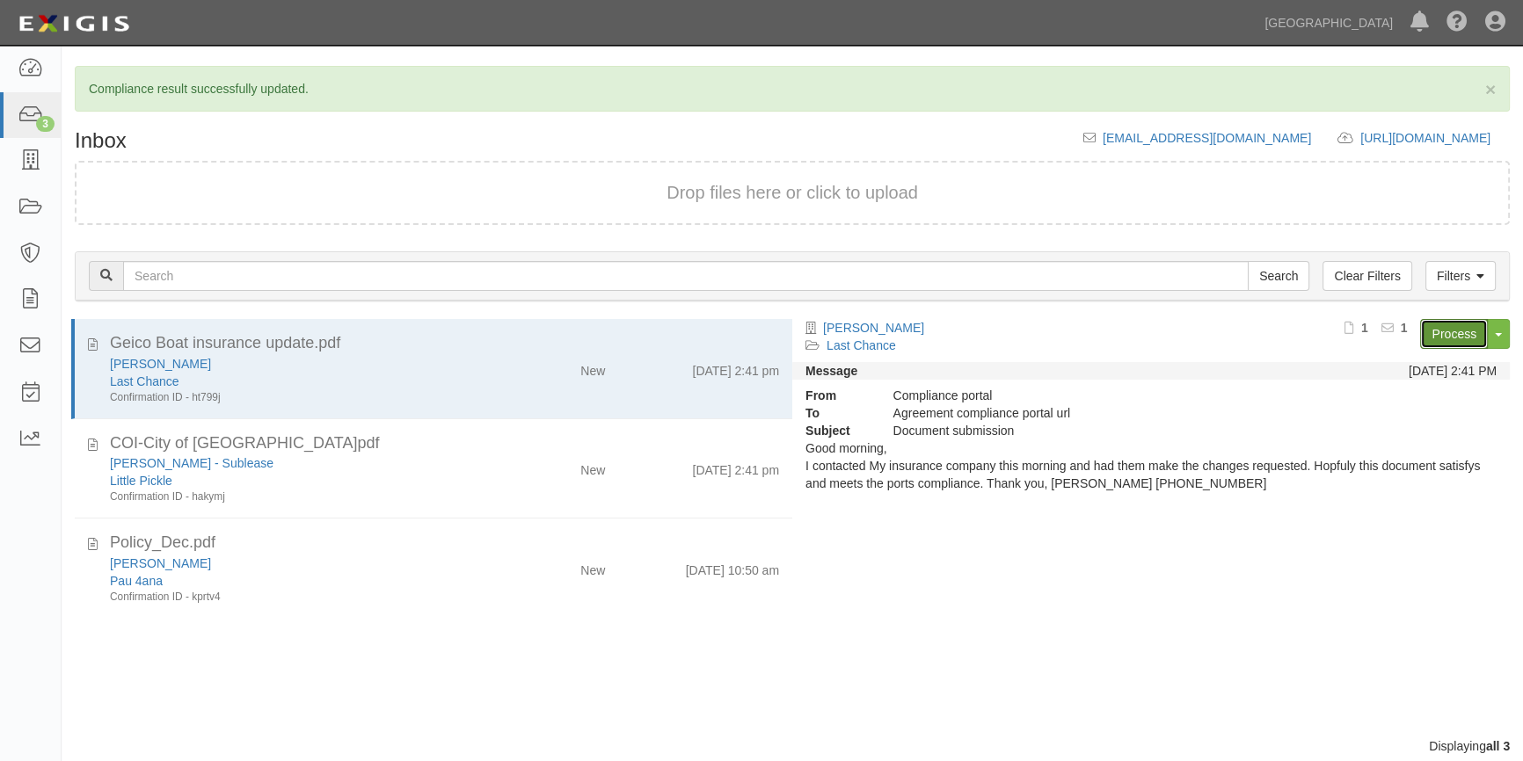
click at [1434, 335] on link "Process" at bounding box center [1454, 334] width 68 height 30
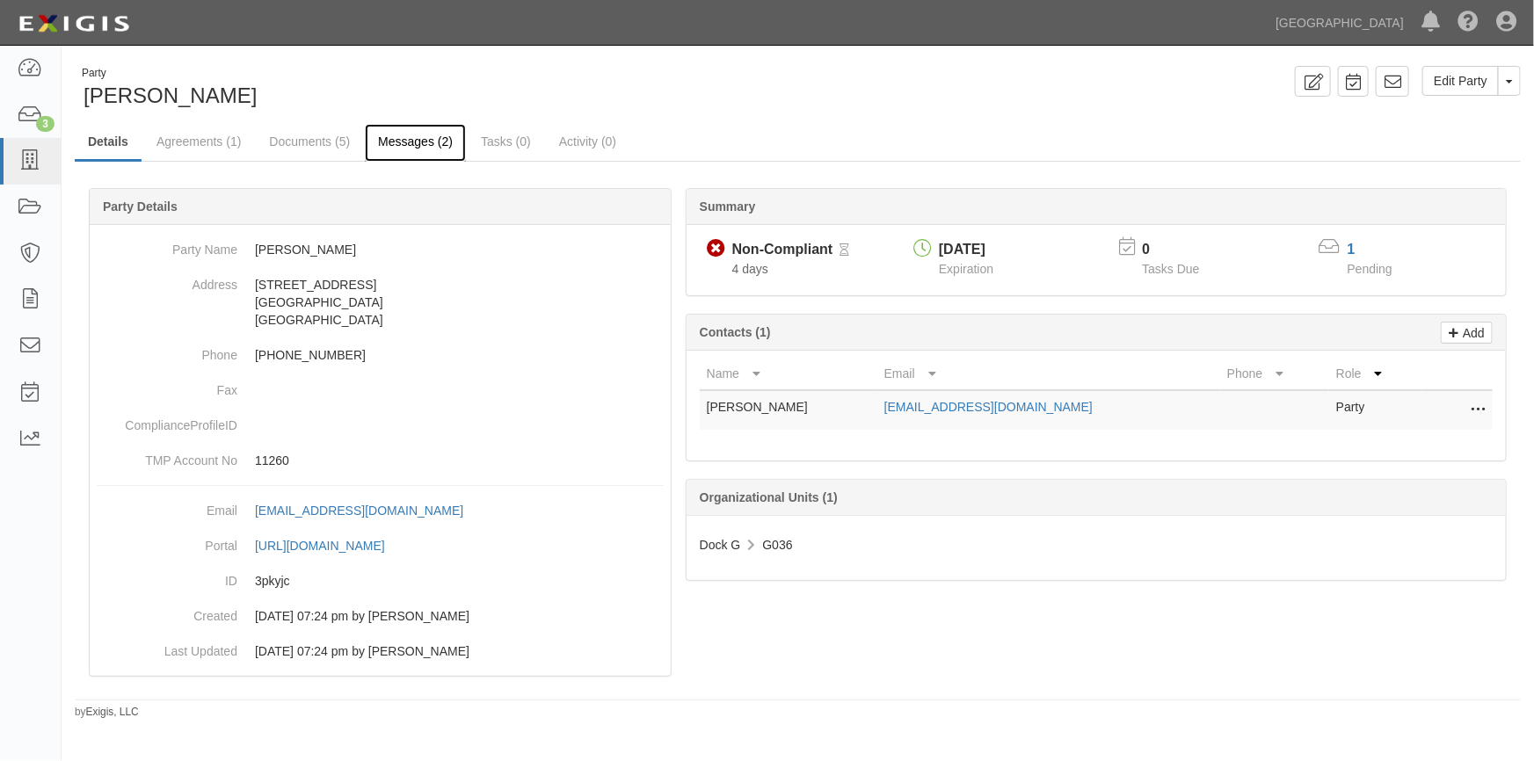
click at [379, 141] on link "Messages (2)" at bounding box center [415, 143] width 101 height 38
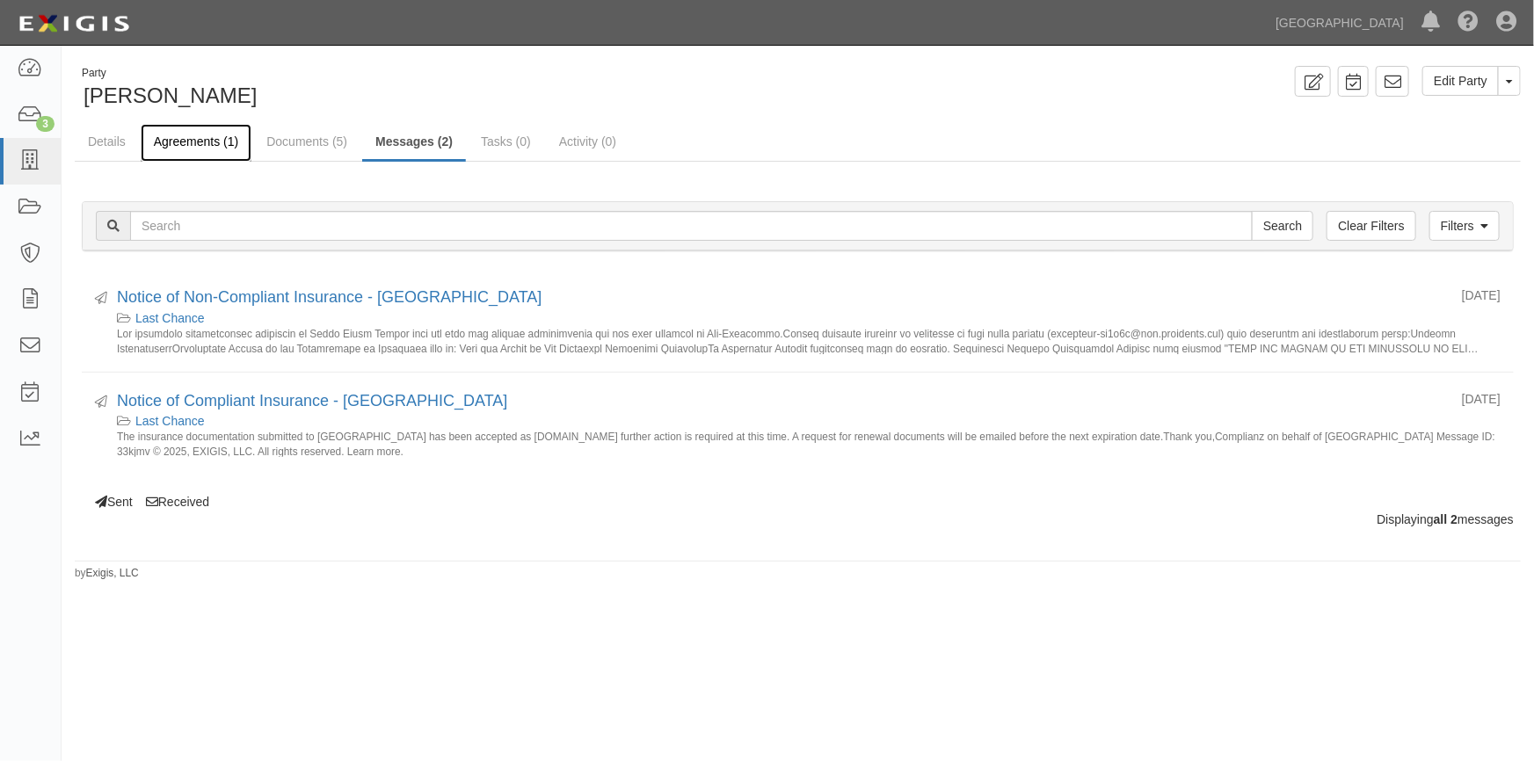
click at [193, 142] on link "Agreements (1)" at bounding box center [196, 143] width 111 height 38
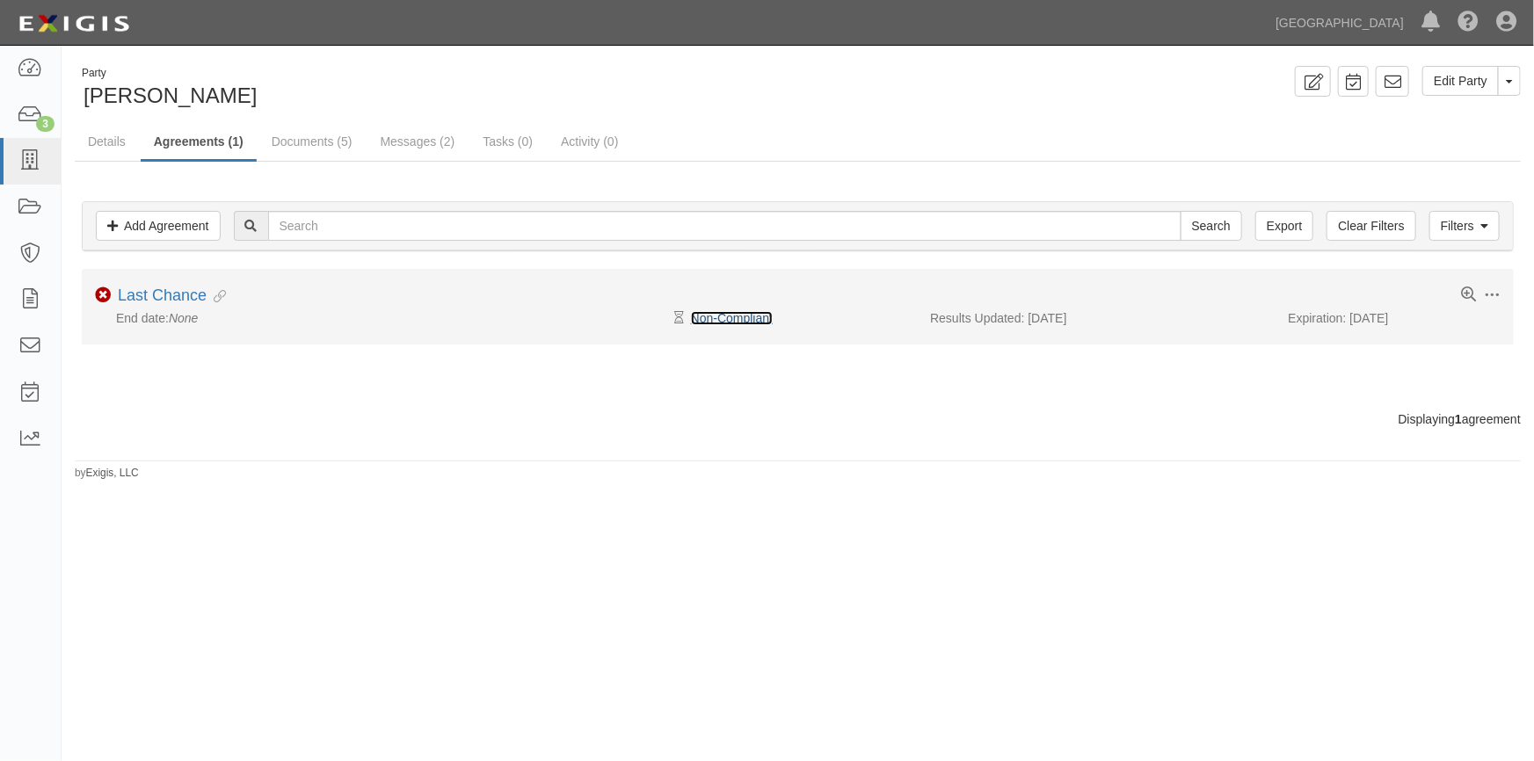
click at [764, 311] on link "Non-Compliant" at bounding box center [732, 318] width 82 height 14
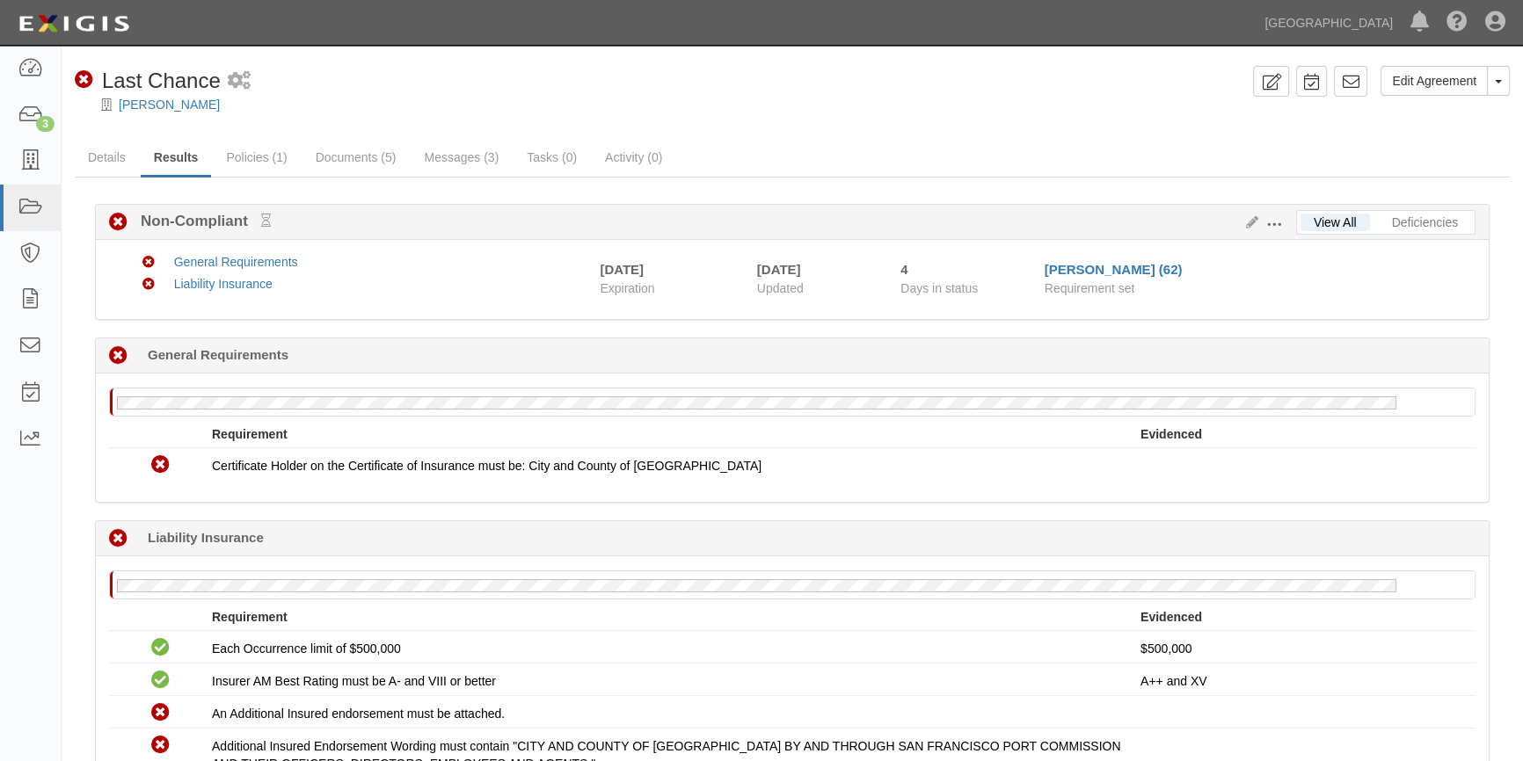
scroll to position [144, 0]
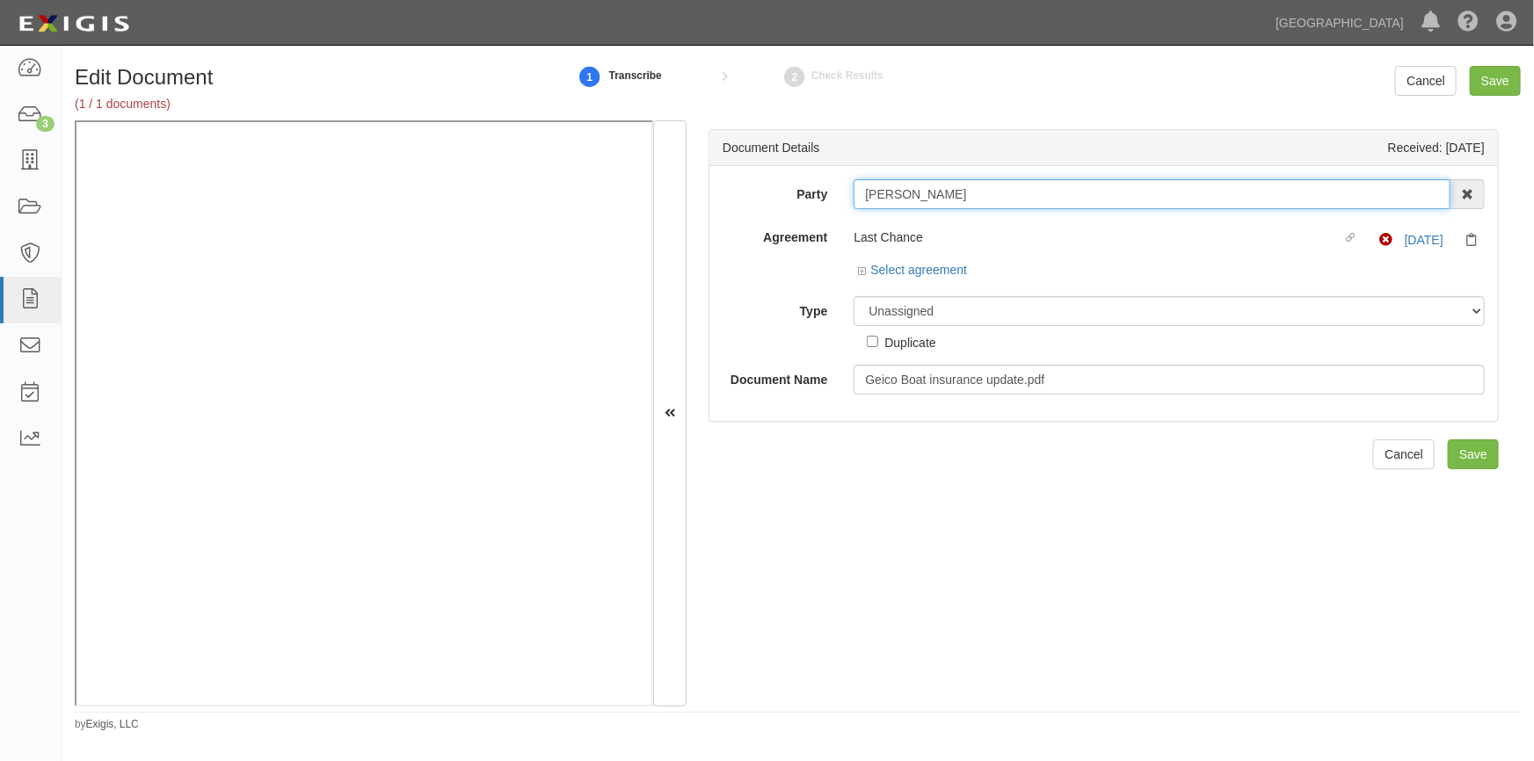
drag, startPoint x: 992, startPoint y: 200, endPoint x: 840, endPoint y: 193, distance: 151.4
click at [840, 193] on div "Stephen Robertson AAA Hull Diving, Alon Altman Aaron Busalacchi Aaron Graham Aa…" at bounding box center [1169, 194] width 658 height 30
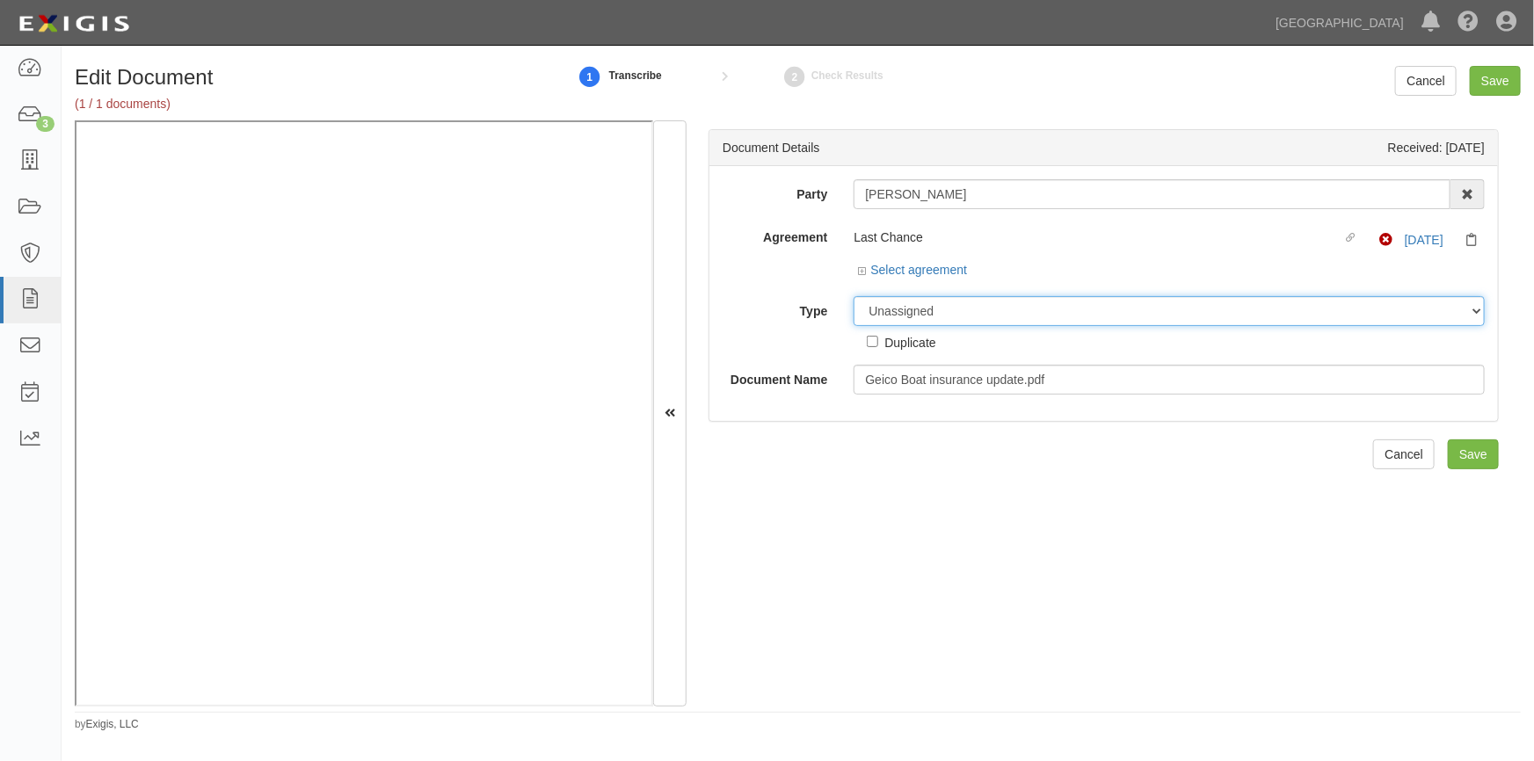
click at [1003, 316] on select "Unassigned Binder Cancellation Notice Certificate Contract Endorsement Insuranc…" at bounding box center [1169, 311] width 631 height 30
select select "CertificateDetail"
click at [854, 296] on select "Unassigned Binder Cancellation Notice Certificate Contract Endorsement Insuranc…" at bounding box center [1169, 311] width 631 height 30
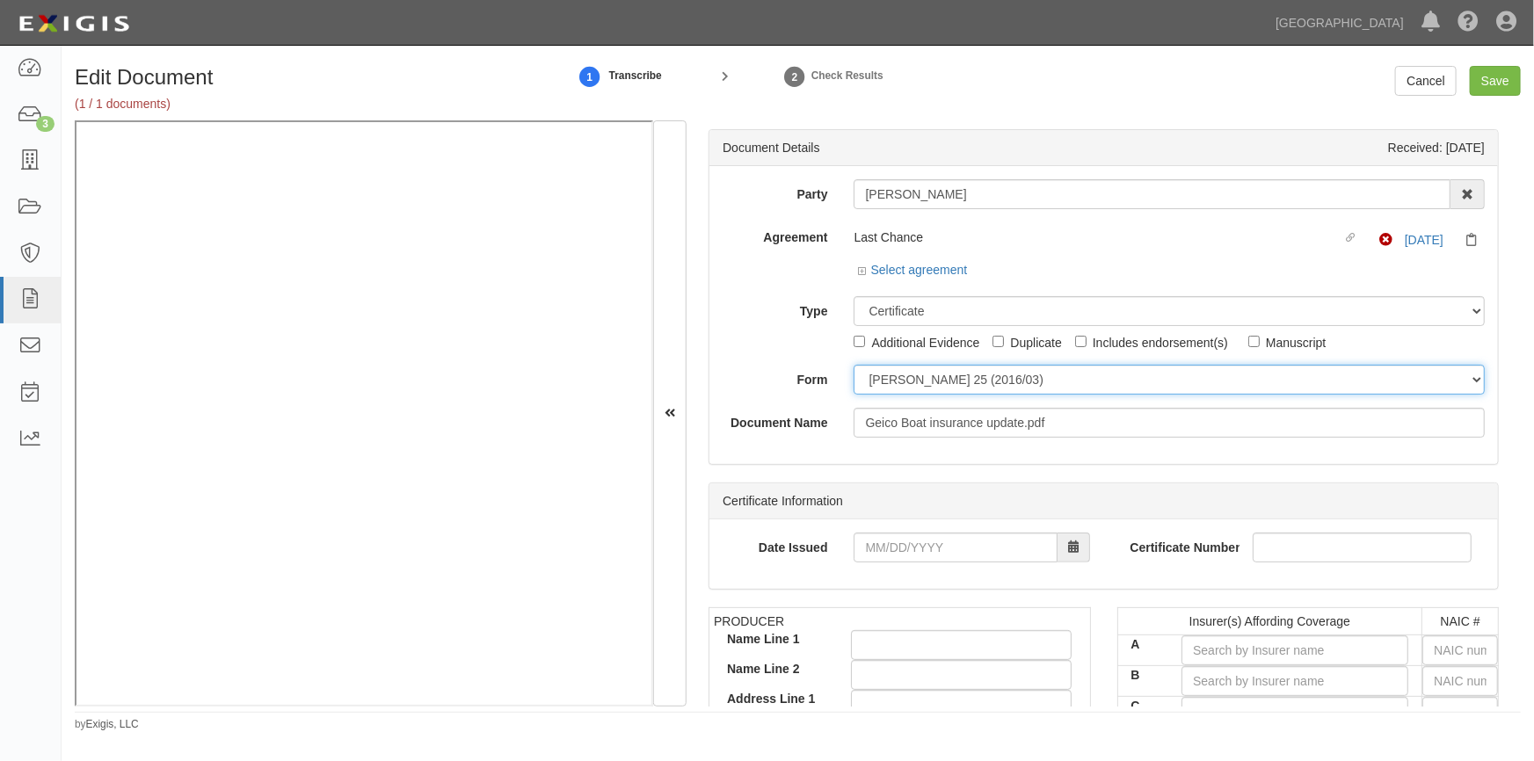
click at [877, 374] on select "ACORD 25 (2016/03) ACORD 101 ACORD 855 NY (2014/05) General" at bounding box center [1169, 380] width 631 height 30
select select "GeneralFormDetail"
click at [854, 365] on select "ACORD 25 (2016/03) ACORD 101 ACORD 855 NY (2014/05) General" at bounding box center [1169, 380] width 631 height 30
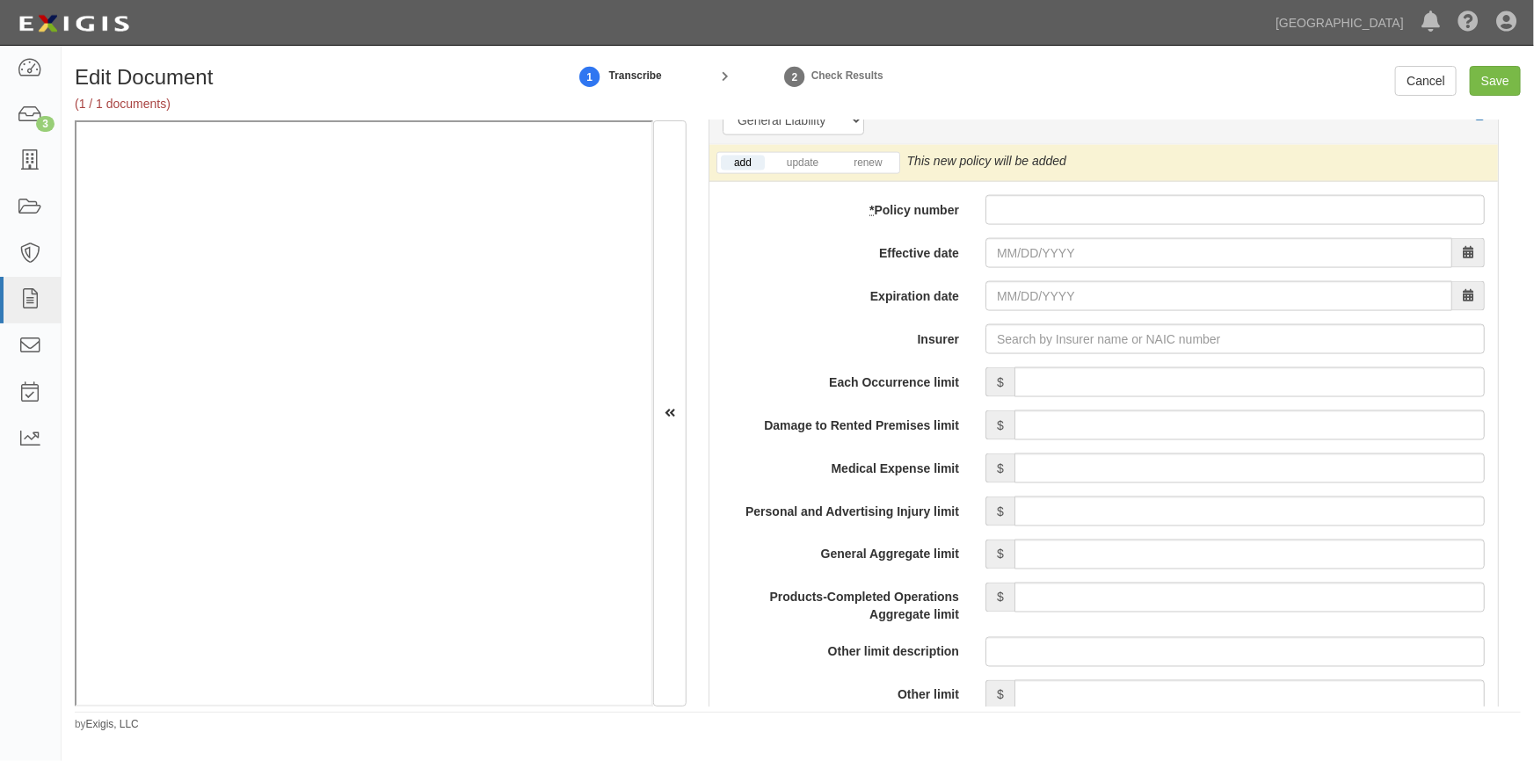
scroll to position [1305, 0]
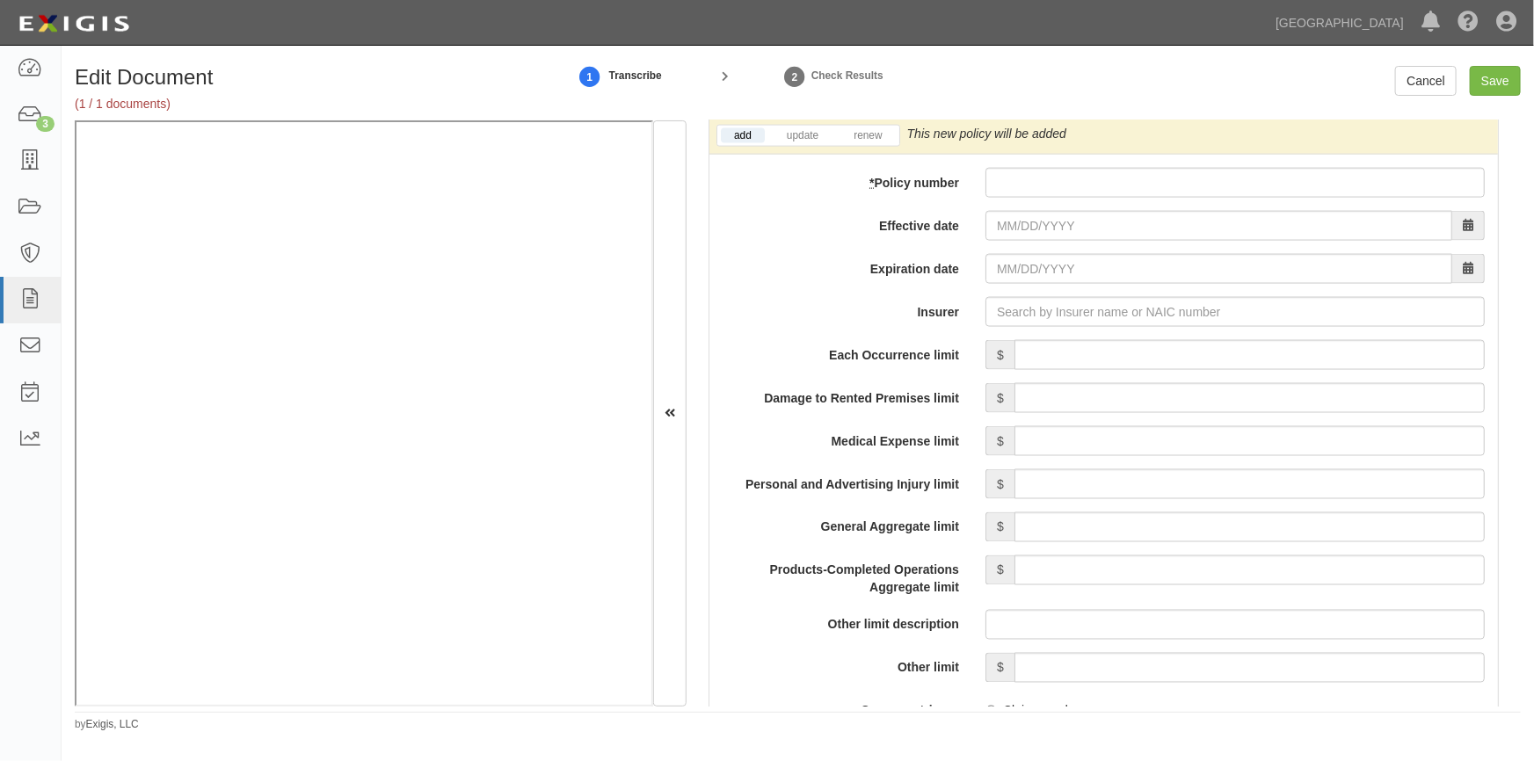
click at [871, 143] on li "renew" at bounding box center [868, 136] width 62 height 20
click at [857, 137] on link "renew" at bounding box center [867, 135] width 55 height 15
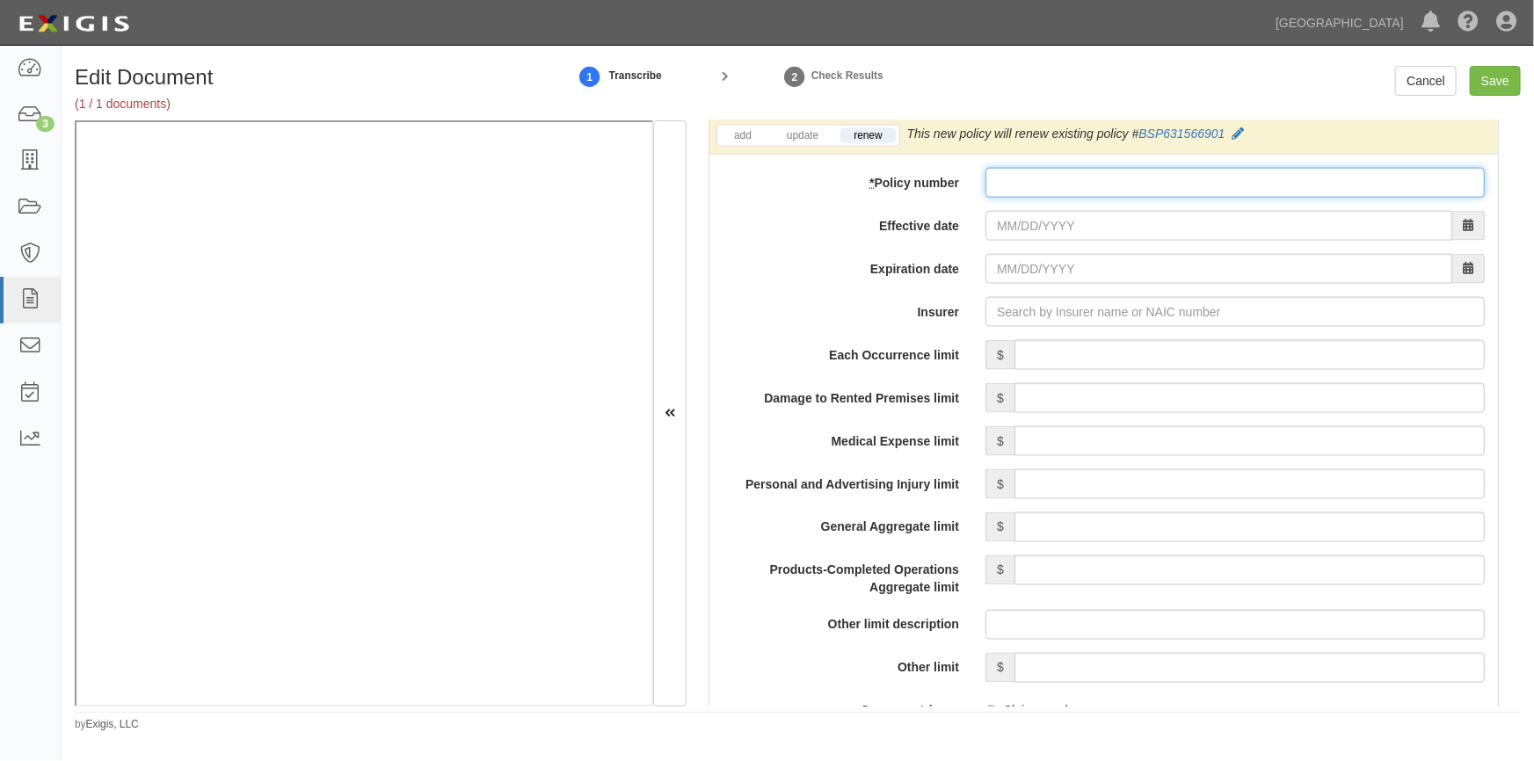
paste input "BSP6920524-00"
drag, startPoint x: 997, startPoint y: 179, endPoint x: 1011, endPoint y: 210, distance: 33.8
click at [999, 183] on input "BSP6920524-00" at bounding box center [1234, 183] width 499 height 30
type input "BSP6920524-00"
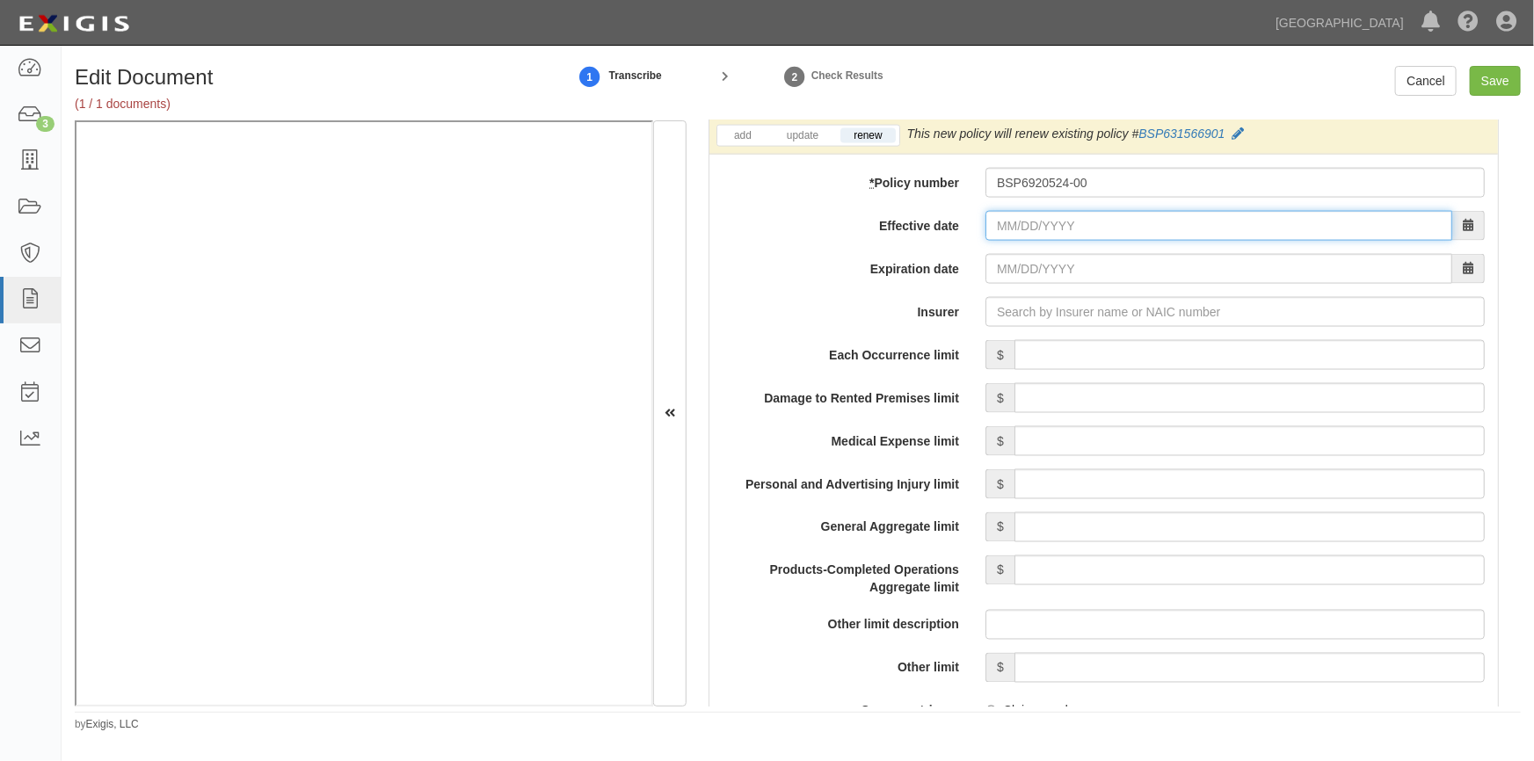
click at [1017, 229] on input "Effective date" at bounding box center [1218, 226] width 467 height 30
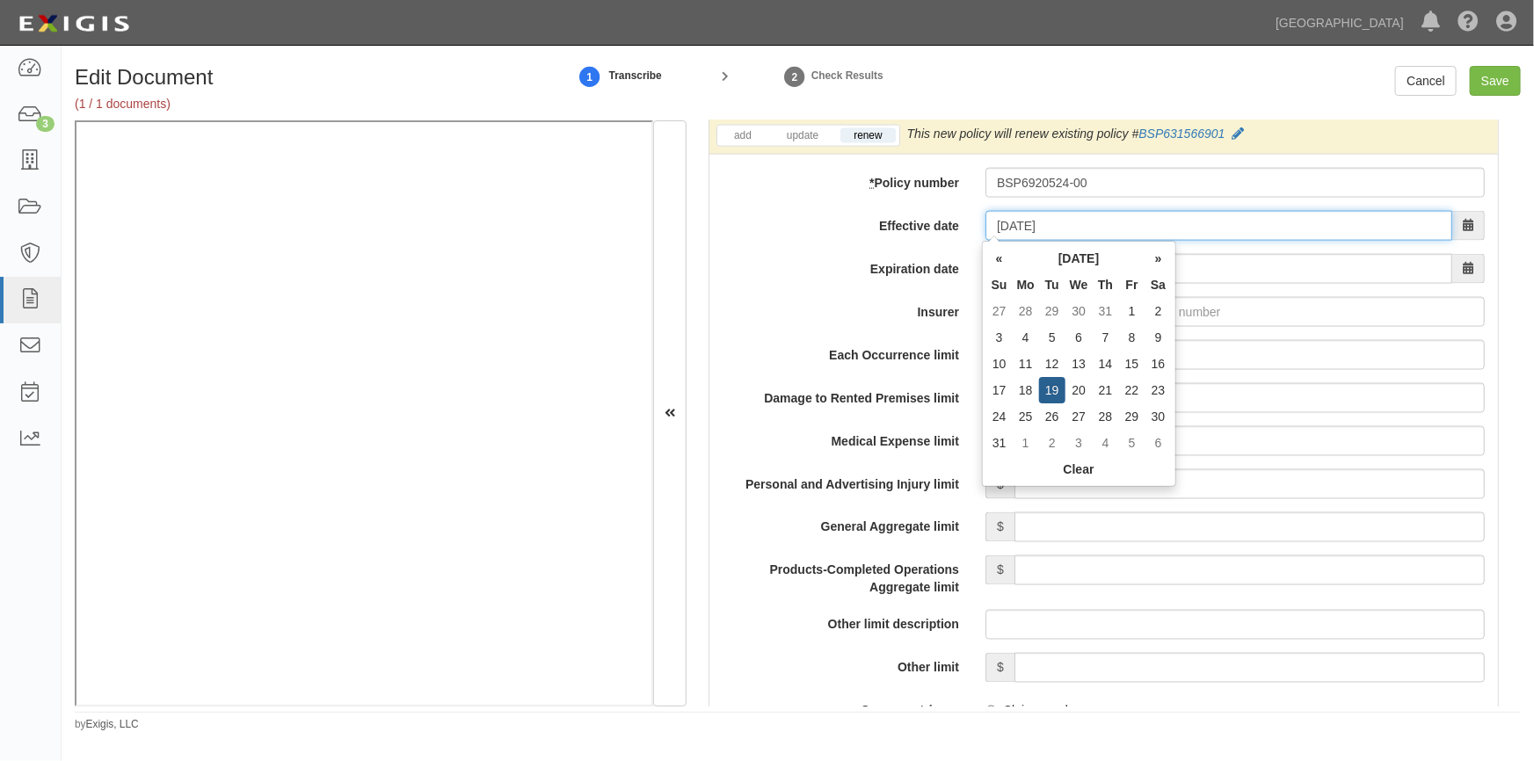
type input "08/19/2025"
type input "08/19/2026"
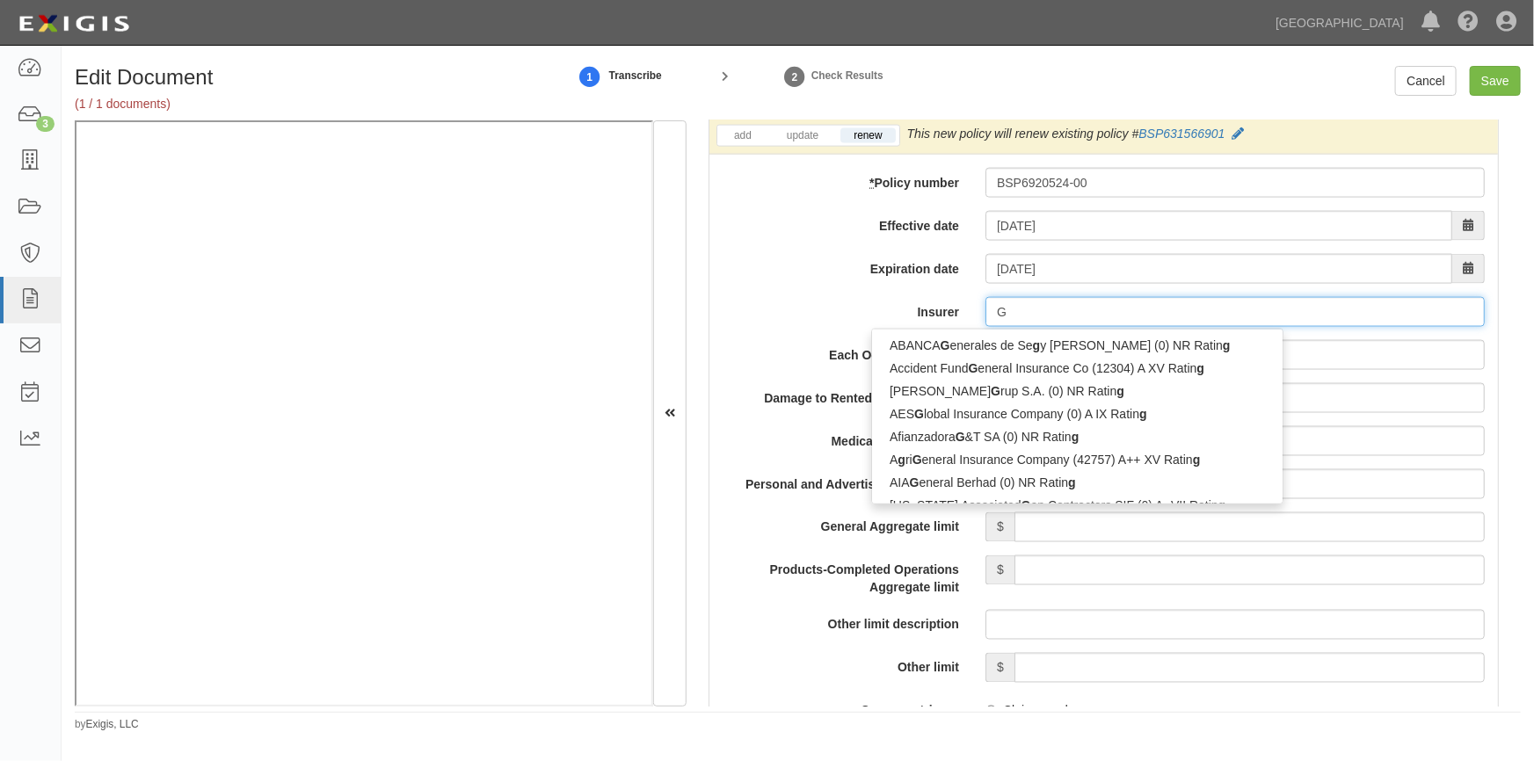
type input "Ge"
type input "GeiCO Advantage Insurance Company (14138) A++ XV Rating"
type input "Gei"
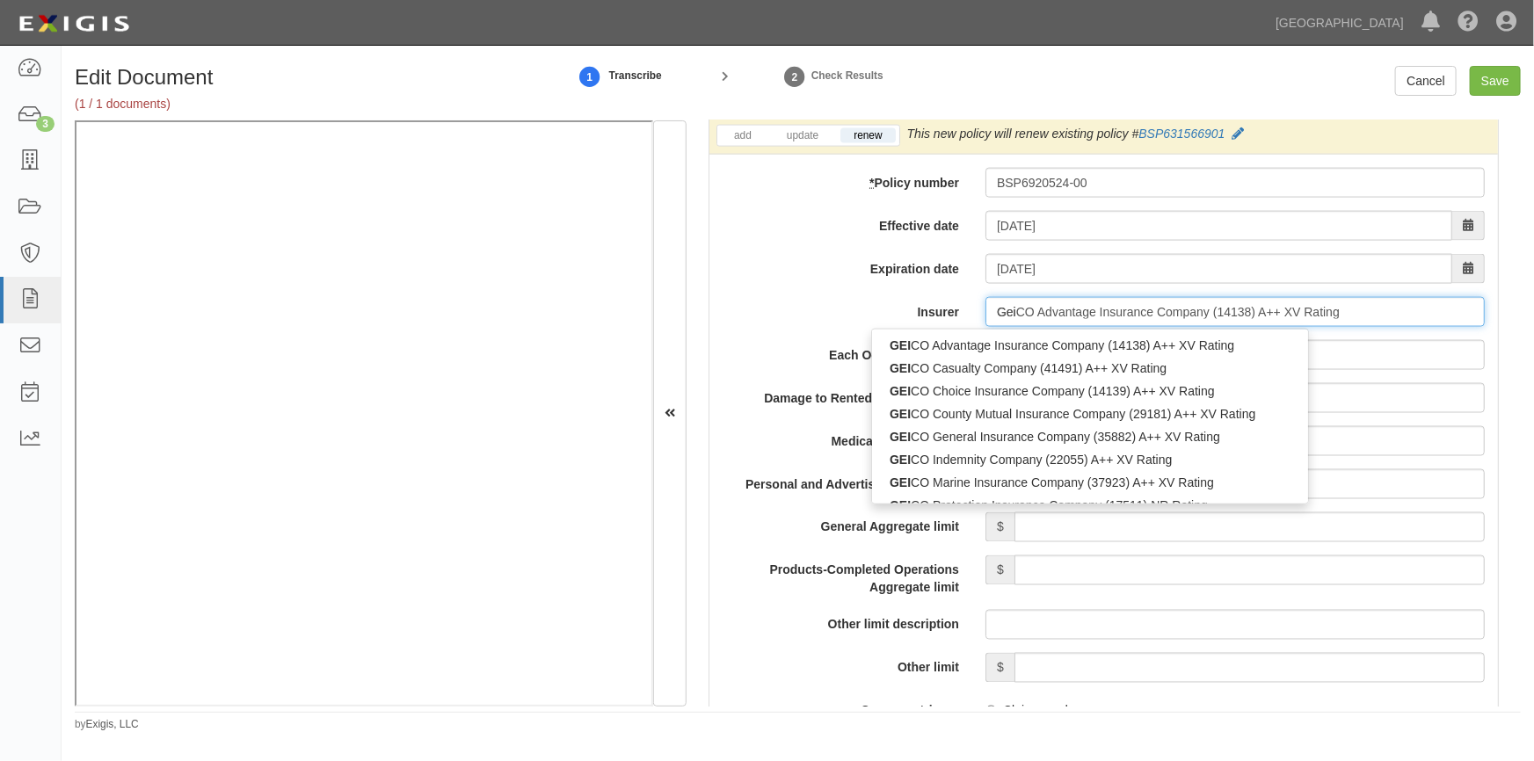
type input "GeicO Advantage Insurance Company (14138) A++ XV Rating"
type input "Geic"
type input "Geico Advantage Insurance Company (14138) A++ XV Rating"
type input "Geico"
type input "Geico m"
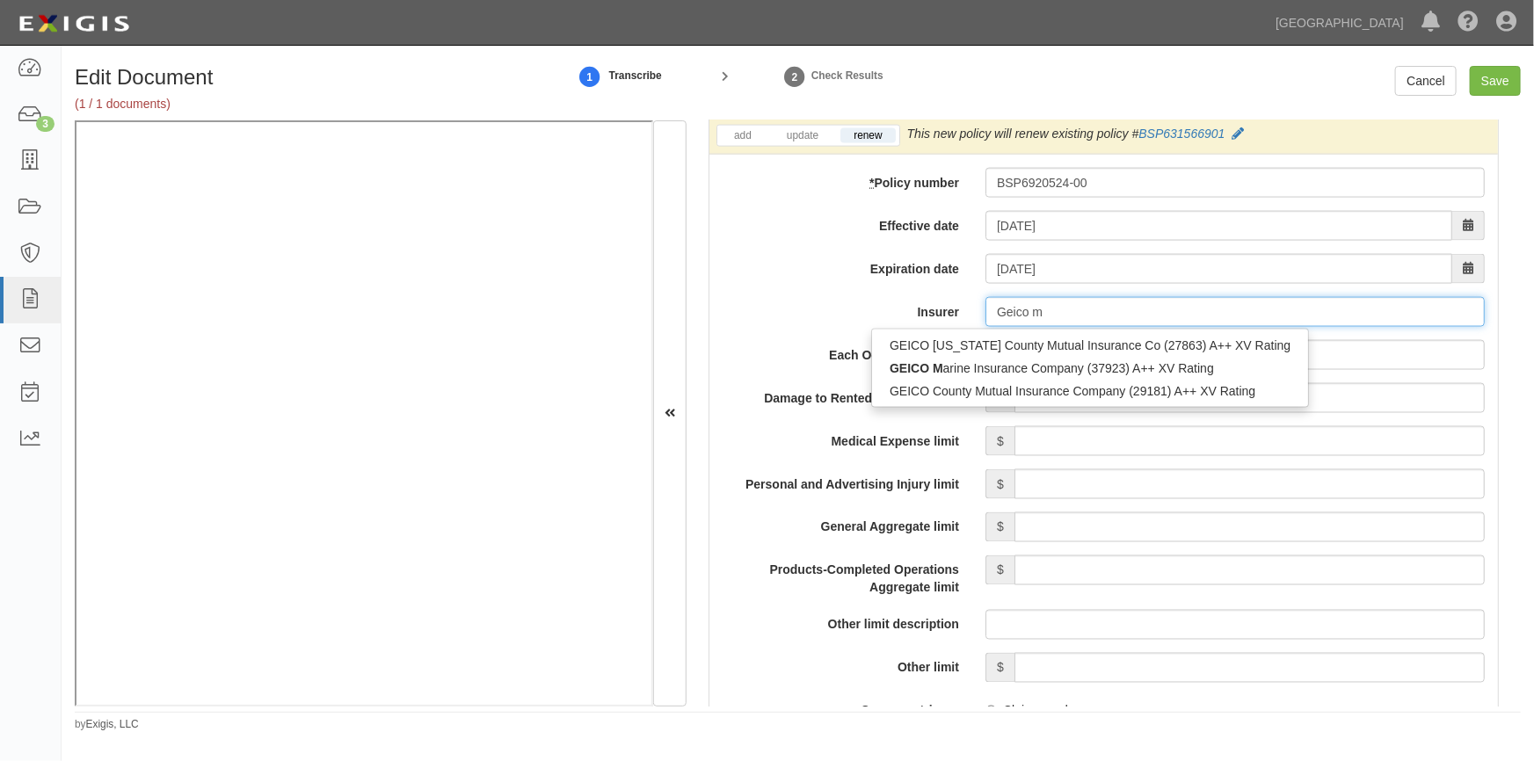
type input "Geico marine Insurance Company (37923) A++ XV Rating"
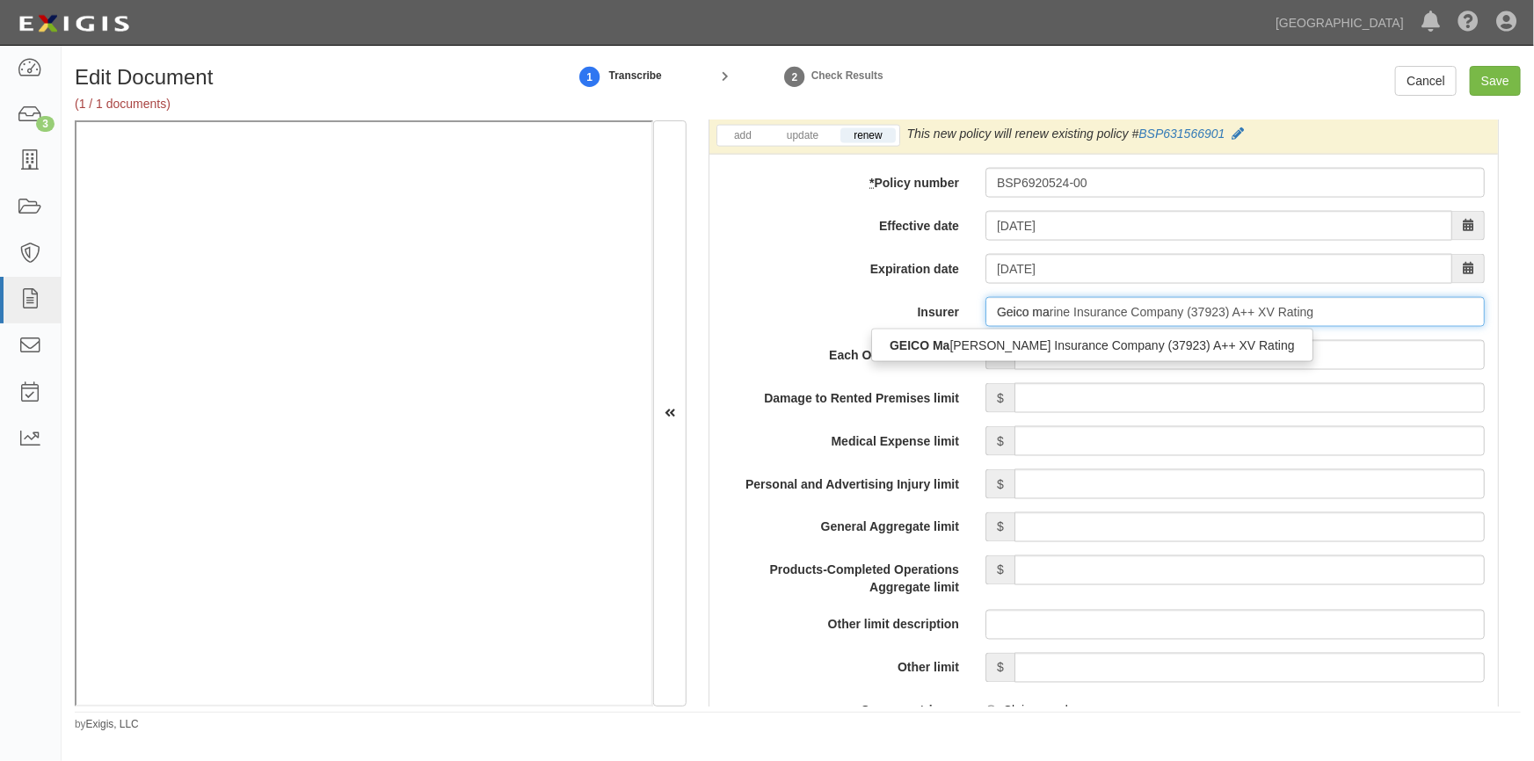
type input "Geico mar"
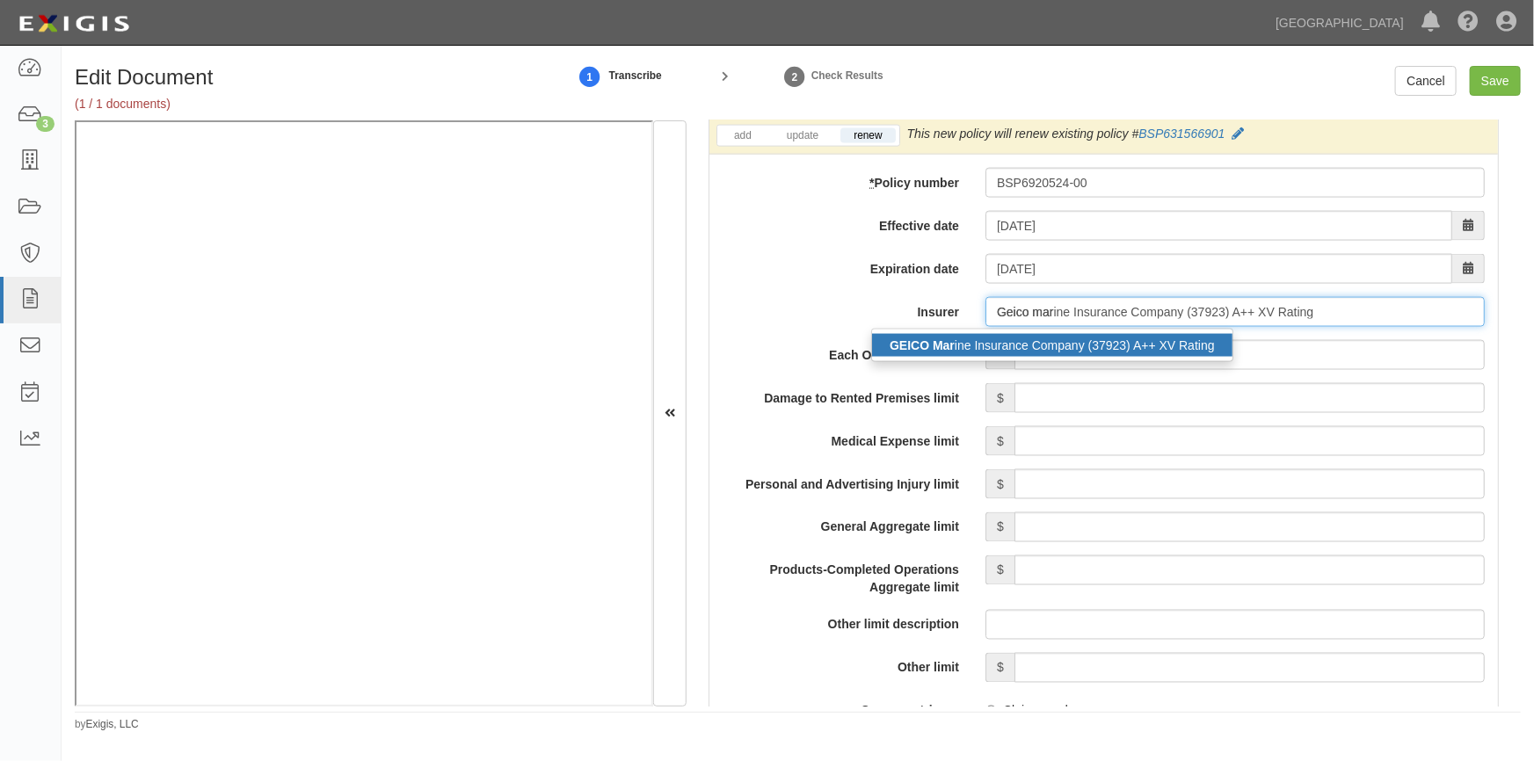
click at [1003, 343] on div "GEICO Mar ine Insurance Company (37923) A++ XV Rating" at bounding box center [1052, 345] width 360 height 23
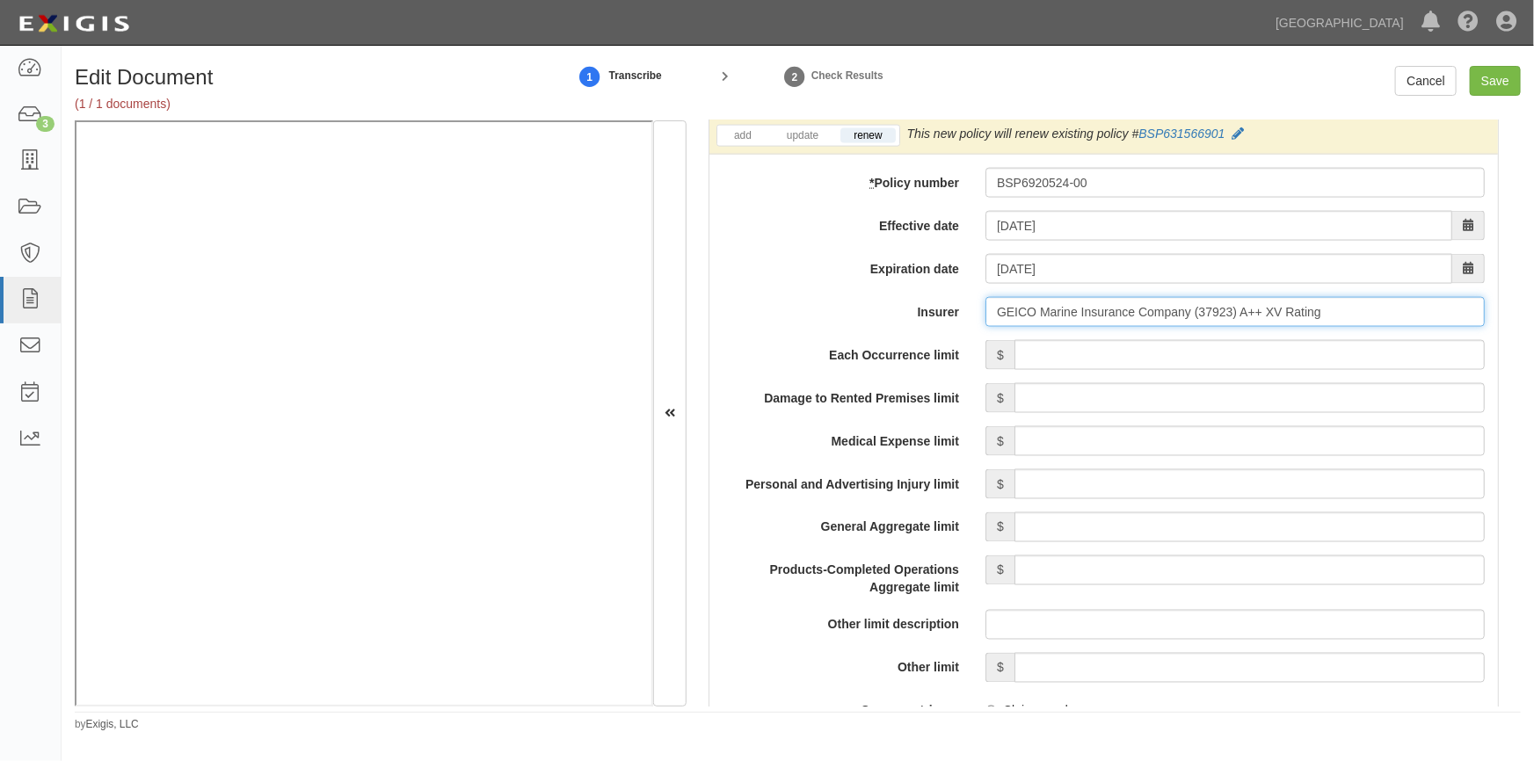
type input "GEICO Marine Insurance Company (37923) A++ XV Rating"
click at [1078, 360] on input "Each Occurrence limit" at bounding box center [1249, 355] width 470 height 30
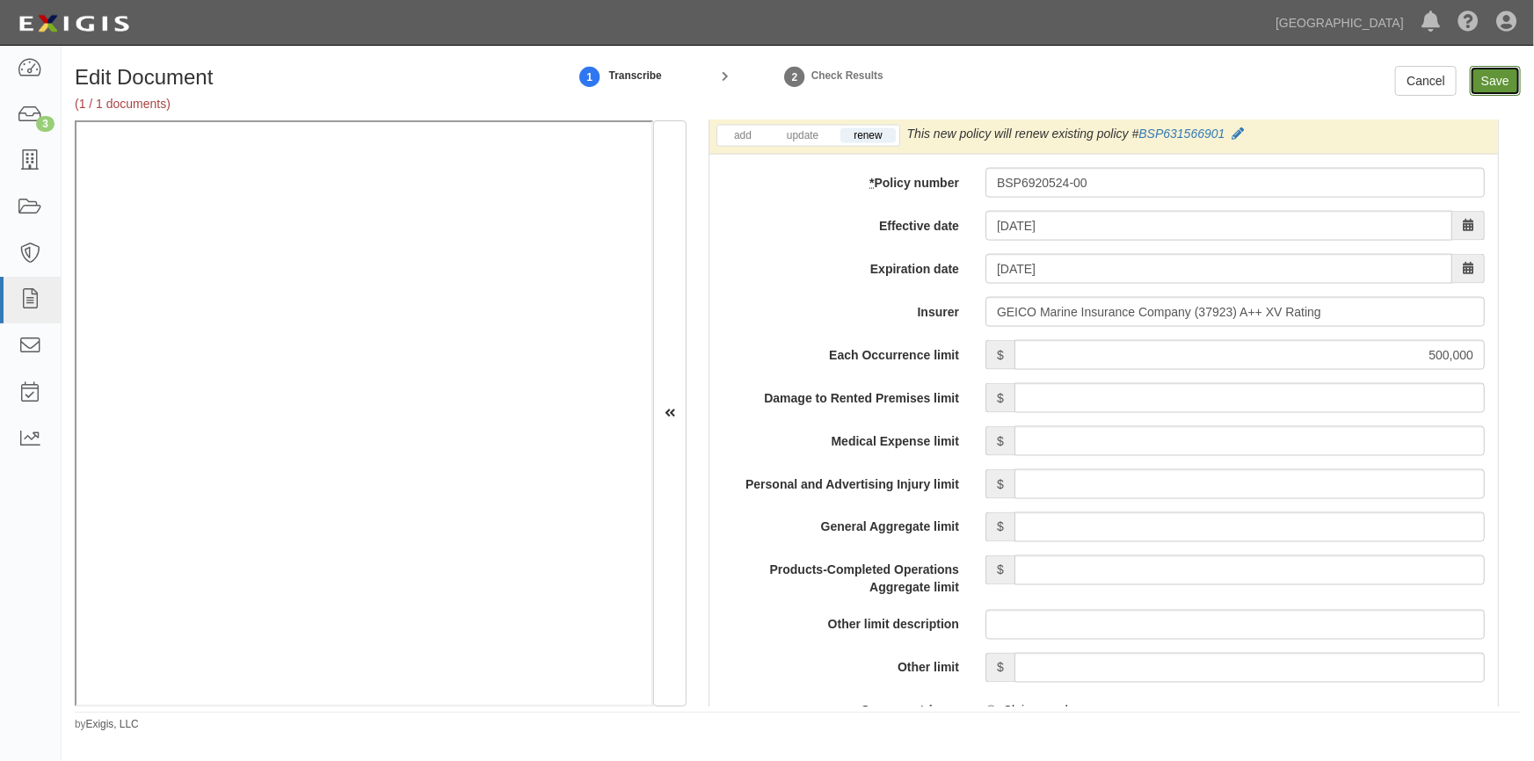
click at [1478, 91] on input "Save" at bounding box center [1495, 81] width 51 height 30
type input "500000"
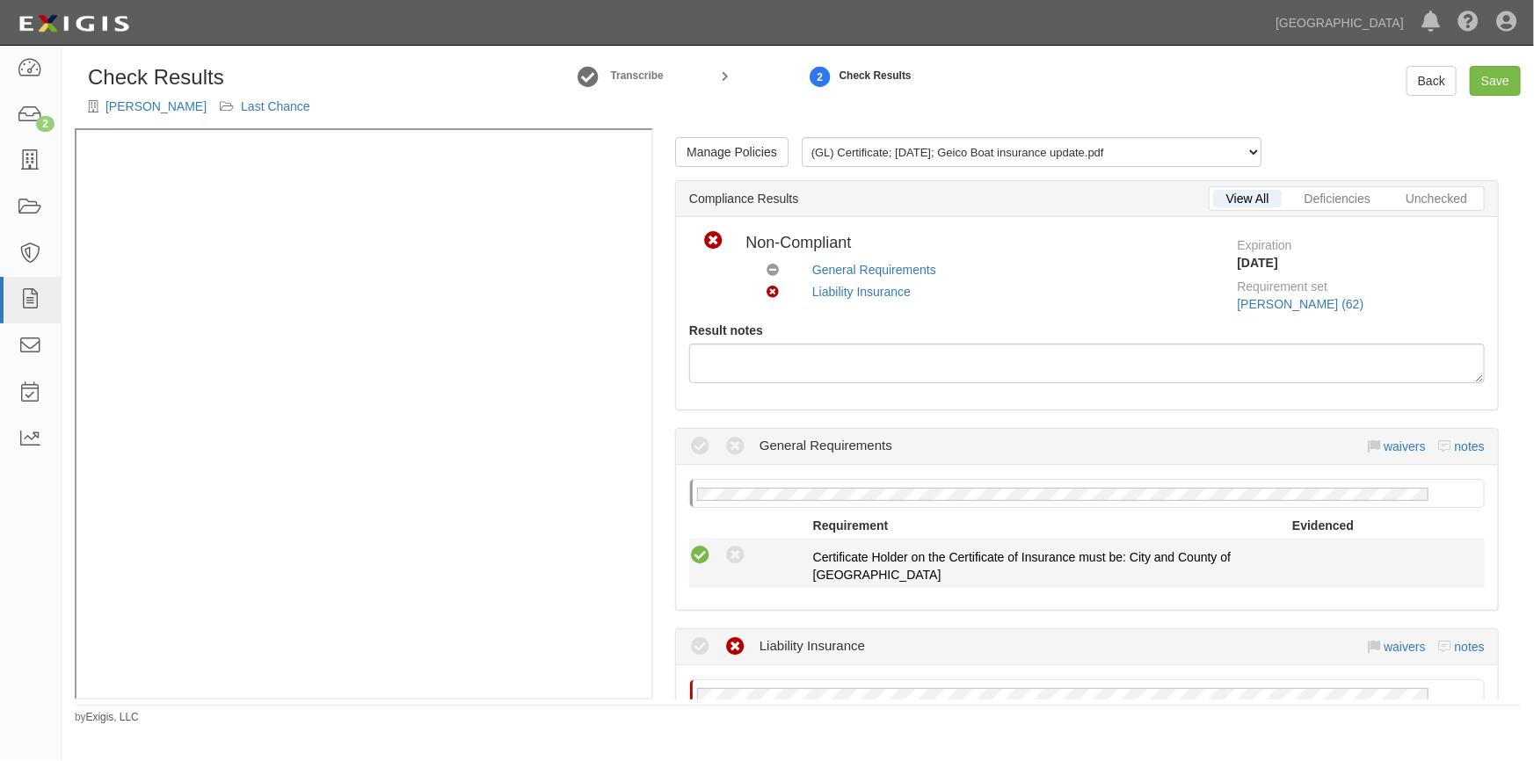
click at [703, 559] on icon at bounding box center [700, 556] width 22 height 22
radio input "true"
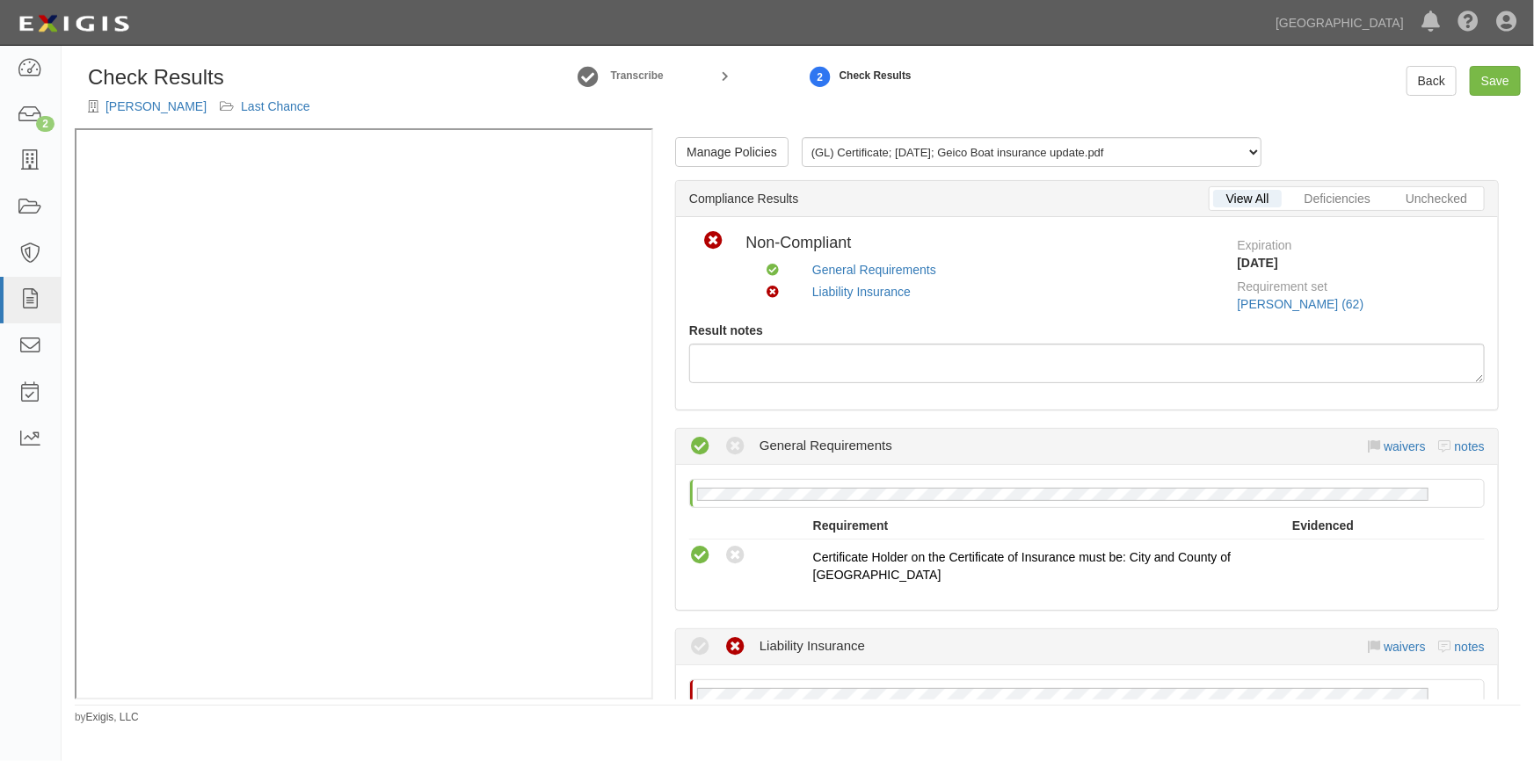
scroll to position [399, 0]
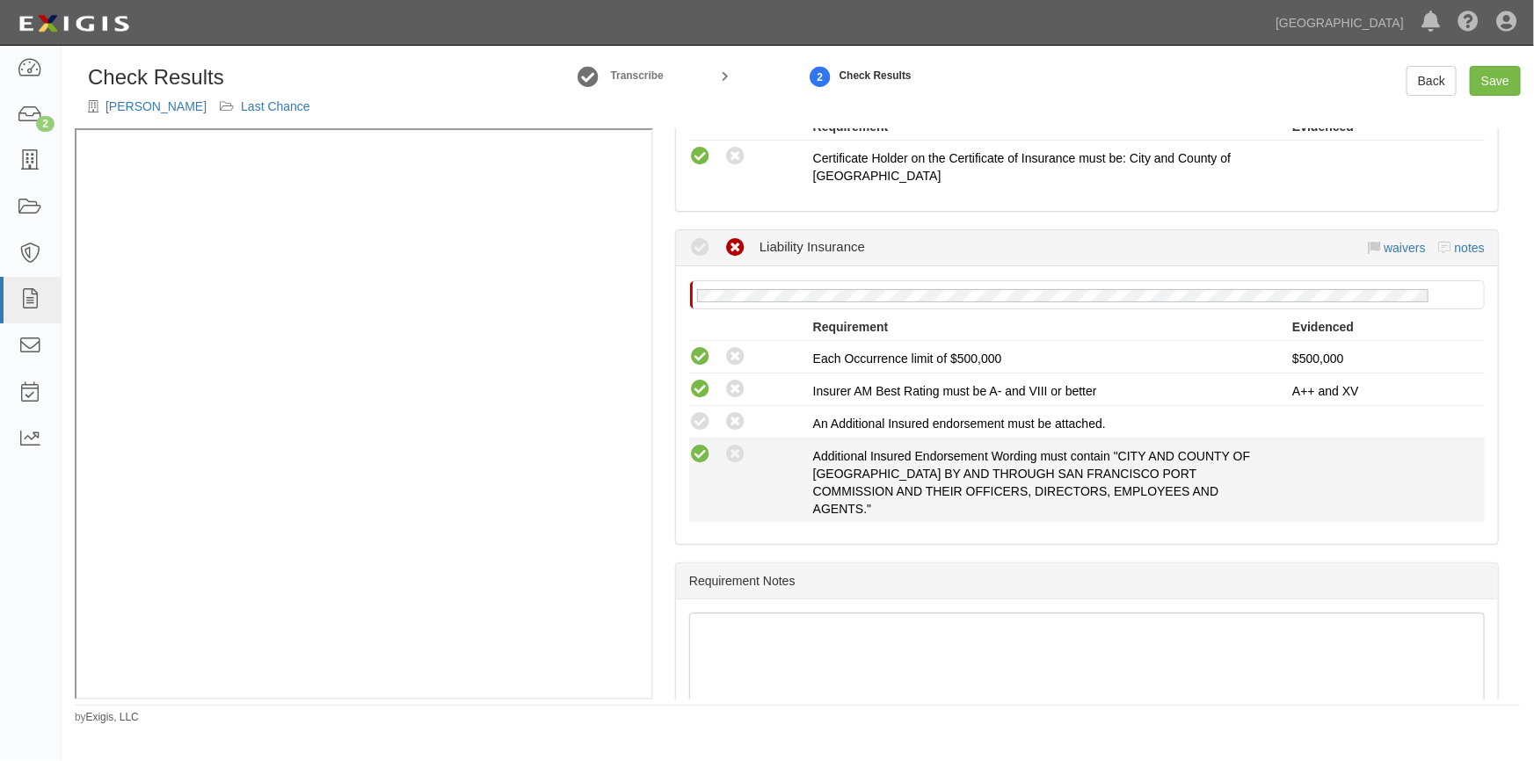
click at [693, 446] on icon at bounding box center [700, 455] width 22 height 22
radio input "true"
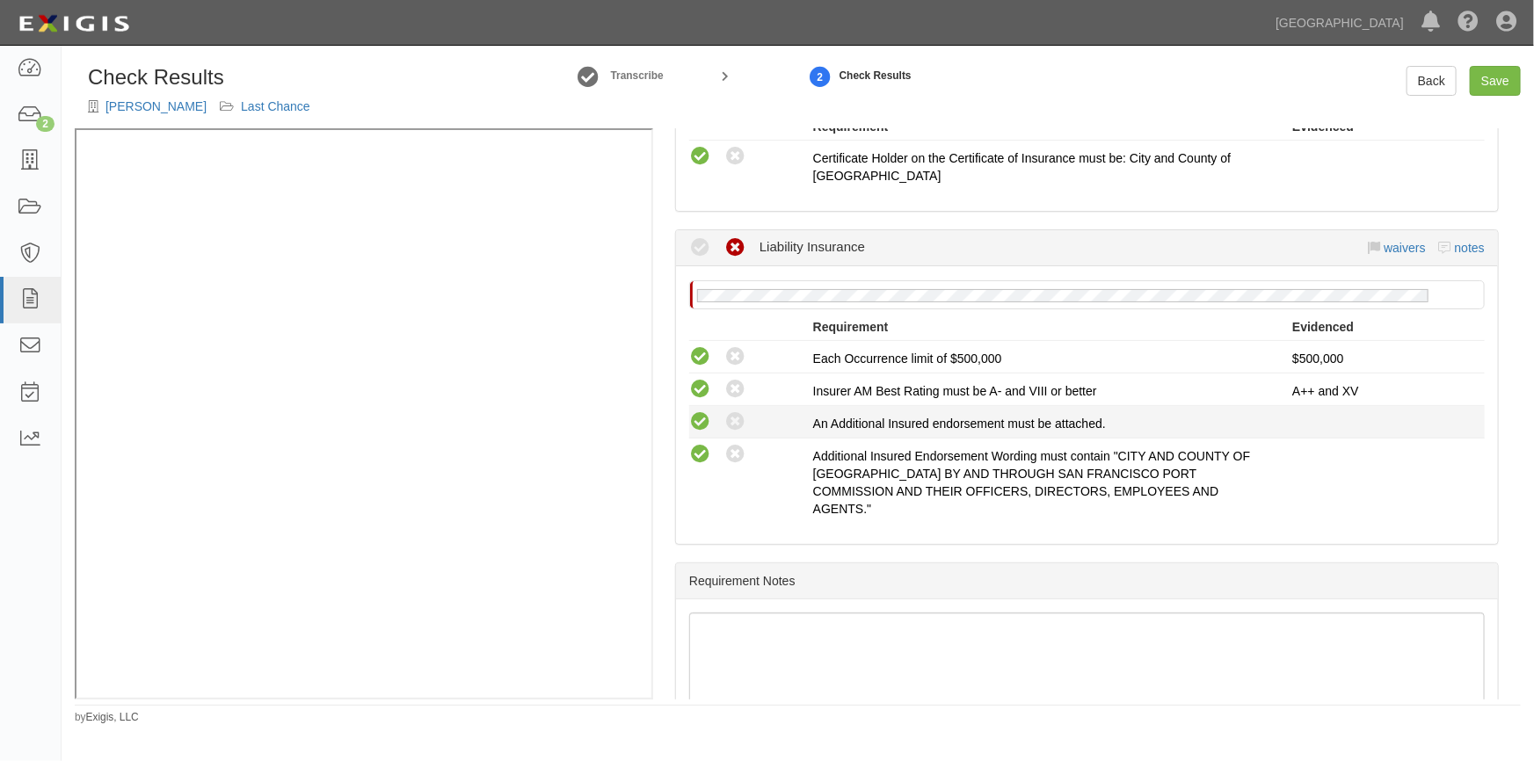
click at [700, 420] on icon at bounding box center [700, 422] width 22 height 22
radio input "true"
click at [1492, 82] on link "Save" at bounding box center [1495, 81] width 51 height 30
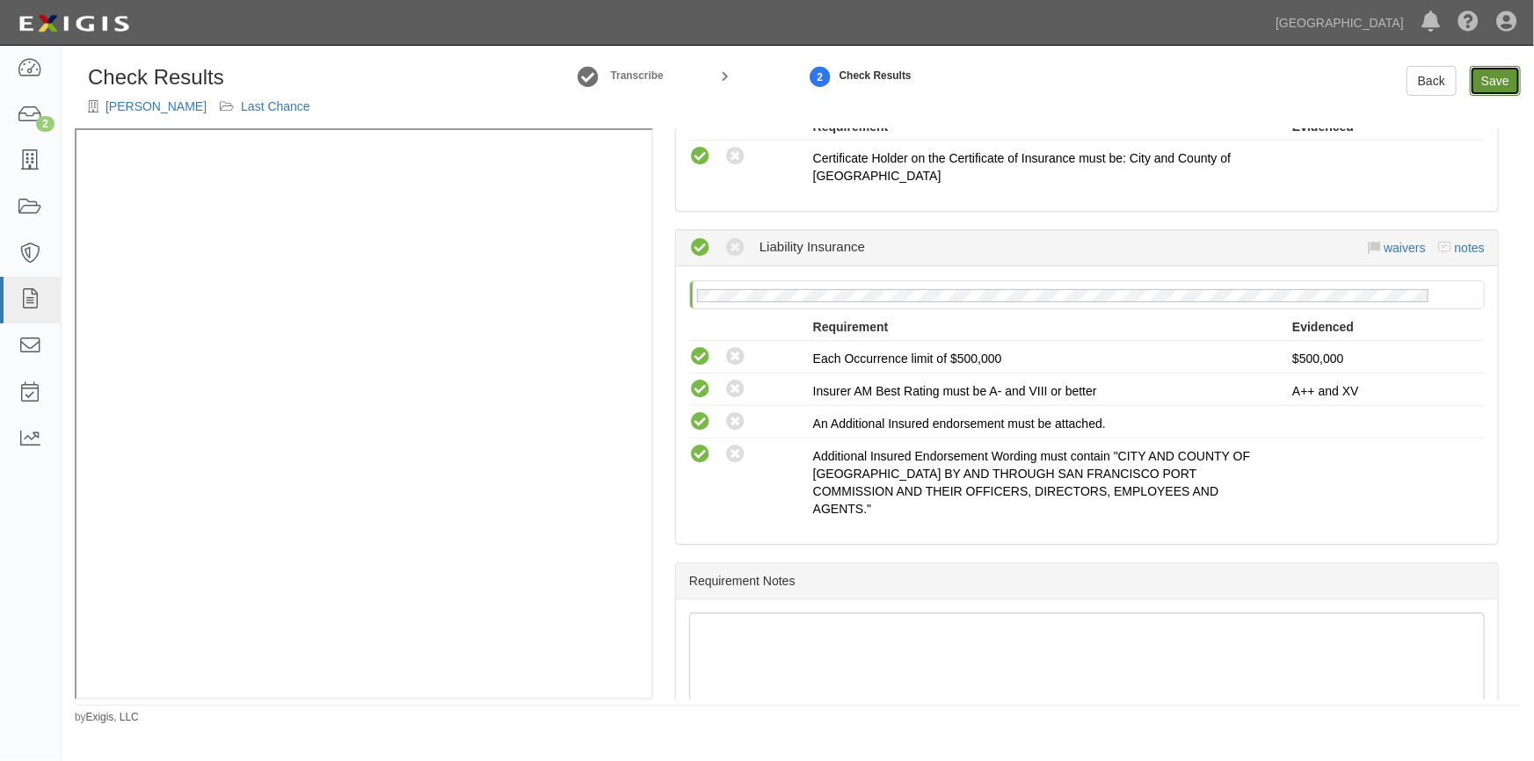
radio input "true"
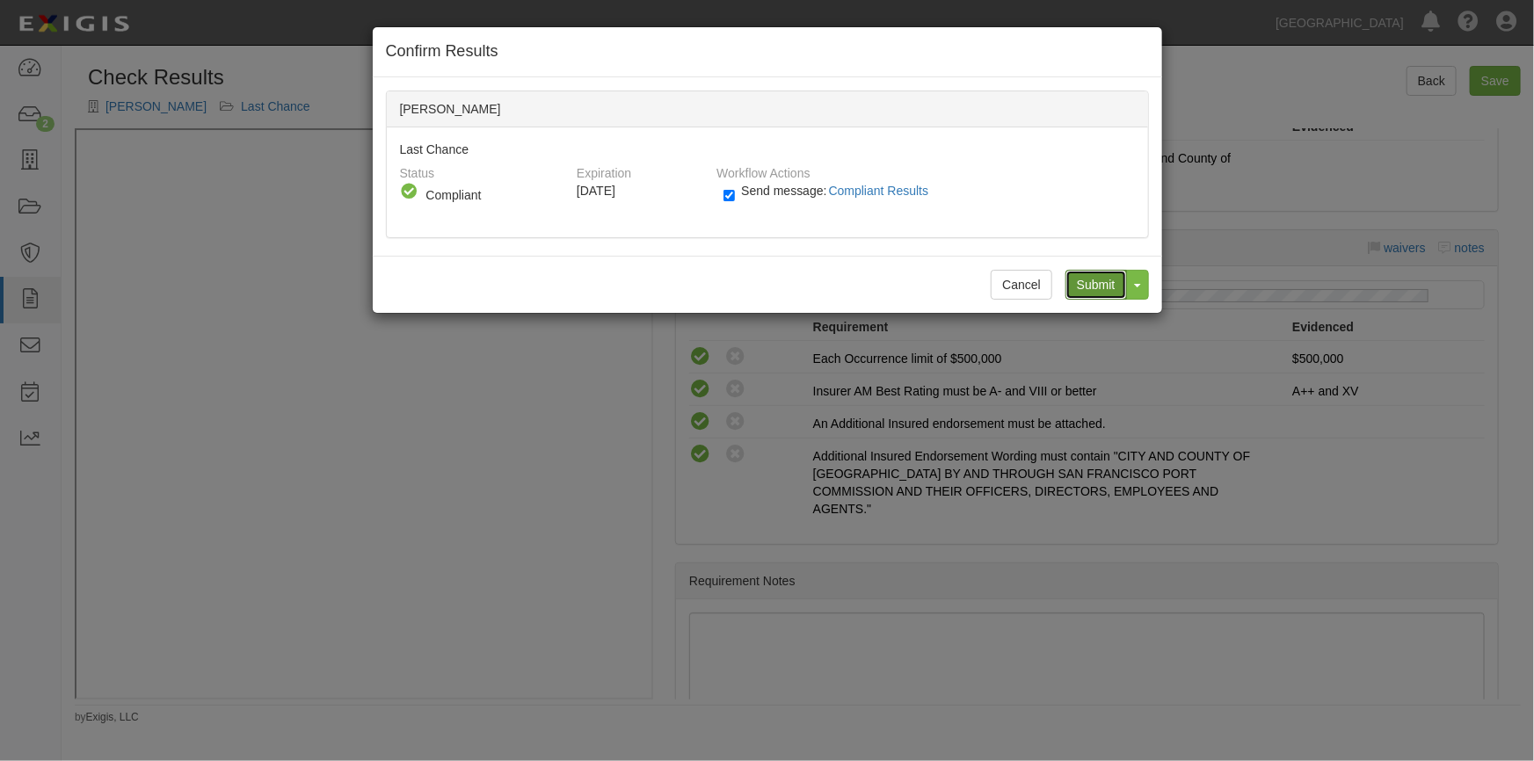
click at [1105, 284] on input "Submit" at bounding box center [1096, 285] width 62 height 30
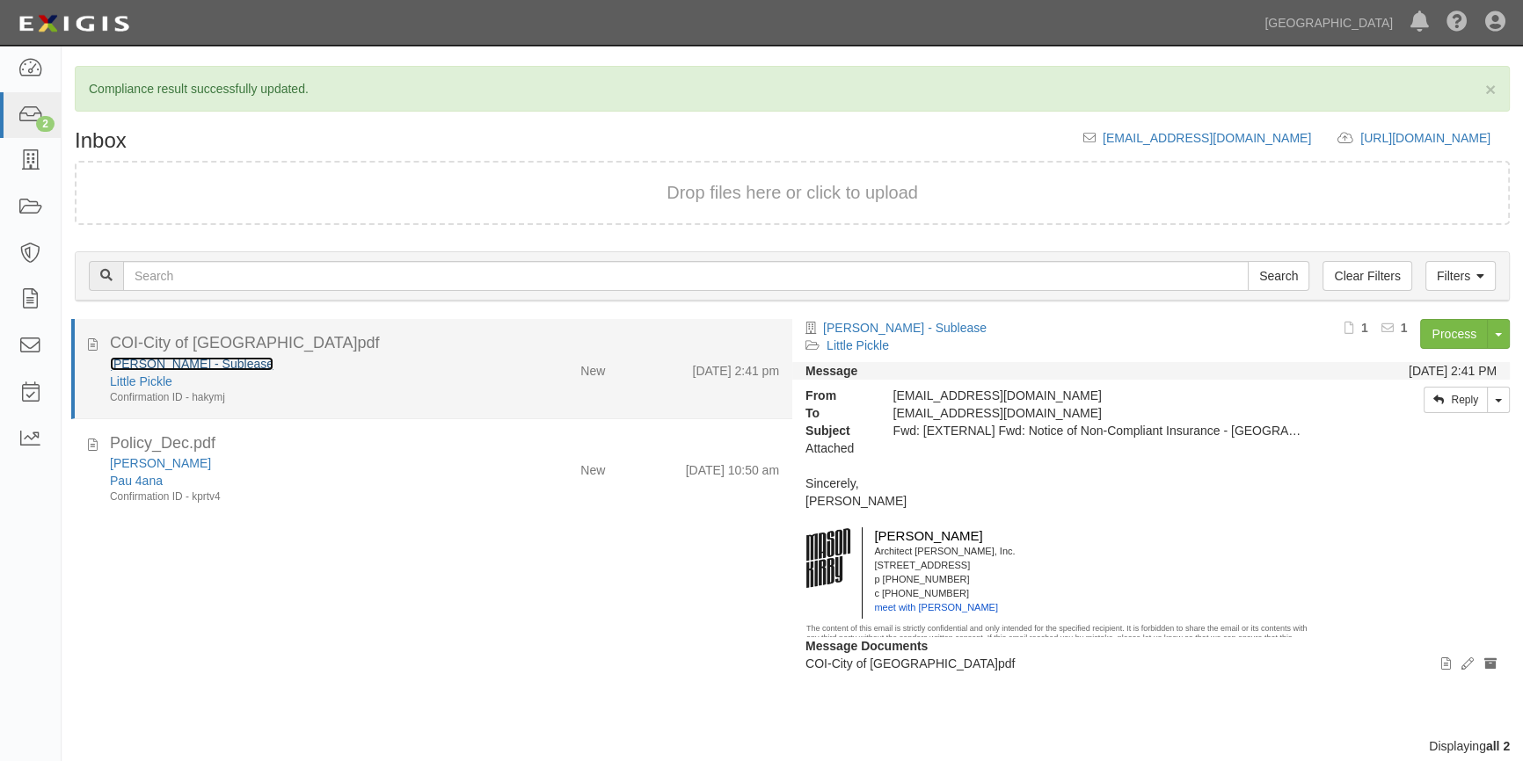
click at [193, 364] on link "[PERSON_NAME] - Sublease" at bounding box center [192, 364] width 164 height 14
click at [94, 338] on icon at bounding box center [93, 341] width 10 height 19
click at [223, 361] on link "[PERSON_NAME] - Sublease" at bounding box center [192, 364] width 164 height 14
click at [400, 369] on div "[PERSON_NAME] - Sublease" at bounding box center [299, 364] width 379 height 18
click at [133, 362] on link "[PERSON_NAME] - Sublease" at bounding box center [192, 364] width 164 height 14
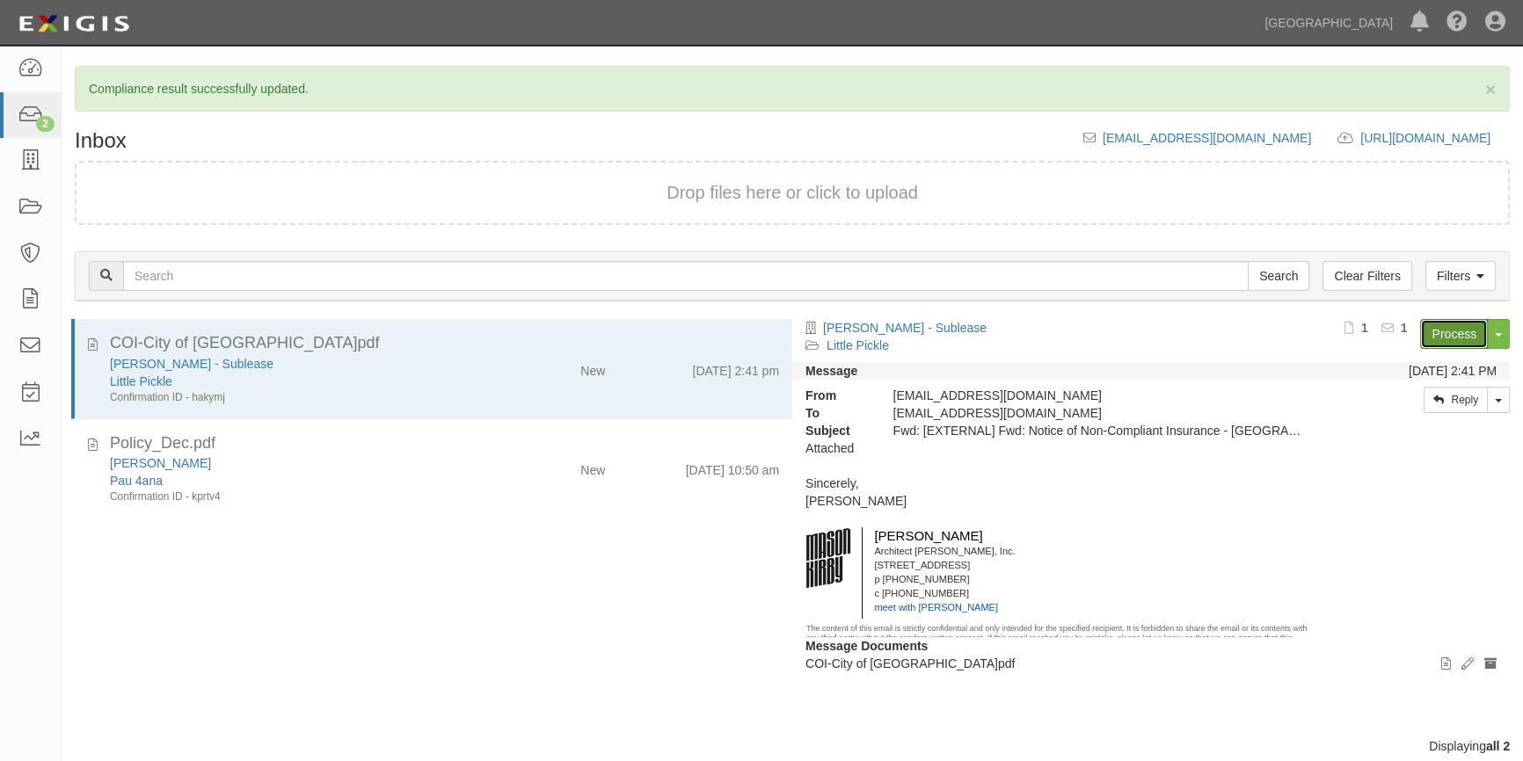
click at [1450, 341] on link "Process" at bounding box center [1454, 334] width 68 height 30
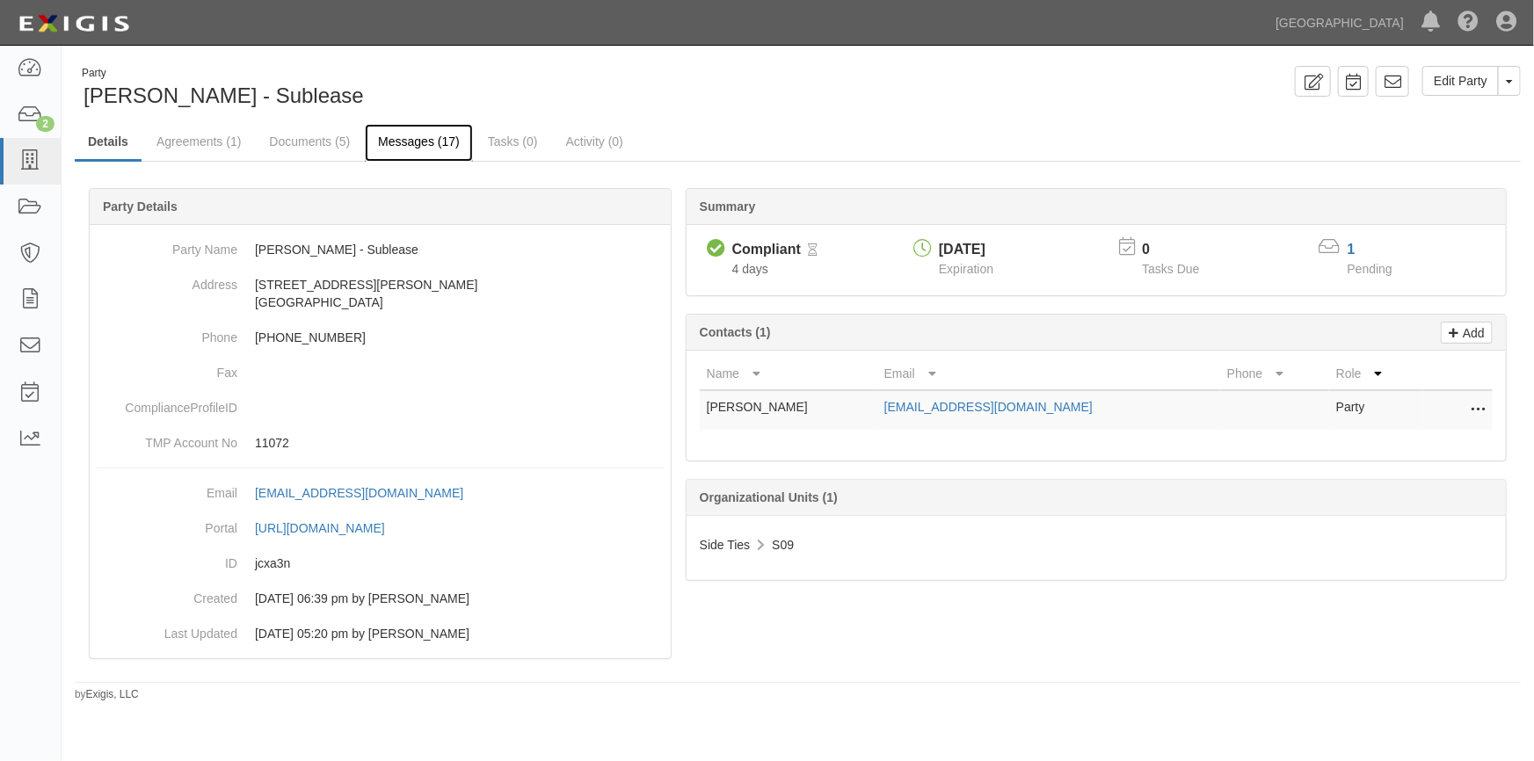
click at [405, 146] on link "Messages (17)" at bounding box center [419, 143] width 108 height 38
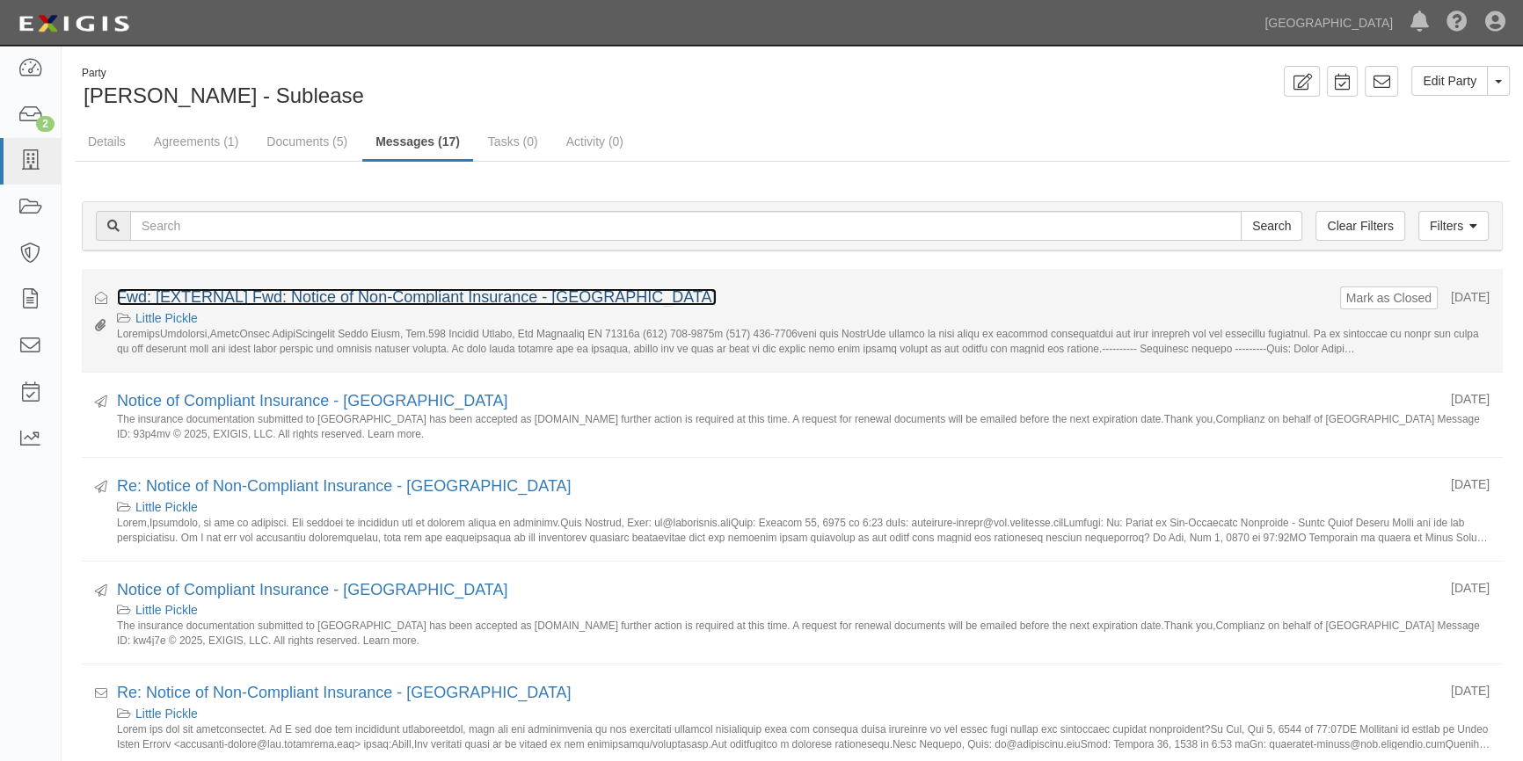
click at [374, 292] on link "Fwd: [EXTERNAL] Fwd: Notice of Non-Compliant Insurance - [GEOGRAPHIC_DATA]" at bounding box center [417, 297] width 600 height 18
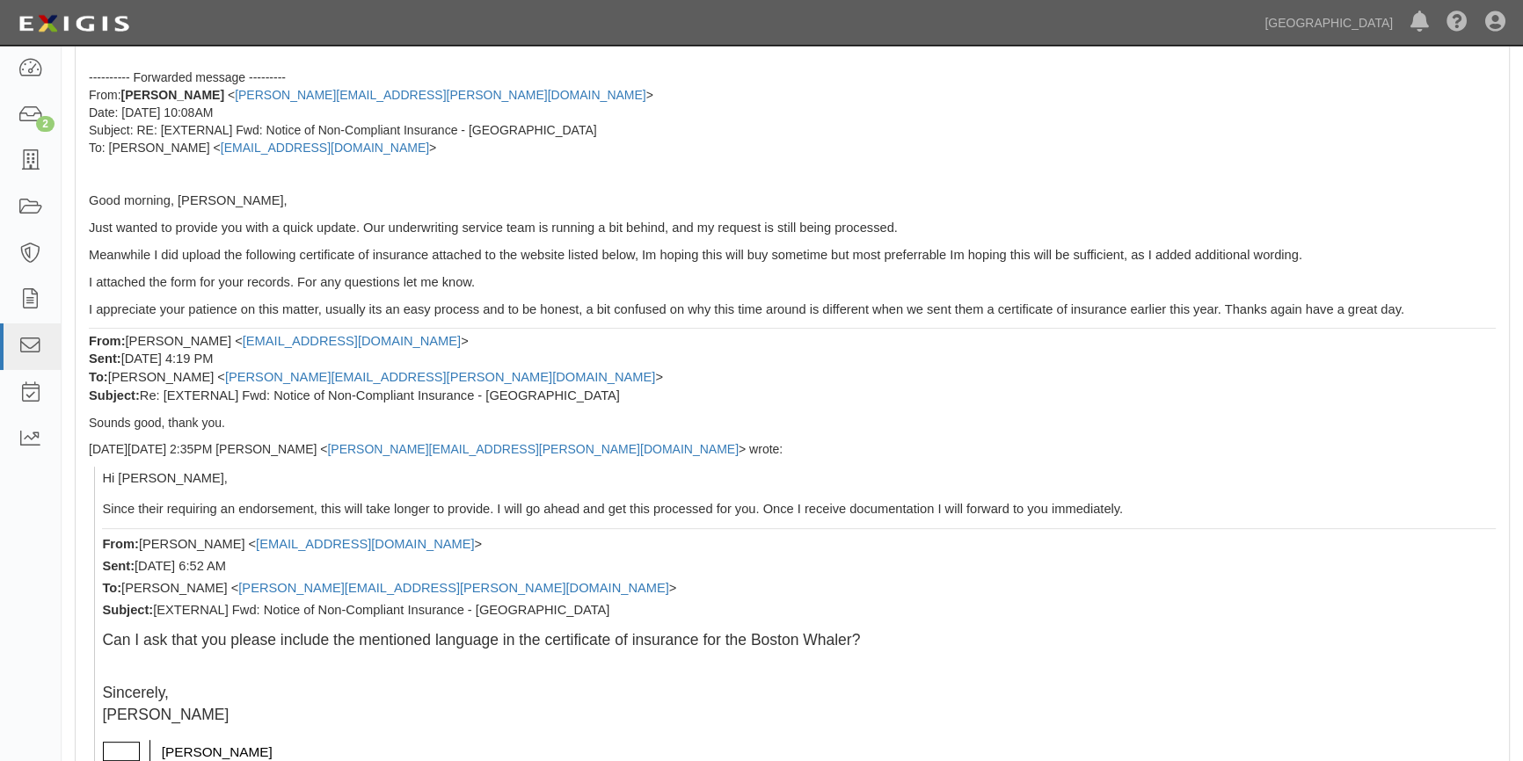
scroll to position [719, 0]
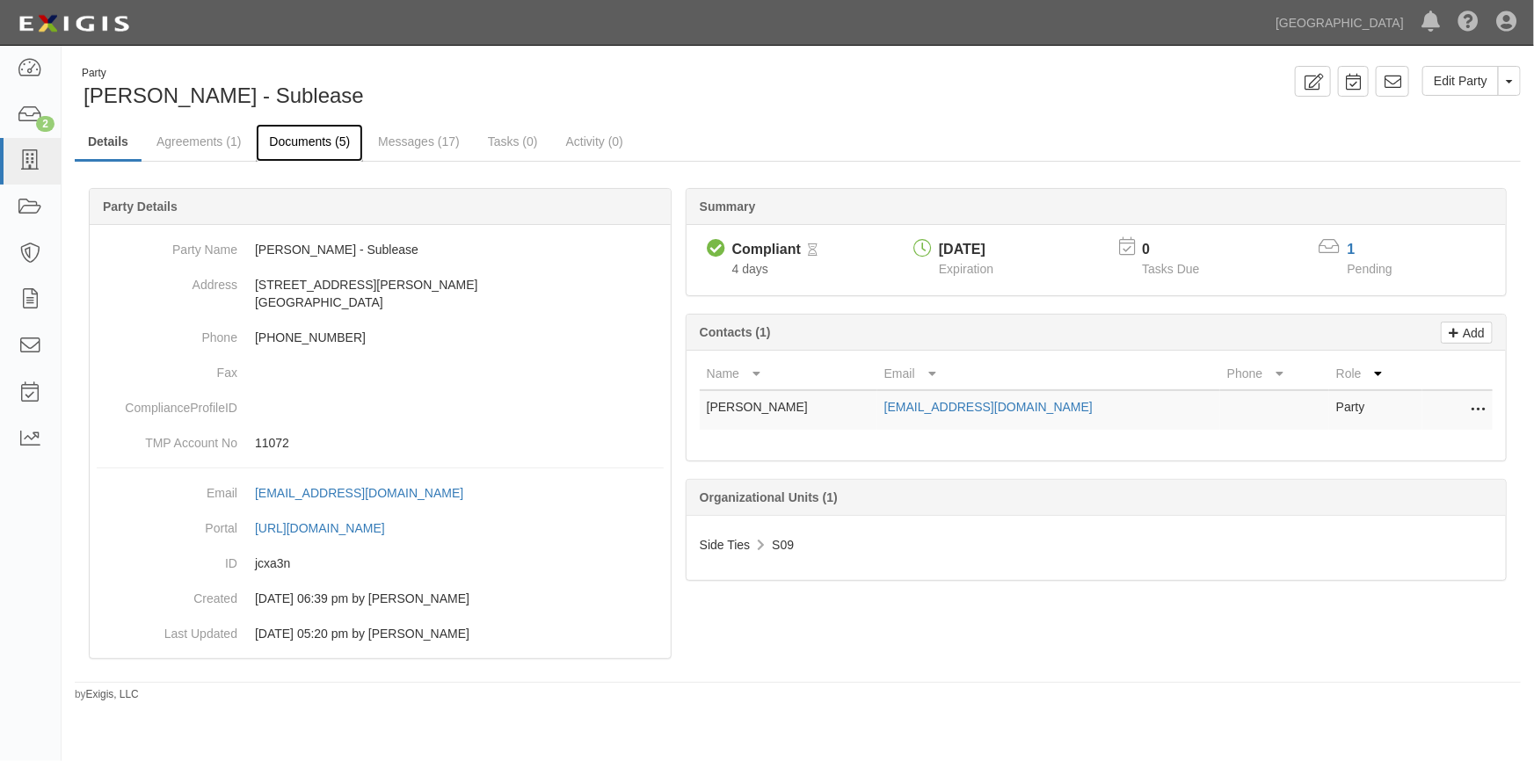
click at [316, 145] on link "Documents (5)" at bounding box center [309, 143] width 107 height 38
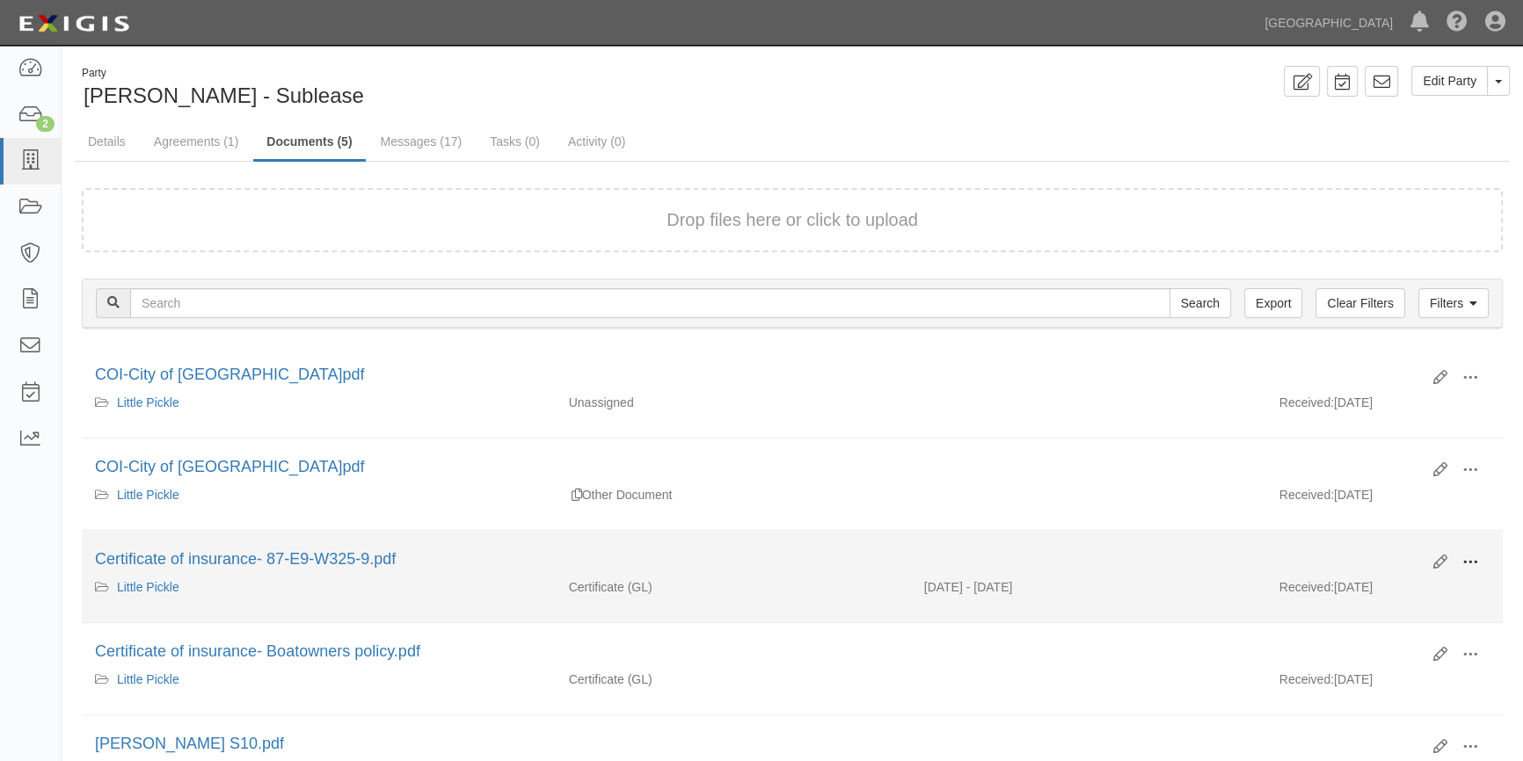
click at [1464, 558] on span at bounding box center [1470, 563] width 16 height 16
click at [1367, 585] on link "View" at bounding box center [1384, 588] width 139 height 32
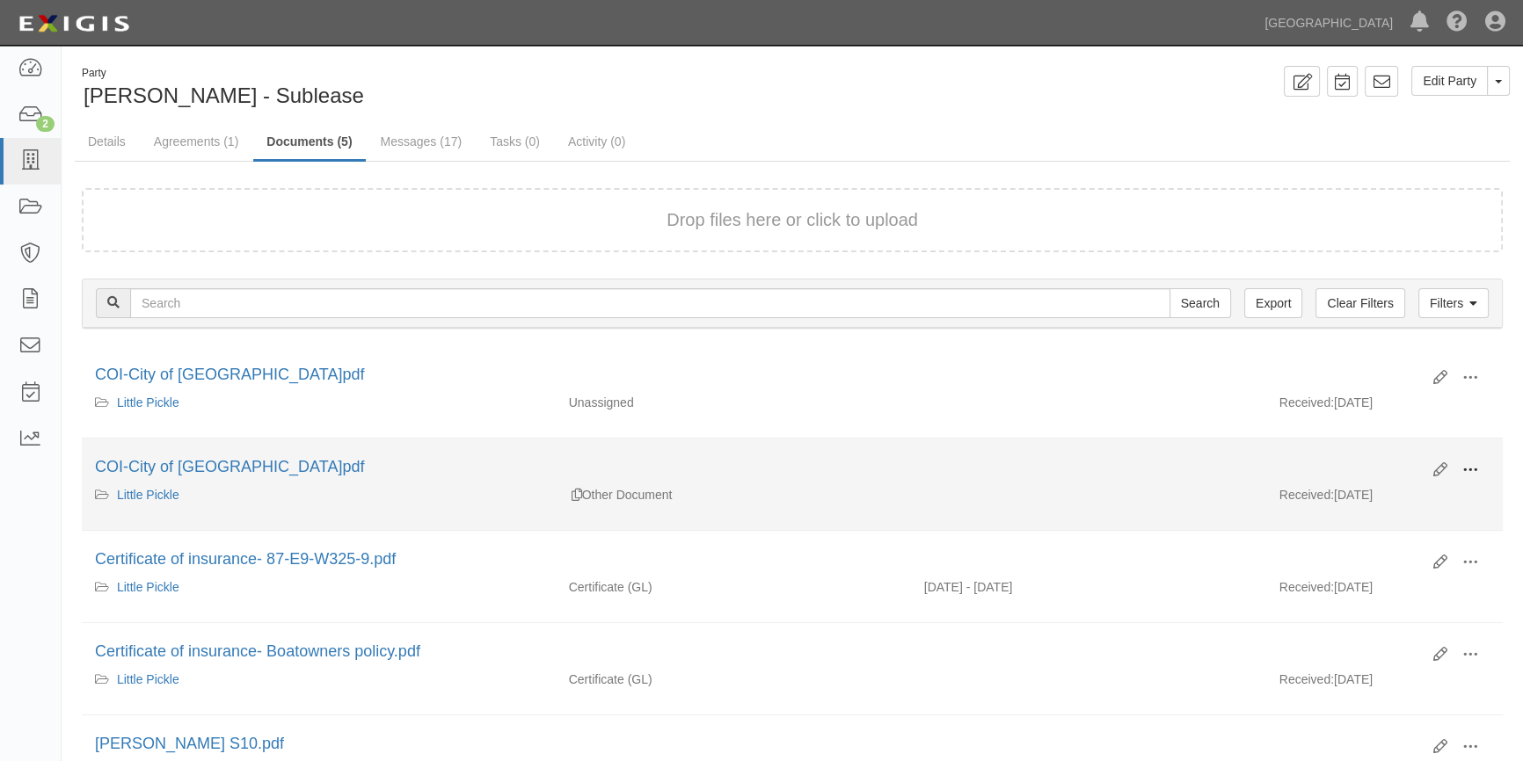
click at [1473, 462] on span at bounding box center [1470, 470] width 16 height 16
click at [1367, 491] on link "View" at bounding box center [1384, 496] width 139 height 32
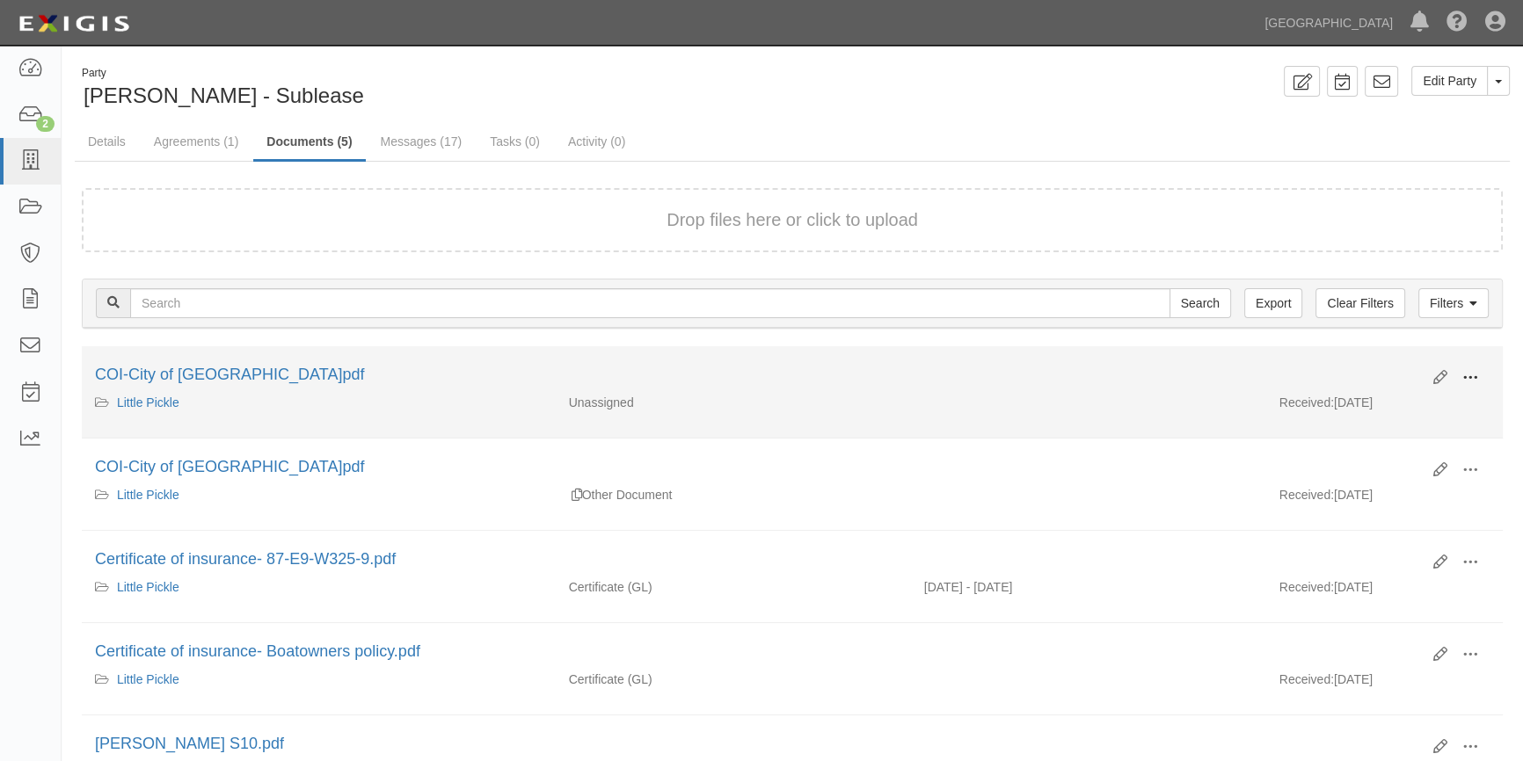
click at [1476, 377] on span at bounding box center [1470, 378] width 16 height 16
click at [1381, 395] on link "View" at bounding box center [1384, 404] width 139 height 32
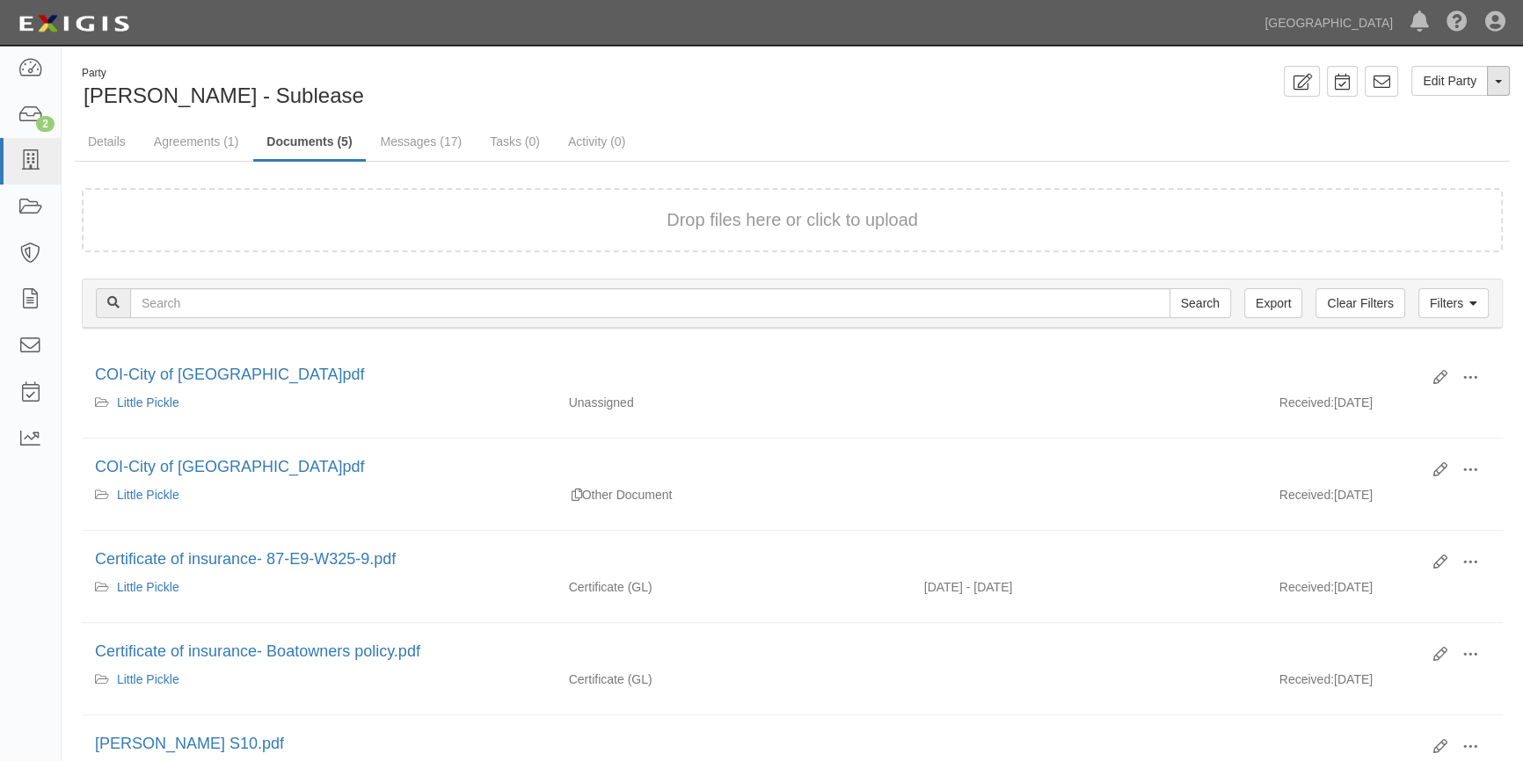
click at [1496, 82] on span "button" at bounding box center [1497, 82] width 7 height 4
click at [1385, 134] on link "Archive Party" at bounding box center [1439, 137] width 139 height 23
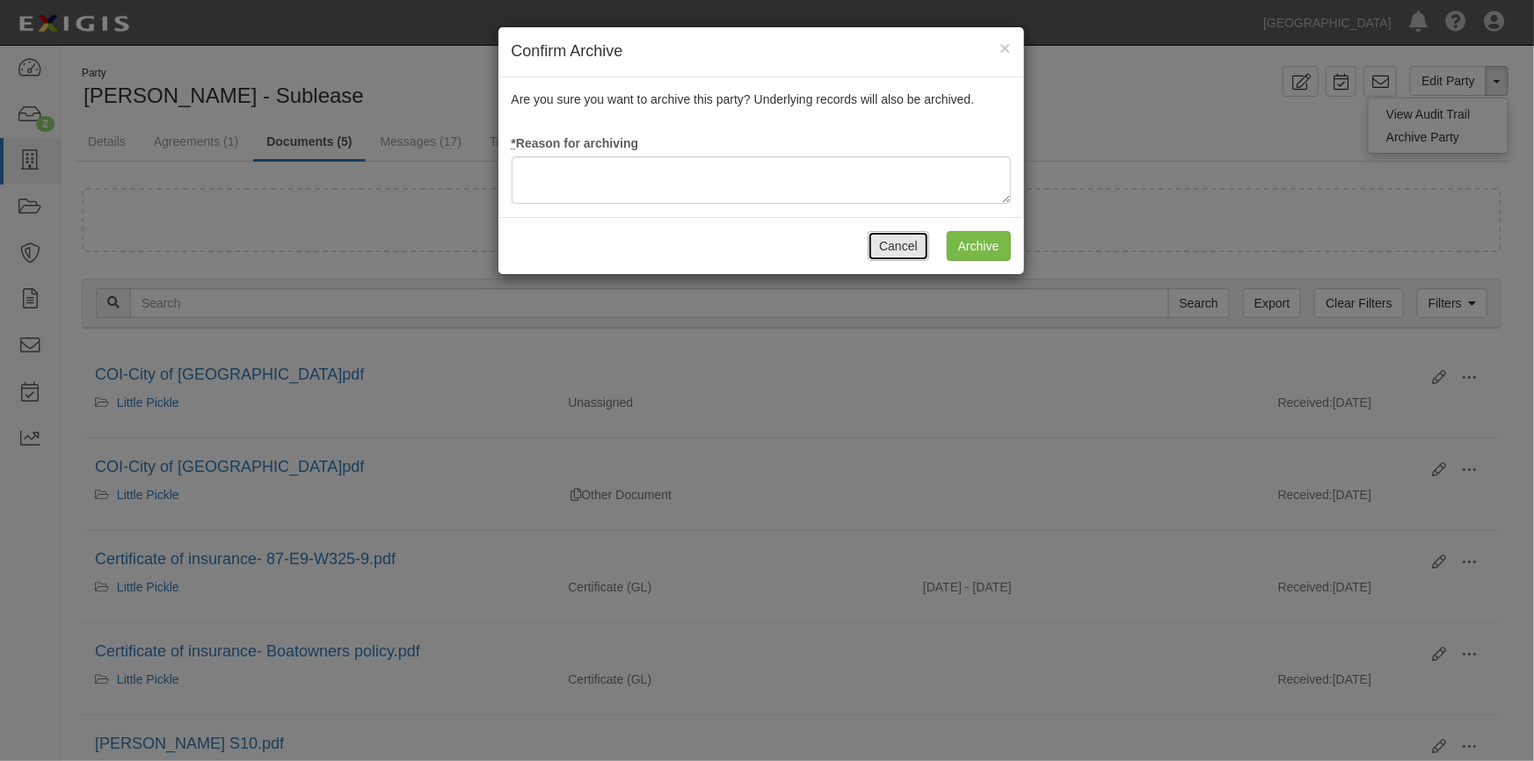
click at [910, 236] on button "Cancel" at bounding box center [899, 246] width 62 height 30
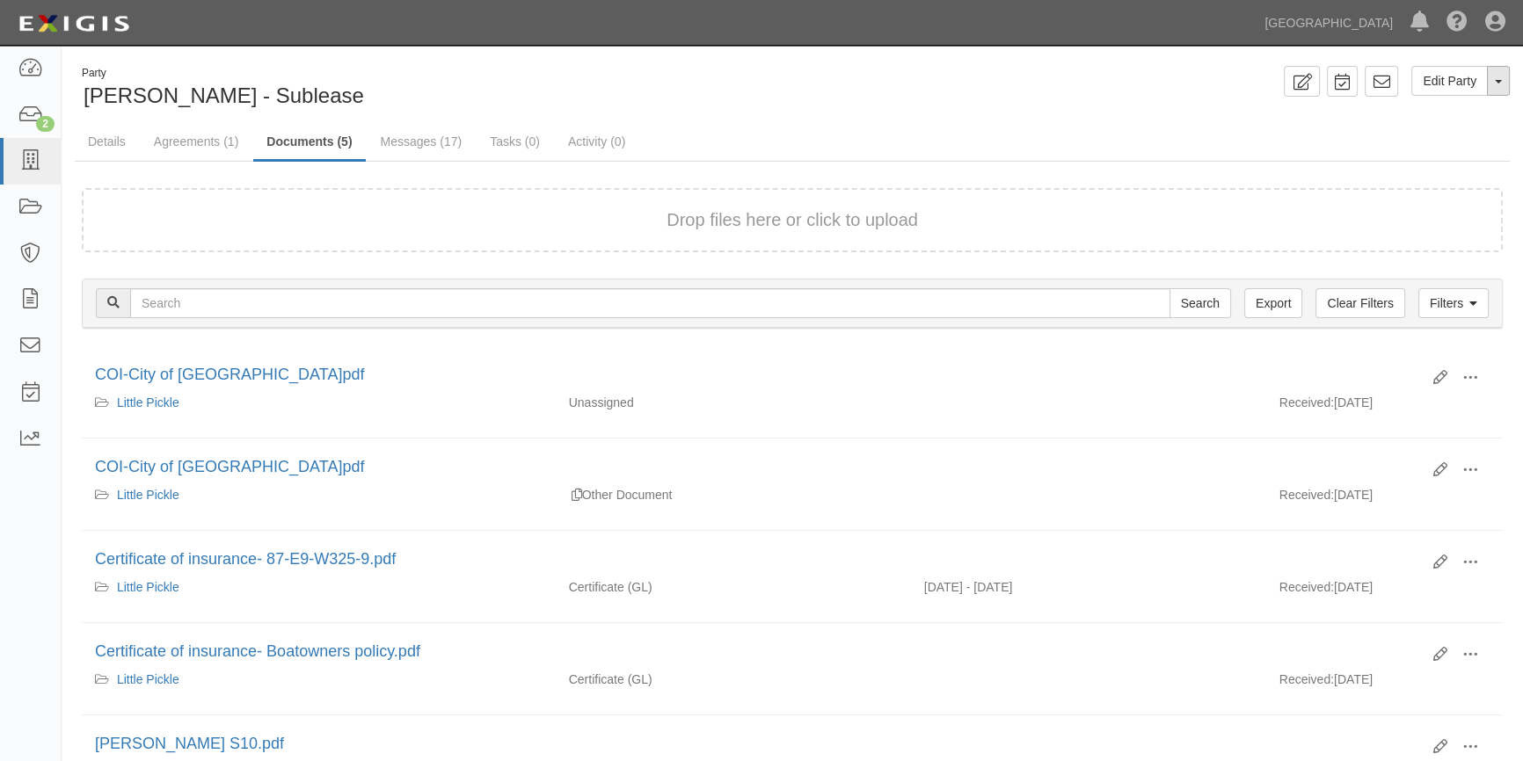
click at [1495, 85] on button "Toggle Party Dropdown" at bounding box center [1498, 81] width 23 height 30
click at [1431, 113] on link "View Audit Trail" at bounding box center [1439, 114] width 139 height 23
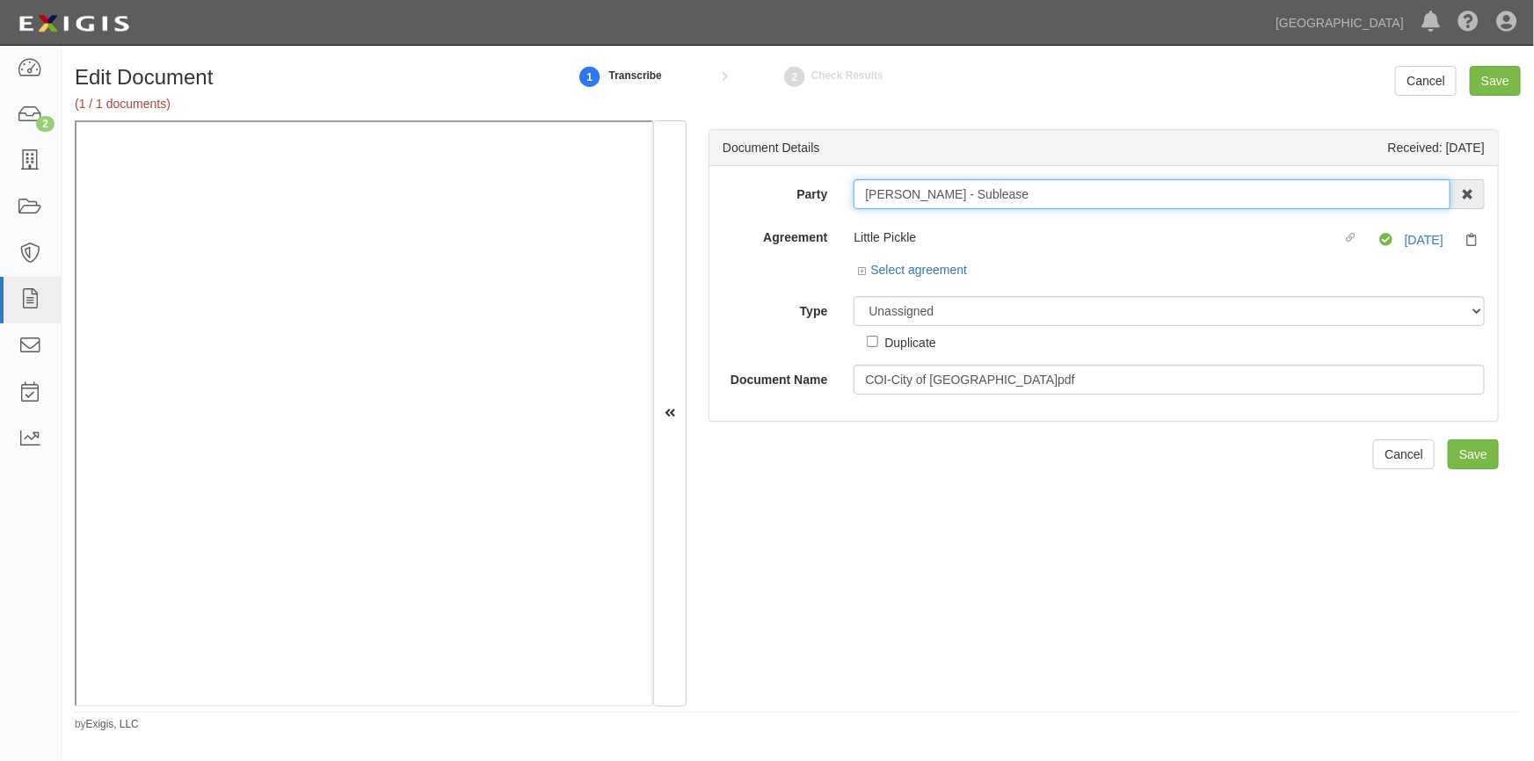
drag, startPoint x: 1002, startPoint y: 191, endPoint x: 849, endPoint y: 204, distance: 153.5
click at [849, 204] on div "[PERSON_NAME] - Sublease AAA Hull Diving, [PERSON_NAME] [PERSON_NAME] [PERSON_N…" at bounding box center [1169, 194] width 658 height 30
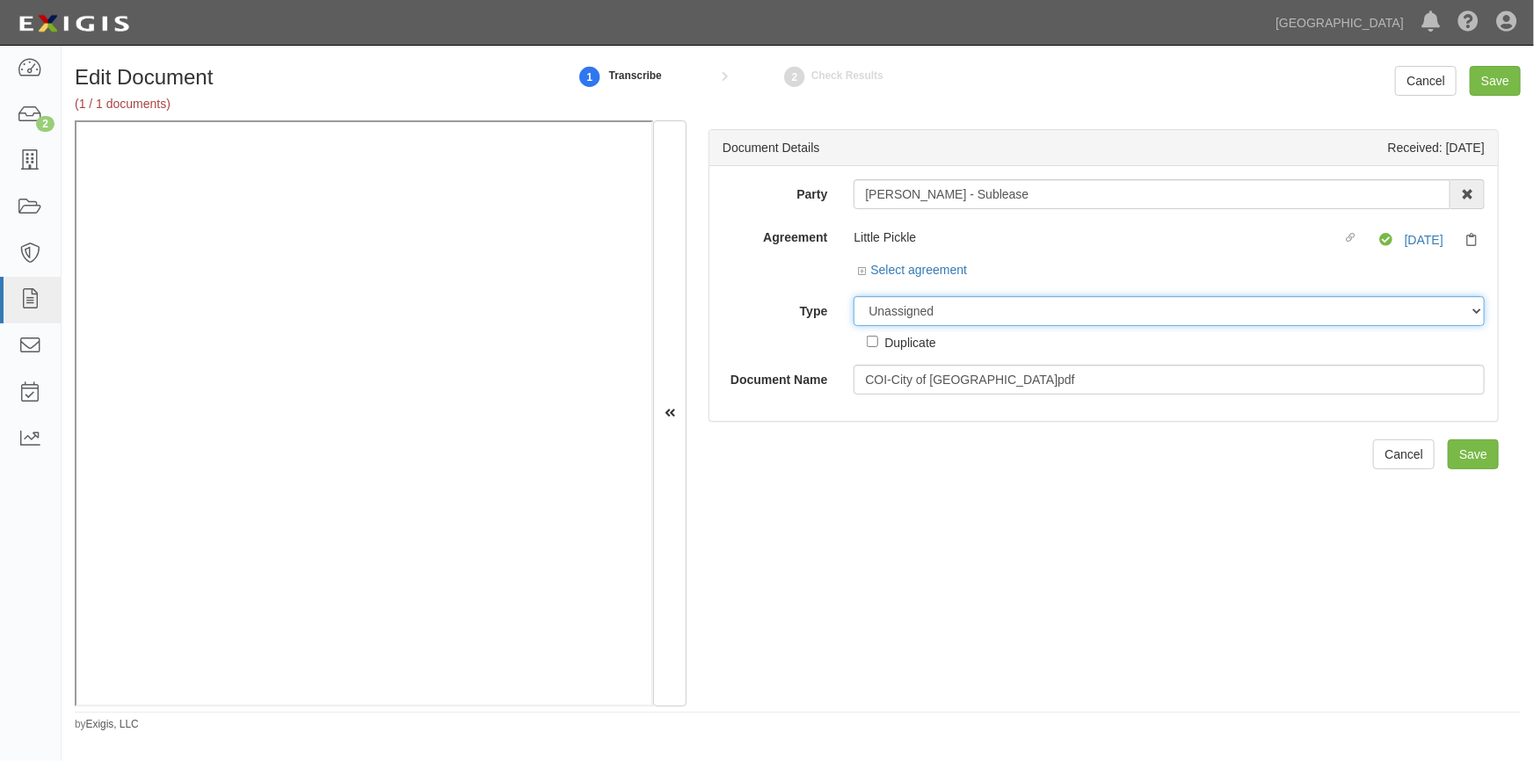
click at [908, 309] on select "Unassigned Binder Cancellation Notice Certificate Contract Endorsement Insuranc…" at bounding box center [1169, 311] width 631 height 30
select select "OtherDetail"
click at [854, 296] on select "Unassigned Binder Cancellation Notice Certificate Contract Endorsement Insuranc…" at bounding box center [1169, 311] width 631 height 30
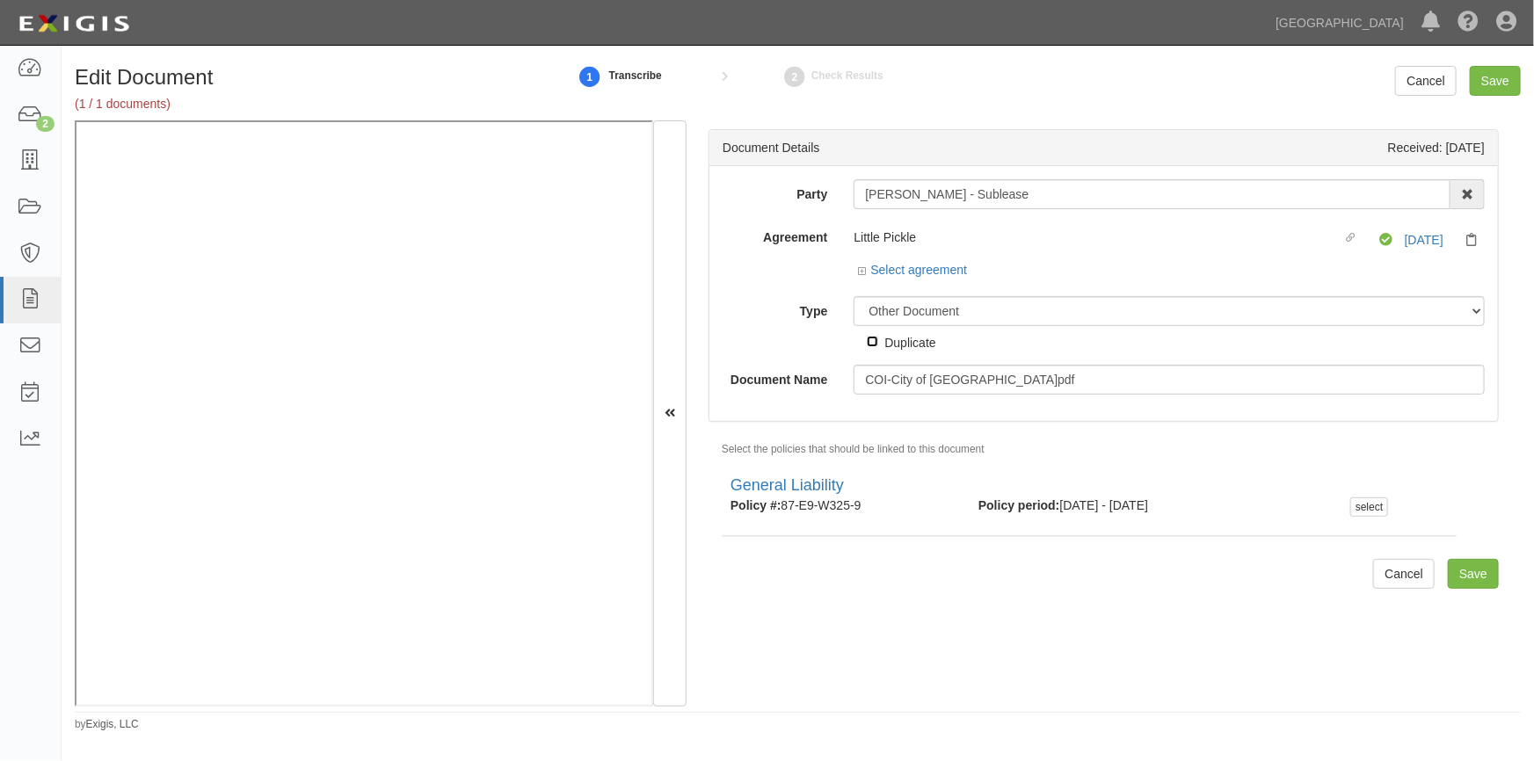
click at [871, 341] on input "Duplicate" at bounding box center [872, 341] width 11 height 11
checkbox input "true"
click at [1482, 82] on input "Save" at bounding box center [1495, 81] width 51 height 30
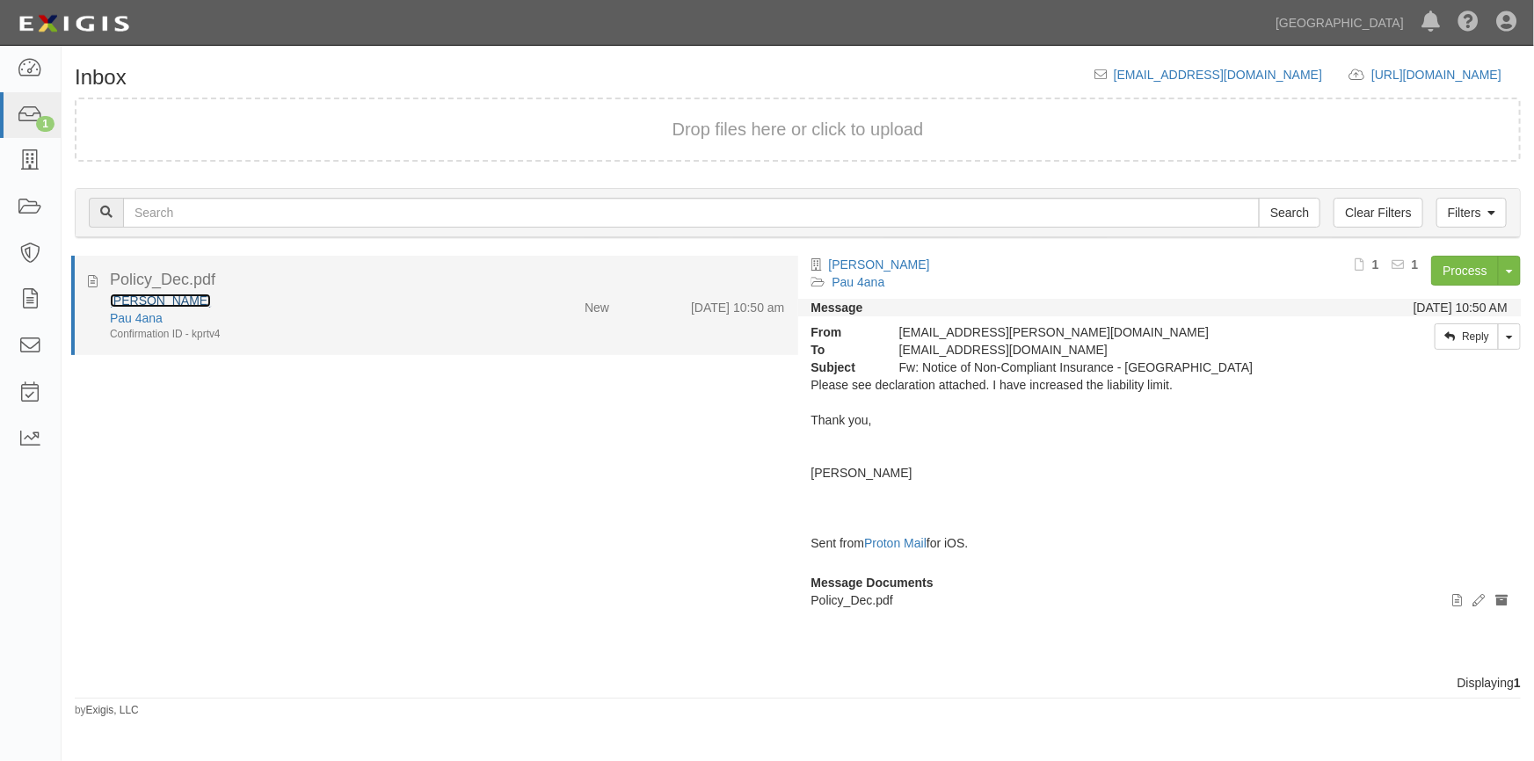
click at [157, 302] on link "[PERSON_NAME]" at bounding box center [160, 301] width 101 height 14
click at [94, 280] on icon at bounding box center [93, 278] width 10 height 19
click at [181, 302] on link "[PERSON_NAME]" at bounding box center [160, 301] width 101 height 14
click at [328, 316] on div "Pau 4ana" at bounding box center [301, 318] width 382 height 18
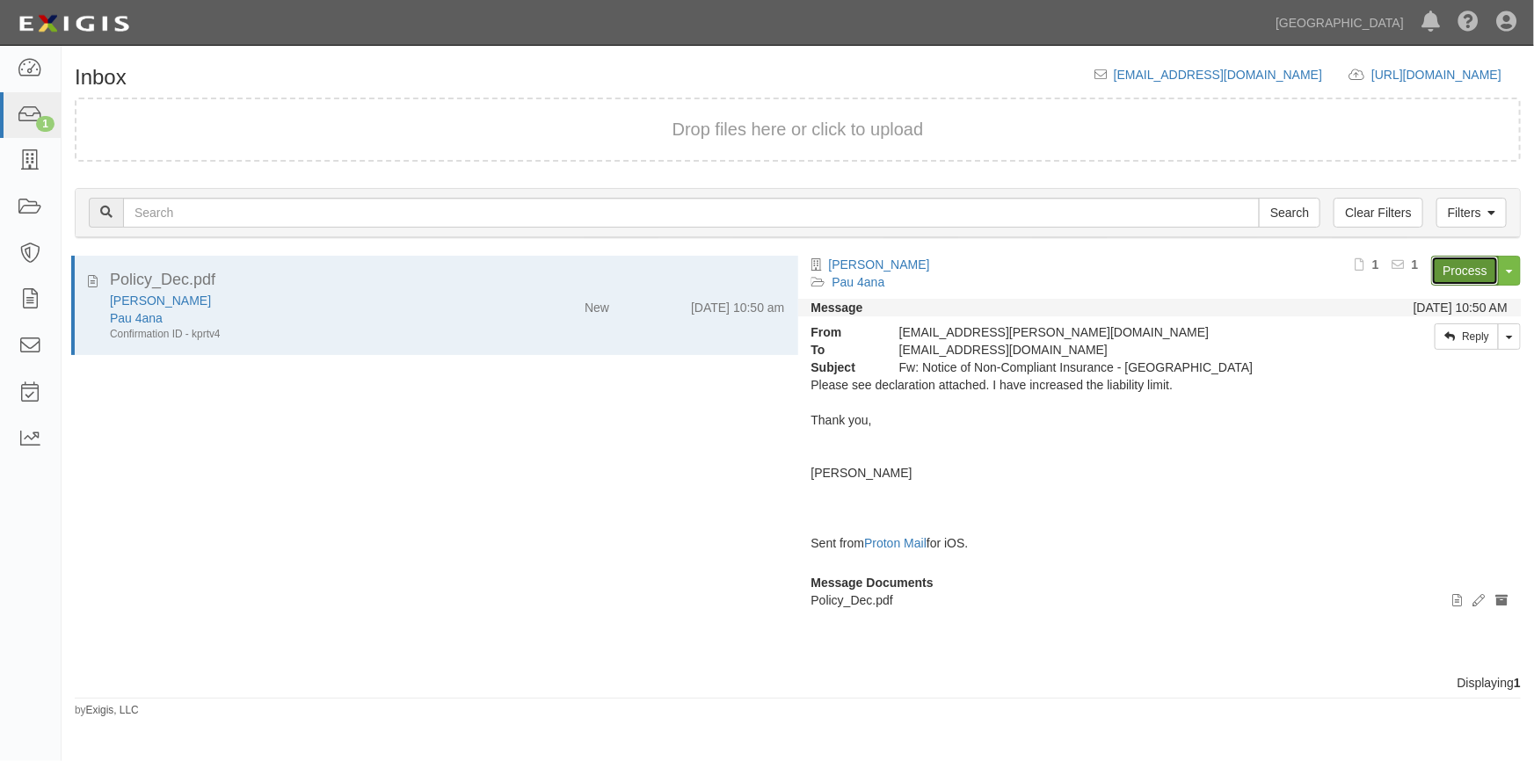
click at [1454, 271] on link "Process" at bounding box center [1465, 271] width 68 height 30
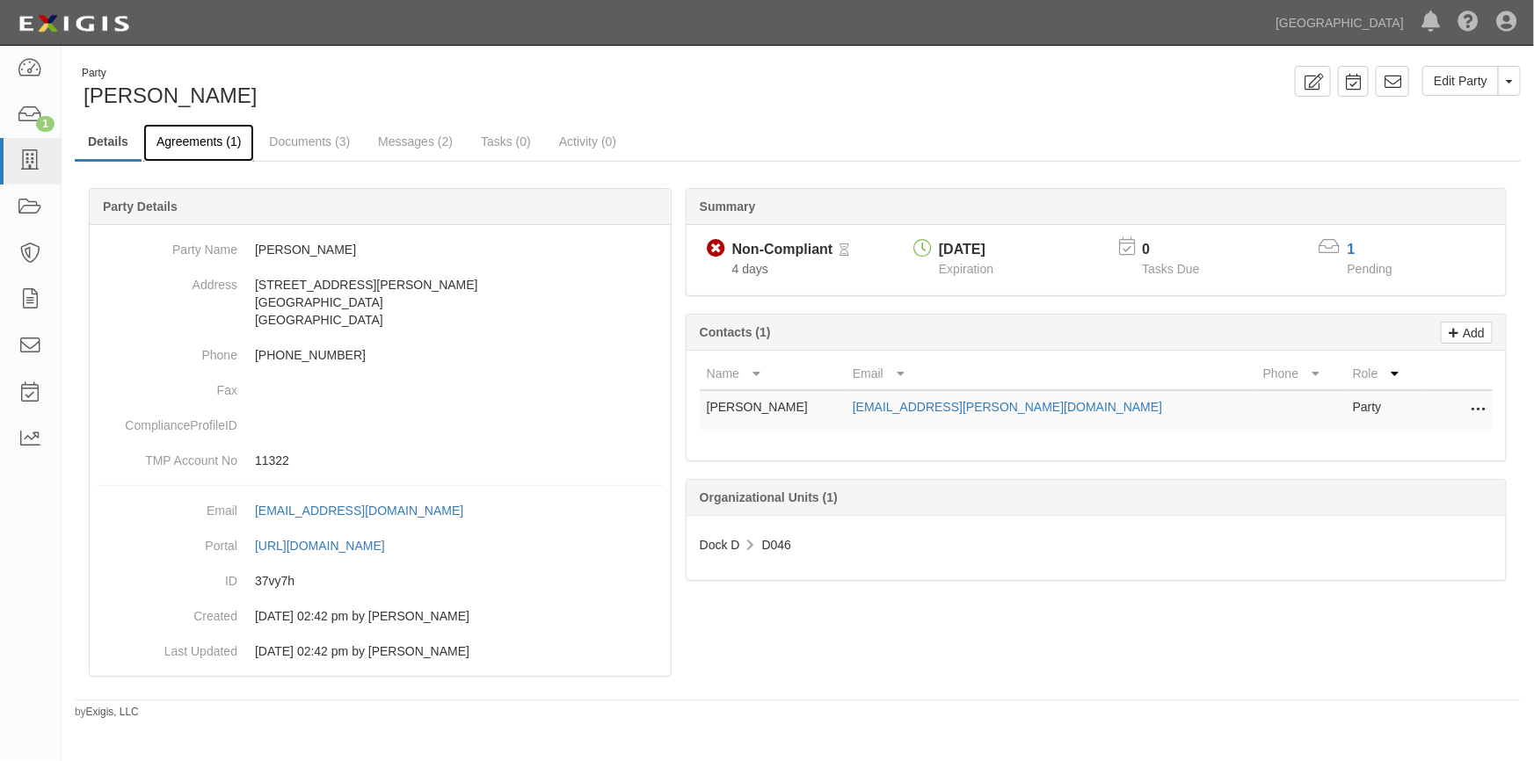
click at [205, 145] on link "Agreements (1)" at bounding box center [198, 143] width 111 height 38
click at [201, 147] on link "Agreements (1)" at bounding box center [198, 143] width 111 height 38
click at [204, 138] on link "Agreements (1)" at bounding box center [198, 143] width 111 height 38
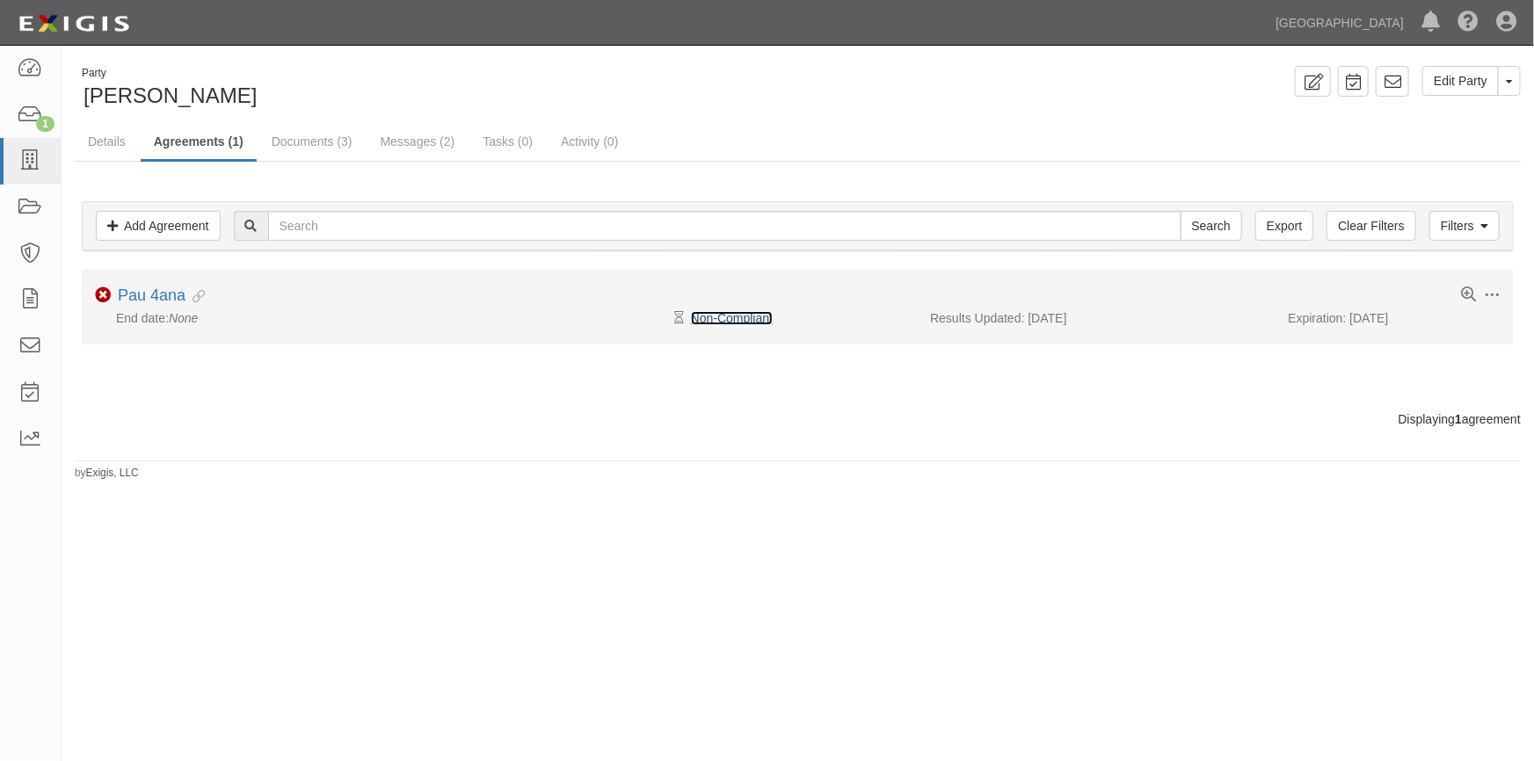
click at [736, 314] on link "Non-Compliant" at bounding box center [732, 318] width 82 height 14
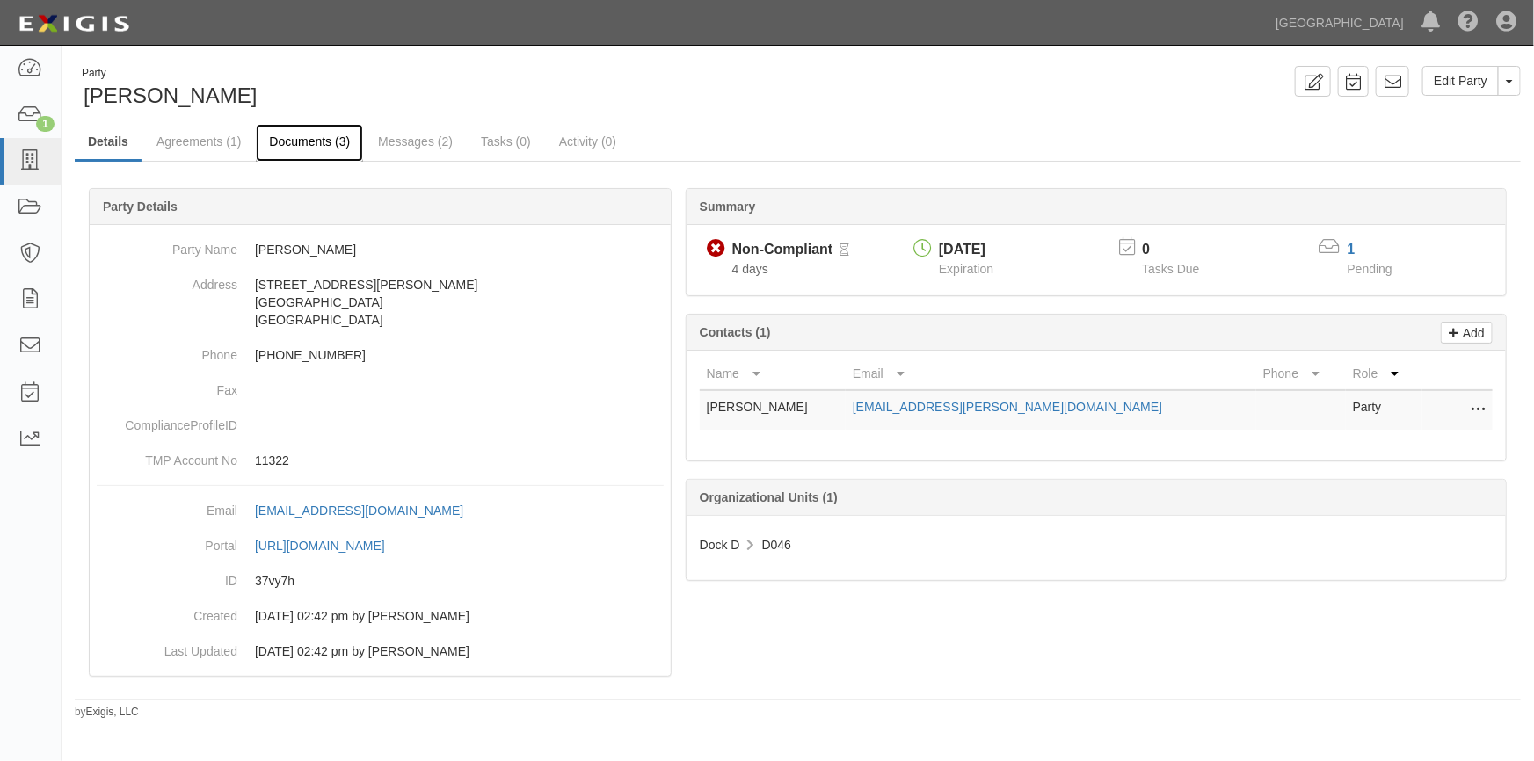
click at [320, 144] on link "Documents (3)" at bounding box center [309, 143] width 107 height 38
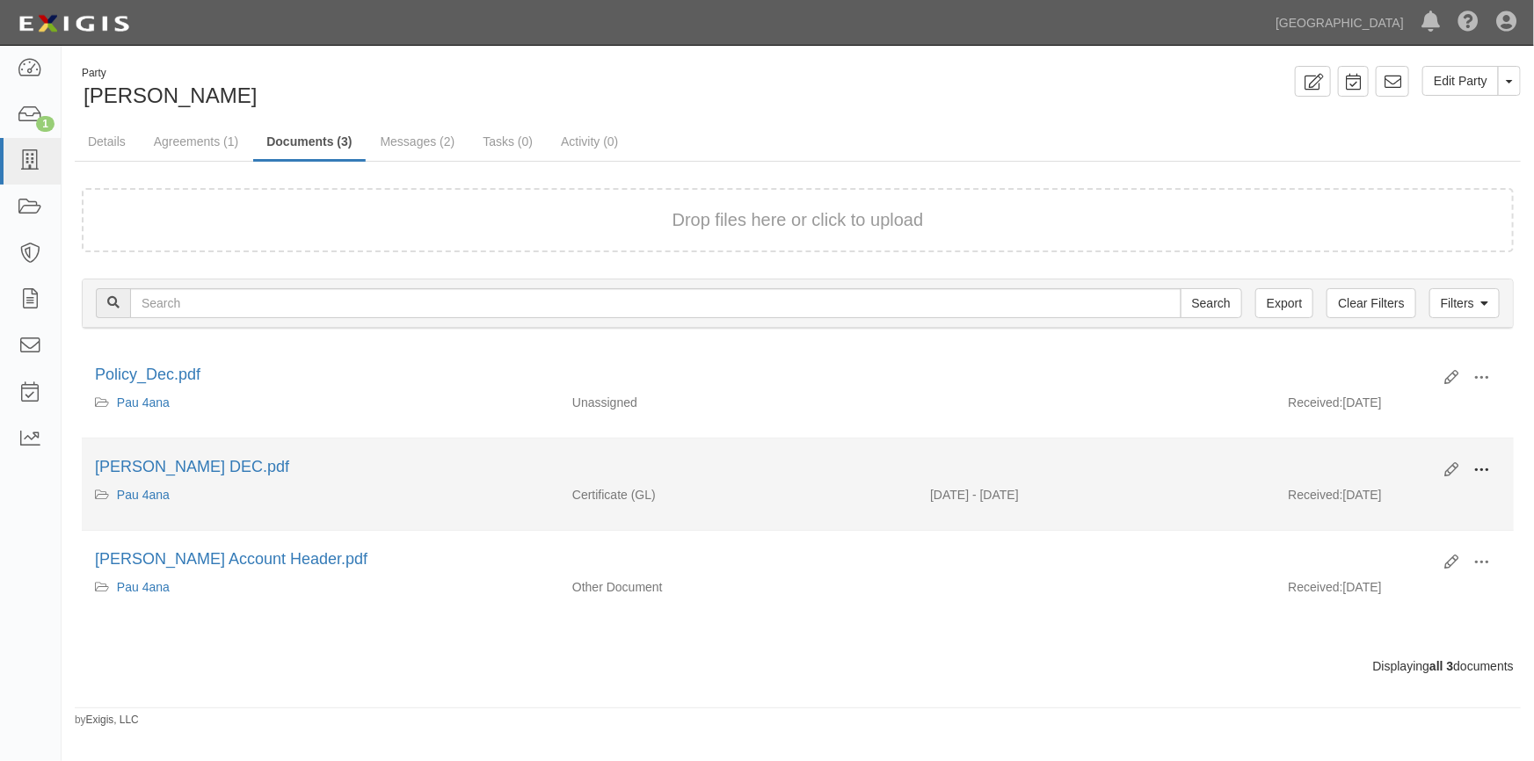
click at [1489, 467] on span at bounding box center [1481, 470] width 16 height 16
click at [1364, 487] on link "View" at bounding box center [1396, 496] width 139 height 32
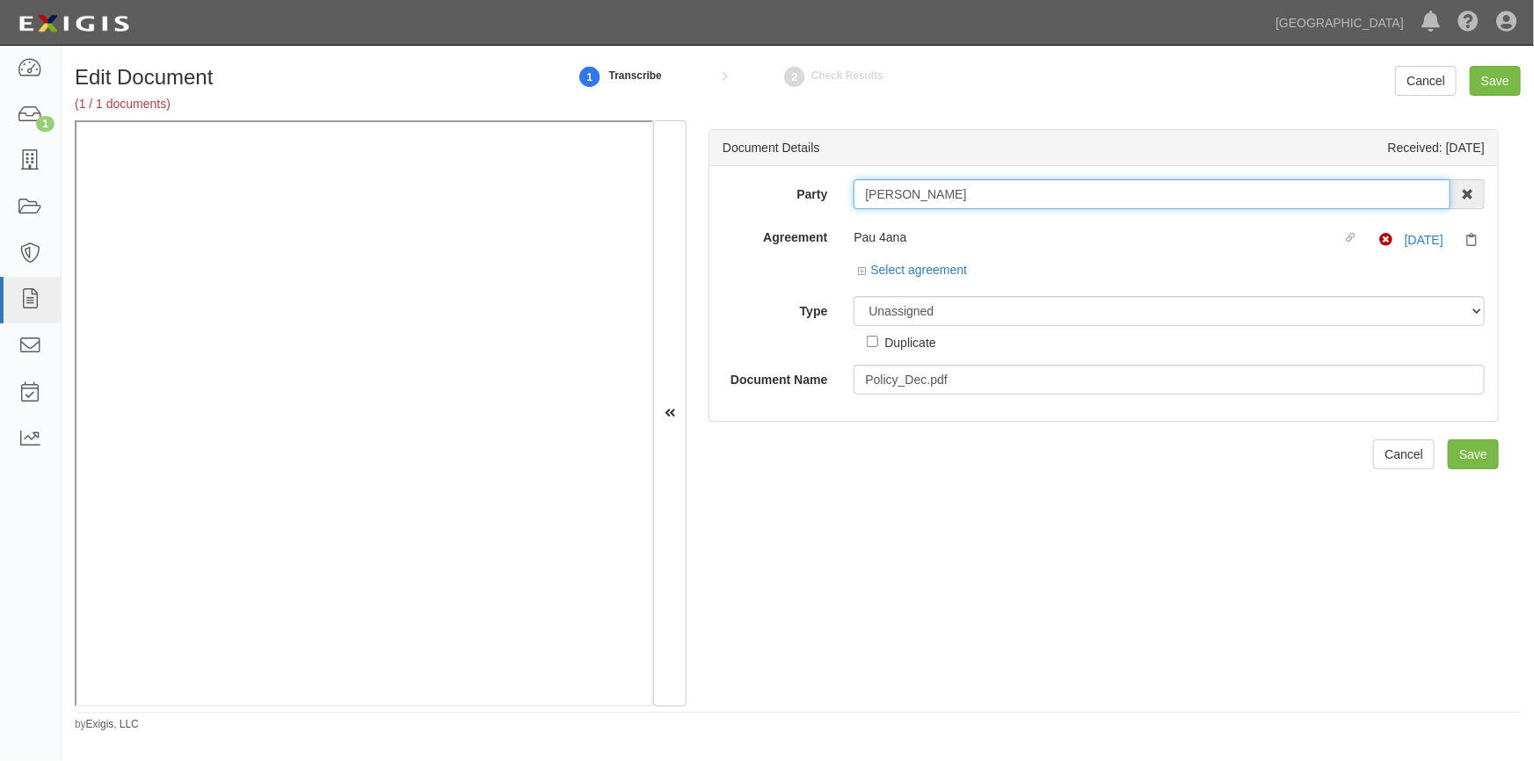
drag, startPoint x: 986, startPoint y: 193, endPoint x: 853, endPoint y: 208, distance: 134.5
click at [854, 208] on div "Suresh Rangarajan" at bounding box center [1169, 194] width 631 height 30
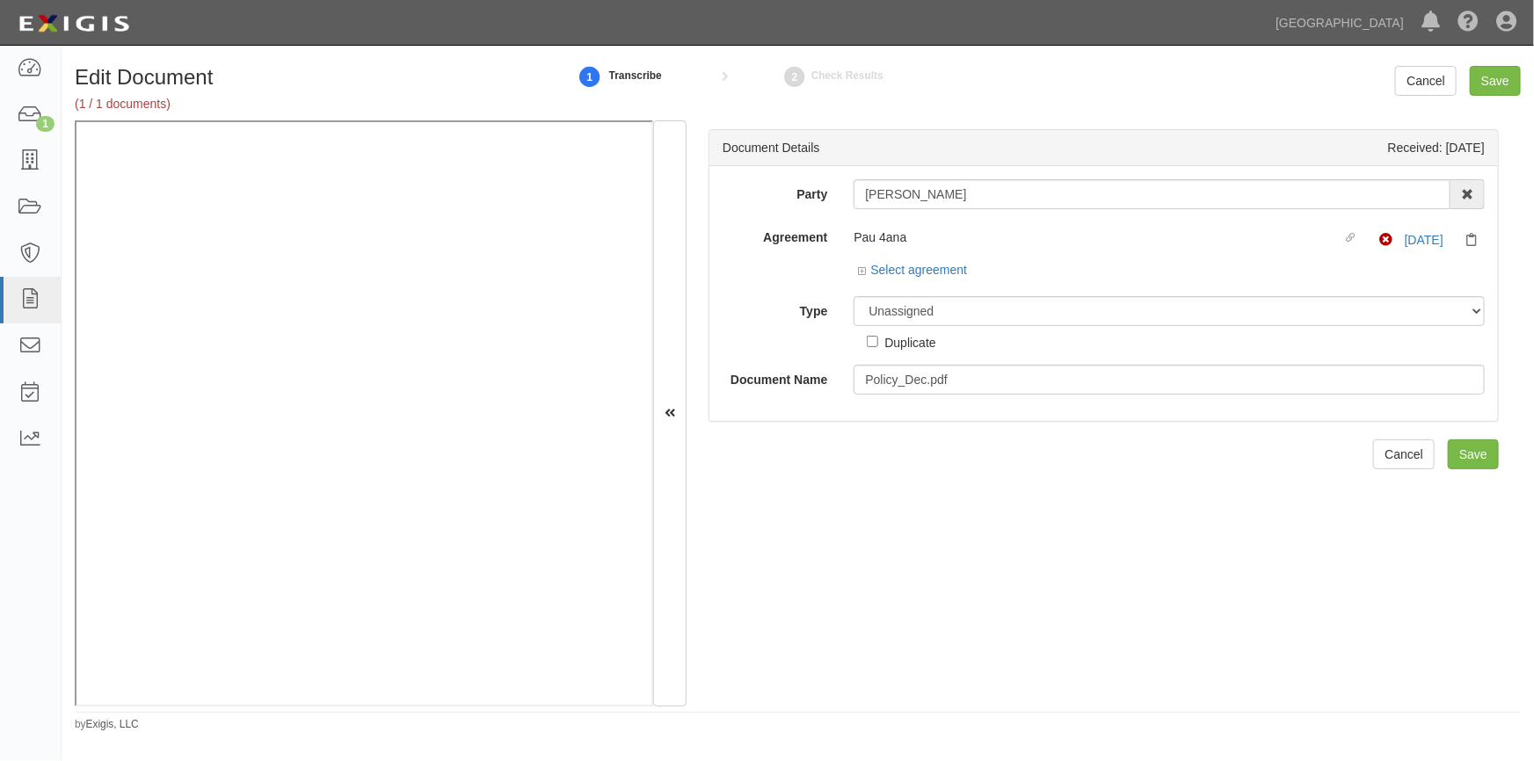
click at [1120, 329] on div "Unassigned Binder Cancellation Notice Certificate Contract Endorsement Insuranc…" at bounding box center [1169, 323] width 658 height 55
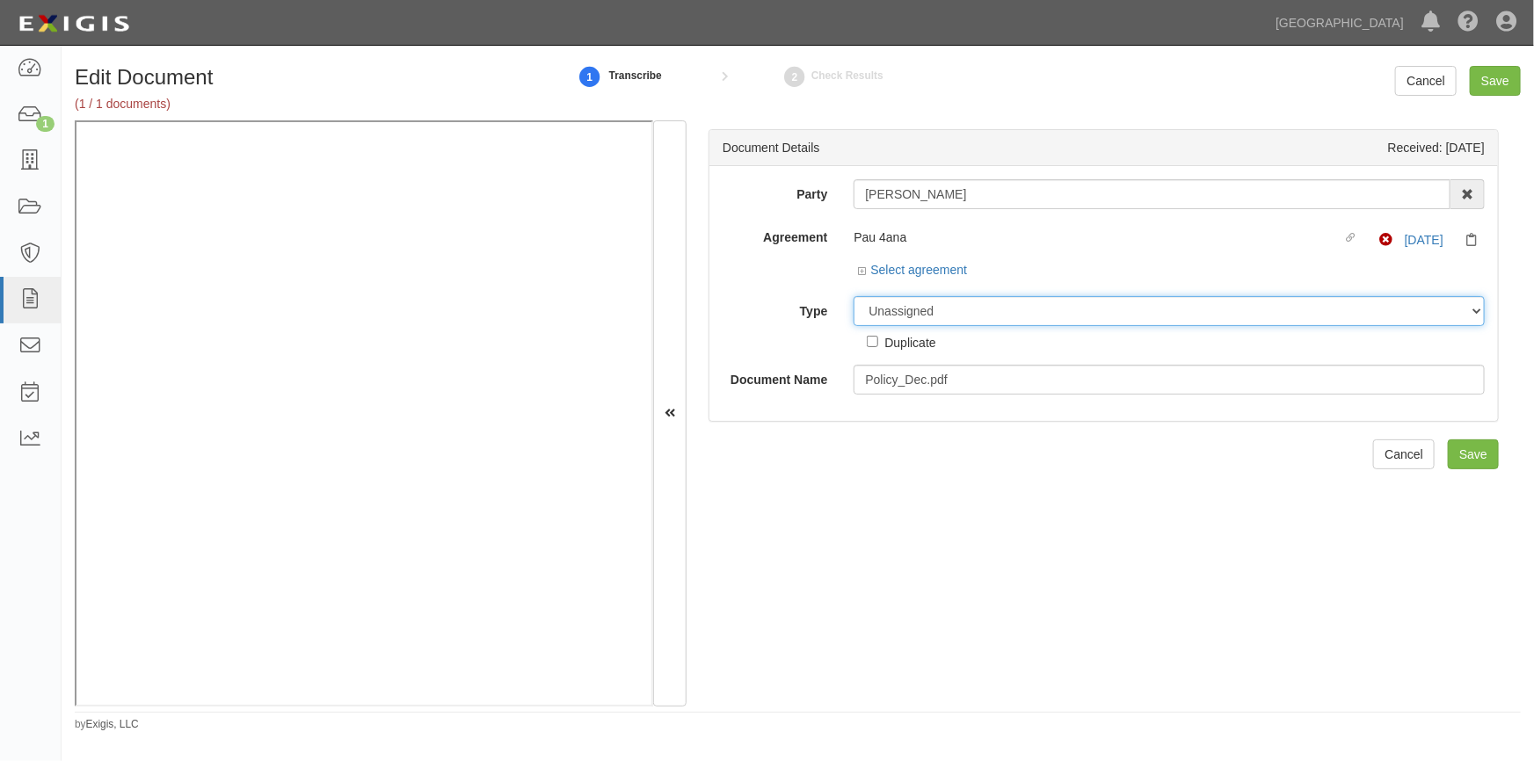
click at [1114, 319] on select "Unassigned Binder Cancellation Notice Certificate Contract Endorsement Insuranc…" at bounding box center [1169, 311] width 631 height 30
select select "CertificateDetail"
click at [854, 296] on select "Unassigned Binder Cancellation Notice Certificate Contract Endorsement Insuranc…" at bounding box center [1169, 311] width 631 height 30
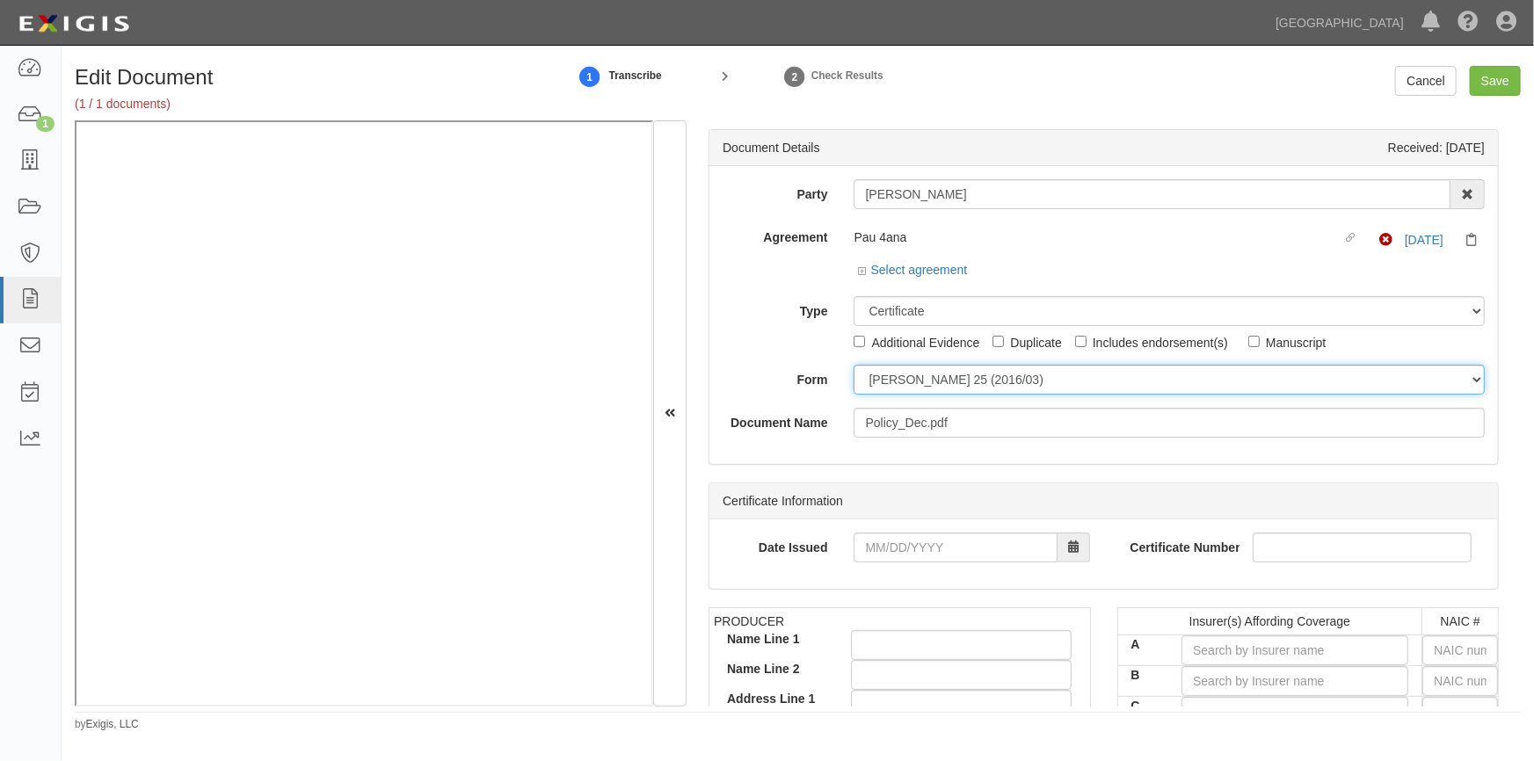
click at [908, 380] on select "ACORD 25 (2016/03) ACORD 101 ACORD 855 NY (2014/05) General" at bounding box center [1169, 380] width 631 height 30
select select "GeneralFormDetail"
click at [854, 365] on select "ACORD 25 (2016/03) ACORD 101 ACORD 855 NY (2014/05) General" at bounding box center [1169, 380] width 631 height 30
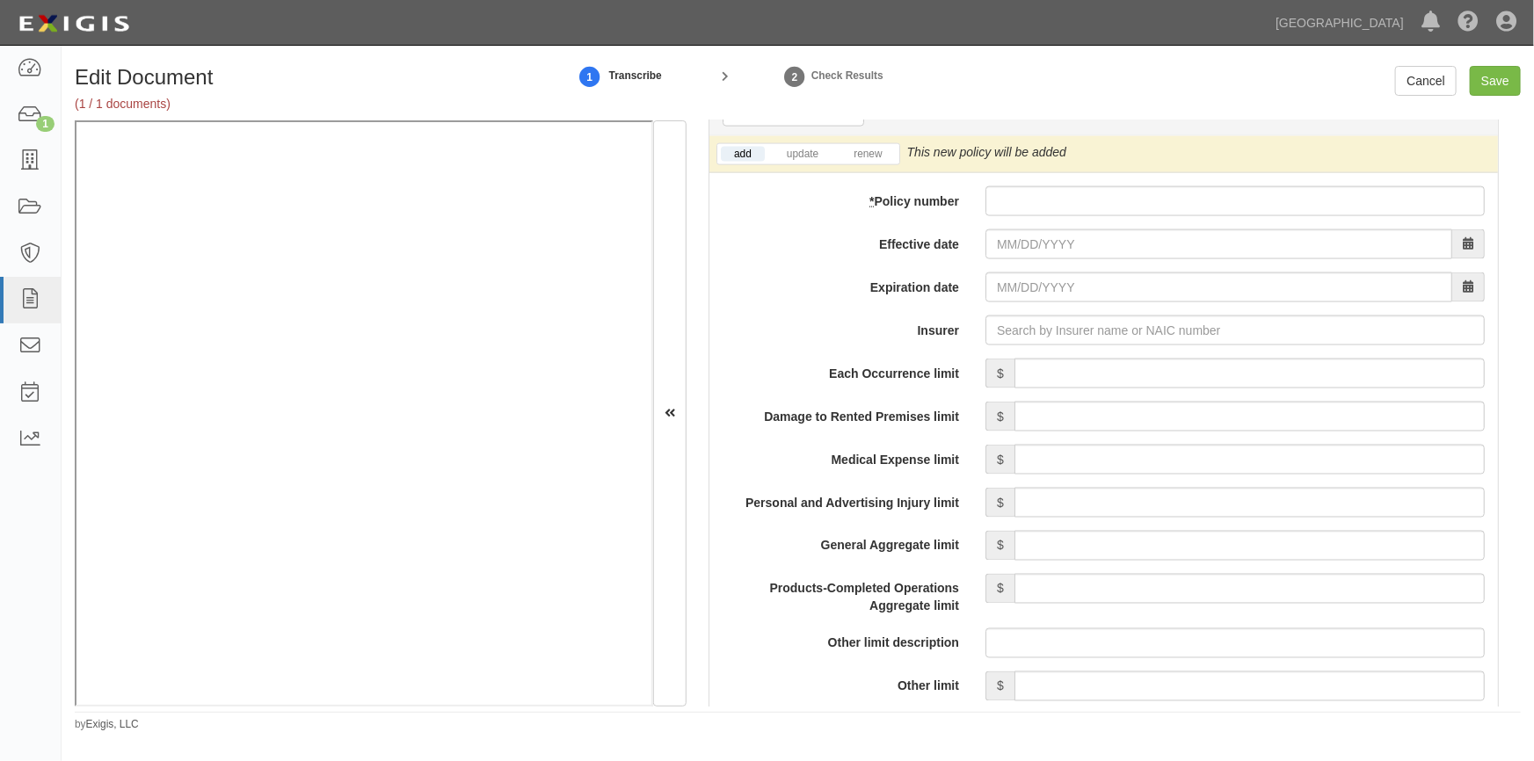
scroll to position [1251, 0]
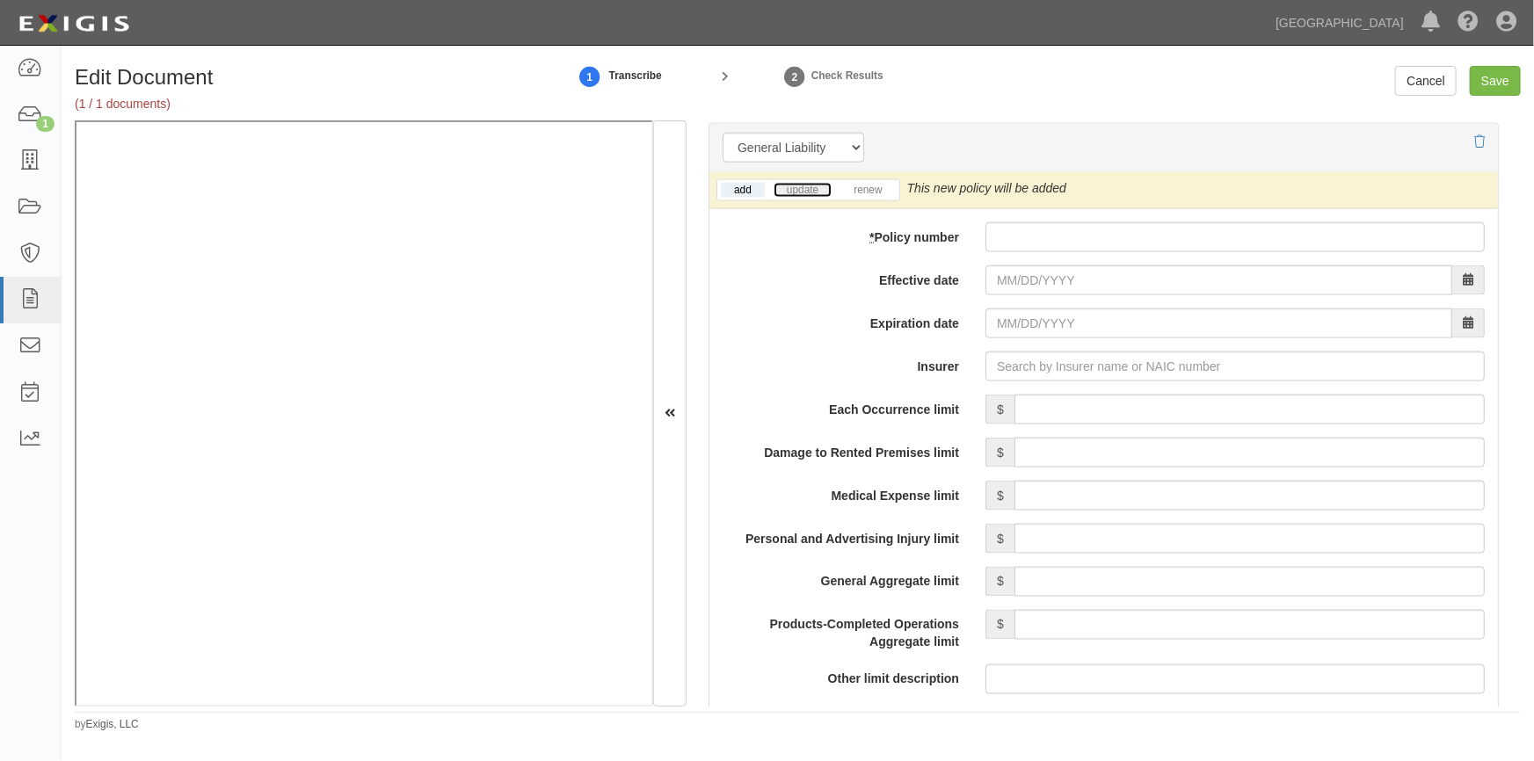
click at [796, 186] on link "update" at bounding box center [803, 190] width 58 height 15
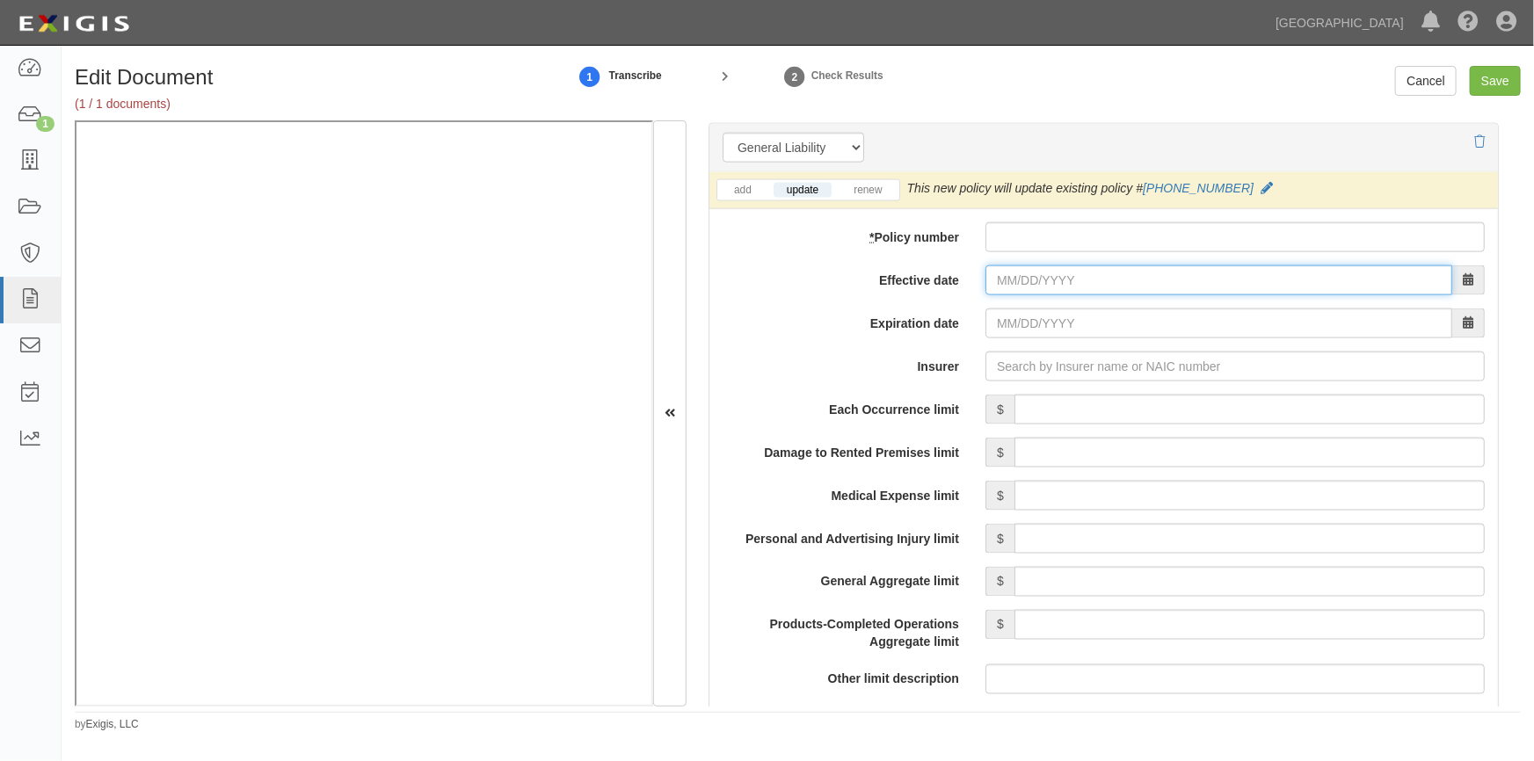
click at [1024, 286] on input "Effective date" at bounding box center [1218, 280] width 467 height 30
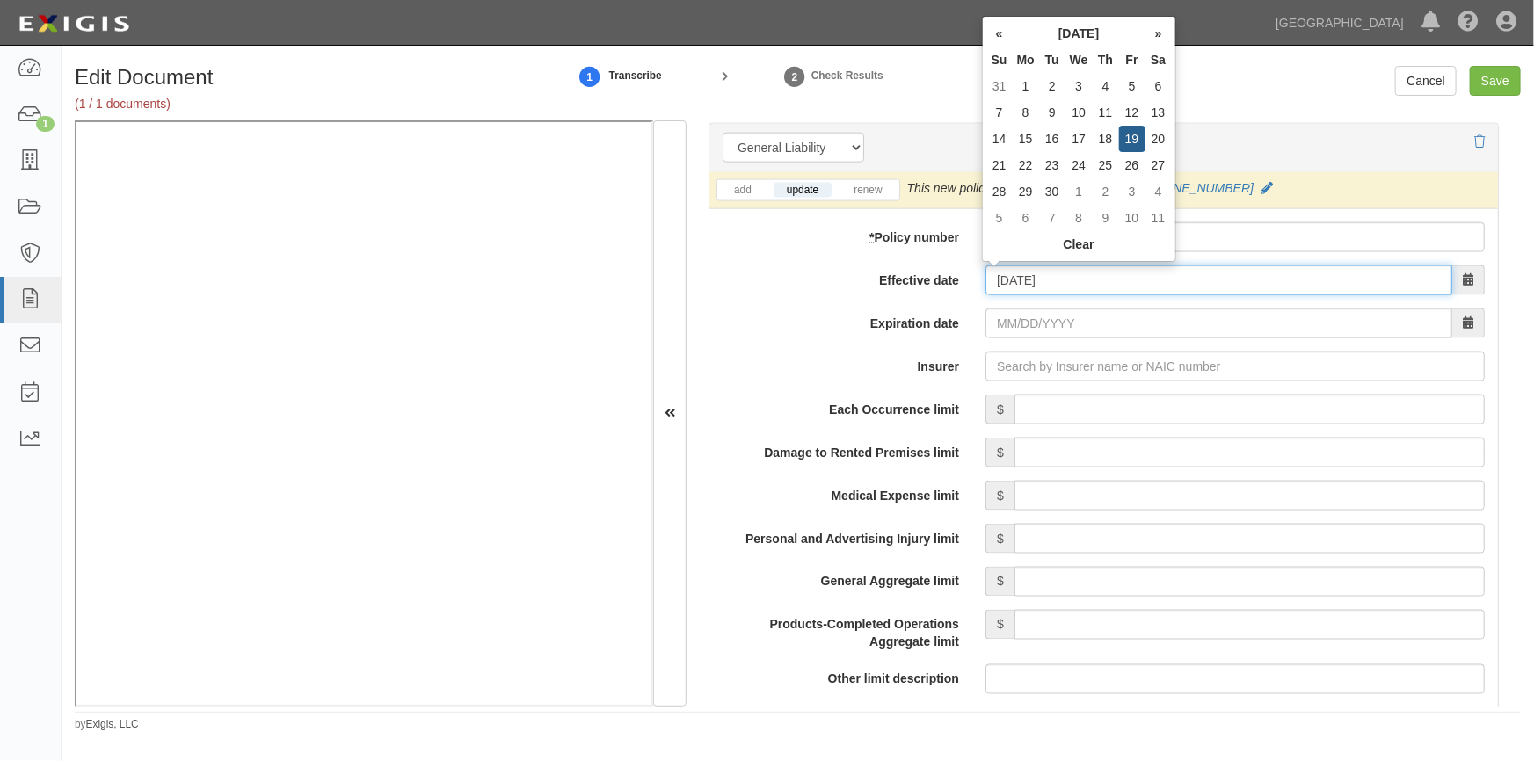
type input "09/19/2025"
type input "09/19/2026"
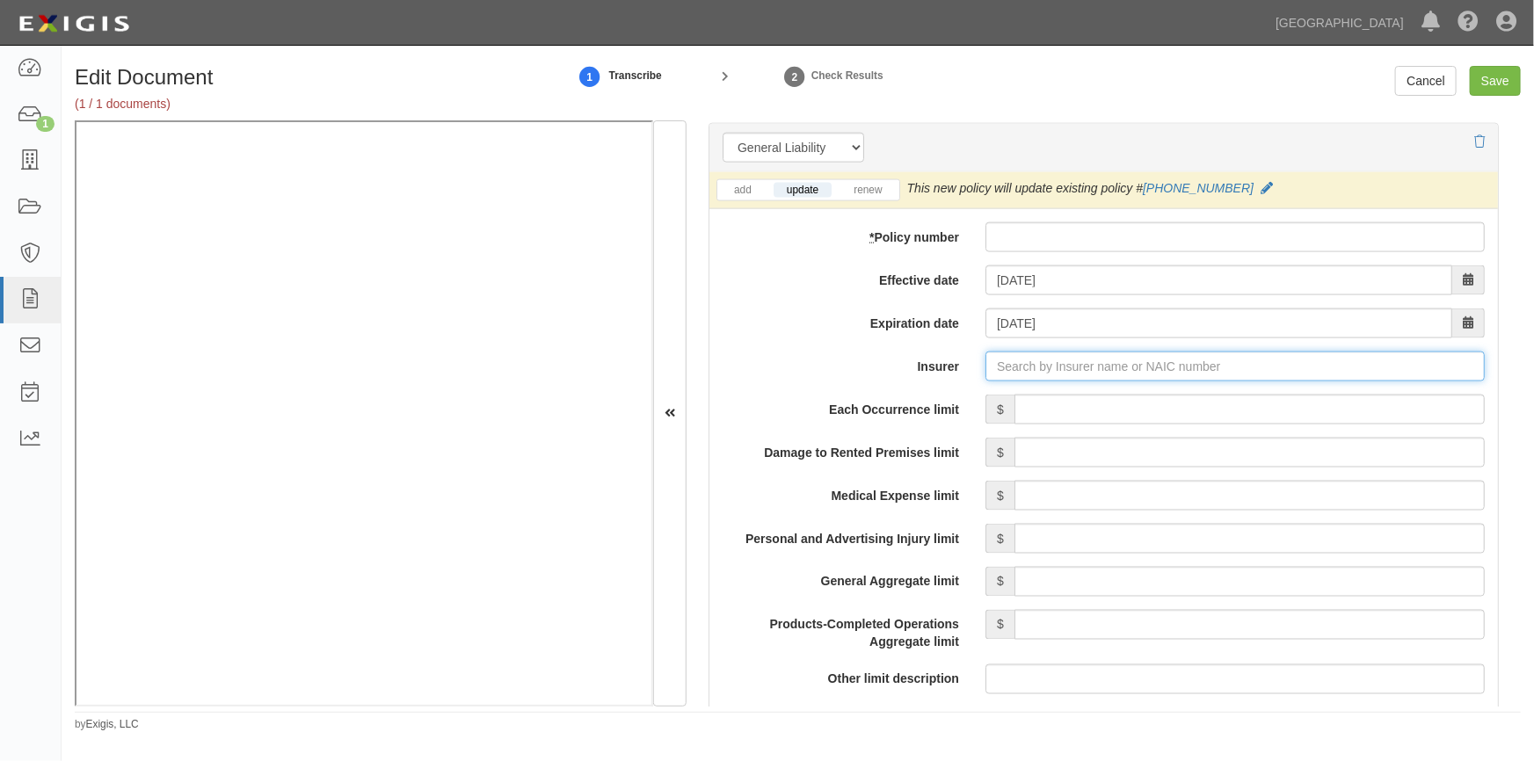
type input "a"
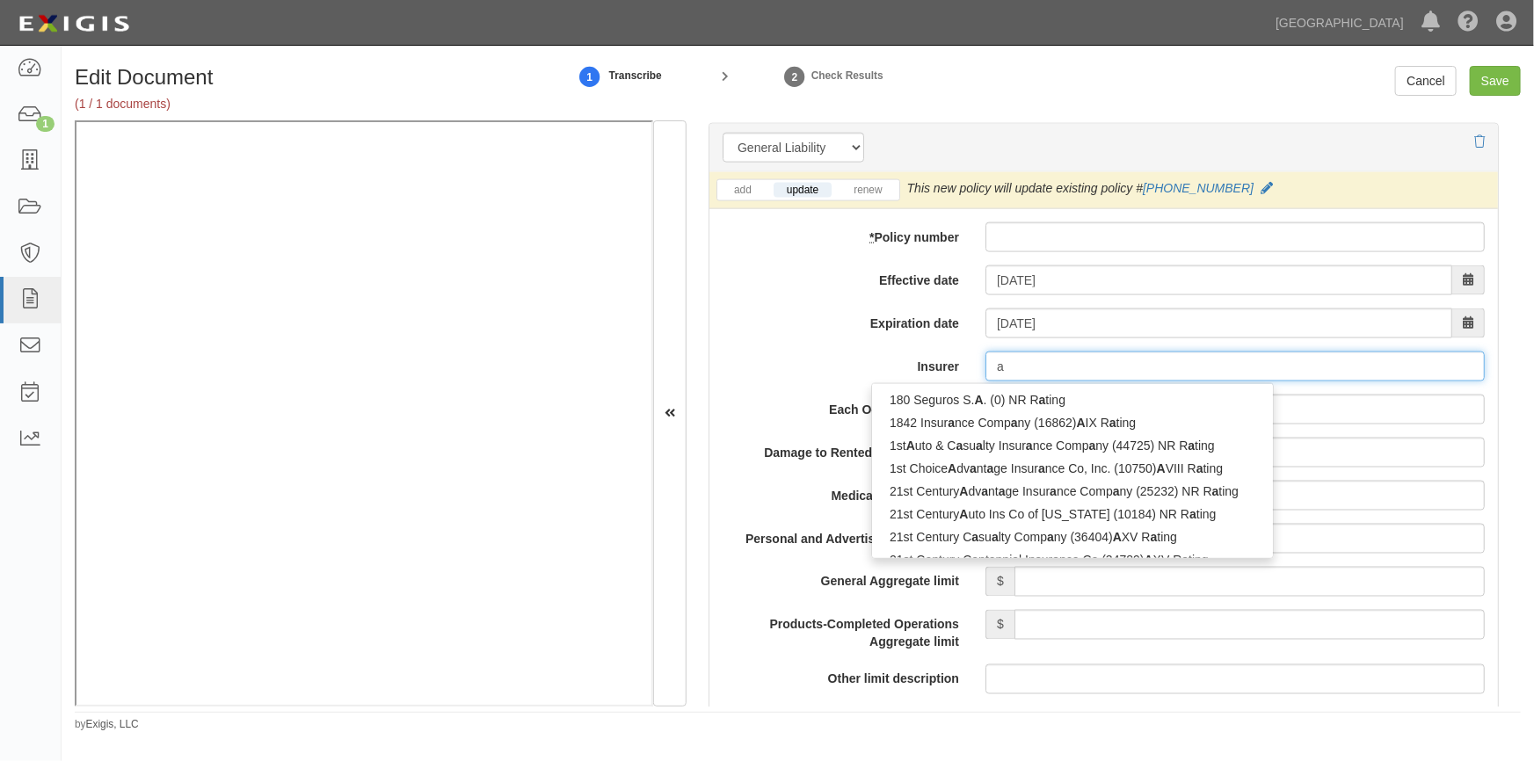
type input "ahS Insurance Company, Ltd. (0) A- I Rating"
type input "ah"
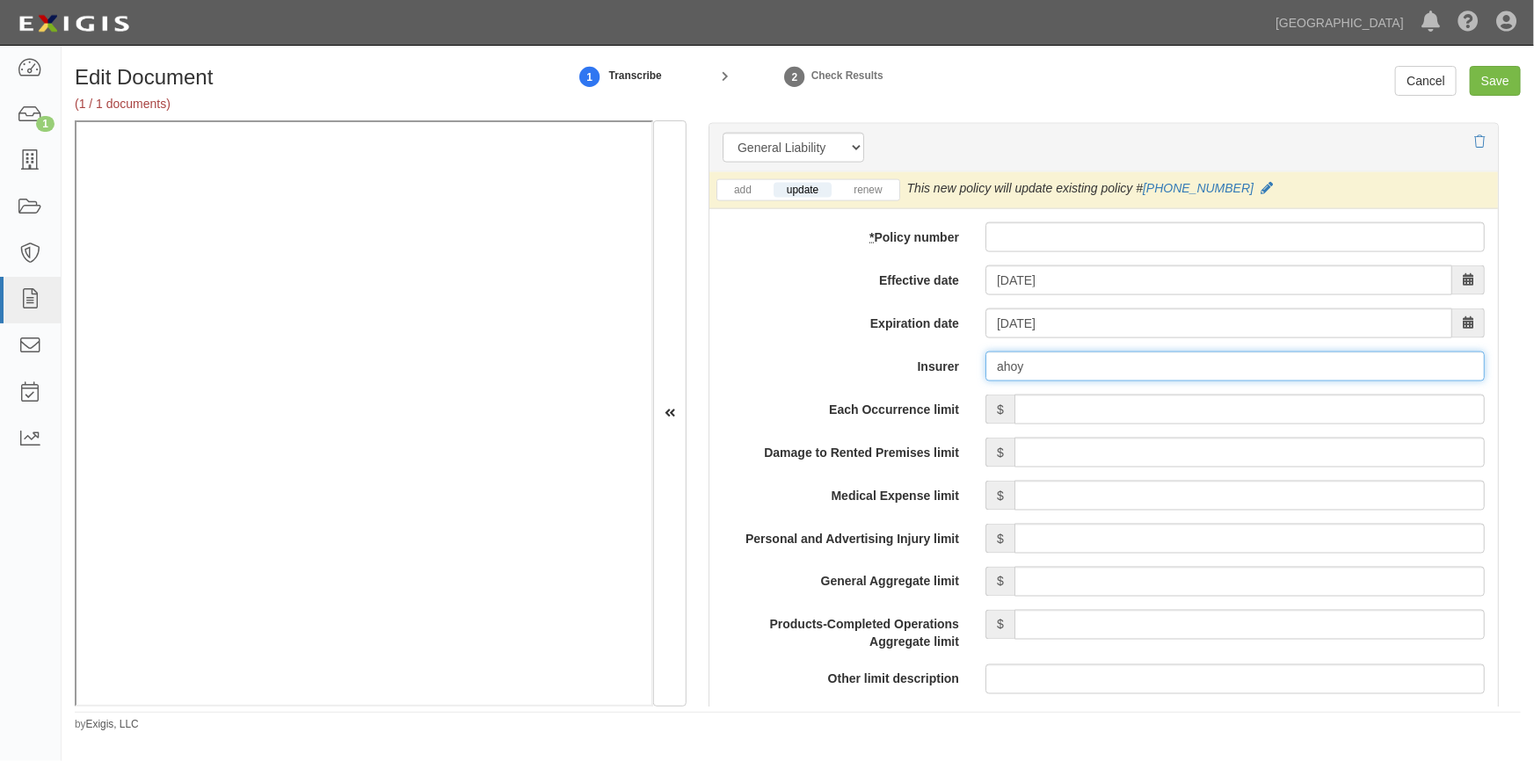
type input "aho"
type input "ahS Insurance Company, Ltd. (0) A- I Rating"
type input "a"
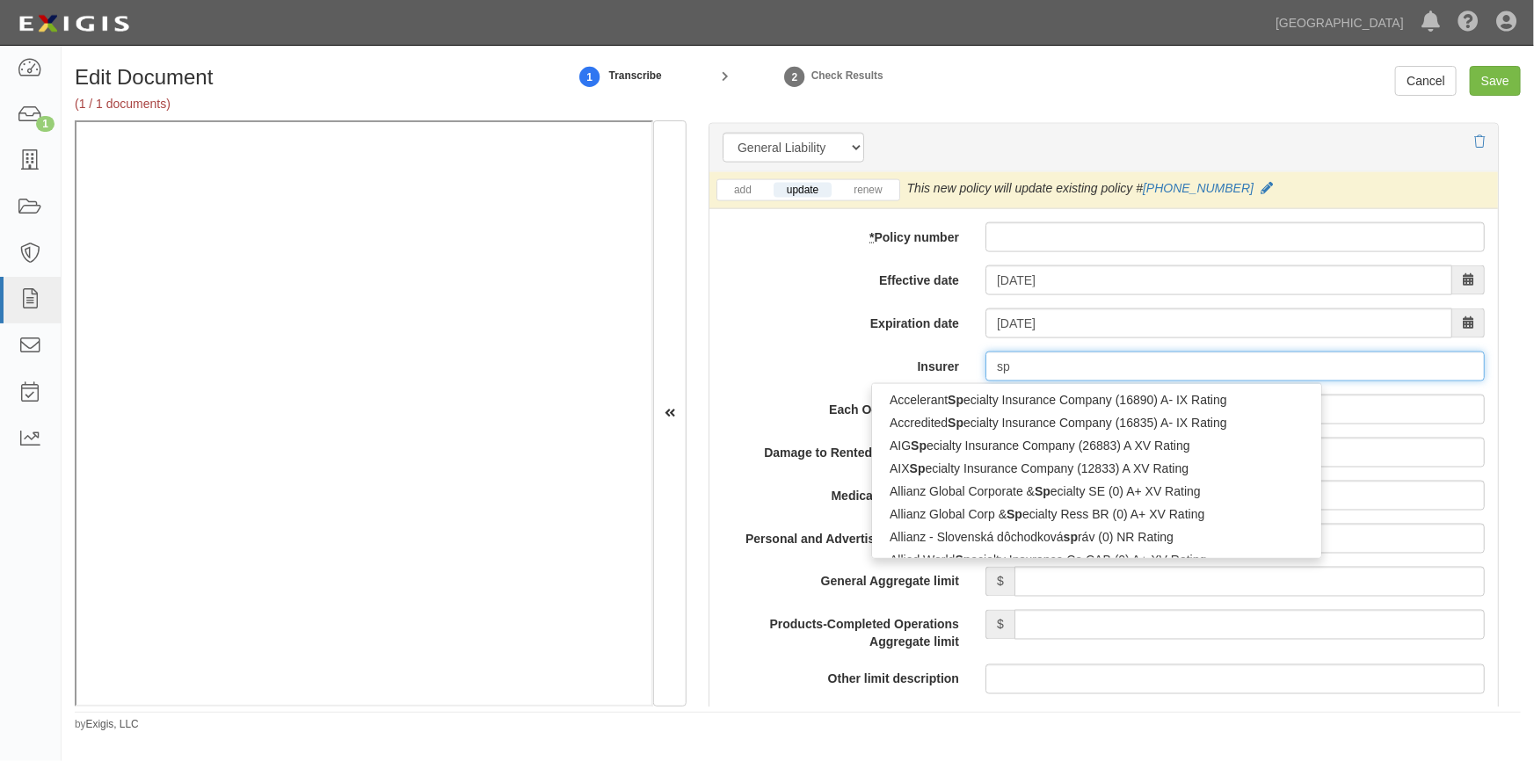
type input "spi"
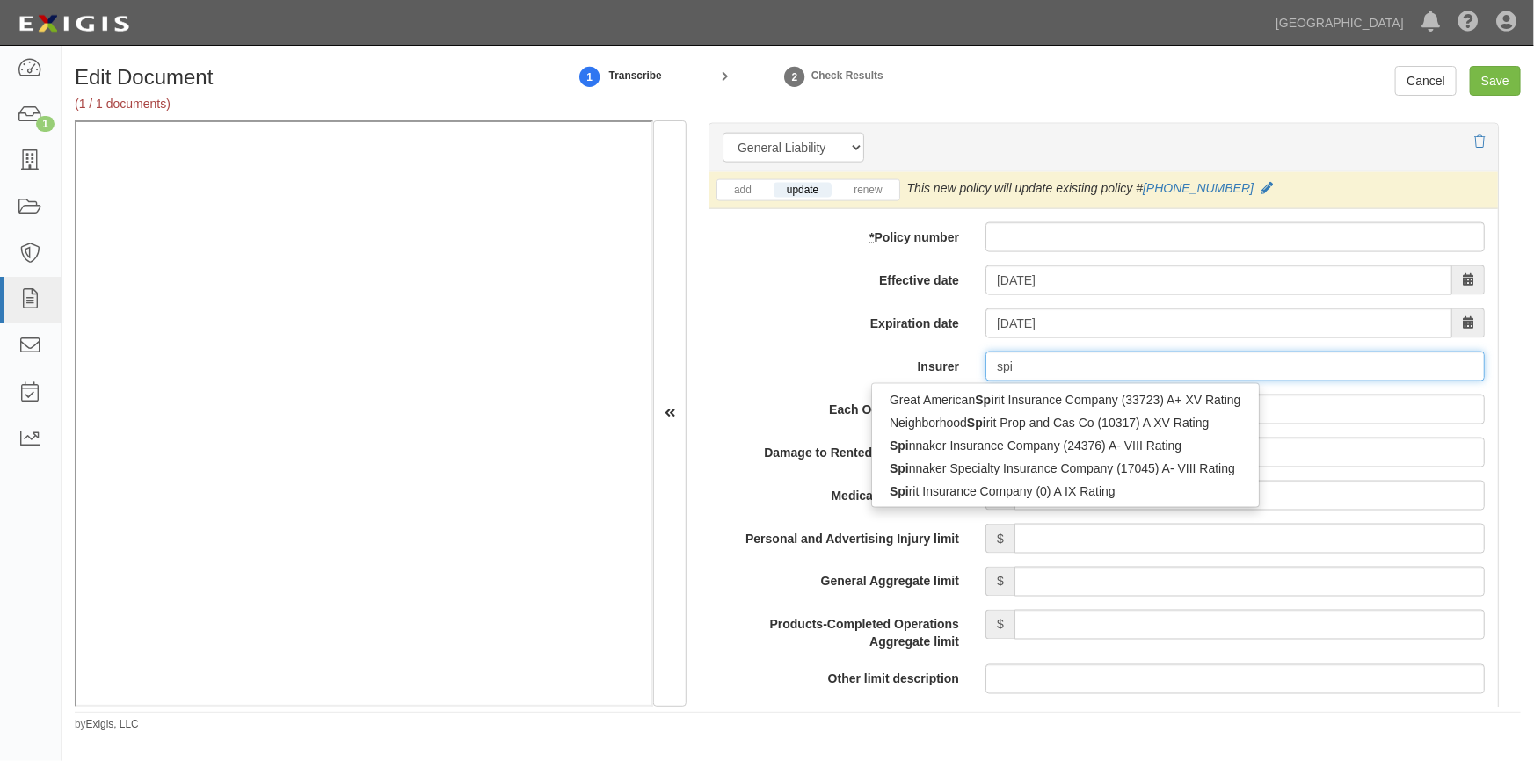
type input "spinnaker Insurance Company (24376) A- VIII Rating"
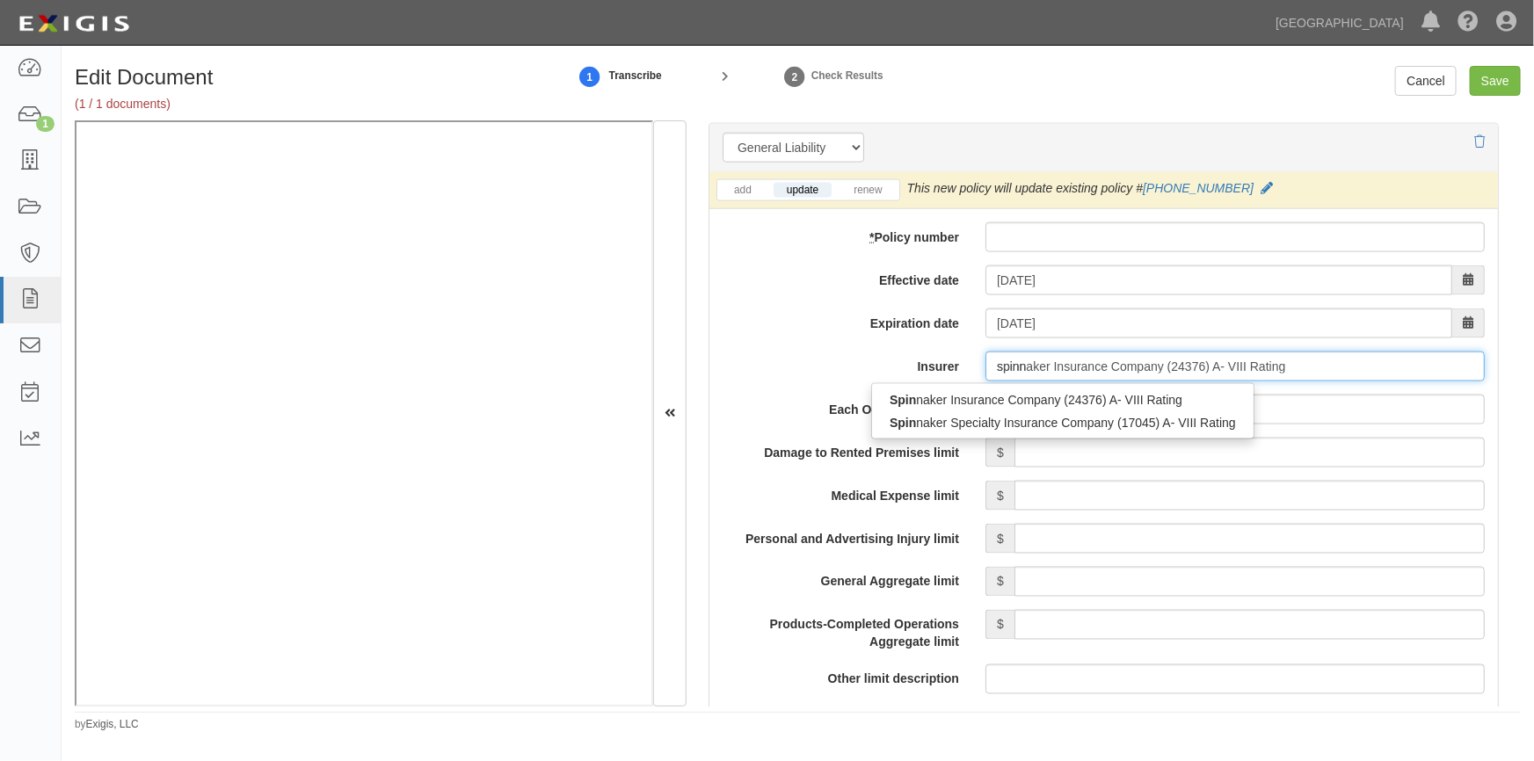
type input "spinna"
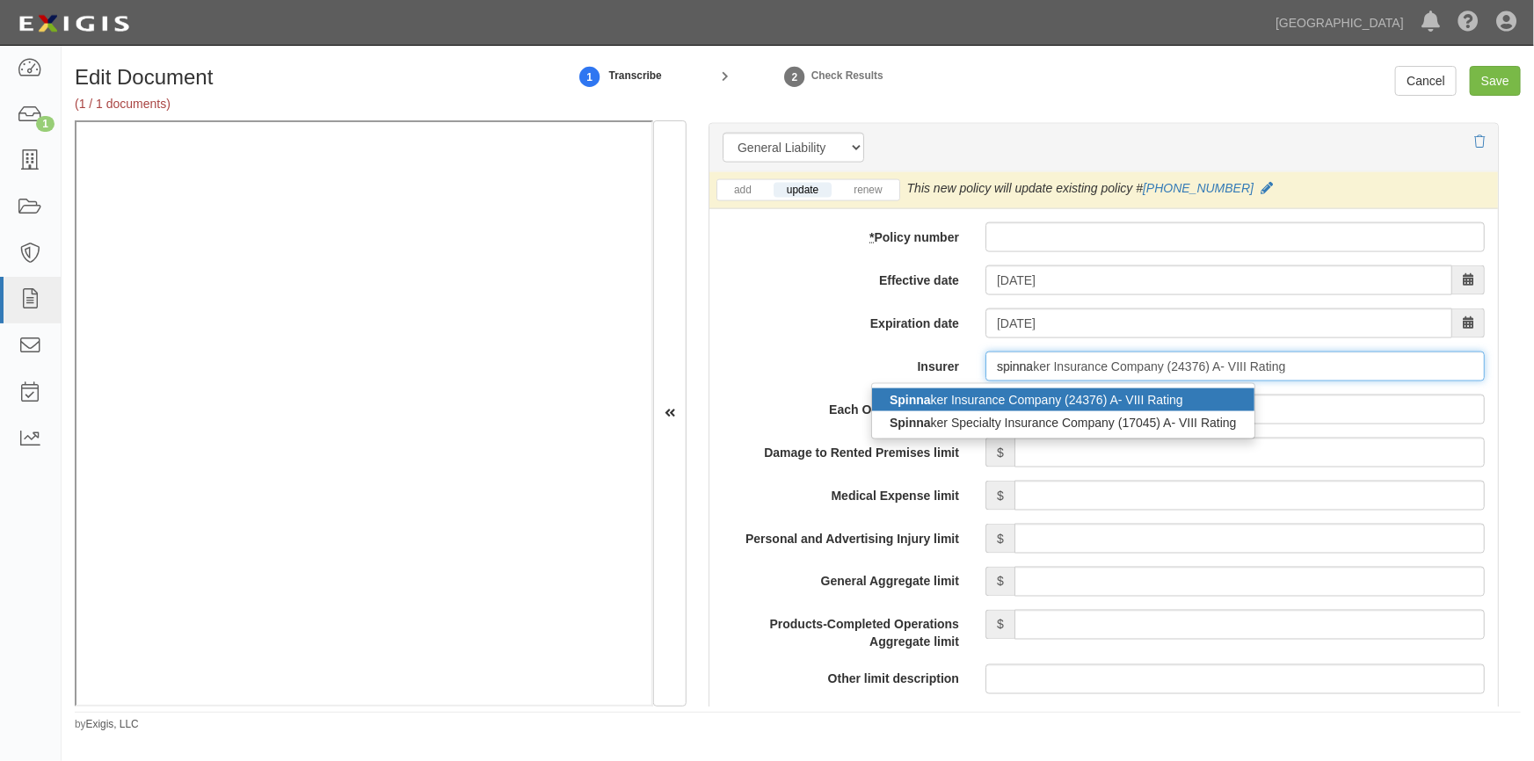
click at [985, 390] on div "Spinna ker Insurance Company (24376) A- VIII Rating" at bounding box center [1063, 400] width 382 height 23
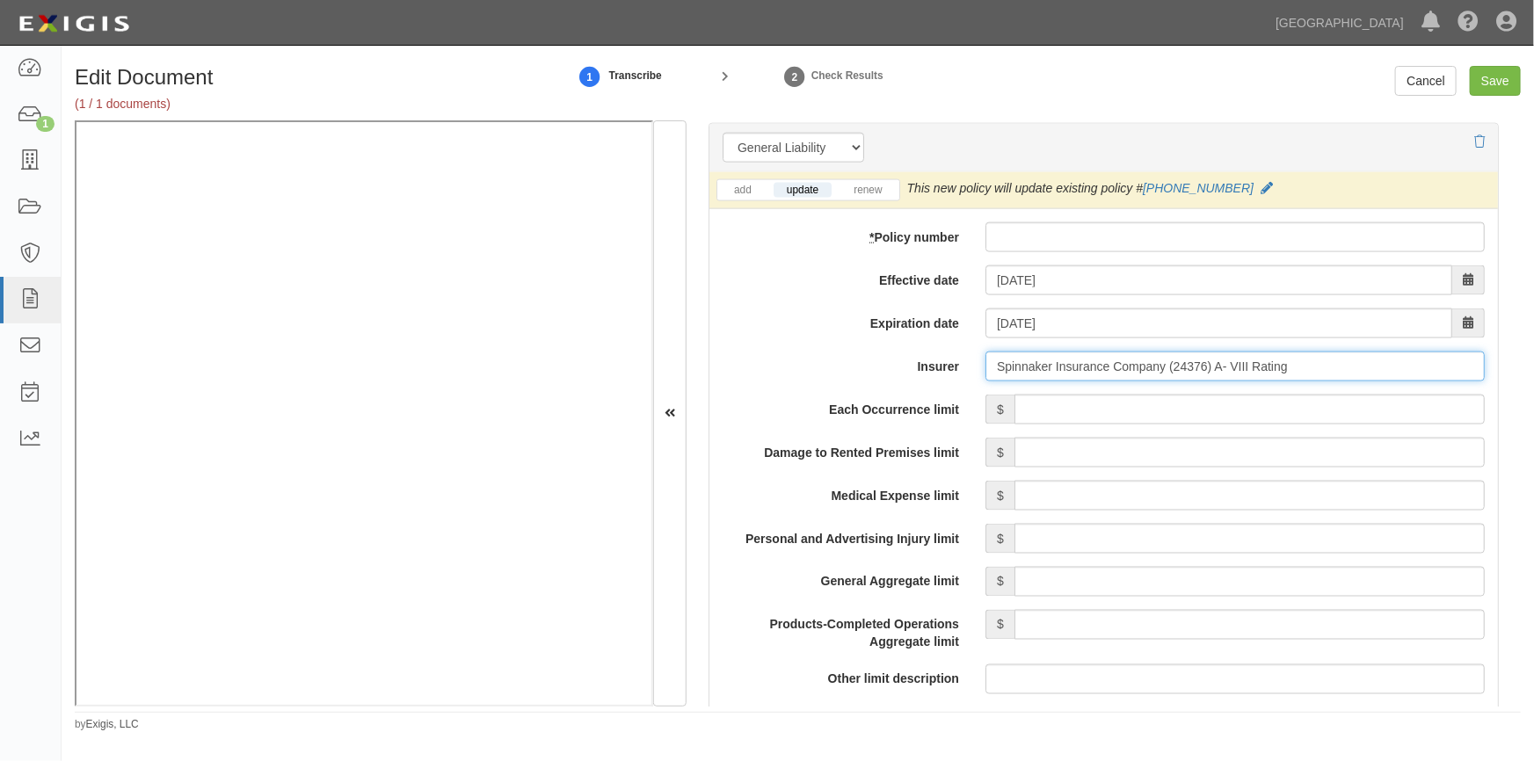
type input "Spinnaker Insurance Company (24376) A- VIII Rating"
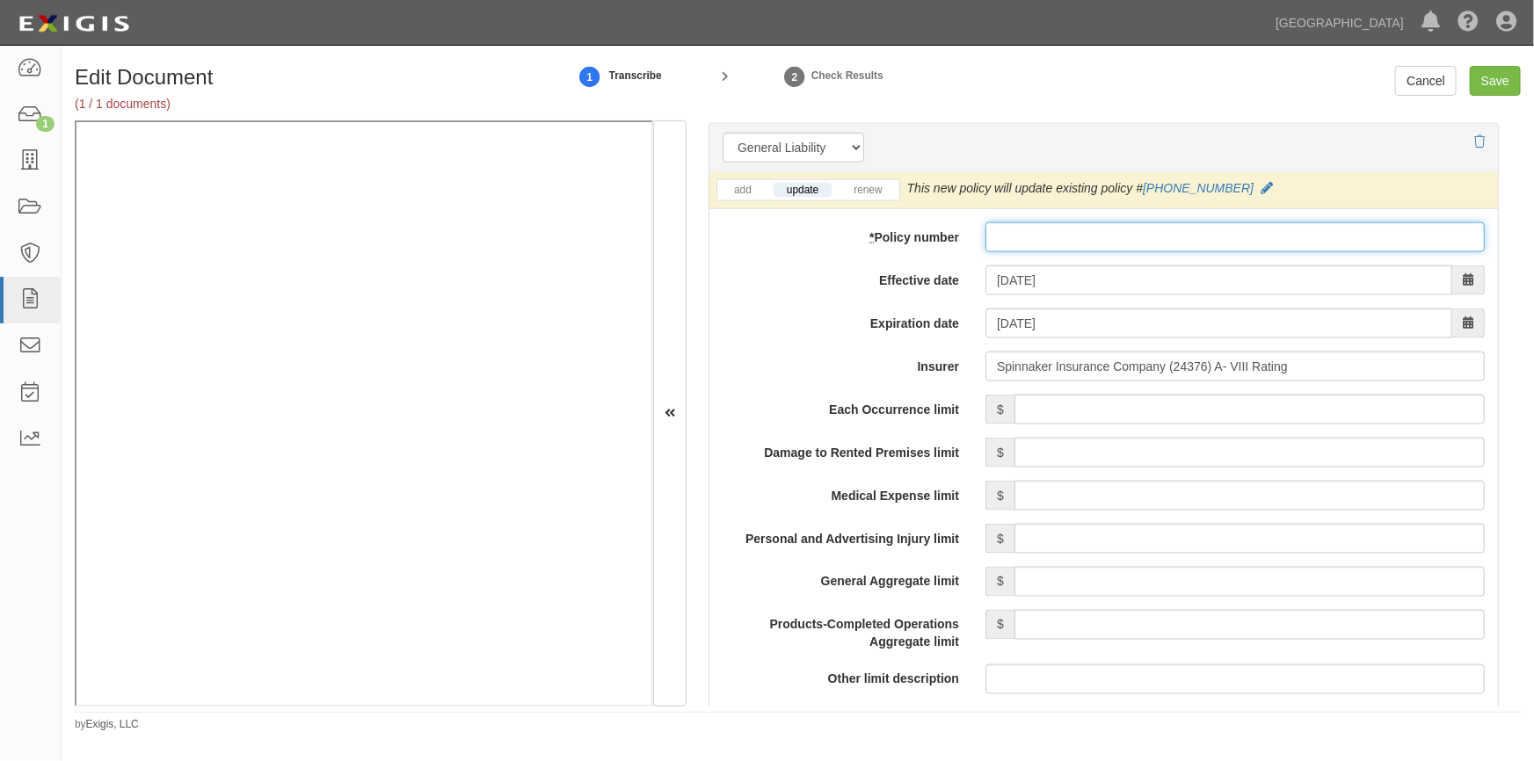
paste input "2025-09-0000006522"
type input "2025-09-0000006522"
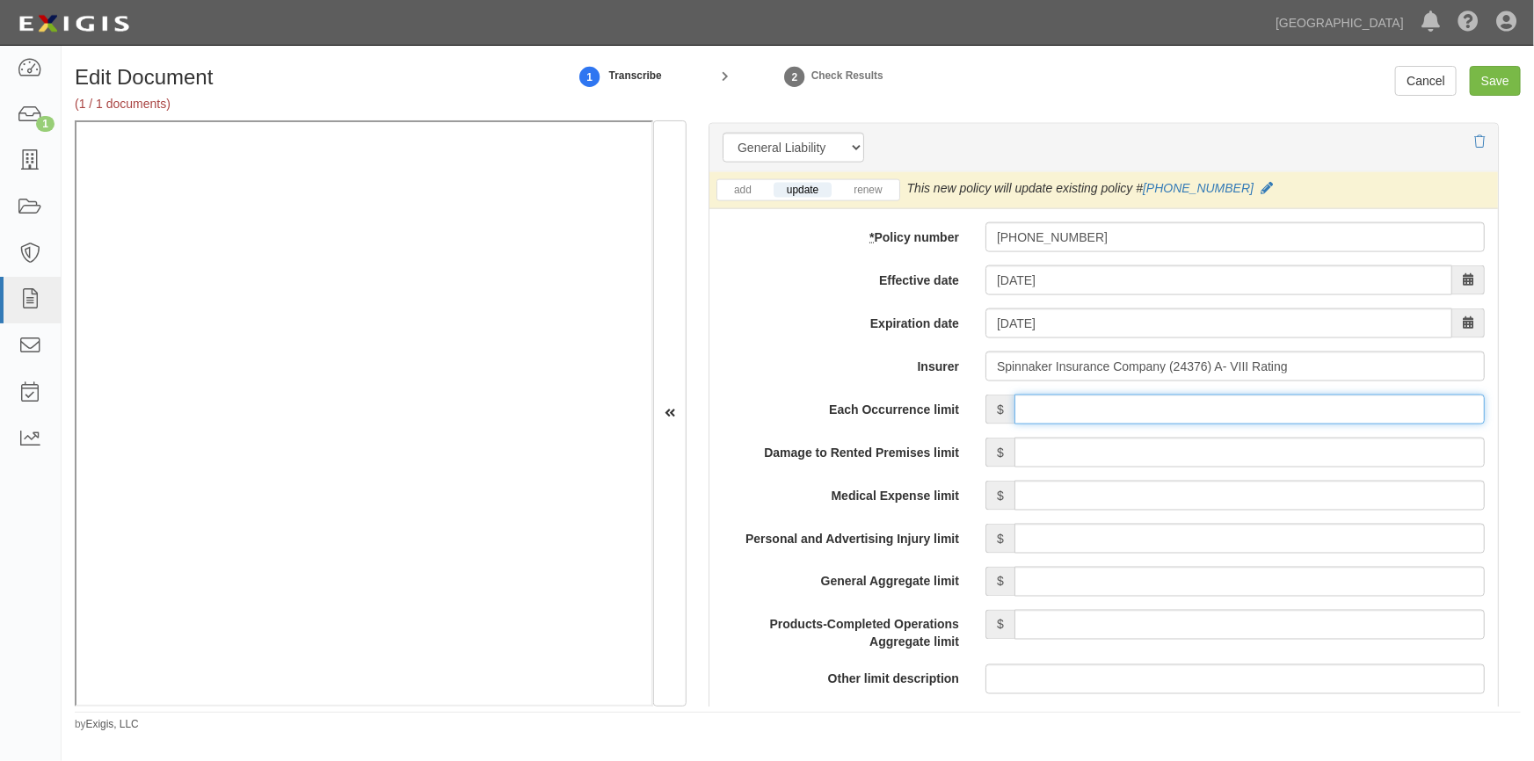
click at [1033, 407] on input "Each Occurrence limit" at bounding box center [1249, 410] width 470 height 30
click at [1287, 411] on input "Each Occurrence limit" at bounding box center [1249, 410] width 470 height 30
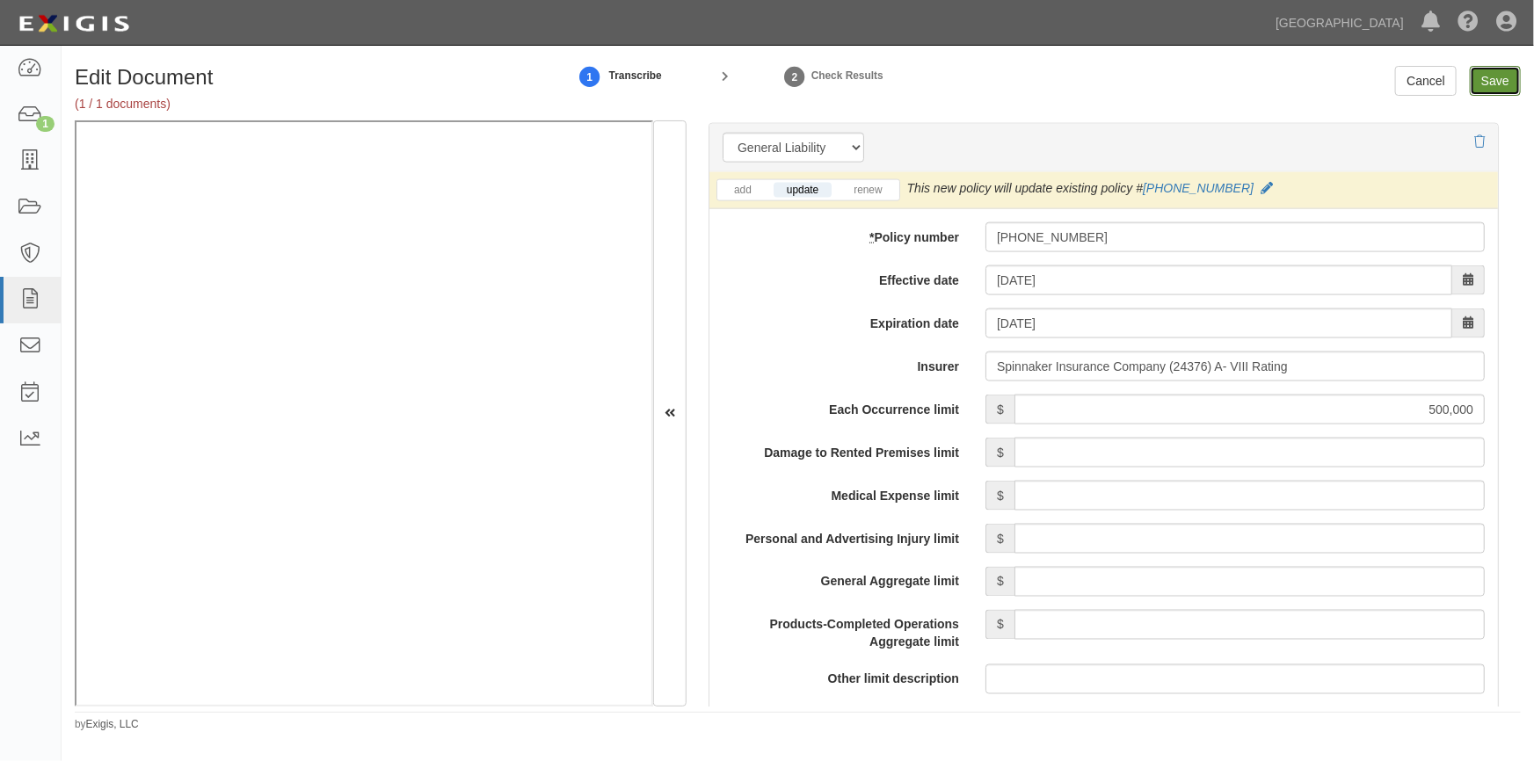
click at [1495, 84] on input "Save" at bounding box center [1495, 81] width 51 height 30
type input "500000"
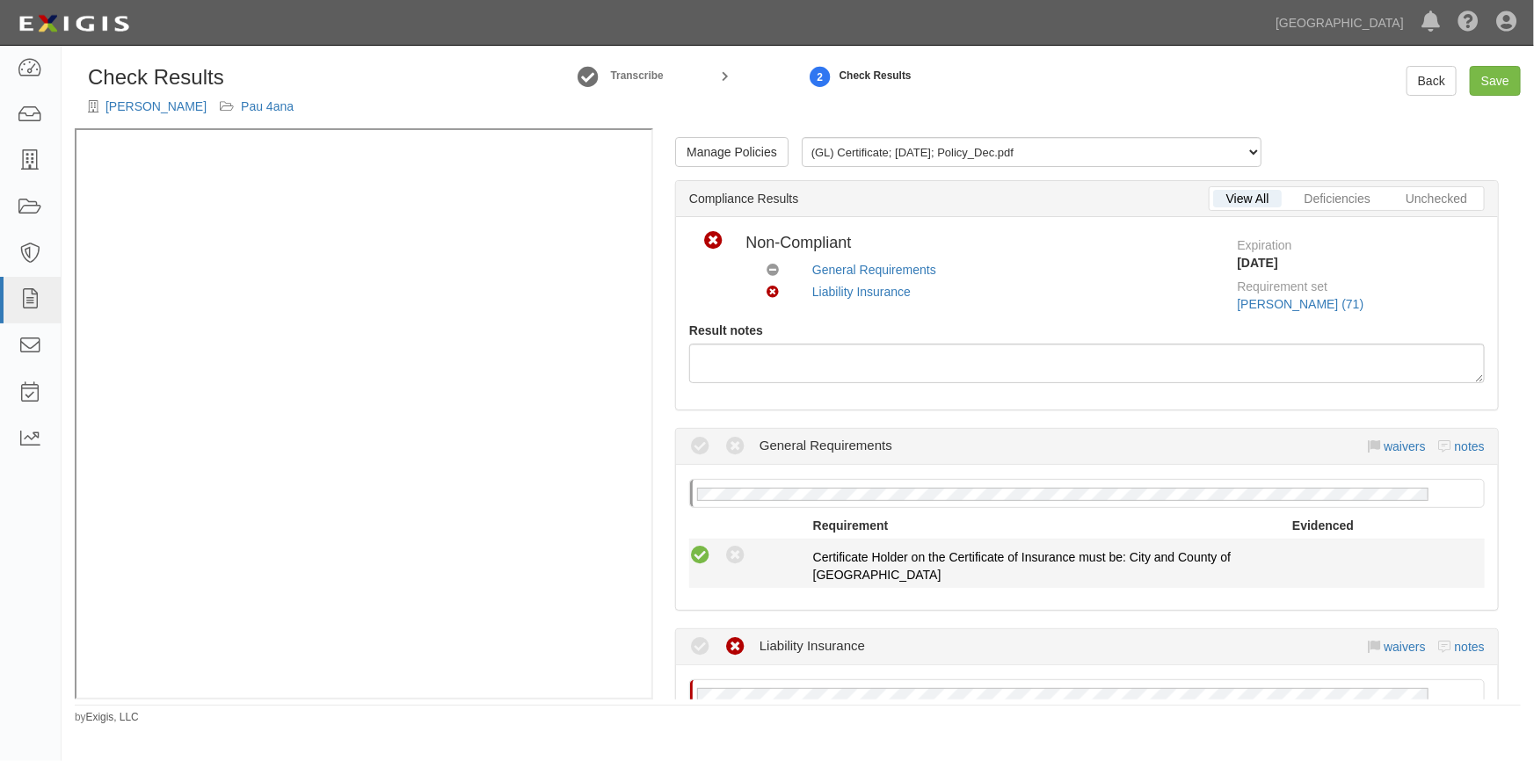
click at [703, 565] on div "Compliant Waived: Non-Compliant Certificate Holder on the Certificate of Insura…" at bounding box center [1087, 564] width 822 height 40
click at [703, 557] on icon at bounding box center [700, 556] width 22 height 22
radio input "true"
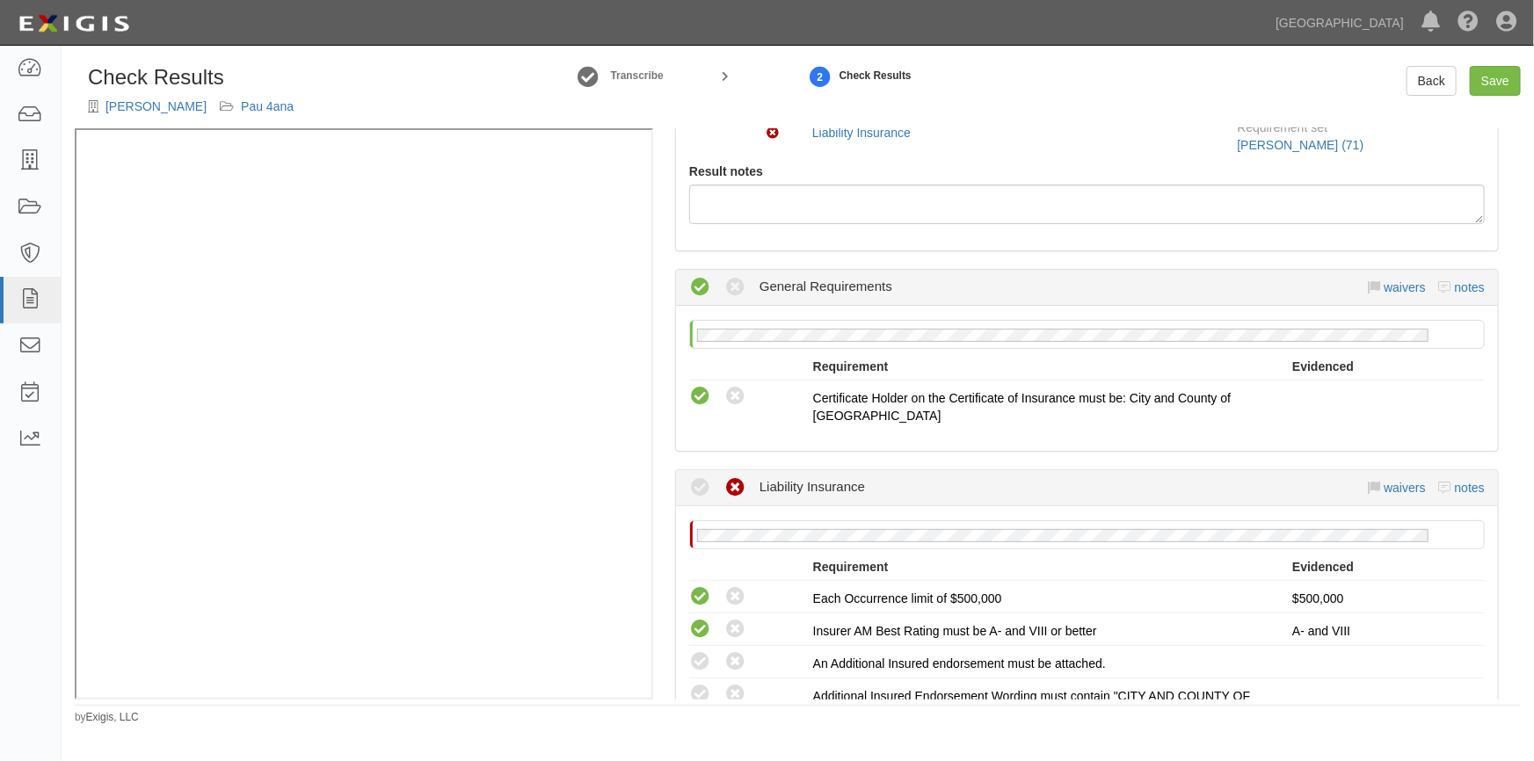
scroll to position [319, 0]
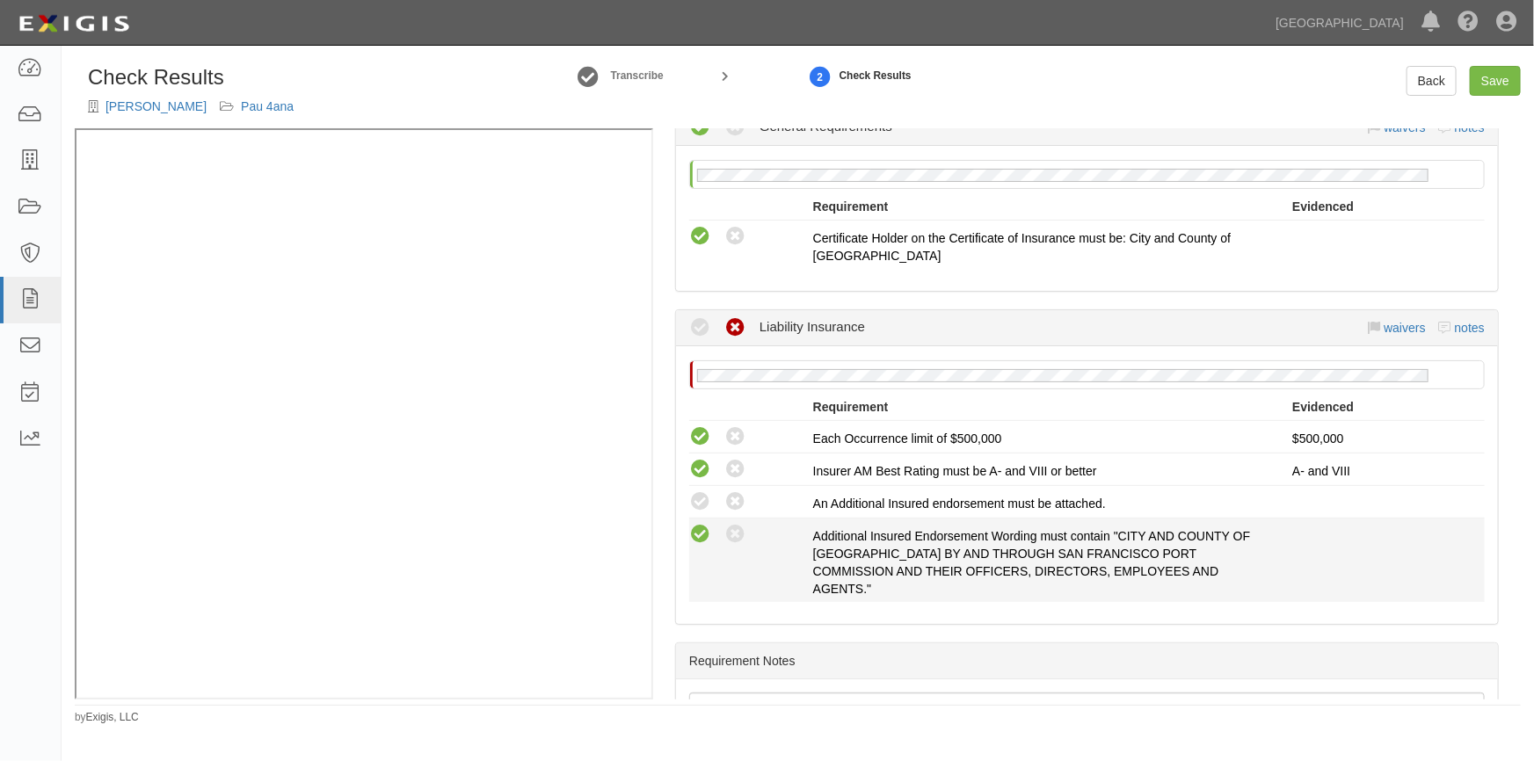
drag, startPoint x: 703, startPoint y: 529, endPoint x: 694, endPoint y: 509, distance: 22.0
click at [702, 528] on icon at bounding box center [700, 535] width 22 height 22
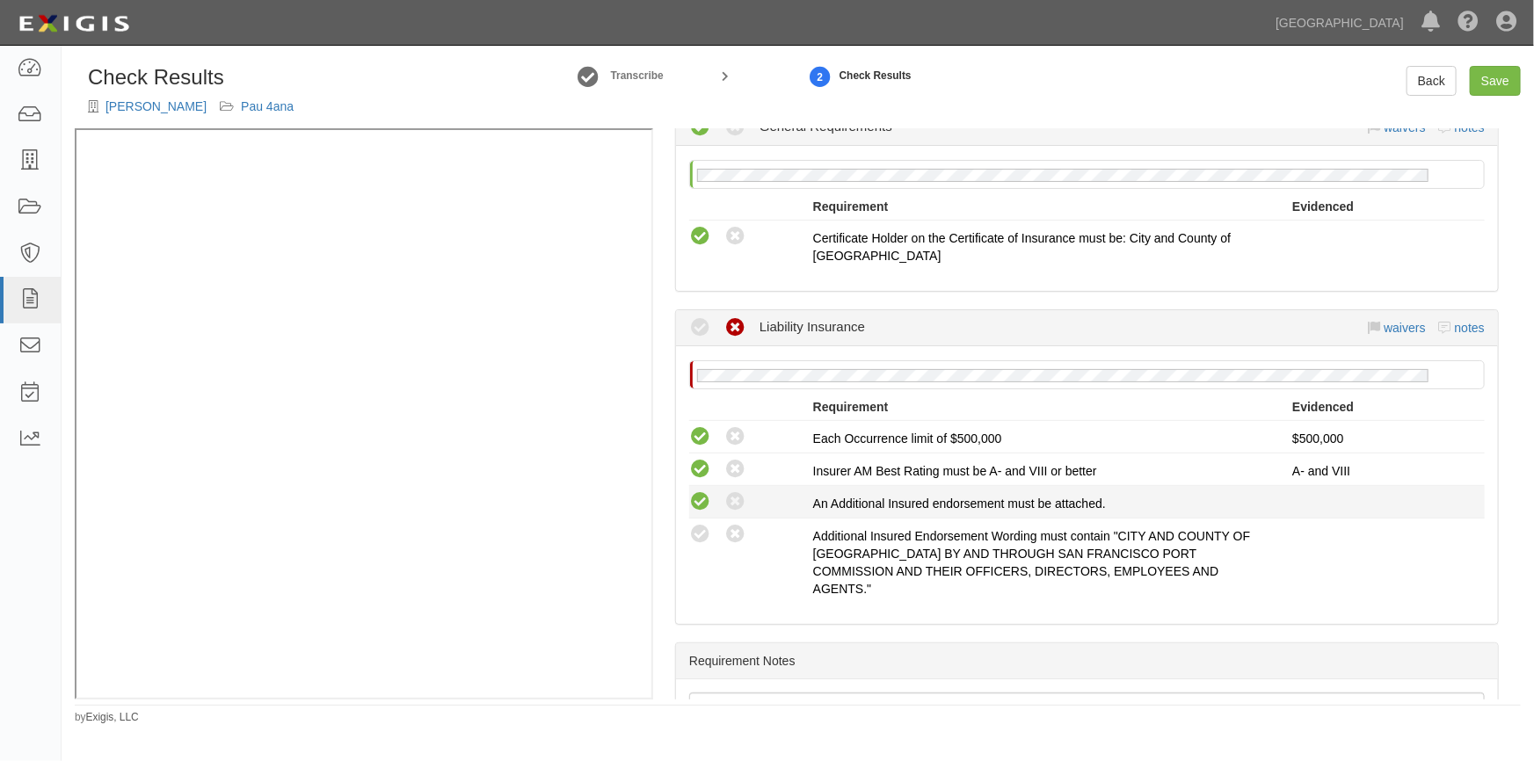
radio input "true"
click at [694, 507] on icon at bounding box center [700, 502] width 22 height 22
radio input "true"
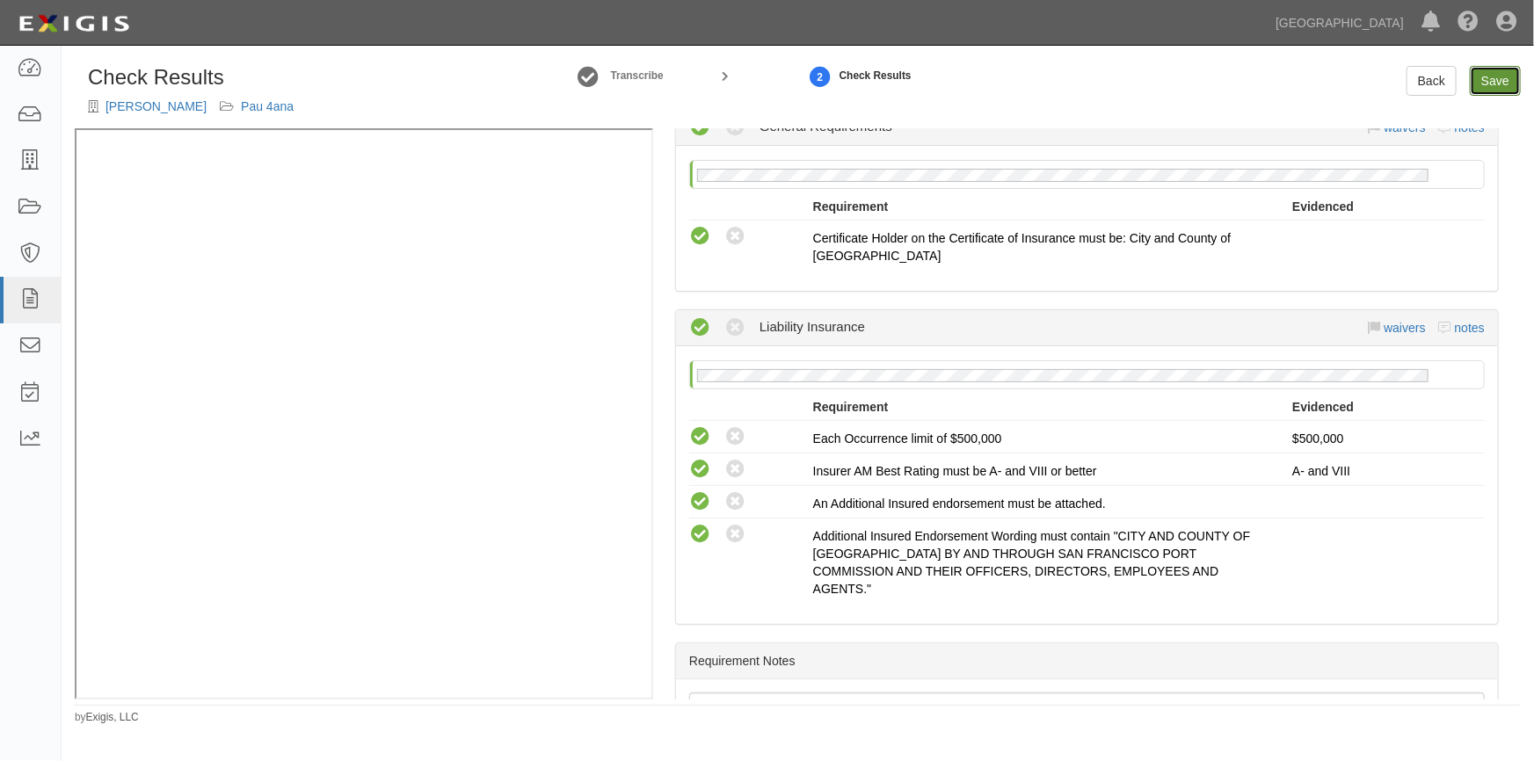
click at [1504, 78] on link "Save" at bounding box center [1495, 81] width 51 height 30
radio input "true"
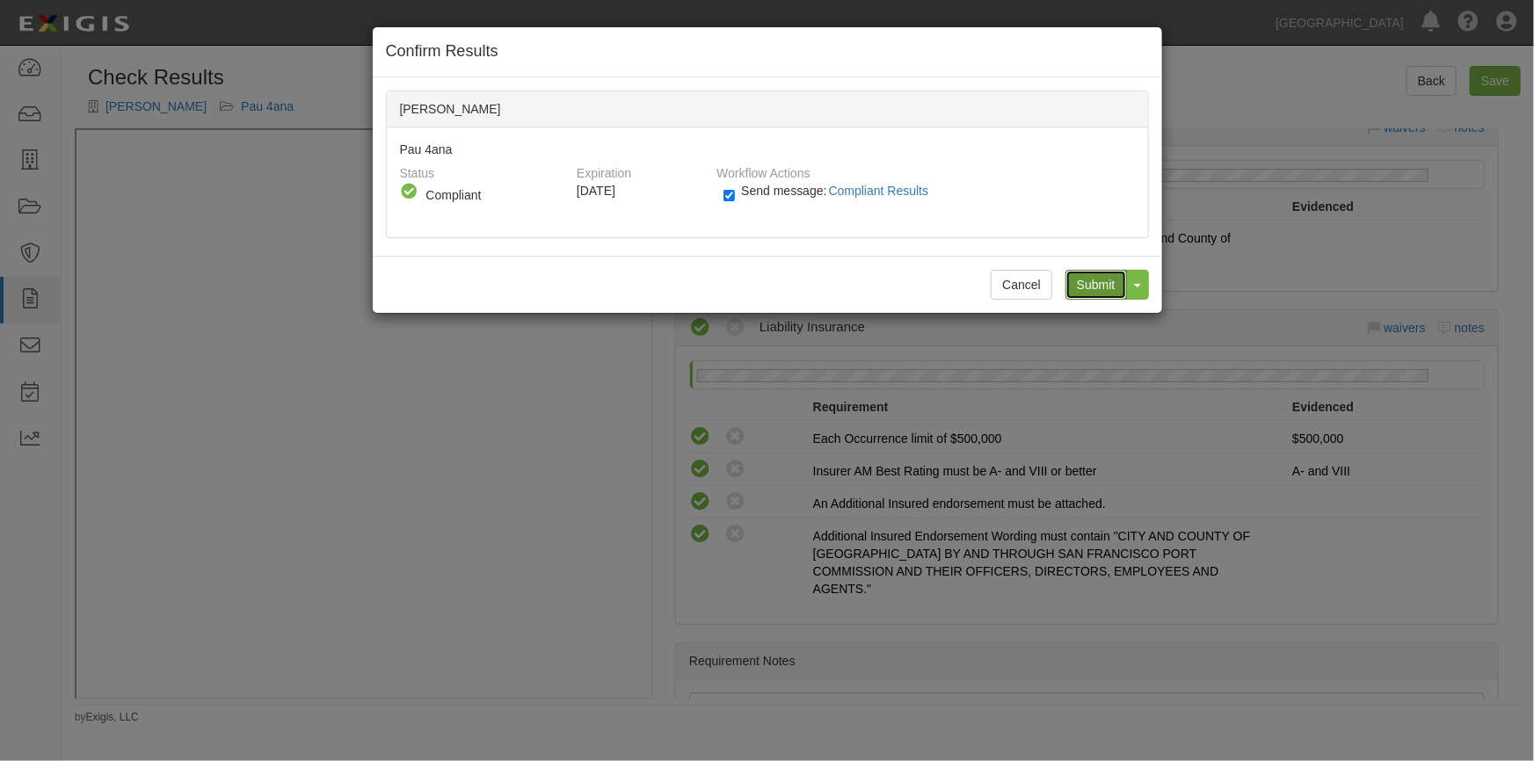
click at [1085, 287] on input "Submit" at bounding box center [1096, 285] width 62 height 30
